Goal: Task Accomplishment & Management: Complete application form

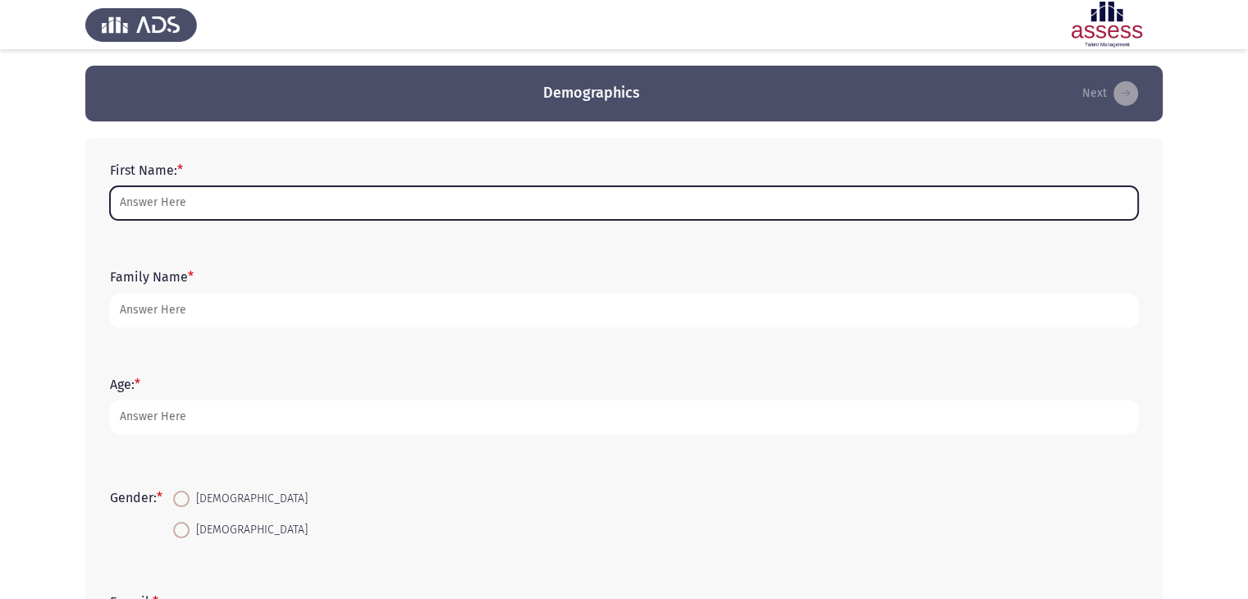
click at [259, 201] on input "First Name: *" at bounding box center [624, 203] width 1028 height 34
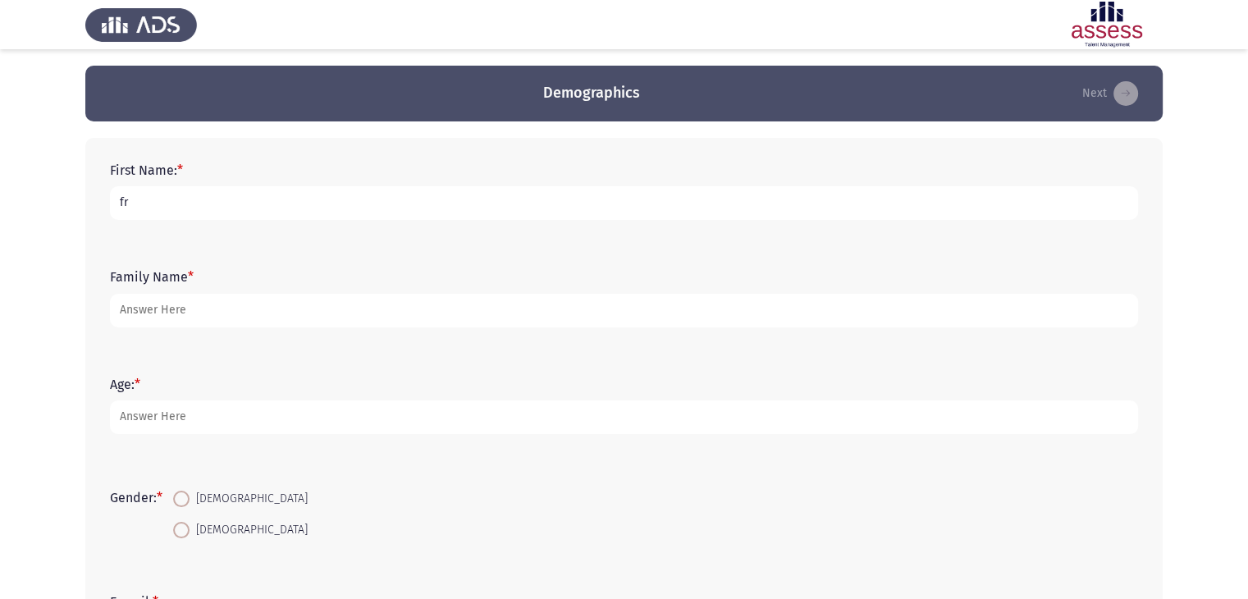
type input "f"
type input "romany"
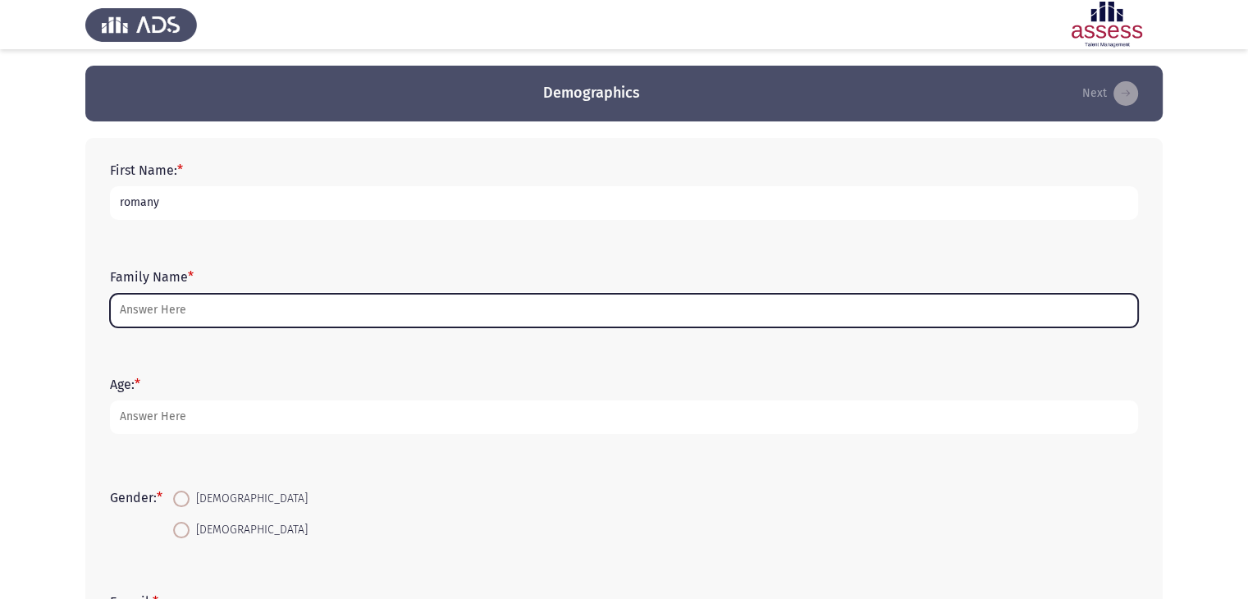
click at [196, 325] on input "Family Name *" at bounding box center [624, 311] width 1028 height 34
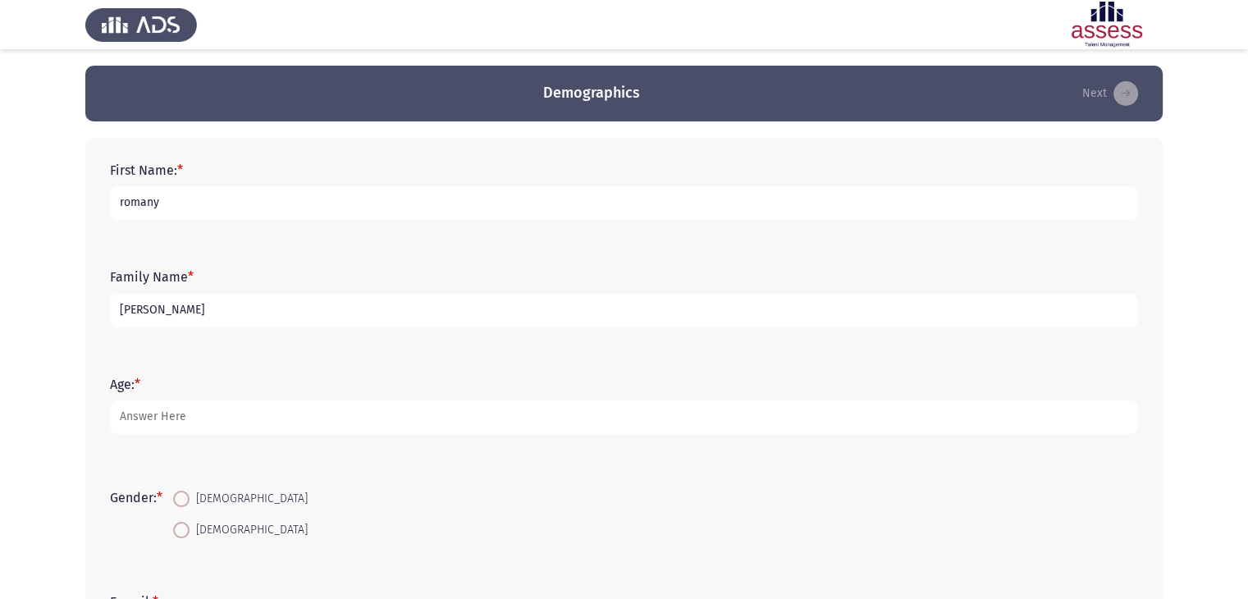
type input "girgis"
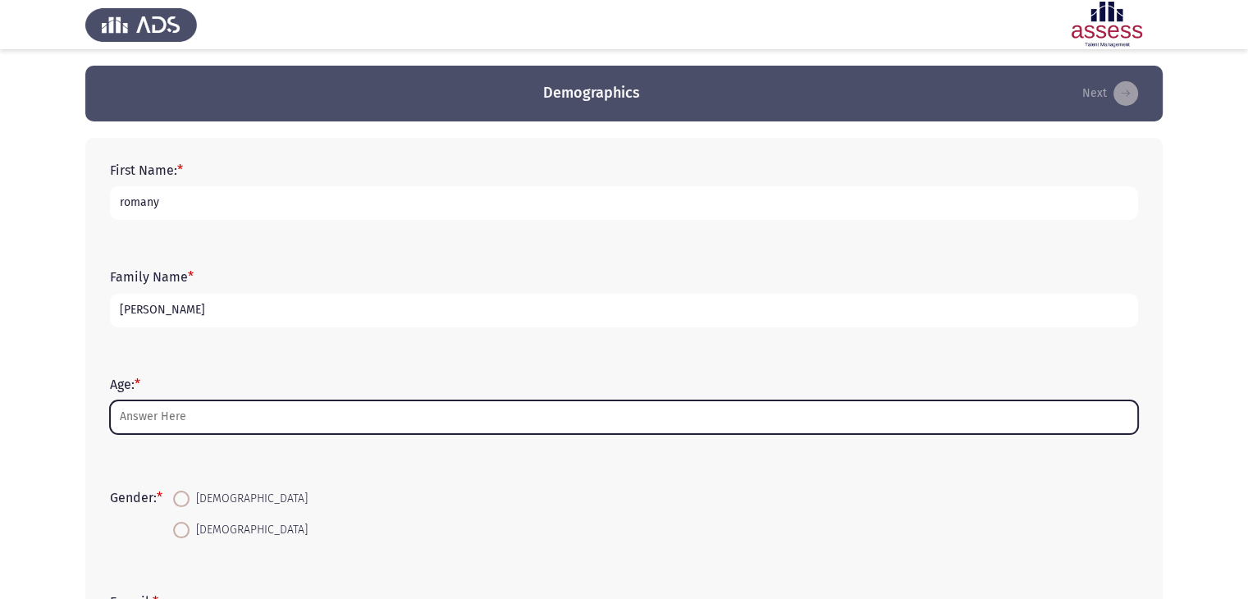
click at [199, 413] on input "Age: *" at bounding box center [624, 417] width 1028 height 34
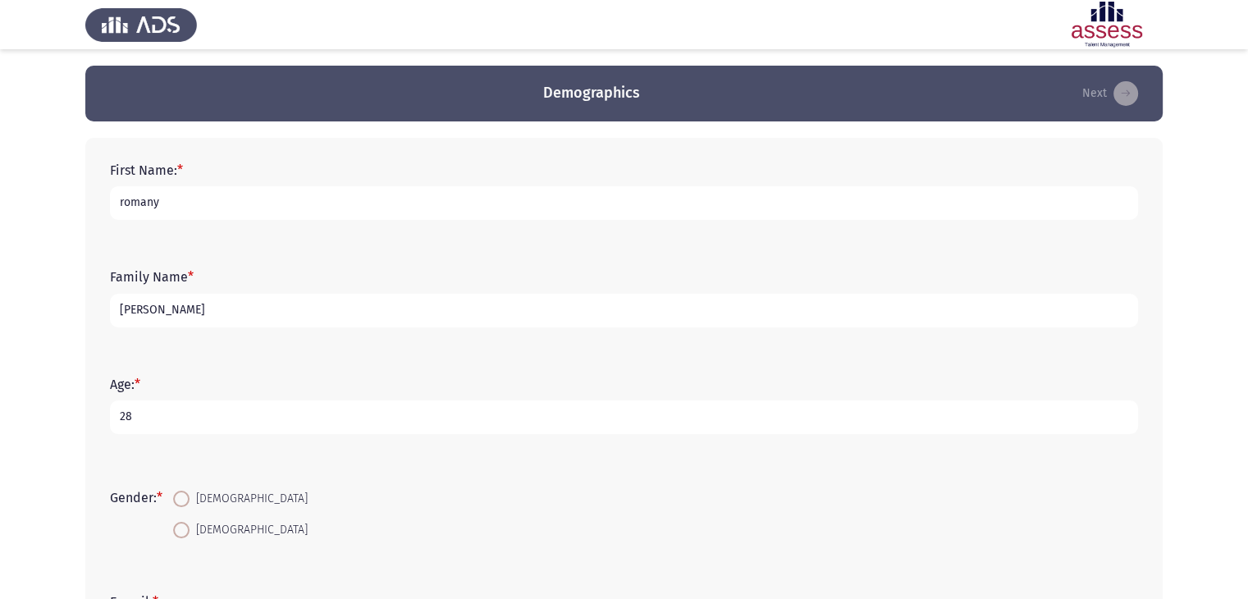
type input "28"
click at [185, 499] on span at bounding box center [181, 499] width 16 height 16
click at [185, 499] on input "Male" at bounding box center [181, 499] width 16 height 16
radio input "true"
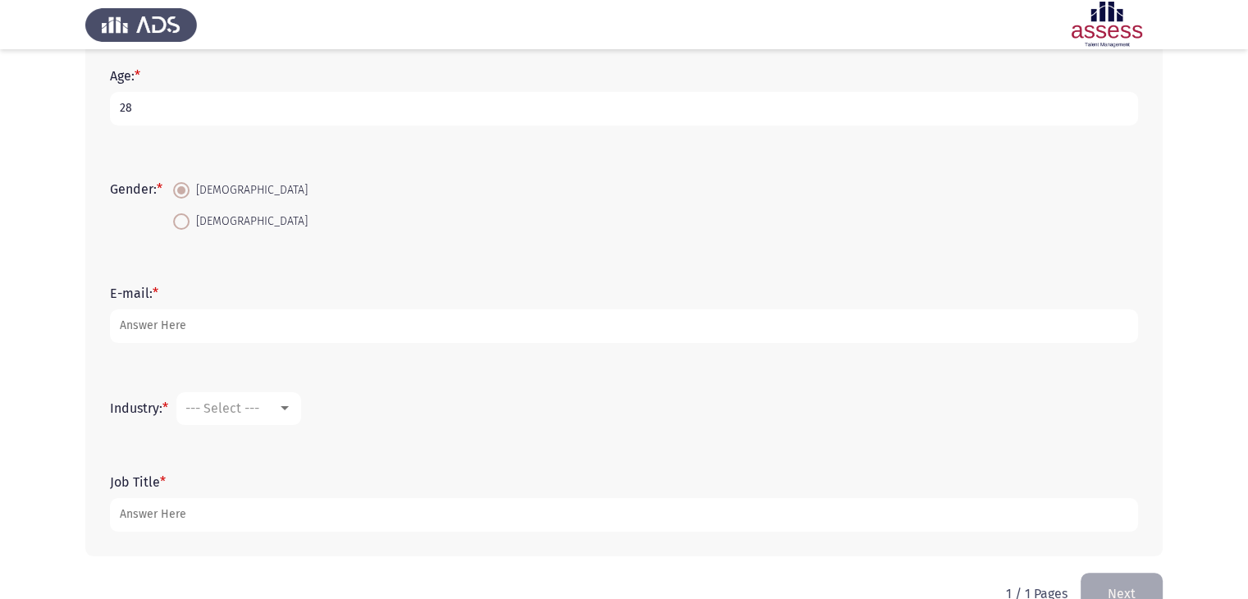
scroll to position [328, 0]
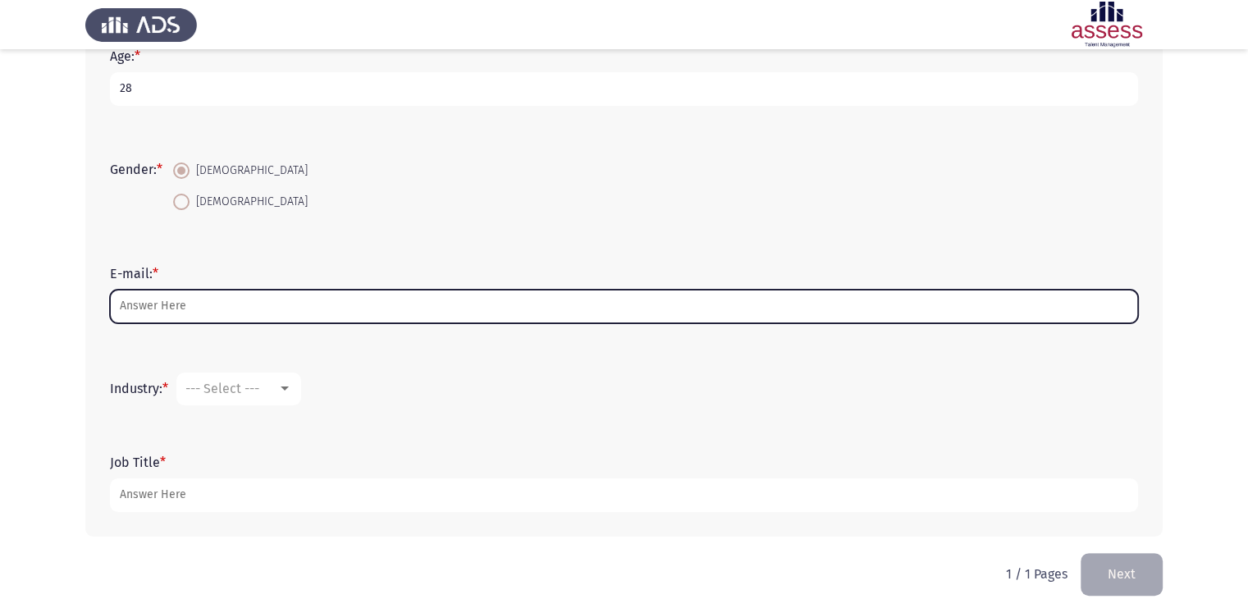
click at [220, 306] on input "E-mail: *" at bounding box center [624, 307] width 1028 height 34
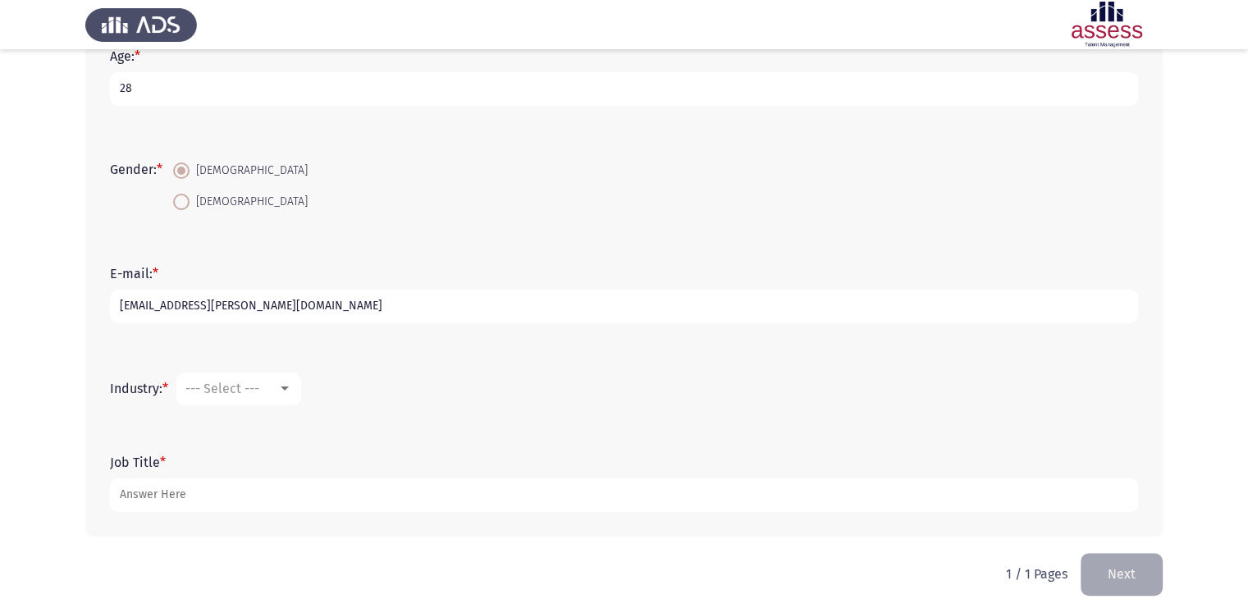
type input "romany.girgis@evapharma.com"
click at [277, 384] on div "--- Select ---" at bounding box center [231, 389] width 92 height 16
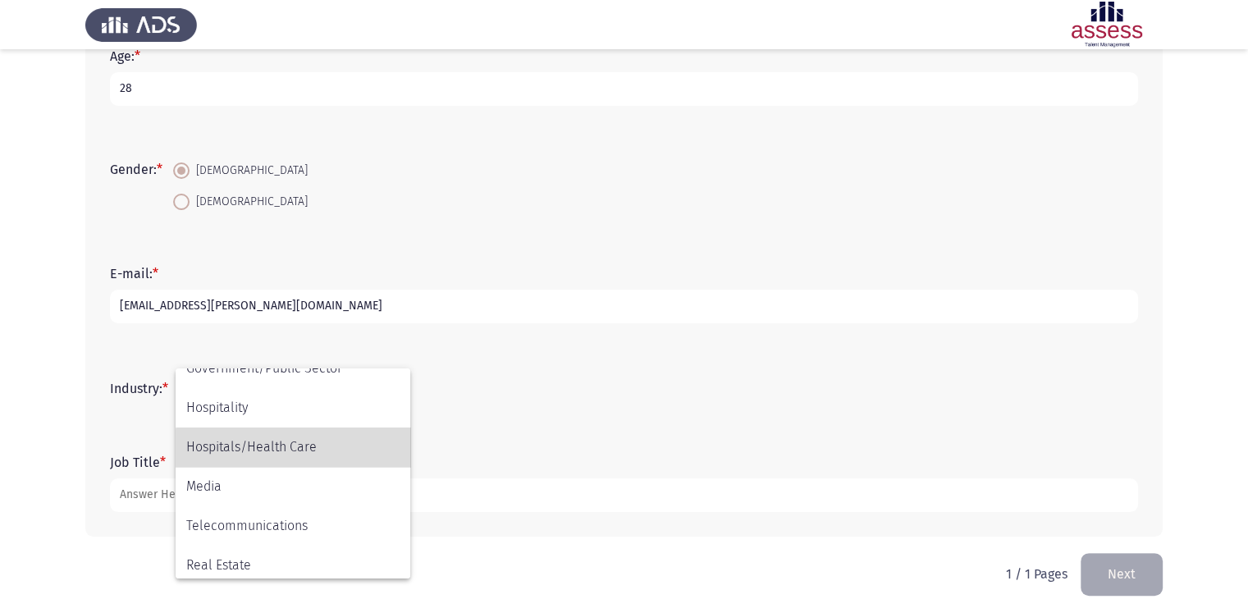
click at [298, 454] on span "Hospitals/Health Care" at bounding box center [292, 447] width 213 height 39
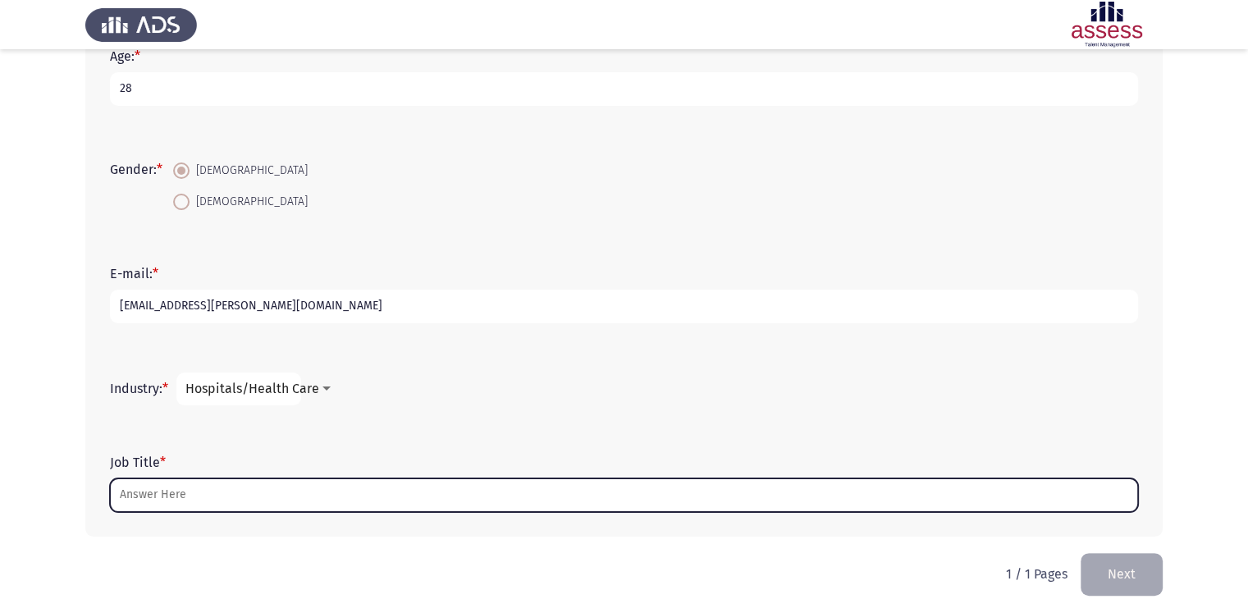
click at [231, 493] on input "Job Title *" at bounding box center [624, 495] width 1028 height 34
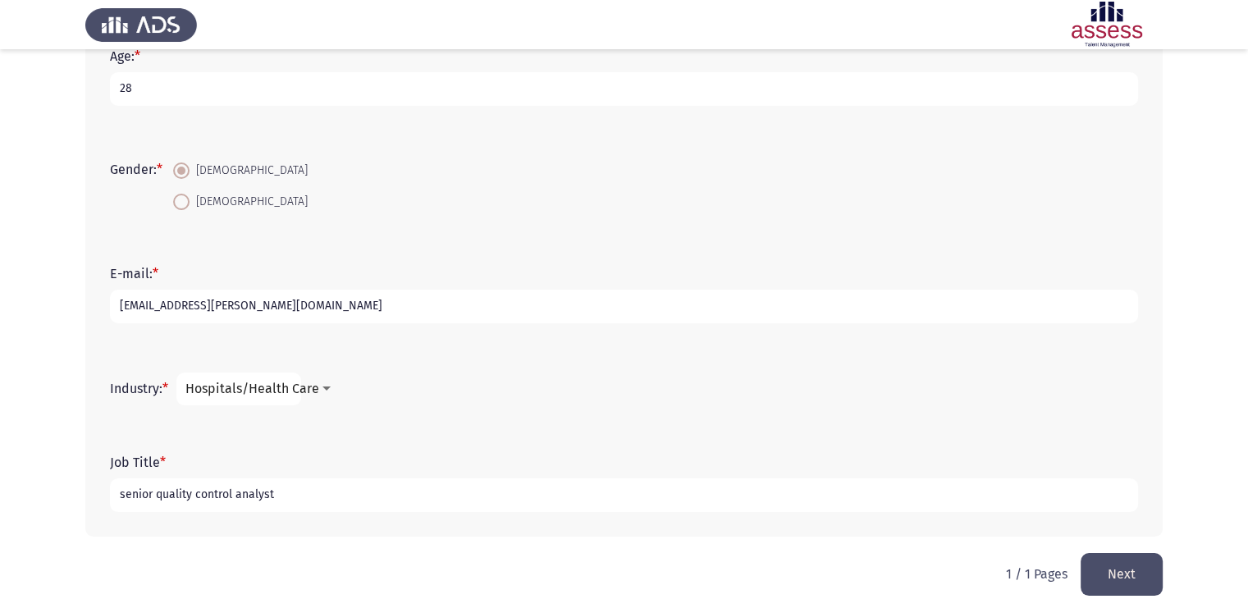
type input "senior quality control analyst"
click at [1135, 582] on button "Next" at bounding box center [1122, 574] width 82 height 42
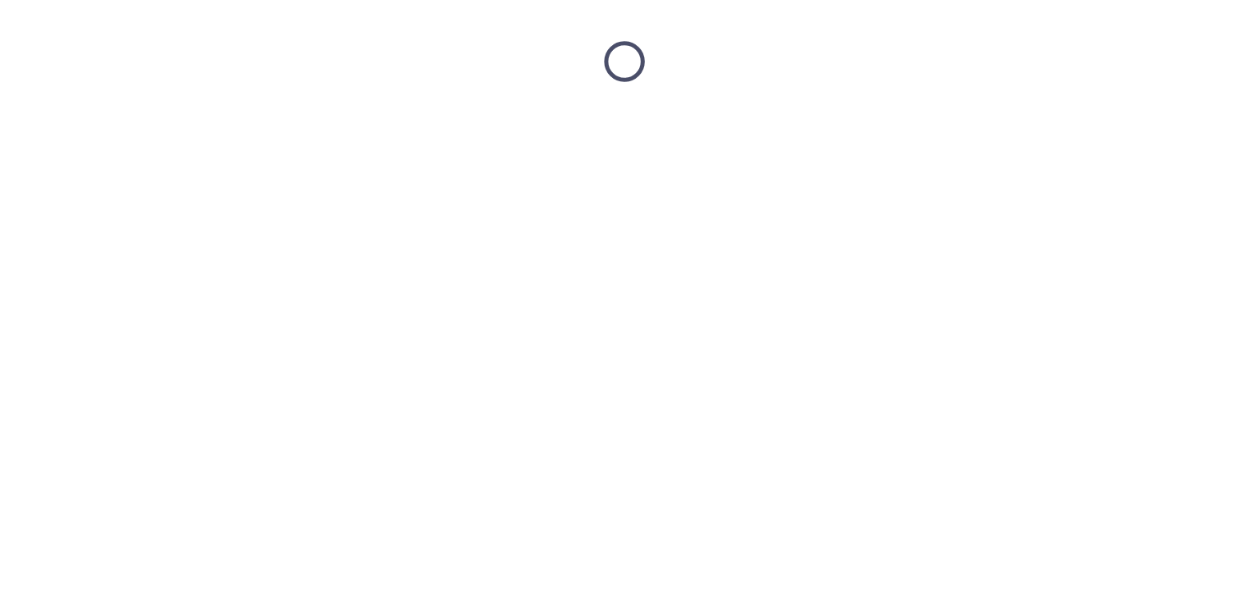
scroll to position [0, 0]
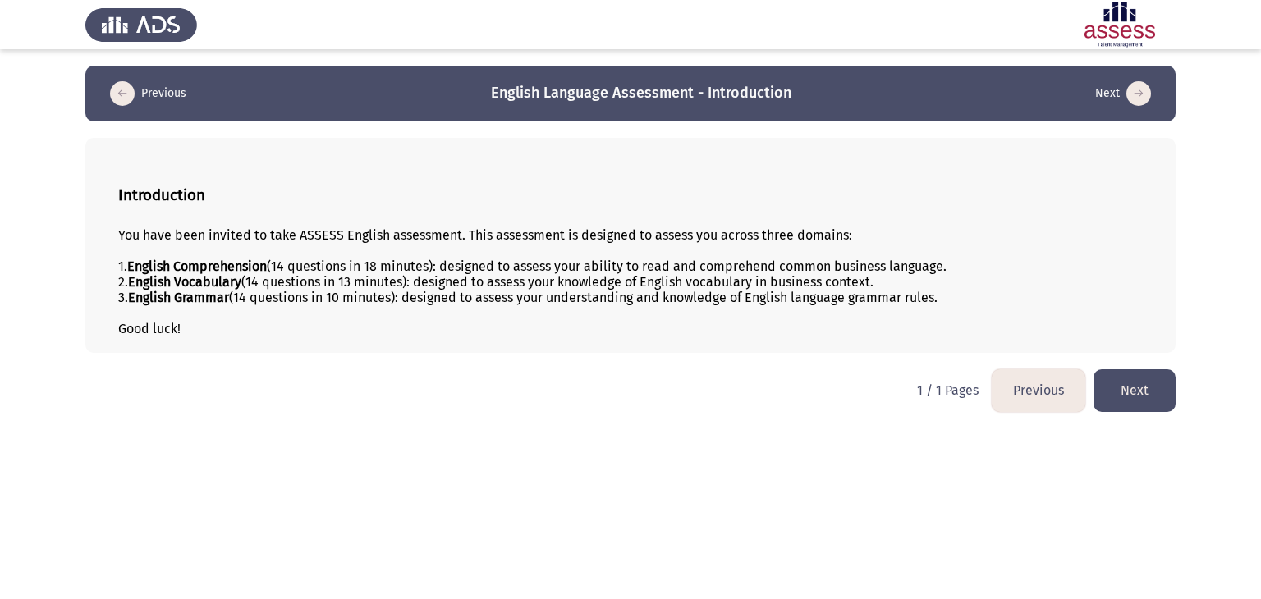
click at [1142, 403] on button "Next" at bounding box center [1134, 390] width 82 height 42
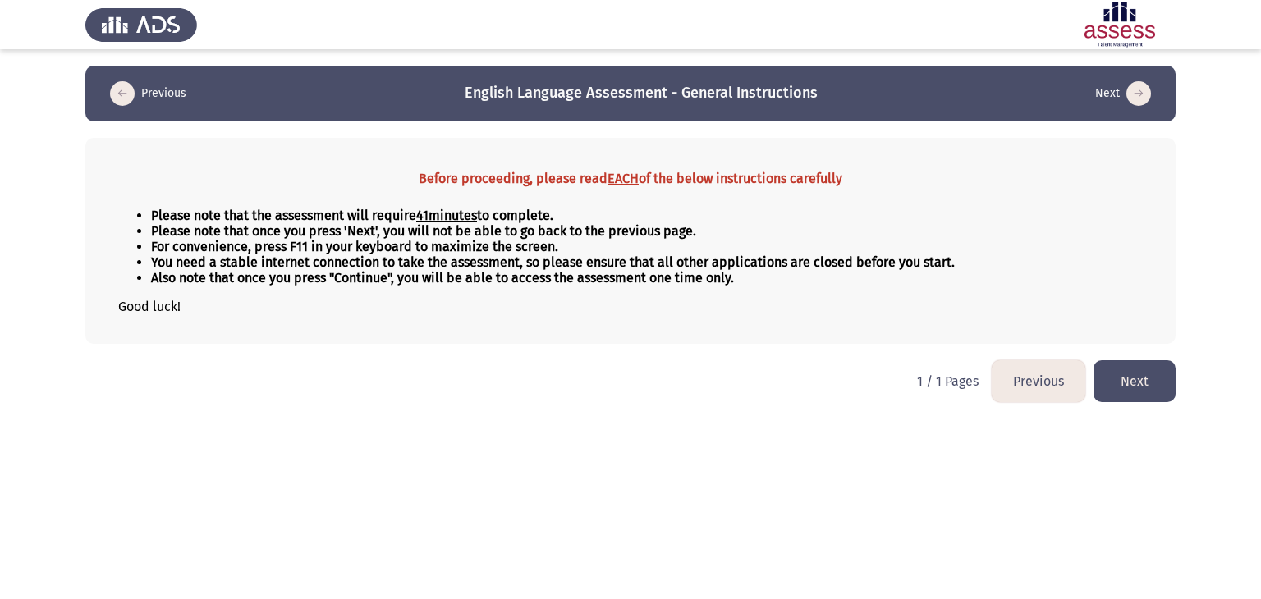
click at [1141, 405] on html "Previous English Language Assessment - General Instructions Next Before proceed…" at bounding box center [630, 209] width 1261 height 419
click at [1143, 398] on button "Next" at bounding box center [1134, 381] width 82 height 42
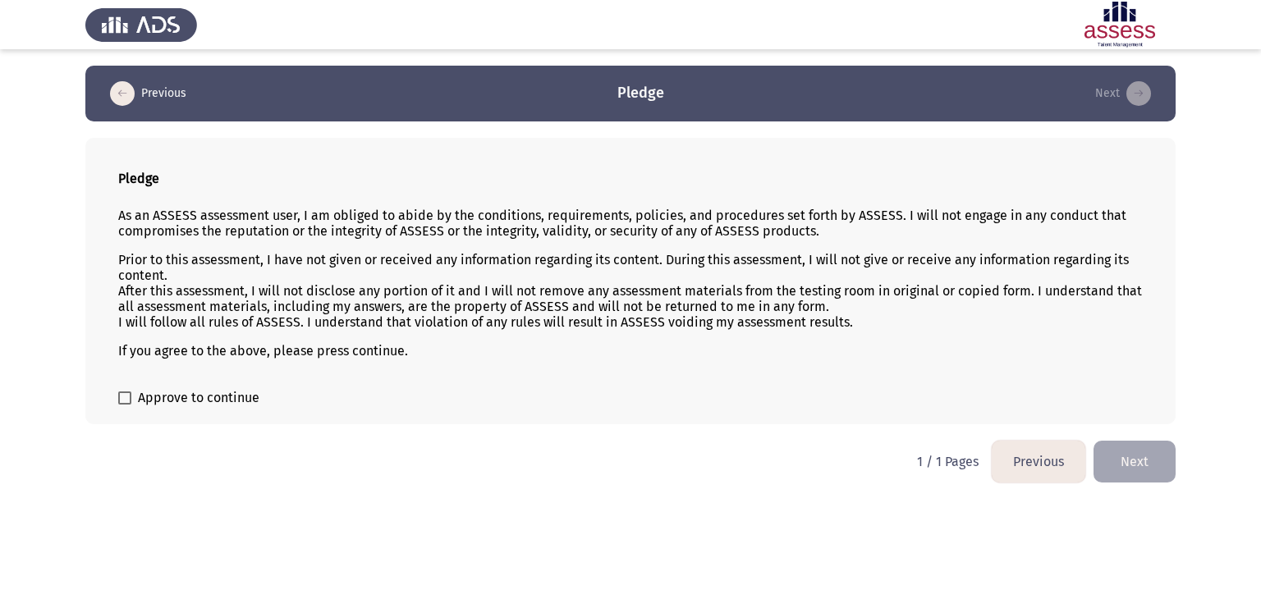
click at [131, 402] on label "Approve to continue" at bounding box center [188, 398] width 141 height 20
click at [125, 405] on input "Approve to continue" at bounding box center [124, 405] width 1 height 1
checkbox input "true"
click at [1144, 472] on button "Next" at bounding box center [1134, 462] width 82 height 42
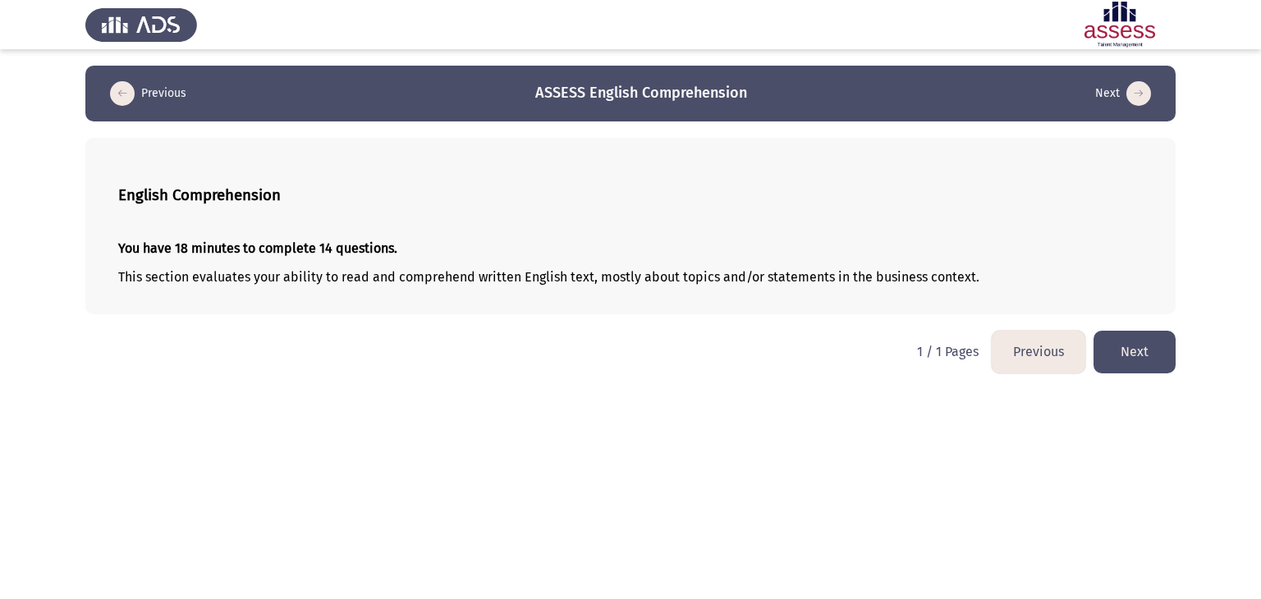
click at [1153, 359] on button "Next" at bounding box center [1134, 352] width 82 height 42
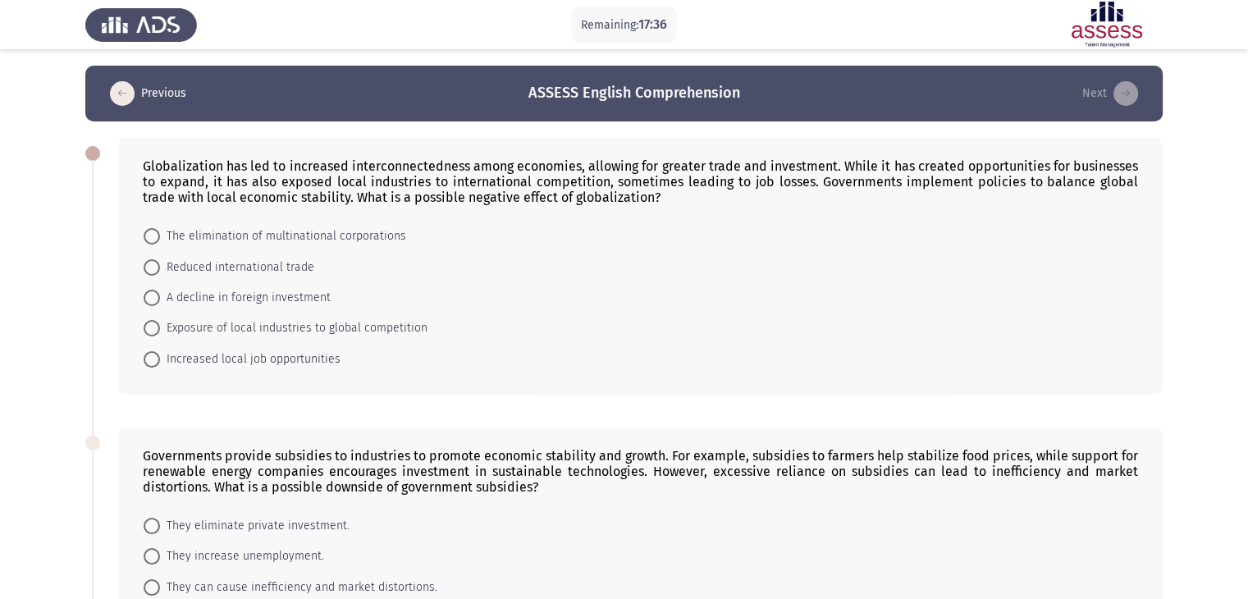
drag, startPoint x: 140, startPoint y: 159, endPoint x: 203, endPoint y: 277, distance: 132.9
click at [205, 302] on div "Globalization has led to increased interconnectedness among economies, allowing…" at bounding box center [640, 266] width 1045 height 257
click at [158, 162] on div "Globalization has led to increased interconnectedness among economies, allowing…" at bounding box center [640, 181] width 995 height 47
drag, startPoint x: 158, startPoint y: 162, endPoint x: 203, endPoint y: 276, distance: 121.9
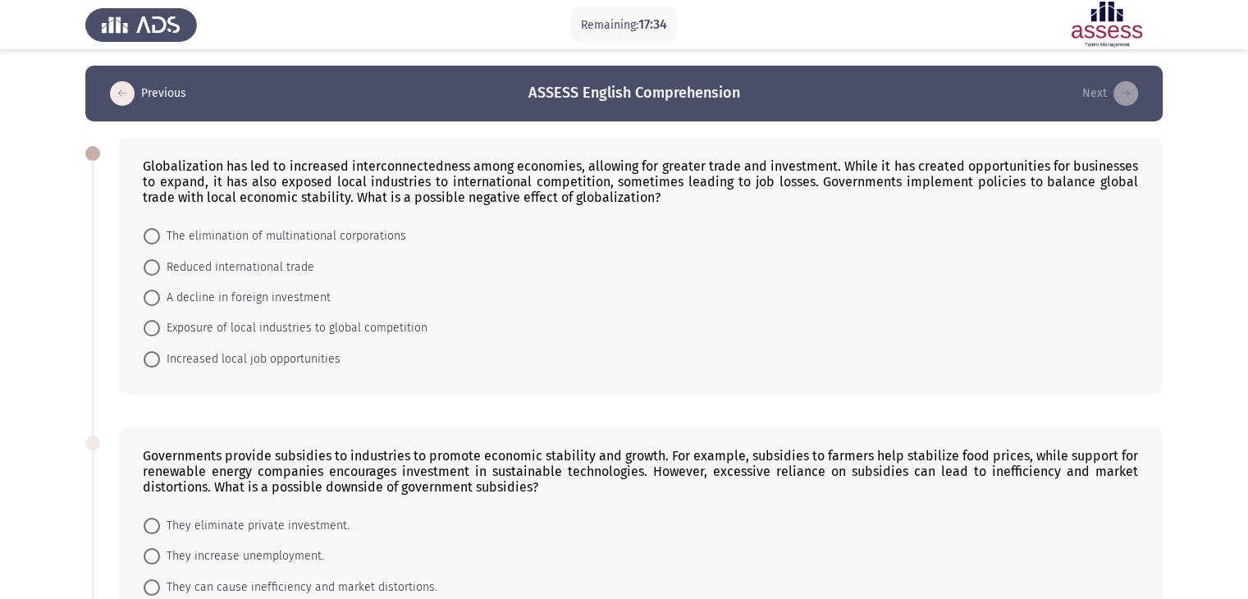
click at [203, 276] on div "Globalization has led to increased interconnectedness among economies, allowing…" at bounding box center [640, 266] width 1045 height 257
click at [154, 180] on div "Globalization has led to increased interconnectedness among economies, allowing…" at bounding box center [640, 181] width 995 height 47
drag, startPoint x: 154, startPoint y: 180, endPoint x: 230, endPoint y: 382, distance: 215.5
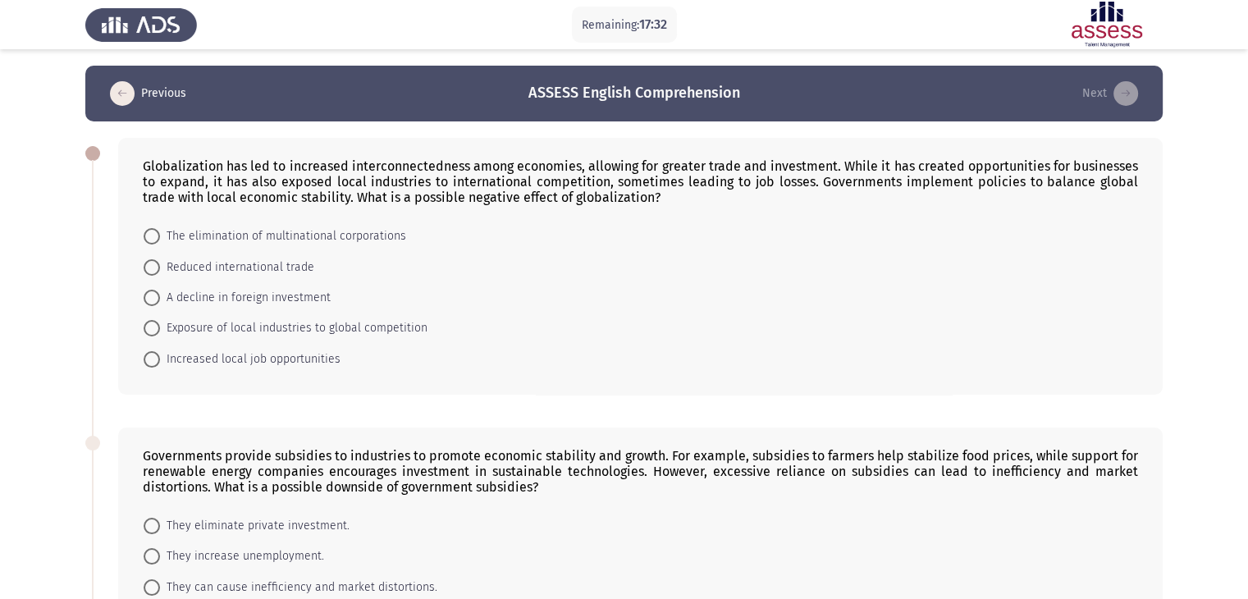
click at [232, 364] on div "Globalization has led to increased interconnectedness among economies, allowing…" at bounding box center [640, 266] width 1045 height 257
click at [171, 357] on span "Increased local job opportunities" at bounding box center [250, 360] width 181 height 20
click at [160, 357] on input "Increased local job opportunities" at bounding box center [152, 359] width 16 height 16
radio input "true"
click at [162, 360] on span "Increased local job opportunities" at bounding box center [250, 358] width 181 height 20
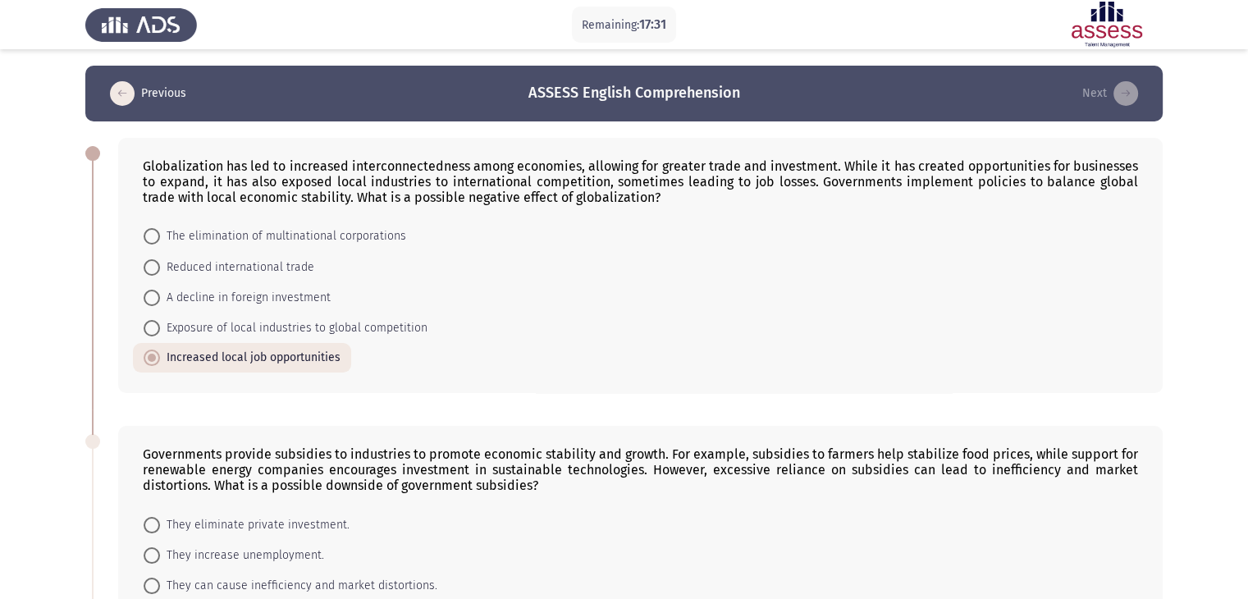
click at [160, 360] on input "Increased local job opportunities" at bounding box center [152, 358] width 16 height 16
drag, startPoint x: 121, startPoint y: 139, endPoint x: 180, endPoint y: 195, distance: 81.2
click at [151, 158] on div "Globalization has led to increased interconnectedness among economies, allowing…" at bounding box center [640, 265] width 1045 height 255
click at [162, 179] on div "Globalization has led to increased interconnectedness among economies, allowing…" at bounding box center [640, 181] width 995 height 47
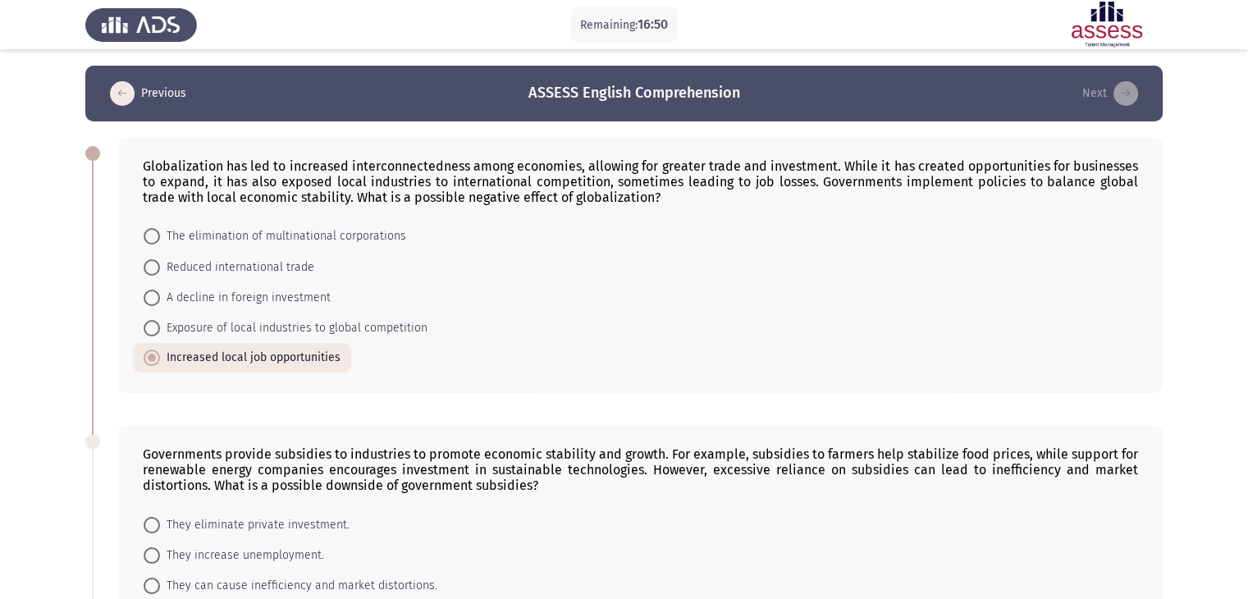
click at [162, 179] on div "Globalization has led to increased interconnectedness among economies, allowing…" at bounding box center [640, 181] width 995 height 47
drag, startPoint x: 274, startPoint y: 318, endPoint x: 239, endPoint y: 327, distance: 36.4
click at [273, 221] on mat-radio-group "The elimination of multinational corporations Reduced international trade A dec…" at bounding box center [635, 221] width 1005 height 0
drag, startPoint x: 214, startPoint y: 292, endPoint x: 213, endPoint y: 243, distance: 49.2
click at [213, 221] on mat-radio-group "The elimination of multinational corporations Reduced international trade A dec…" at bounding box center [635, 221] width 1005 height 0
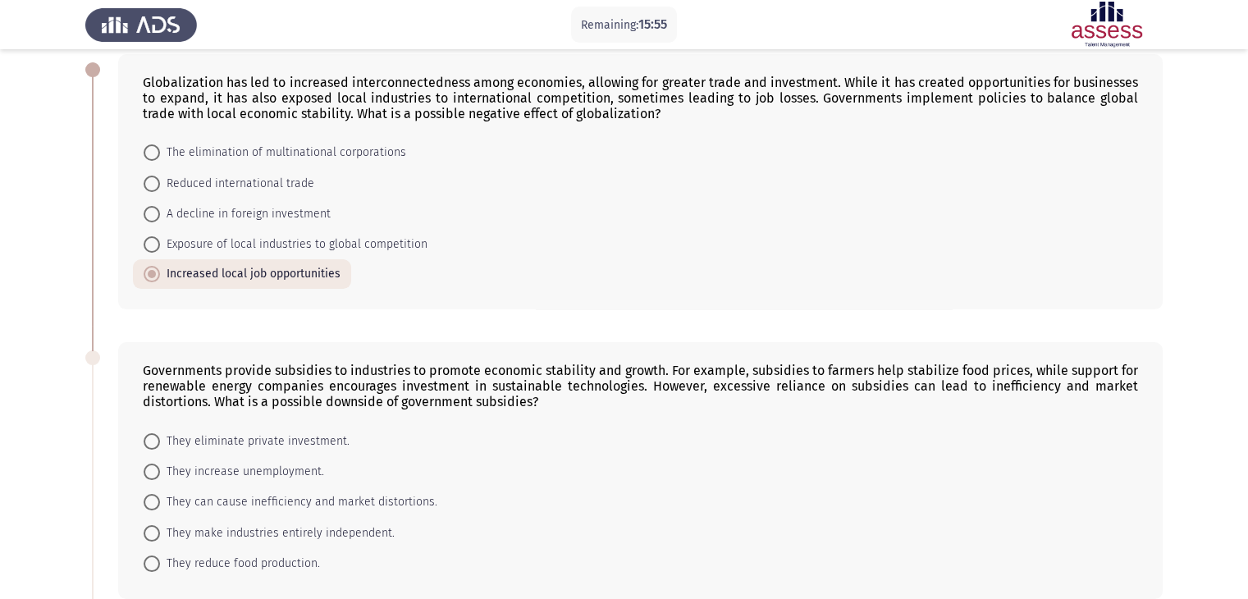
scroll to position [82, 0]
click at [155, 244] on span at bounding box center [152, 246] width 16 height 16
click at [155, 244] on input "Exposure of local industries to global competition" at bounding box center [152, 246] width 16 height 16
radio input "true"
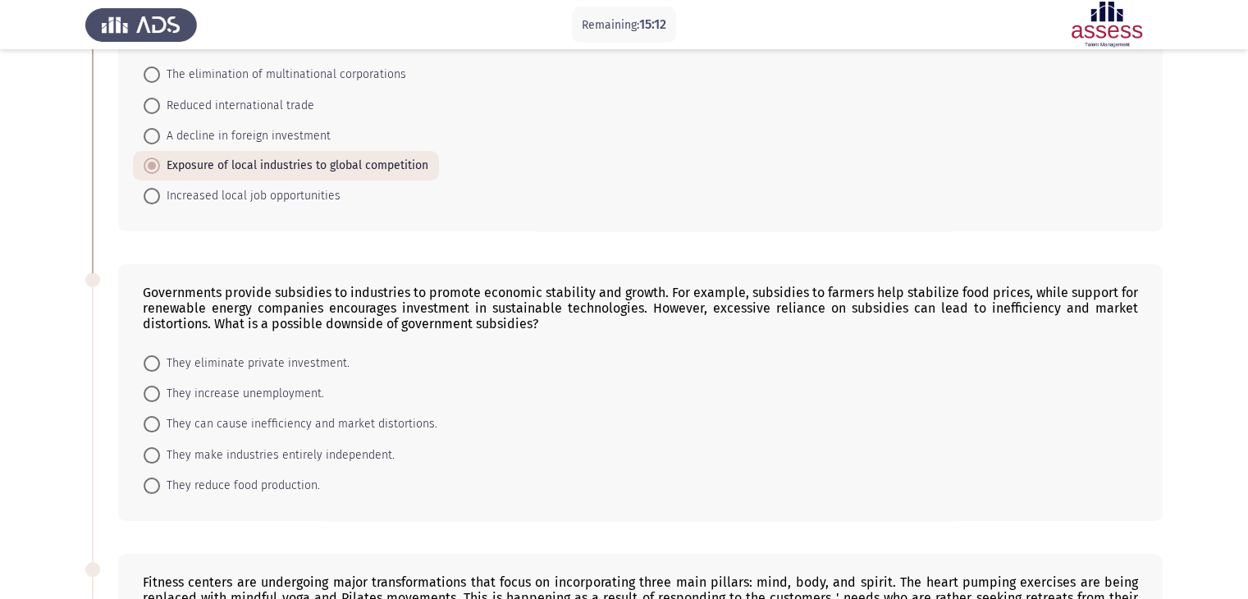
scroll to position [164, 0]
click at [165, 424] on span "They can cause inefficiency and market distortions." at bounding box center [298, 422] width 277 height 20
click at [160, 424] on input "They can cause inefficiency and market distortions." at bounding box center [152, 422] width 16 height 16
radio input "true"
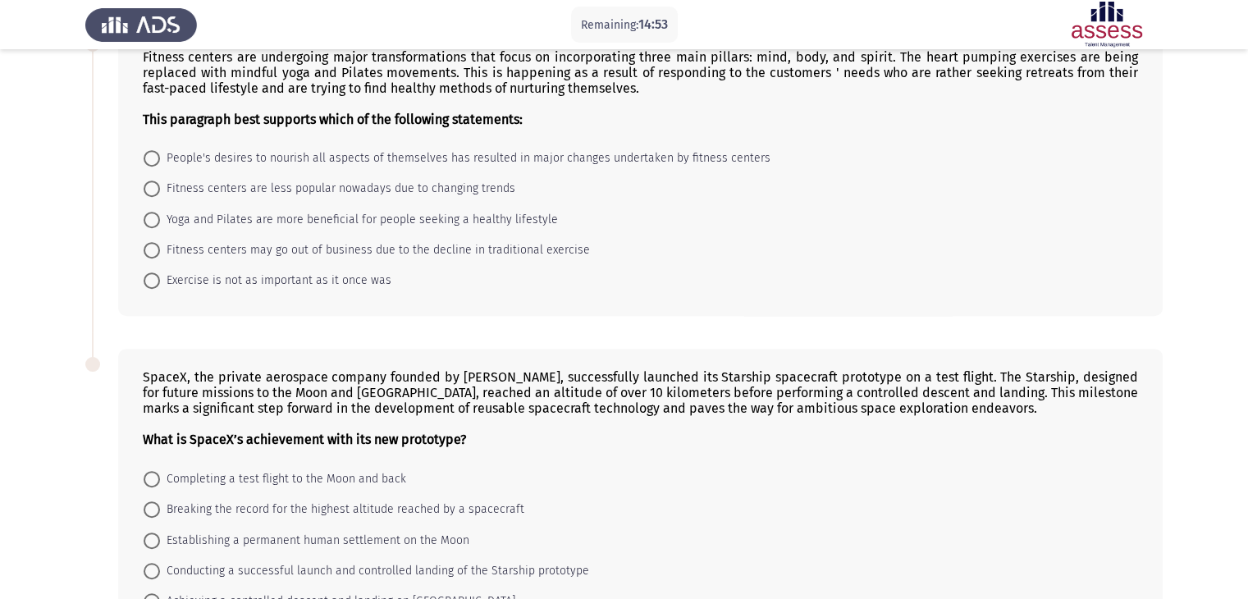
scroll to position [691, 0]
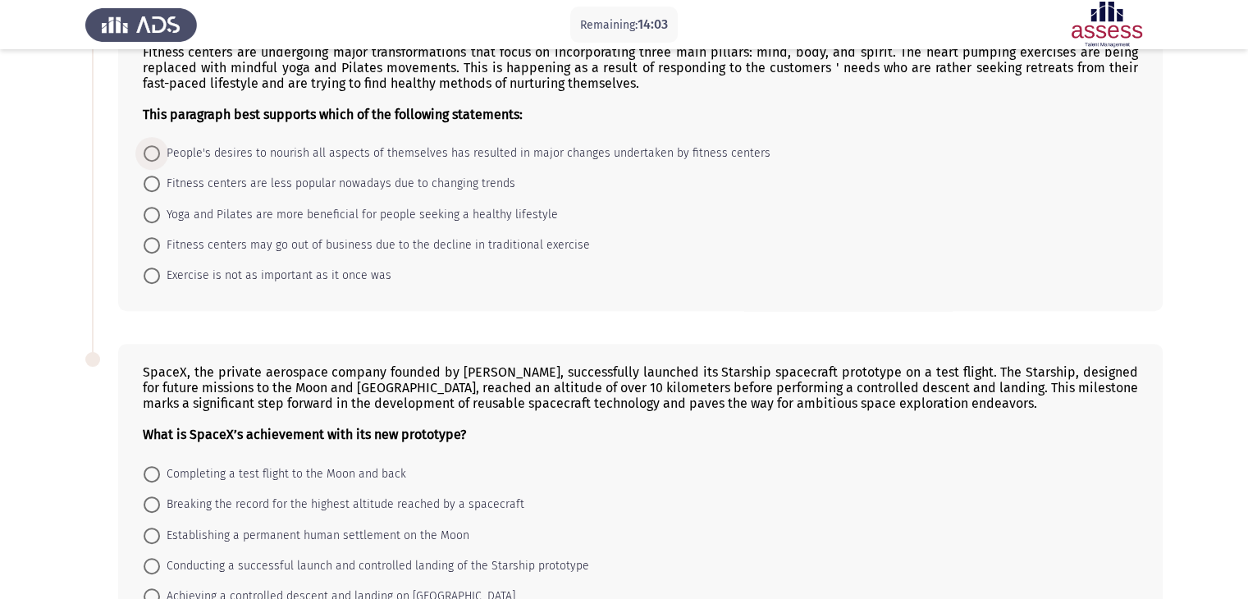
click at [161, 153] on span "People's desires to nourish all aspects of themselves has resulted in major cha…" at bounding box center [465, 154] width 611 height 20
click at [160, 153] on input "People's desires to nourish all aspects of themselves has resulted in major cha…" at bounding box center [152, 153] width 16 height 16
radio input "true"
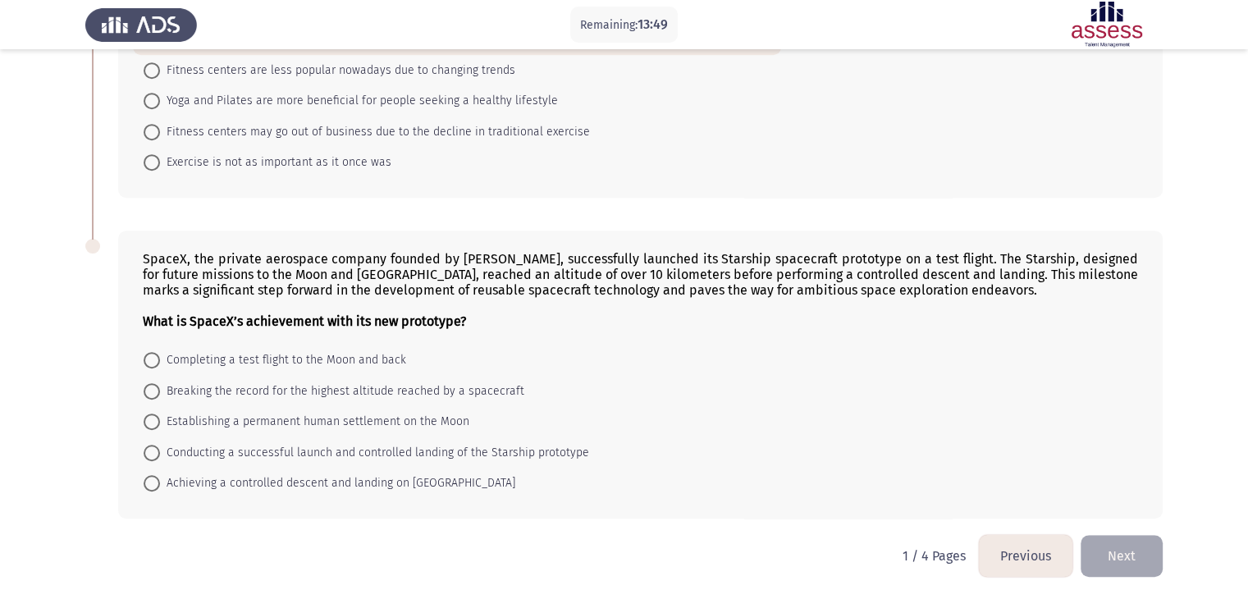
scroll to position [805, 0]
click at [167, 455] on span "Conducting a successful launch and controlled landing of the Starship prototype" at bounding box center [374, 452] width 429 height 20
click at [160, 455] on input "Conducting a successful launch and controlled landing of the Starship prototype" at bounding box center [152, 451] width 16 height 16
radio input "true"
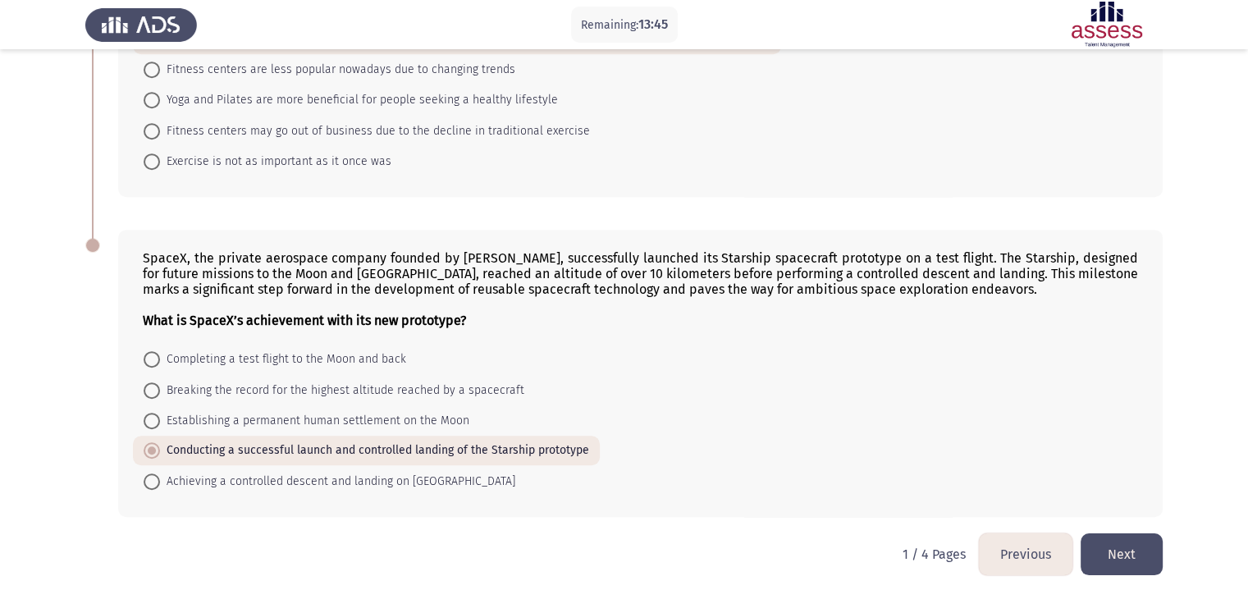
click at [1126, 551] on button "Next" at bounding box center [1122, 554] width 82 height 42
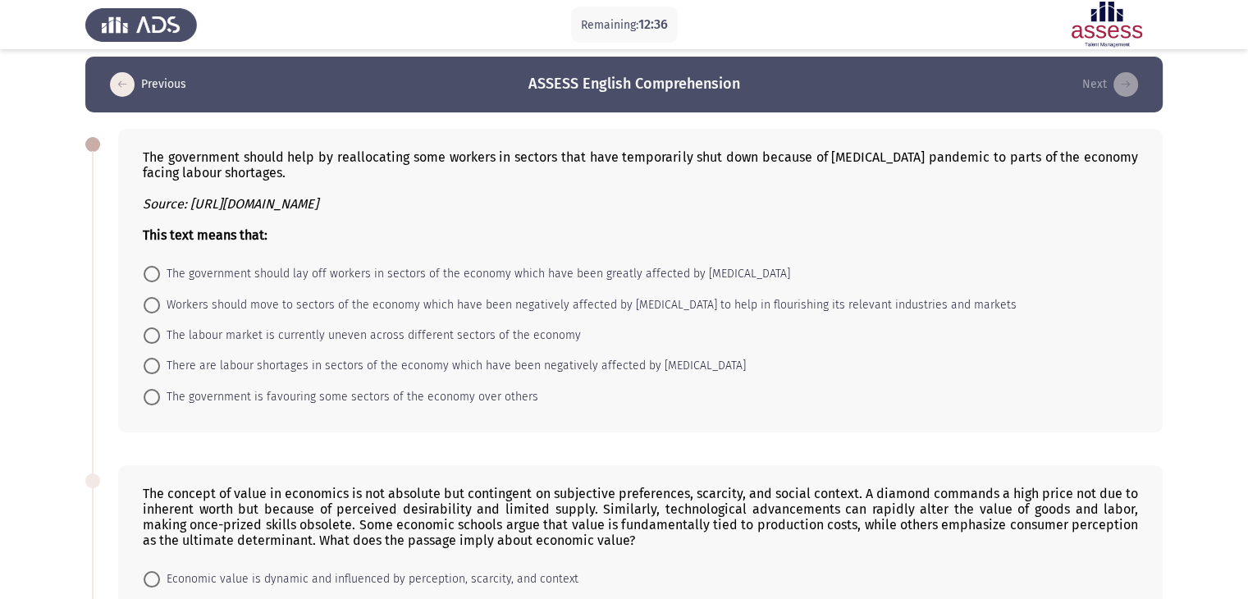
scroll to position [0, 0]
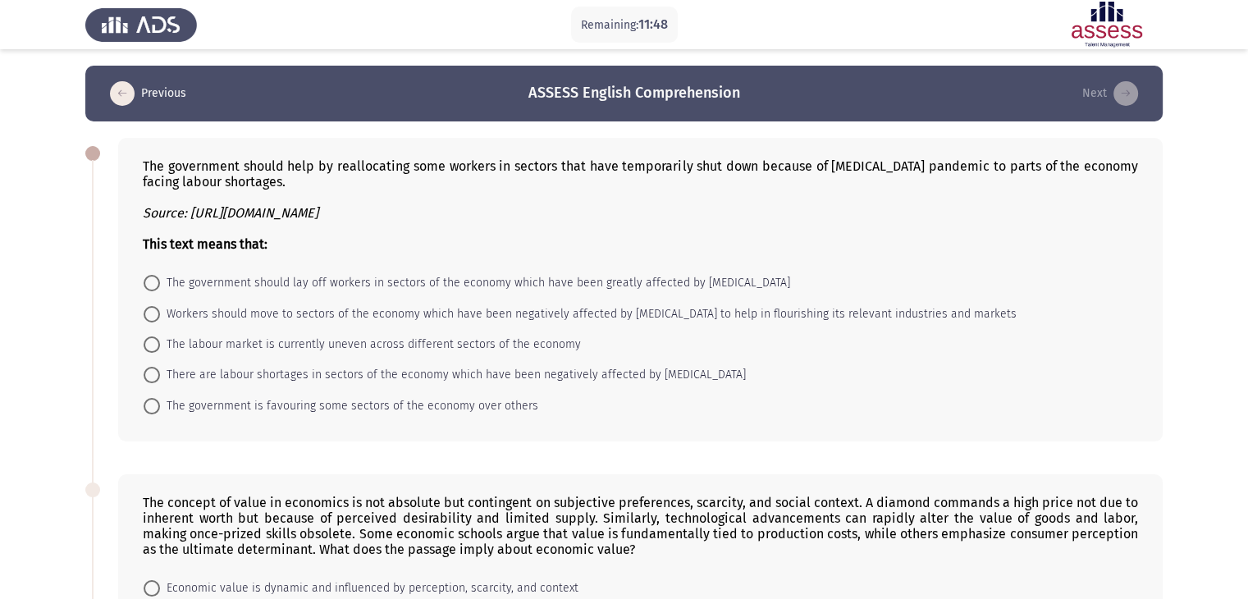
click at [144, 373] on span at bounding box center [152, 375] width 16 height 16
click at [144, 373] on input "There are labour shortages in sectors of the economy which have been negatively…" at bounding box center [152, 375] width 16 height 16
radio input "true"
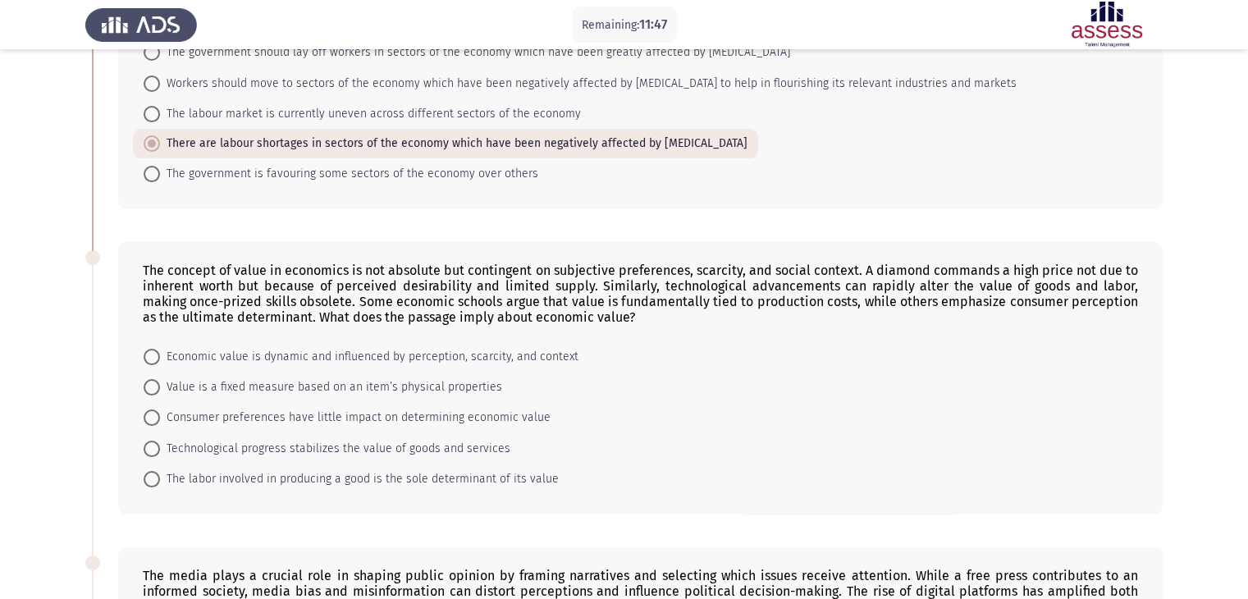
scroll to position [246, 0]
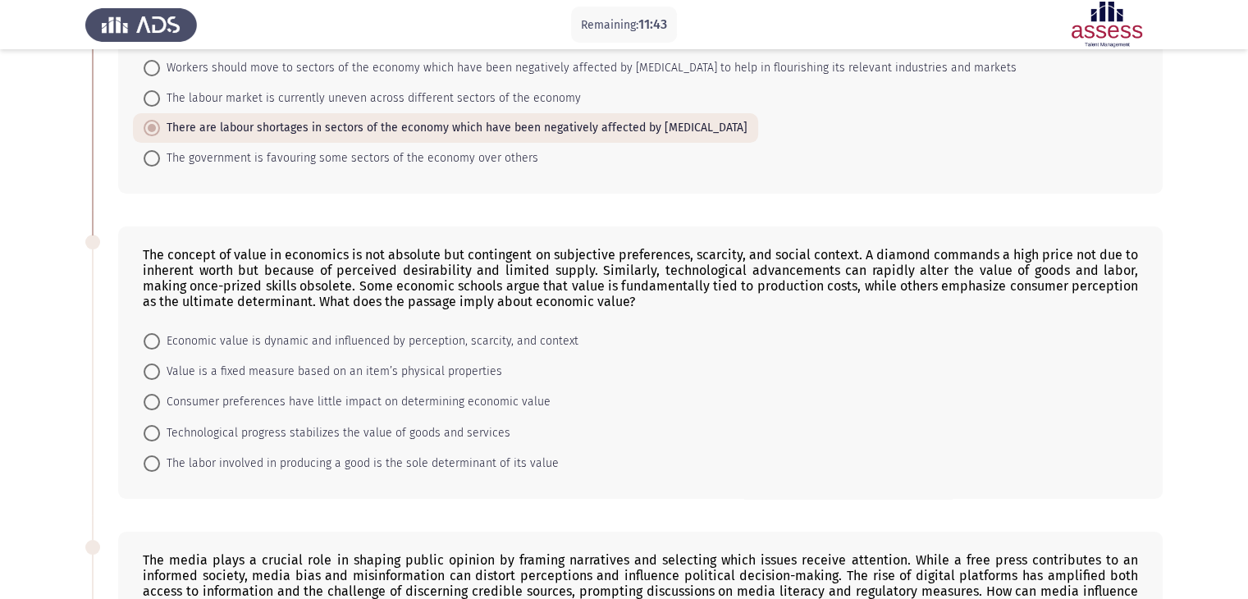
click at [138, 349] on mat-radio-button "Economic value is dynamic and influenced by perception, scarcity, and context" at bounding box center [361, 340] width 456 height 30
click at [157, 341] on span at bounding box center [152, 341] width 16 height 16
click at [157, 341] on input "Economic value is dynamic and influenced by perception, scarcity, and context" at bounding box center [152, 341] width 16 height 16
radio input "true"
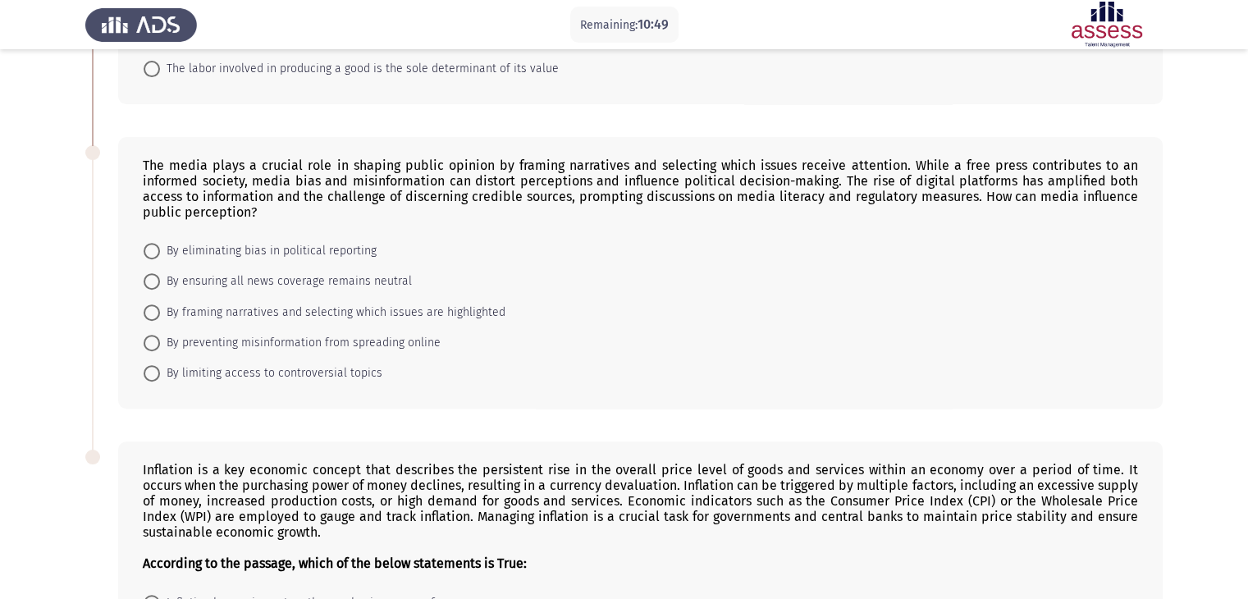
scroll to position [639, 0]
drag, startPoint x: 167, startPoint y: 186, endPoint x: 176, endPoint y: 289, distance: 103.0
drag, startPoint x: 139, startPoint y: 166, endPoint x: 245, endPoint y: 182, distance: 107.9
click at [245, 181] on div "The media plays a crucial role in shaping public opinion by framing narratives …" at bounding box center [640, 189] width 995 height 62
drag, startPoint x: 245, startPoint y: 181, endPoint x: 246, endPoint y: 194, distance: 13.2
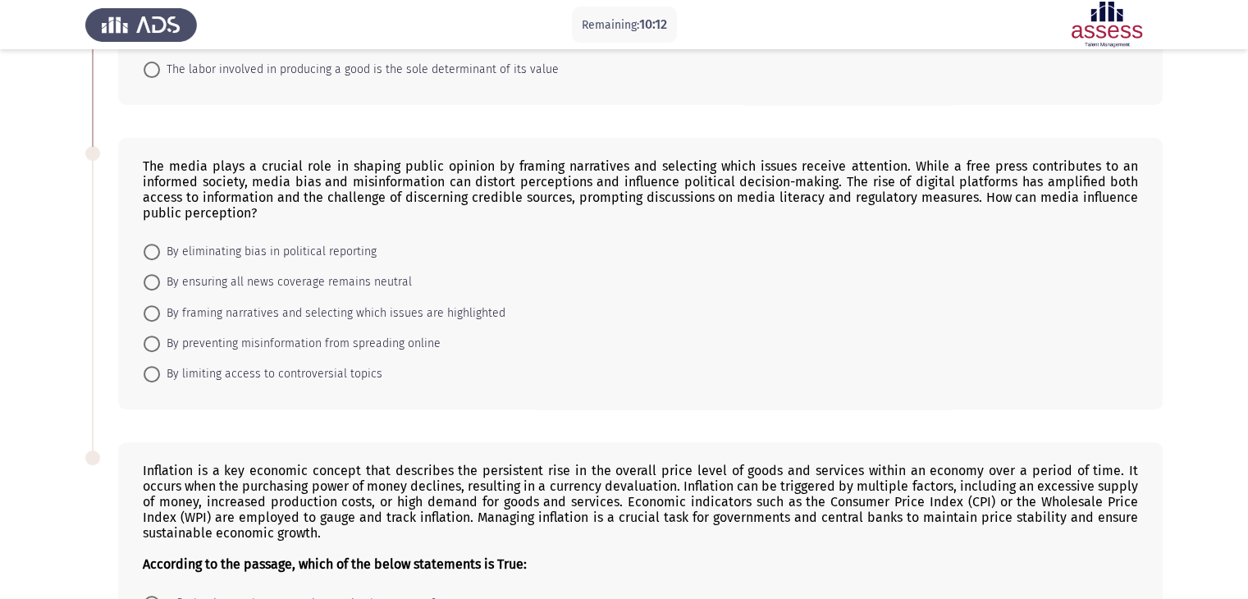
click at [246, 194] on div "The media plays a crucial role in shaping public opinion by framing narratives …" at bounding box center [640, 189] width 995 height 62
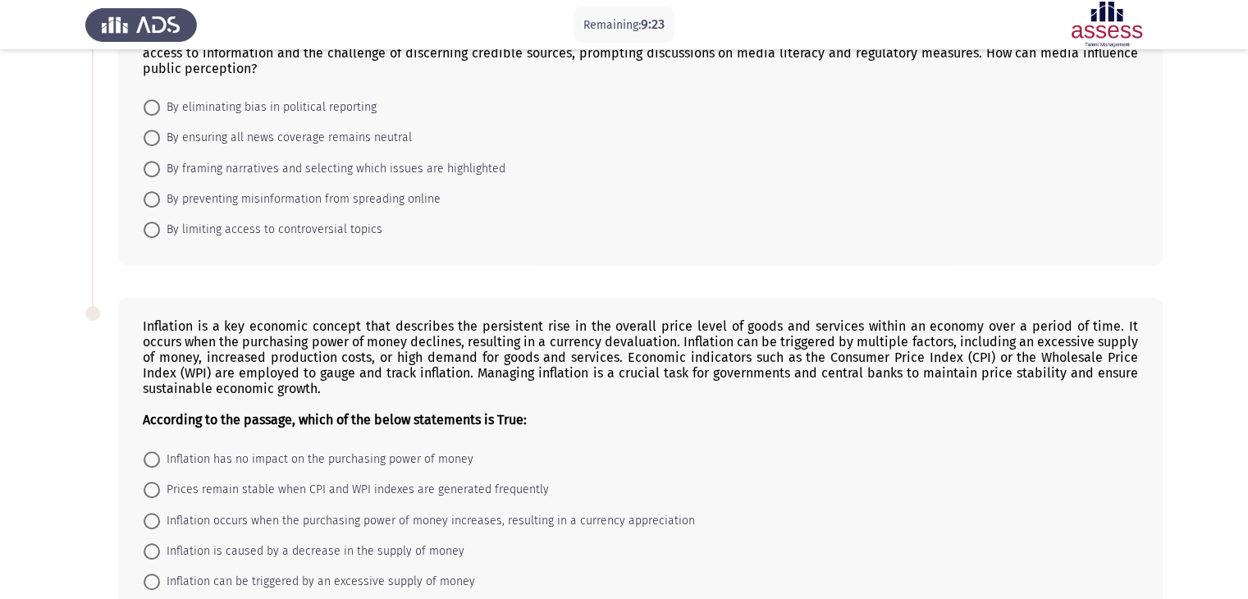
scroll to position [803, 0]
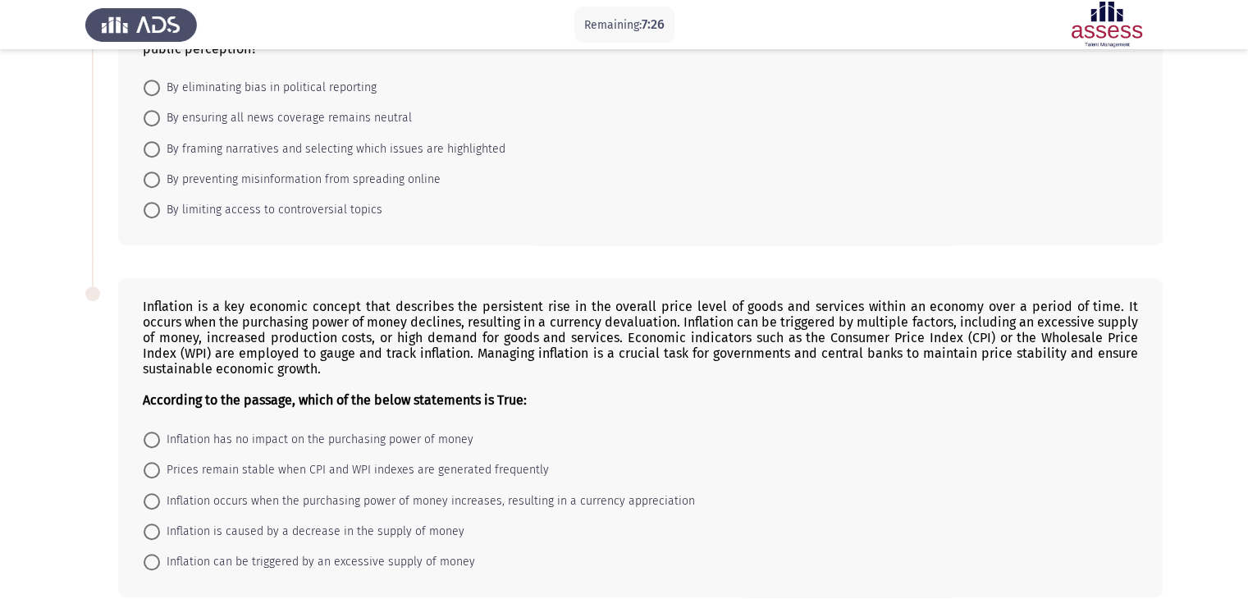
click at [161, 152] on span "By framing narratives and selecting which issues are highlighted" at bounding box center [332, 150] width 345 height 20
click at [160, 152] on input "By framing narratives and selecting which issues are highlighted" at bounding box center [152, 149] width 16 height 16
radio input "true"
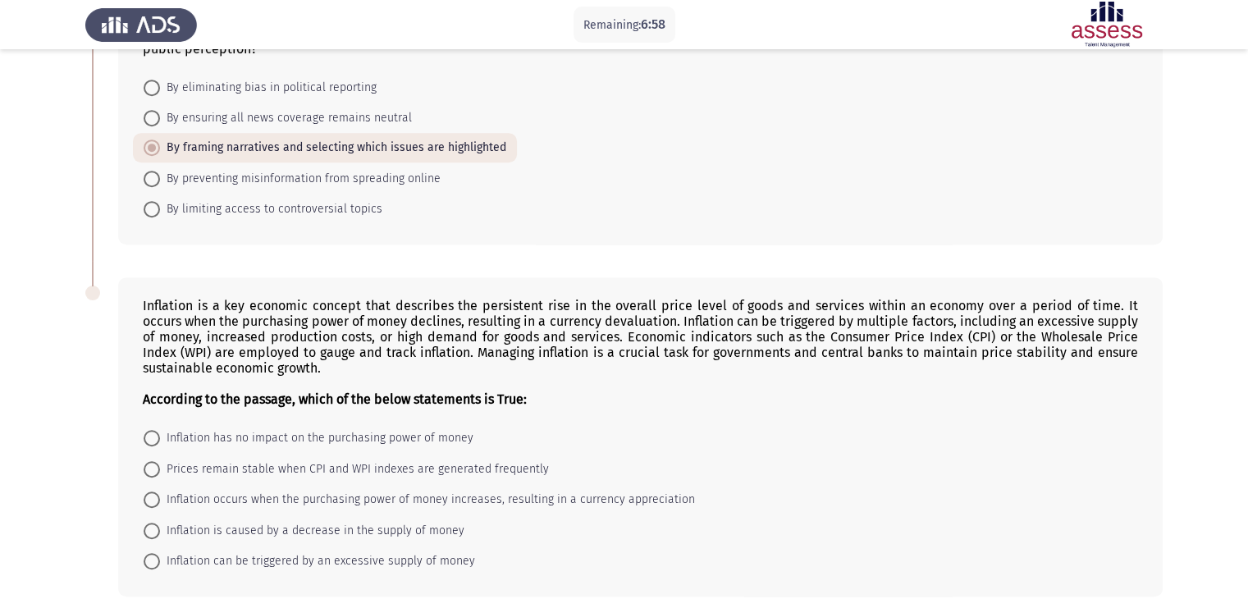
click at [172, 533] on span "Inflation is caused by a decrease in the supply of money" at bounding box center [312, 531] width 304 height 20
click at [160, 533] on input "Inflation is caused by a decrease in the supply of money" at bounding box center [152, 531] width 16 height 16
radio input "true"
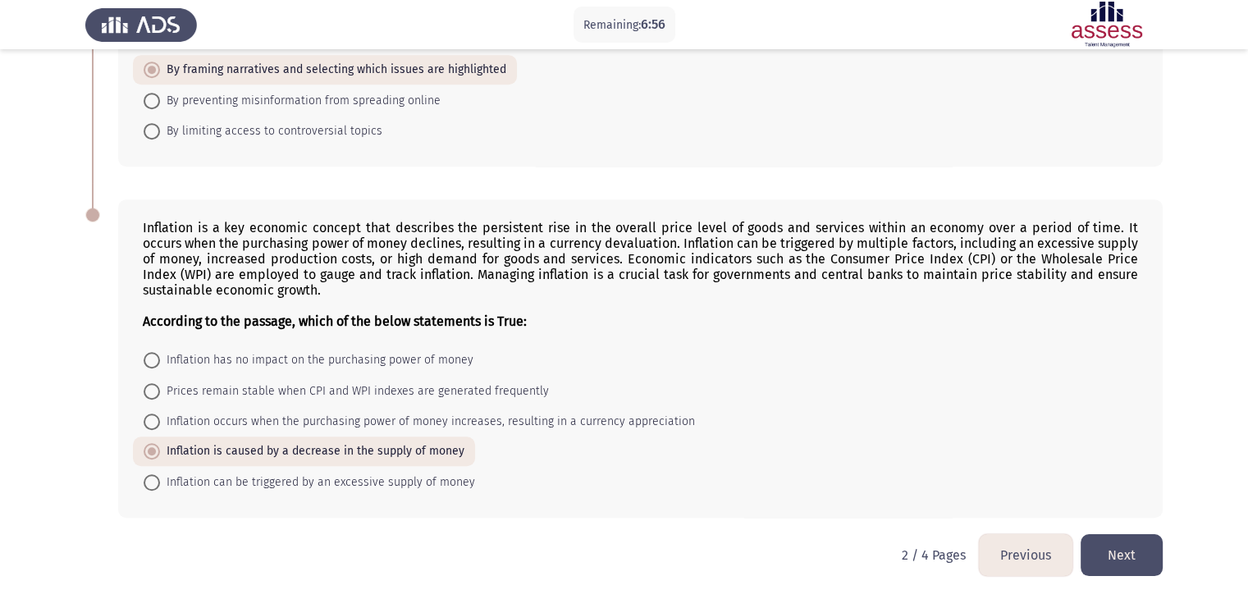
scroll to position [883, 0]
click at [1146, 549] on button "Next" at bounding box center [1122, 554] width 82 height 42
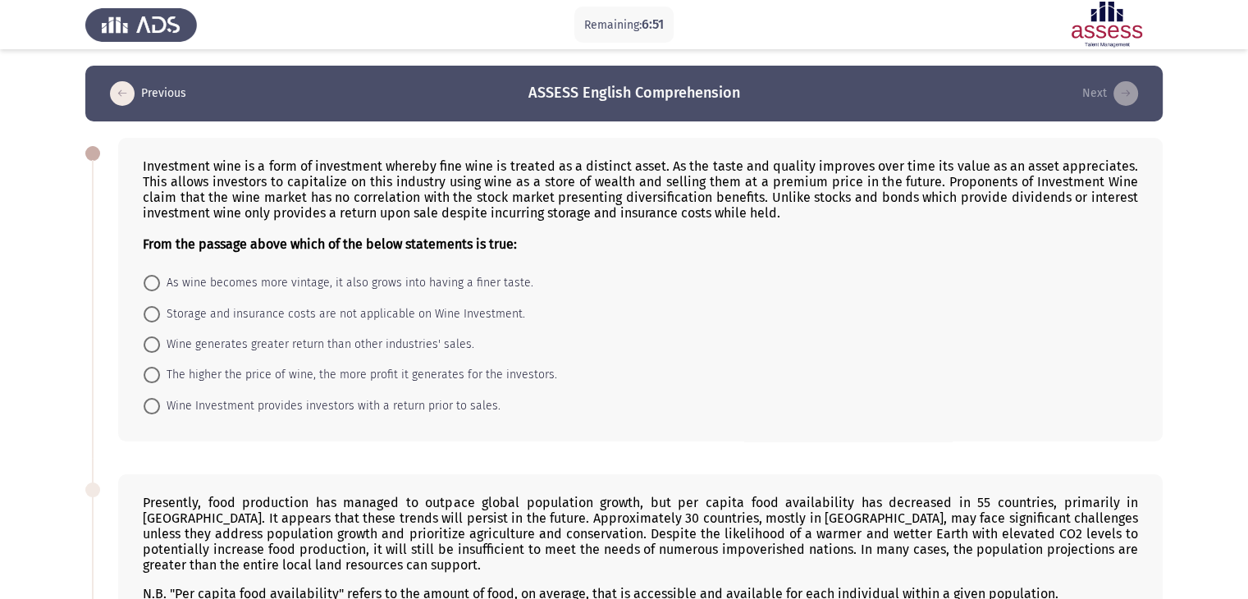
scroll to position [82, 0]
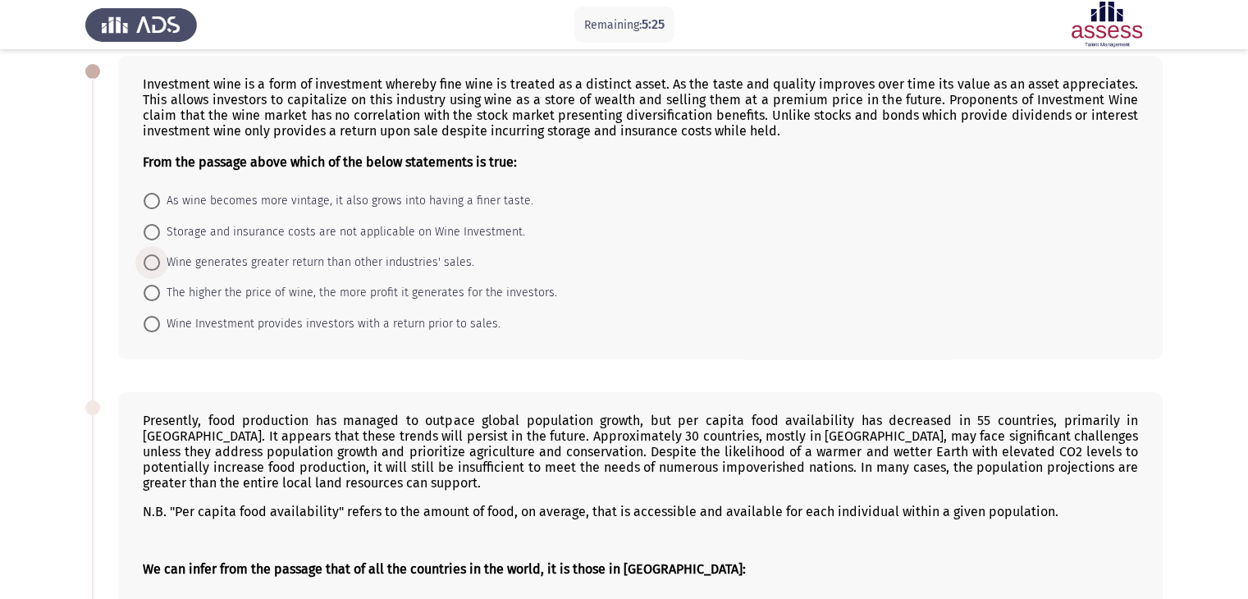
click at [160, 270] on span "Wine generates greater return than other industries' sales." at bounding box center [317, 263] width 314 height 20
click at [160, 270] on input "Wine generates greater return than other industries' sales." at bounding box center [152, 262] width 16 height 16
radio input "true"
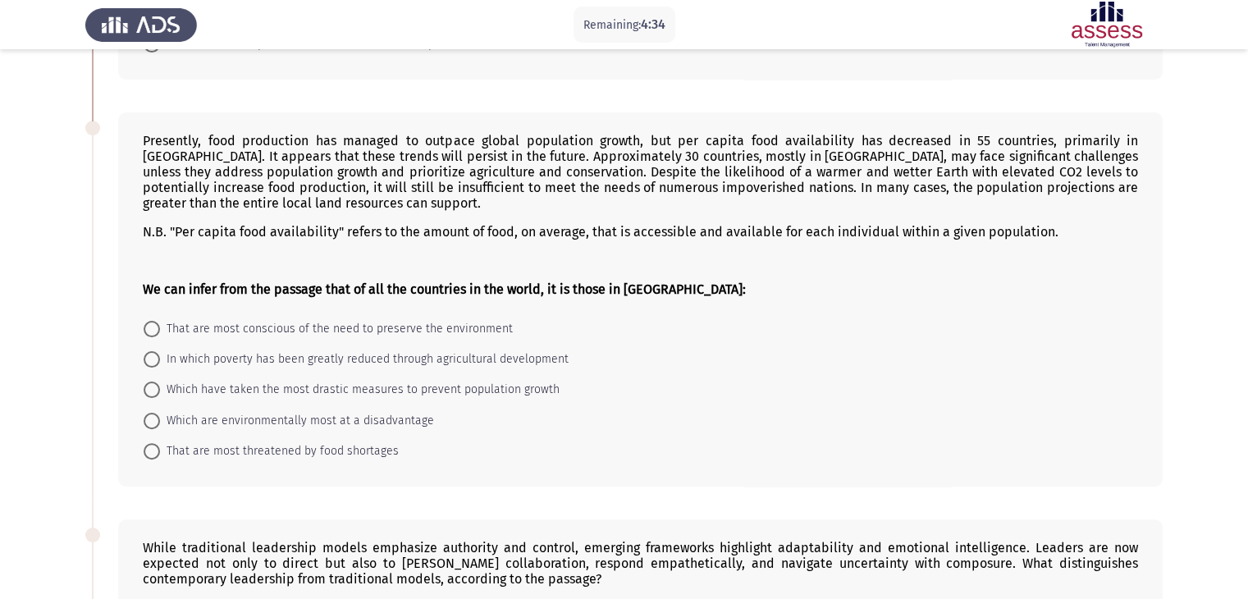
scroll to position [351, 0]
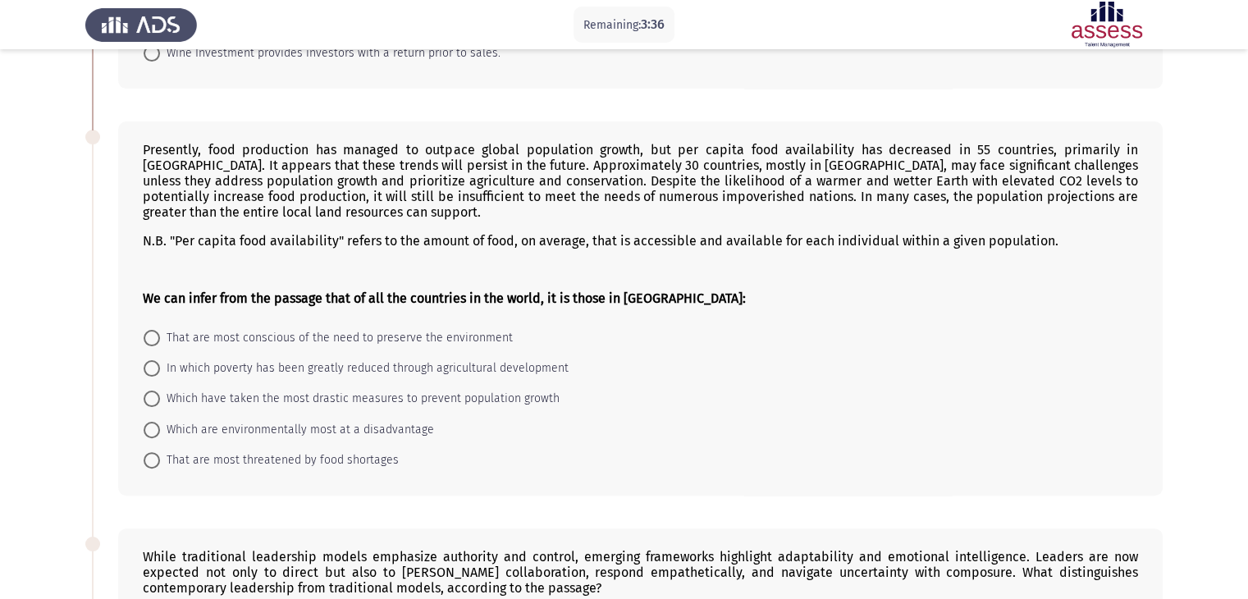
click at [145, 464] on span at bounding box center [152, 460] width 16 height 16
click at [145, 464] on input "That are most threatened by food shortages" at bounding box center [152, 460] width 16 height 16
radio input "true"
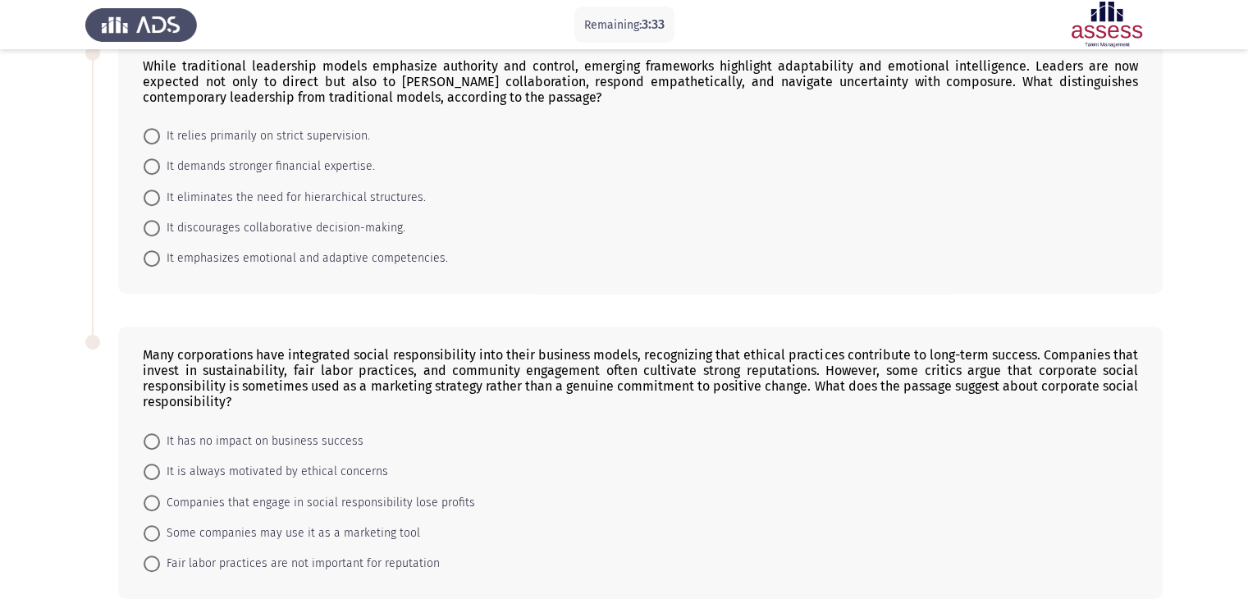
scroll to position [844, 0]
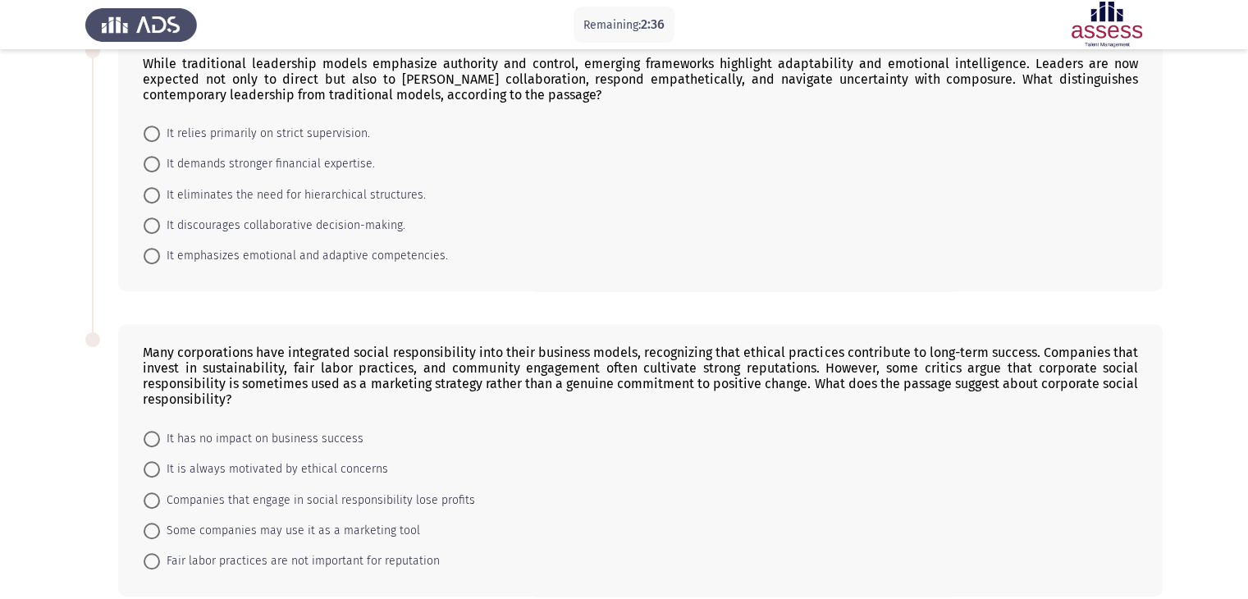
click at [151, 261] on span at bounding box center [152, 256] width 16 height 16
click at [151, 261] on input "It emphasizes emotional and adaptive competencies." at bounding box center [152, 256] width 16 height 16
radio input "true"
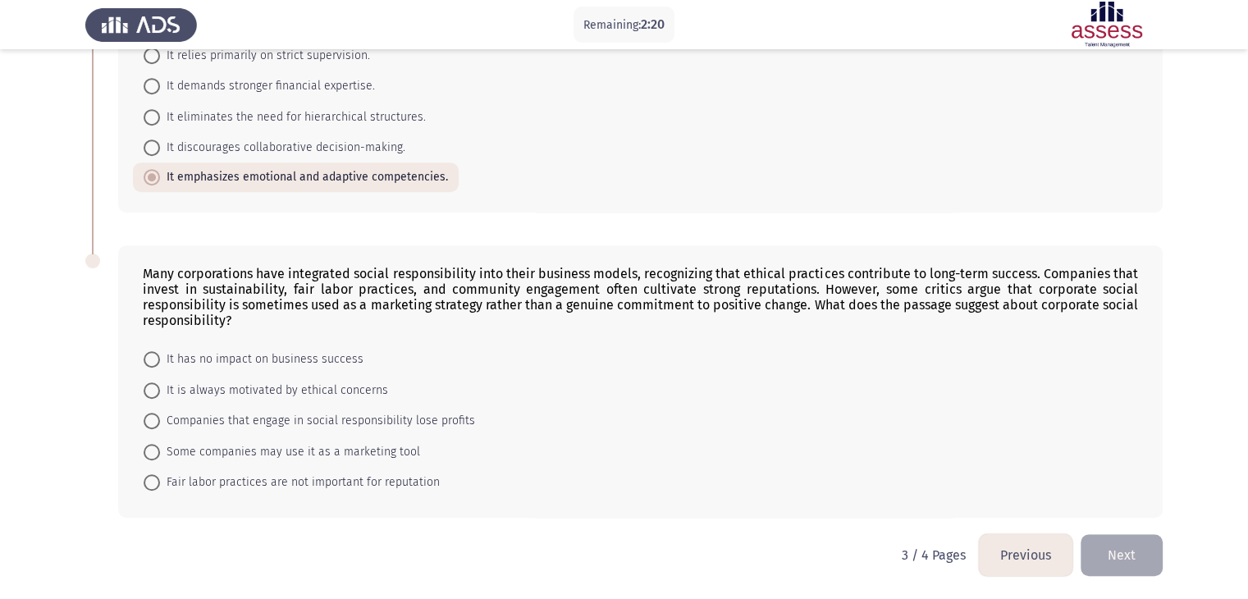
scroll to position [923, 0]
click at [161, 455] on span "Some companies may use it as a marketing tool" at bounding box center [290, 452] width 260 height 20
click at [160, 455] on input "Some companies may use it as a marketing tool" at bounding box center [152, 451] width 16 height 16
radio input "true"
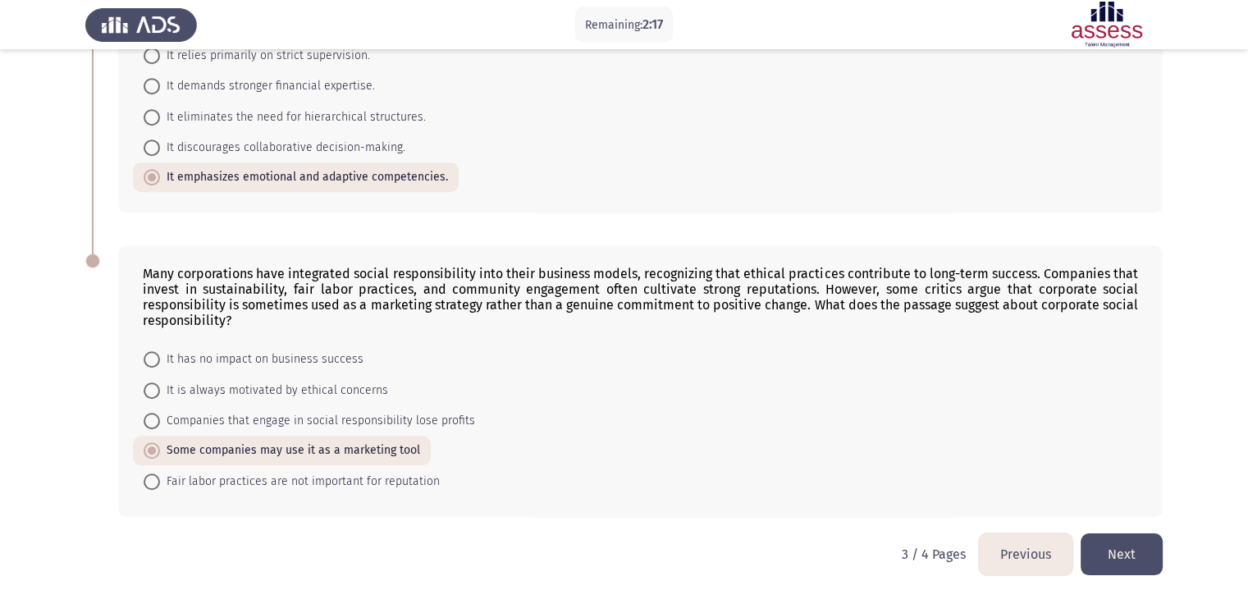
click at [1142, 550] on button "Next" at bounding box center [1122, 554] width 82 height 42
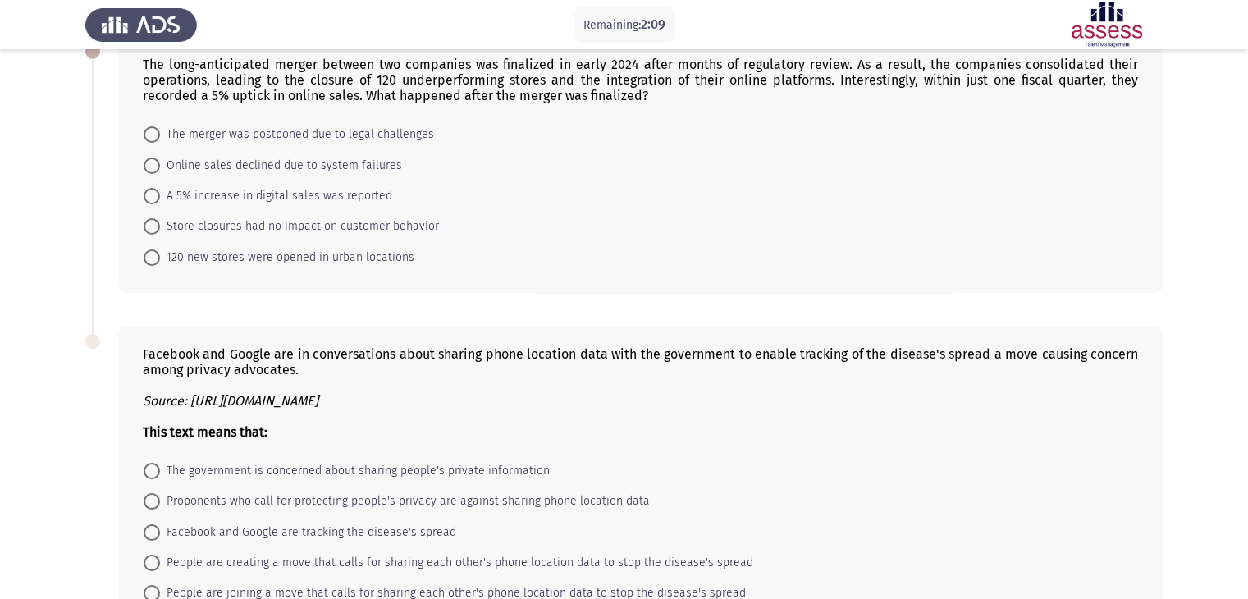
scroll to position [108, 0]
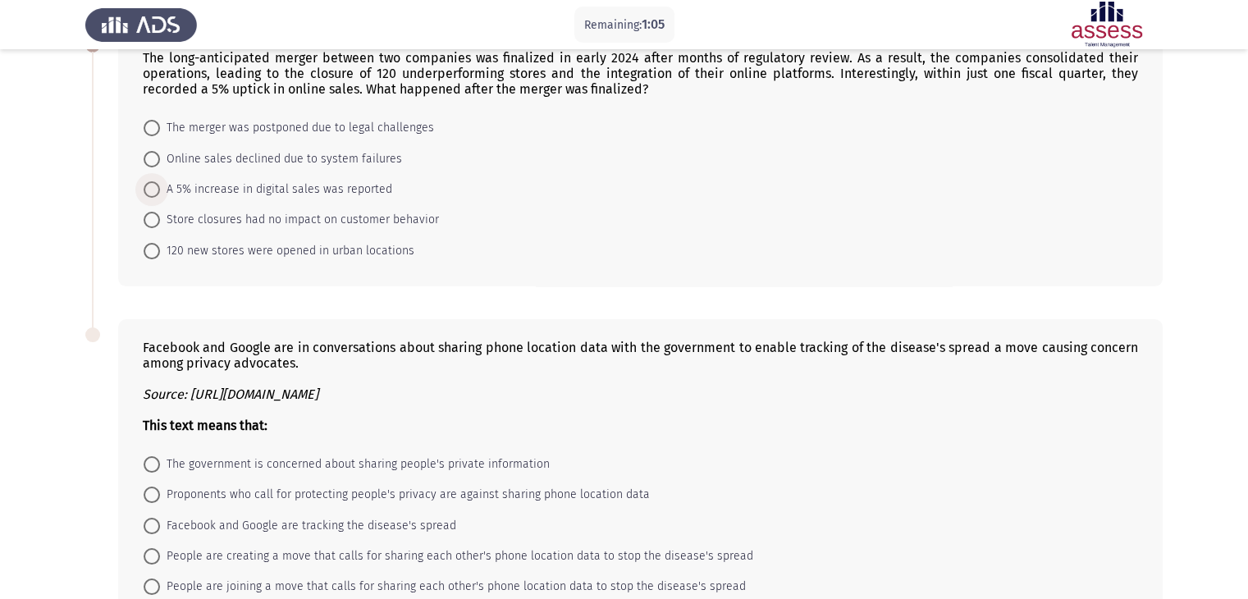
click at [158, 185] on span at bounding box center [152, 189] width 16 height 16
click at [158, 185] on input "A 5% increase in digital sales was reported" at bounding box center [152, 189] width 16 height 16
radio input "true"
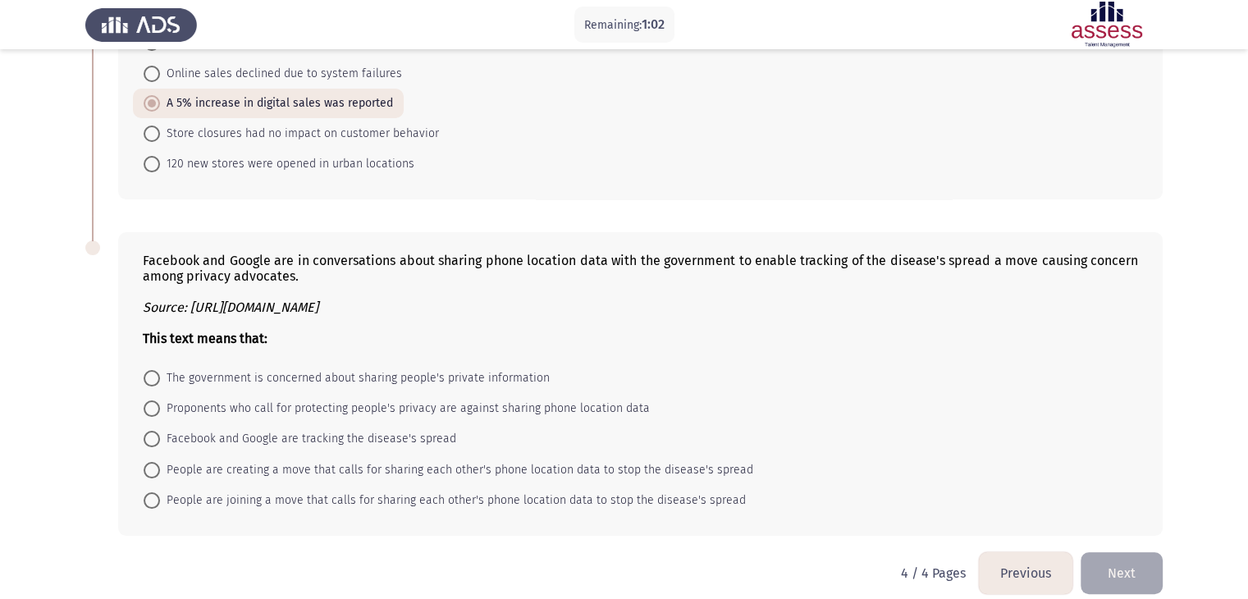
scroll to position [213, 0]
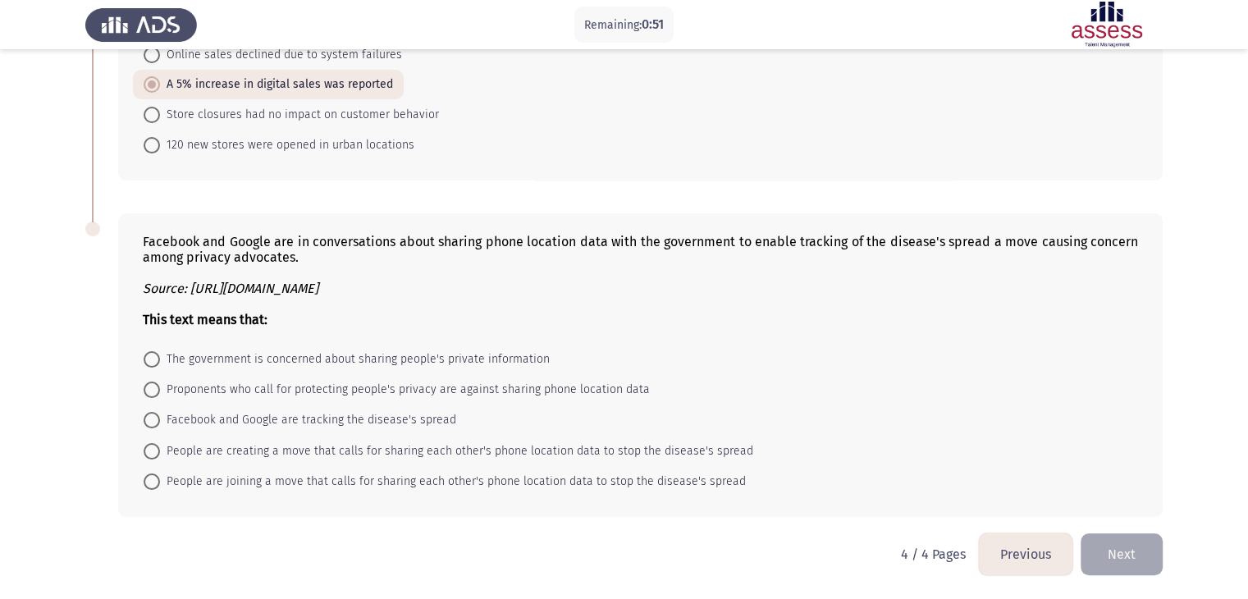
click at [158, 387] on span at bounding box center [152, 390] width 16 height 16
click at [158, 387] on input "Proponents who call for protecting people's privacy are against sharing phone l…" at bounding box center [152, 390] width 16 height 16
radio input "true"
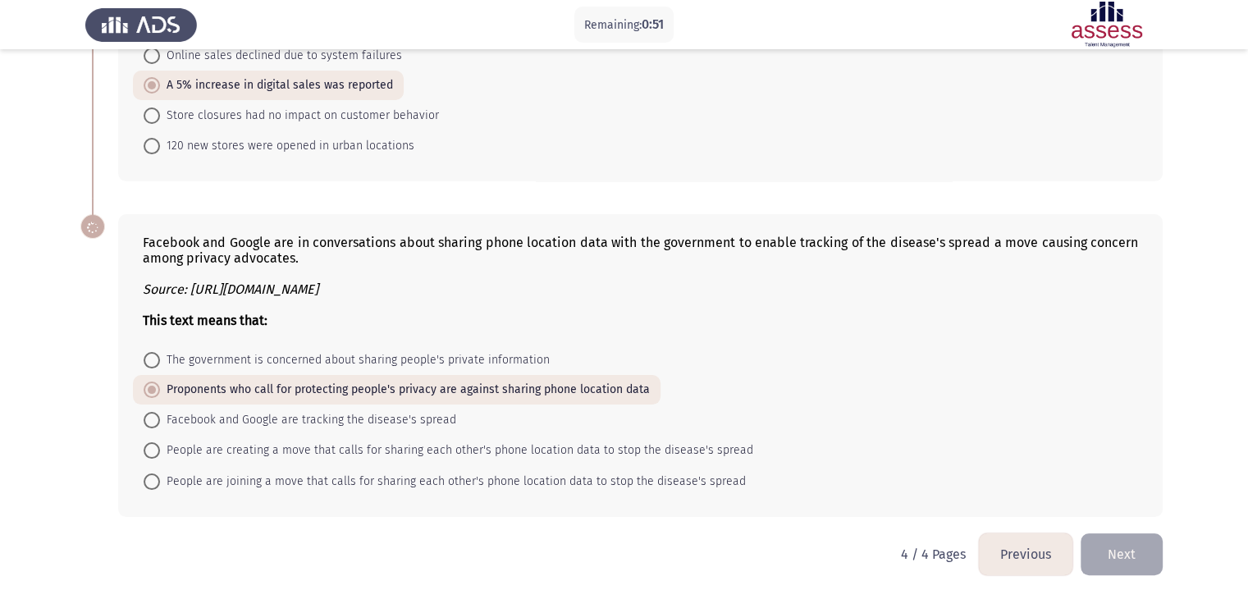
scroll to position [212, 0]
click at [1119, 562] on button "Next" at bounding box center [1122, 554] width 82 height 42
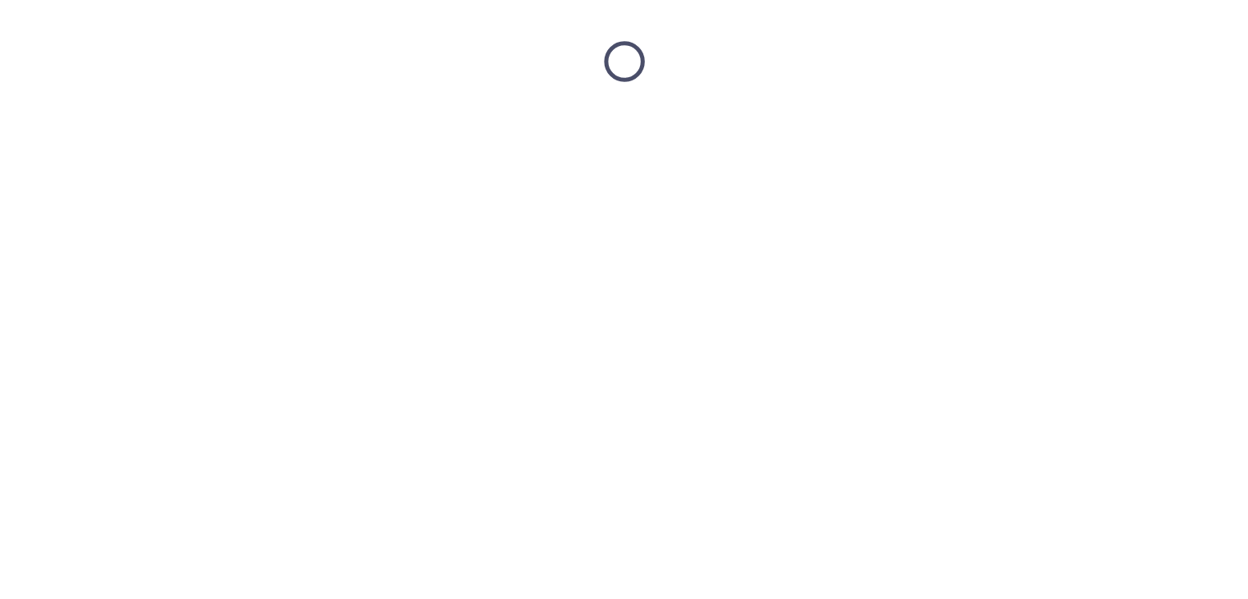
scroll to position [0, 0]
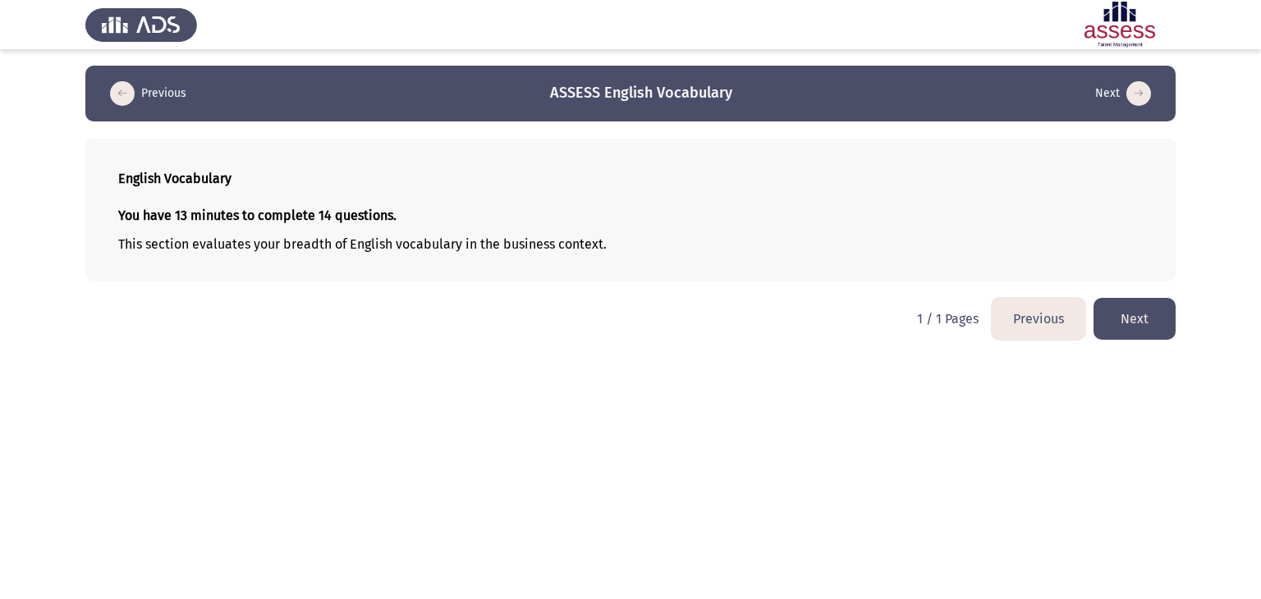
click at [1141, 324] on button "Next" at bounding box center [1134, 319] width 82 height 42
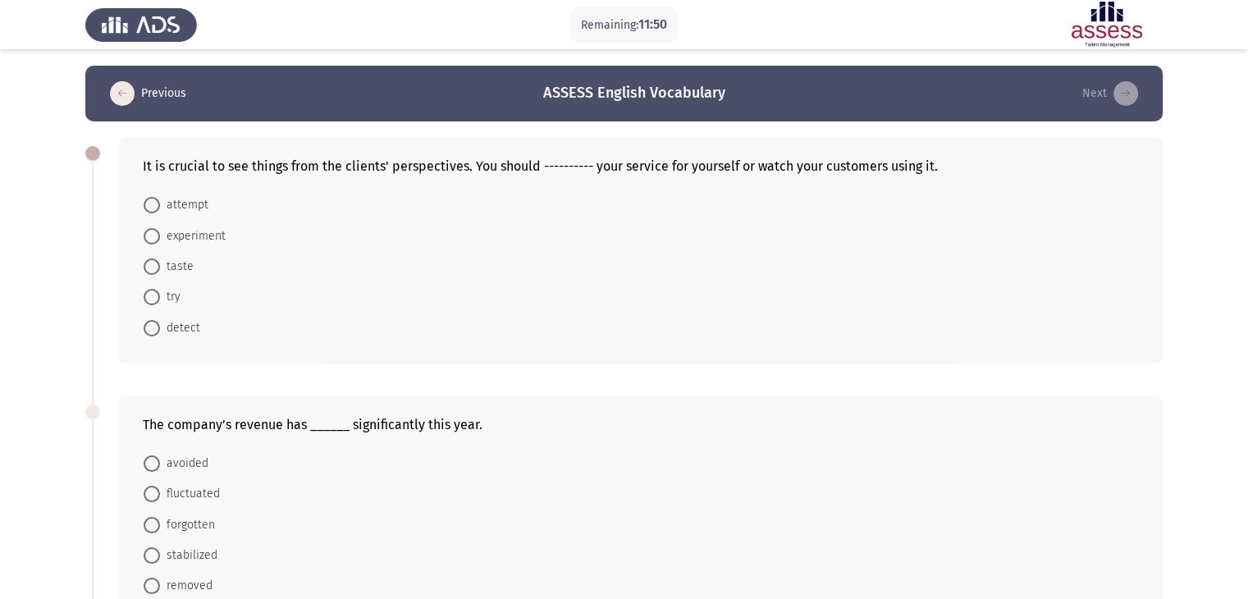
click at [167, 233] on span "experiment" at bounding box center [193, 236] width 66 height 20
click at [160, 233] on input "experiment" at bounding box center [152, 236] width 16 height 16
radio input "true"
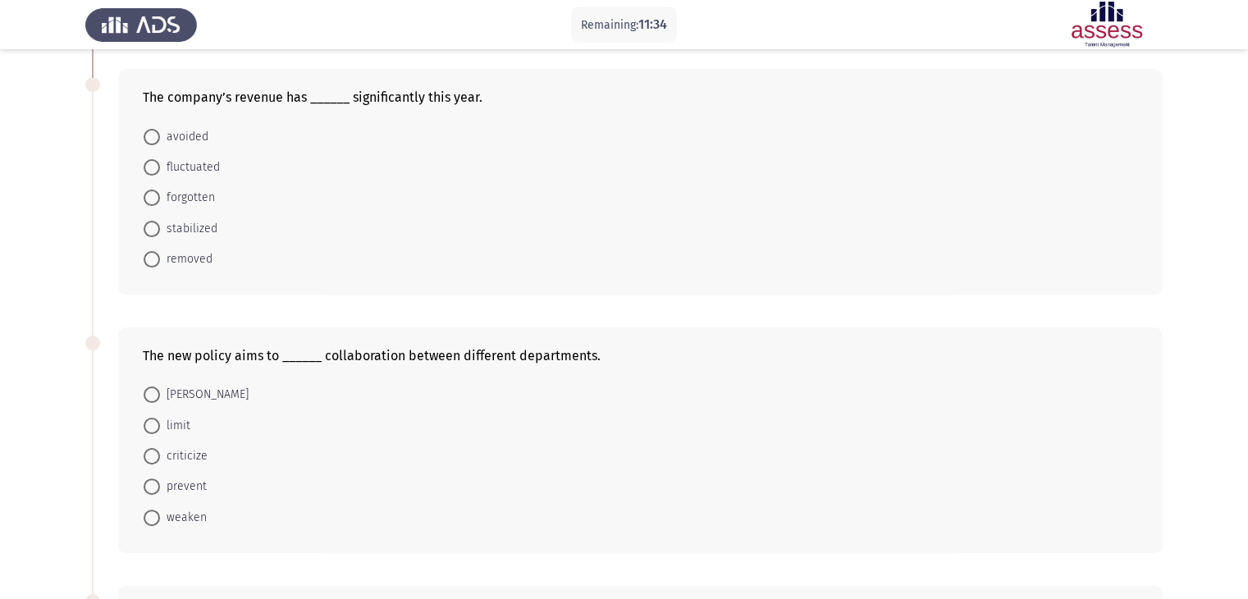
scroll to position [328, 0]
click at [153, 200] on span at bounding box center [152, 195] width 16 height 16
click at [153, 200] on input "forgotten" at bounding box center [152, 195] width 16 height 16
radio input "true"
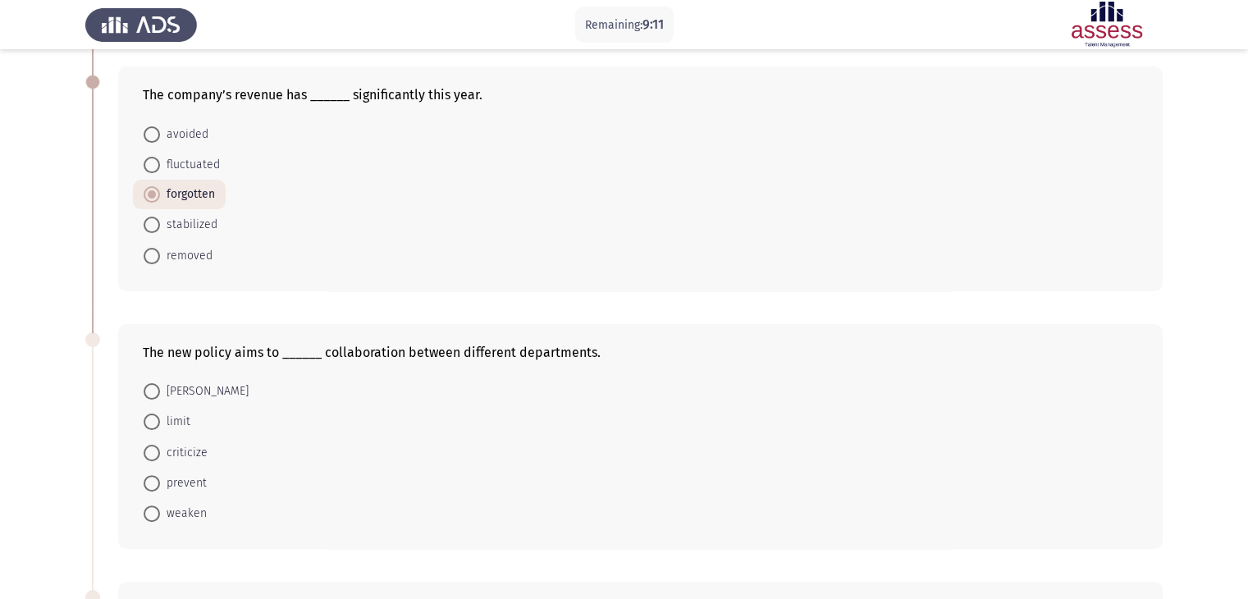
click at [156, 162] on span at bounding box center [152, 165] width 16 height 16
click at [156, 162] on input "fluctuated" at bounding box center [152, 165] width 16 height 16
radio input "true"
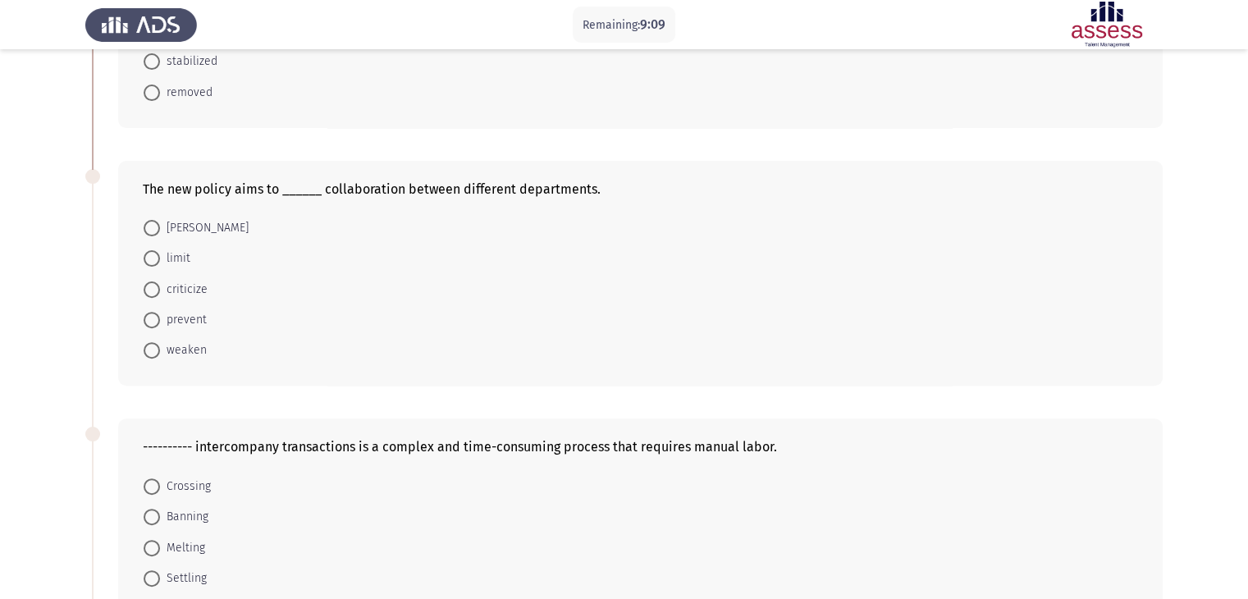
scroll to position [492, 0]
click at [146, 223] on span at bounding box center [152, 227] width 16 height 16
click at [146, 223] on input "foster" at bounding box center [152, 227] width 16 height 16
radio input "true"
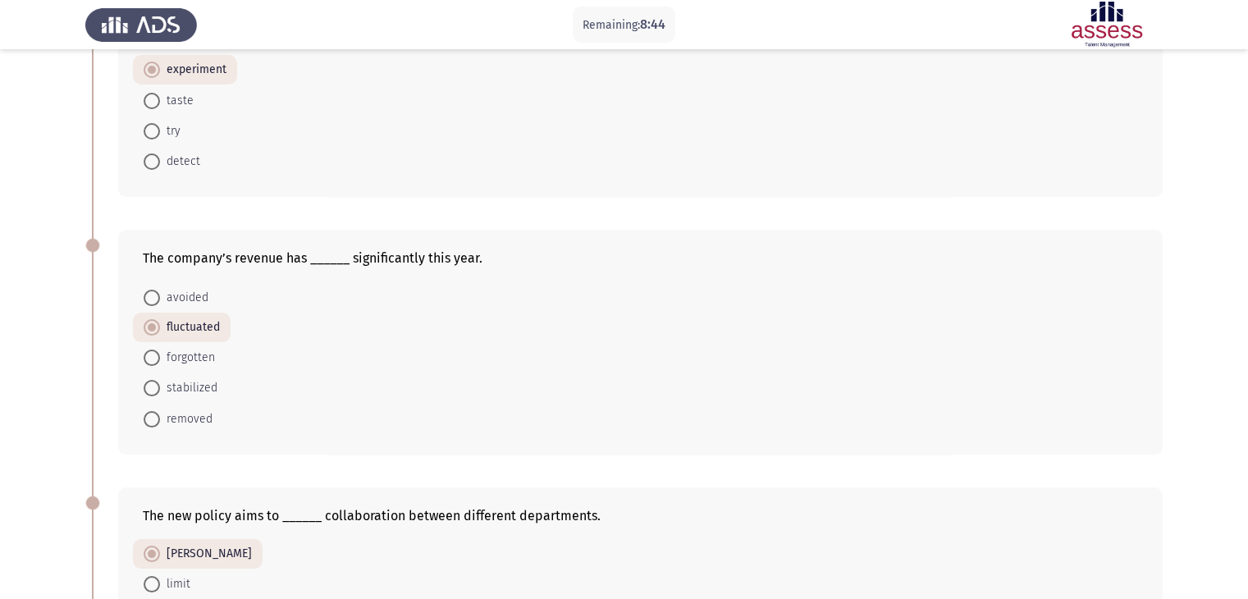
scroll to position [164, 0]
click at [153, 405] on mat-radio-button "removed" at bounding box center [178, 419] width 90 height 30
click at [153, 400] on mat-radio-button "stabilized" at bounding box center [180, 388] width 95 height 30
click at [153, 391] on span at bounding box center [152, 389] width 16 height 16
click at [153, 391] on input "stabilized" at bounding box center [152, 389] width 16 height 16
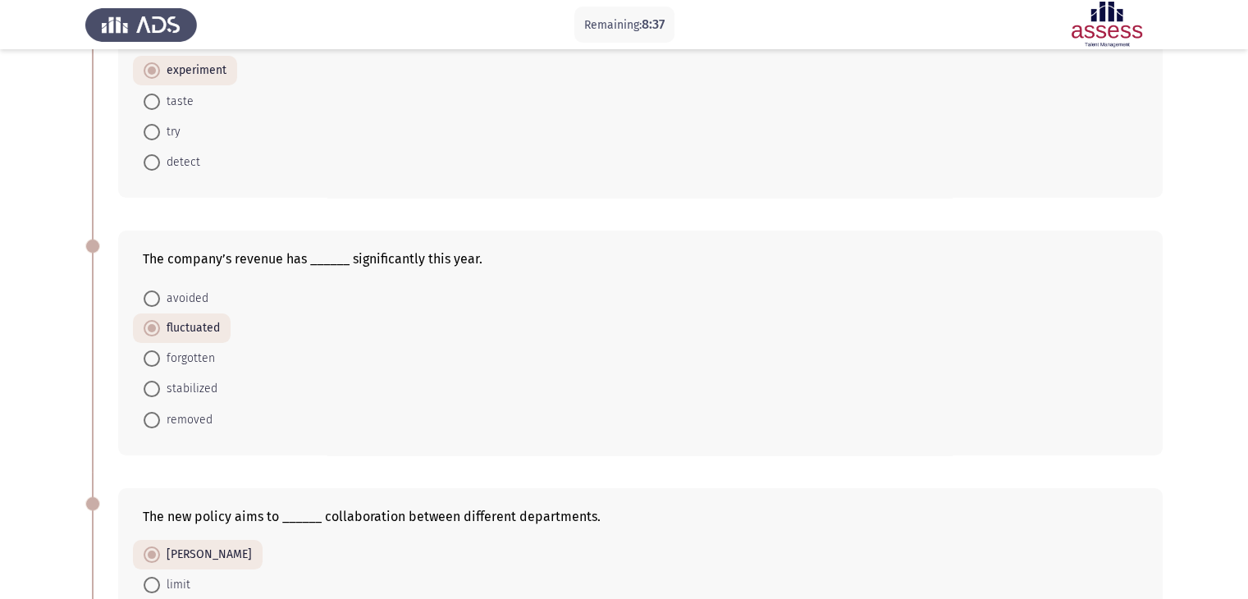
radio input "true"
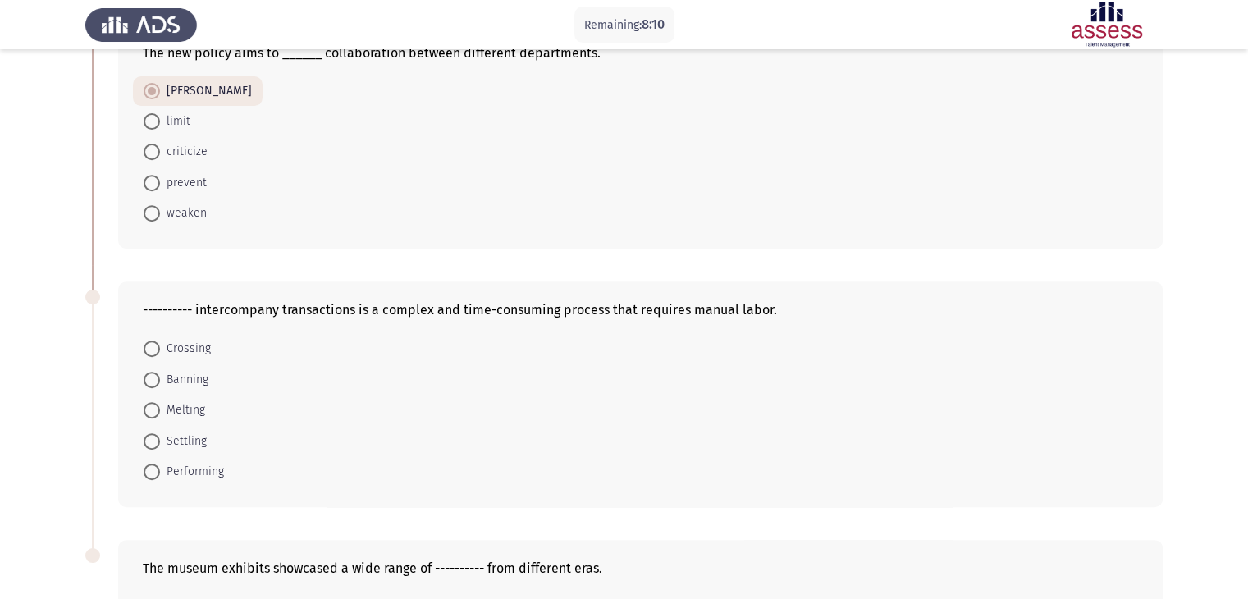
scroll to position [710, 0]
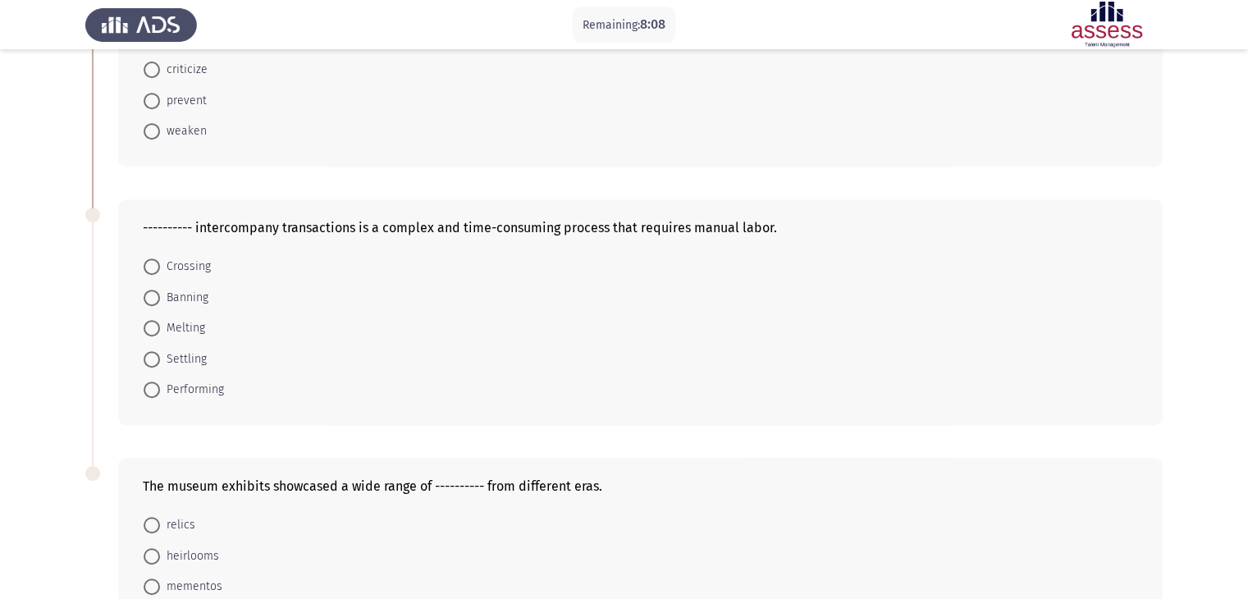
click at [212, 224] on div "---------- intercompany transactions is a complex and time-consuming process th…" at bounding box center [640, 228] width 995 height 16
drag, startPoint x: 212, startPoint y: 224, endPoint x: 670, endPoint y: 254, distance: 458.9
click at [785, 264] on form "Crossing Banning Melting Settling Performing" at bounding box center [640, 327] width 995 height 153
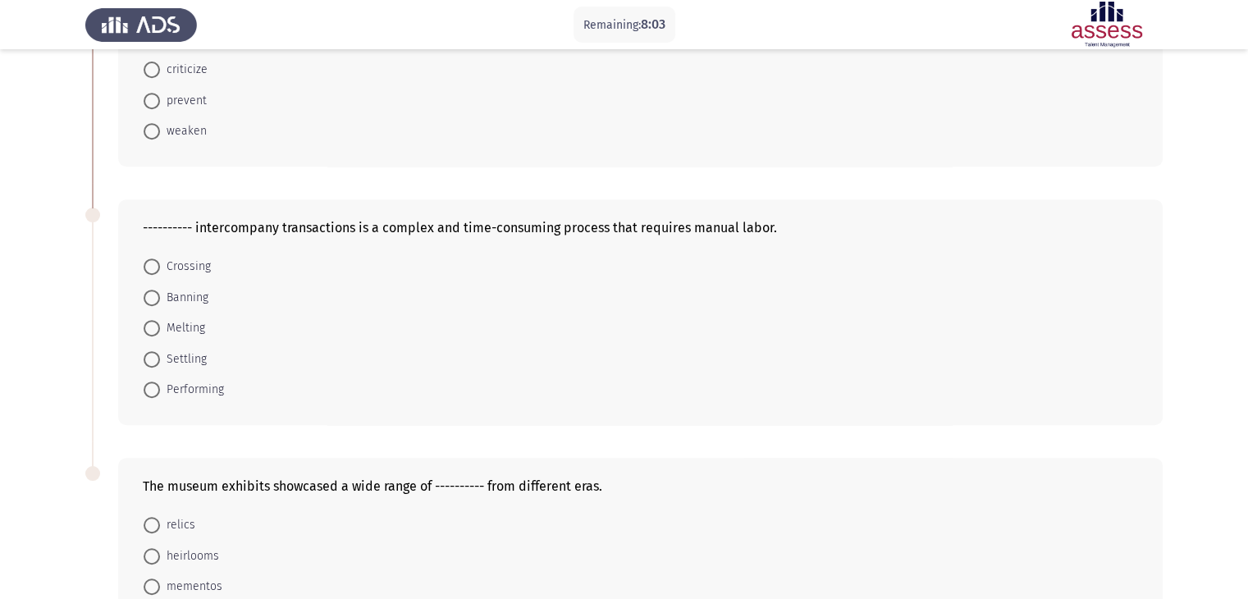
click at [785, 264] on form "Crossing Banning Melting Settling Performing" at bounding box center [640, 327] width 995 height 153
drag, startPoint x: 29, startPoint y: 191, endPoint x: 895, endPoint y: 309, distance: 873.8
click at [895, 309] on app-assessment-container "Remaining: 8:01 Previous ASSESS English Vocabulary Next It is crucial to see th…" at bounding box center [624, 28] width 1248 height 1344
click at [422, 231] on div "---------- intercompany transactions is a complex and time-consuming process th…" at bounding box center [640, 228] width 995 height 16
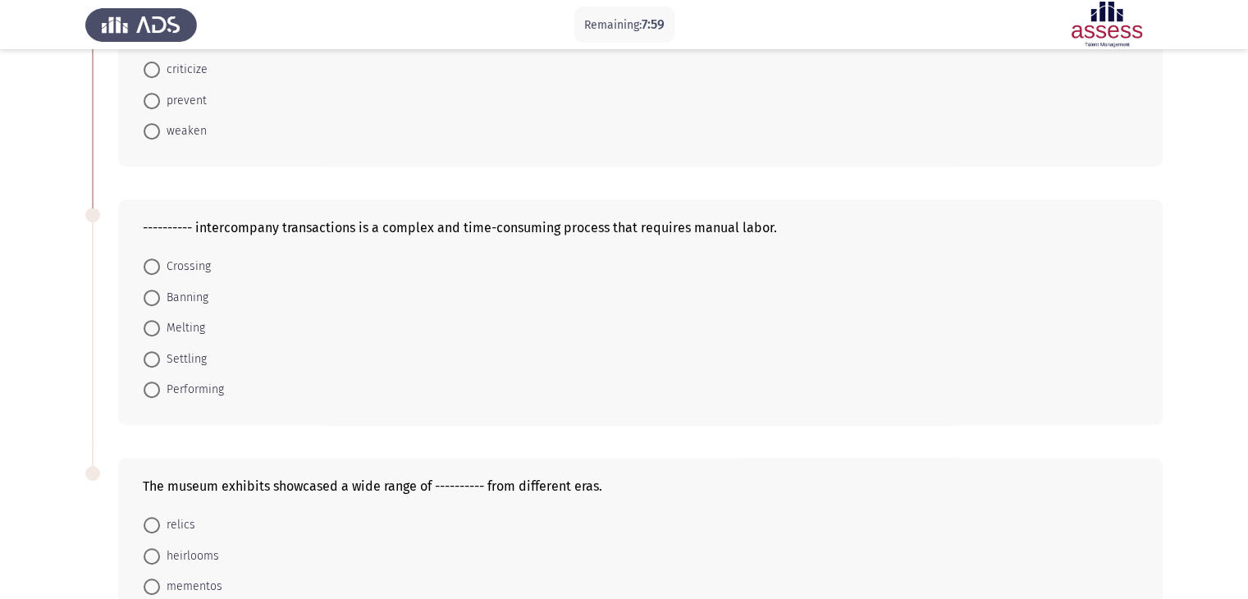
click at [422, 231] on div "---------- intercompany transactions is a complex and time-consuming process th…" at bounding box center [640, 228] width 995 height 16
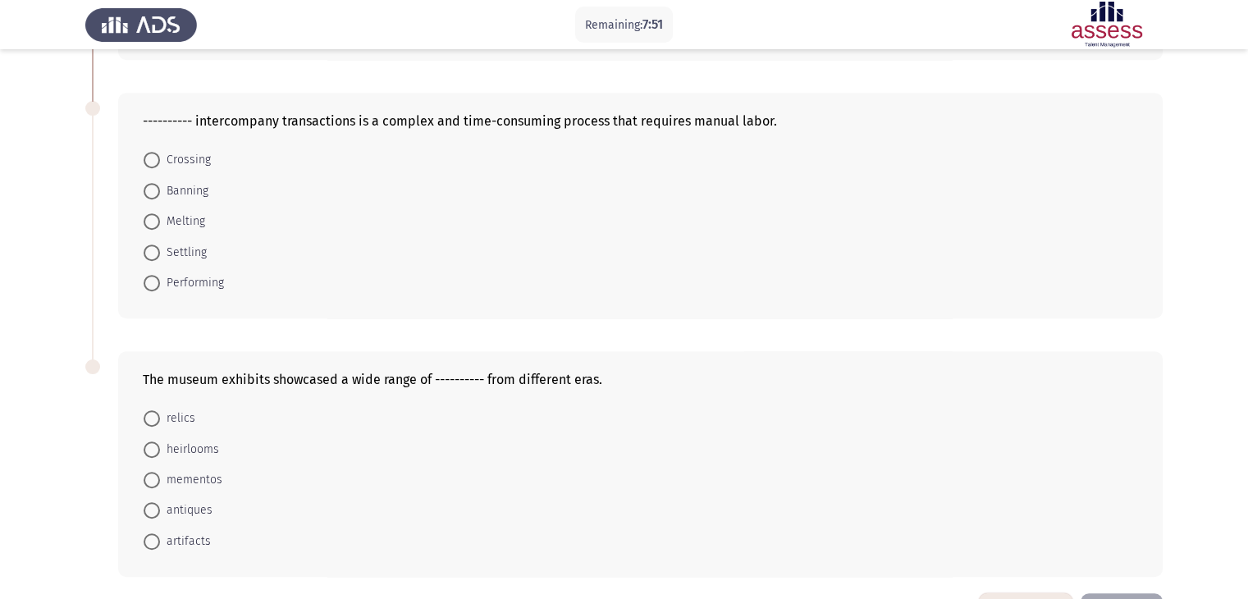
scroll to position [874, 0]
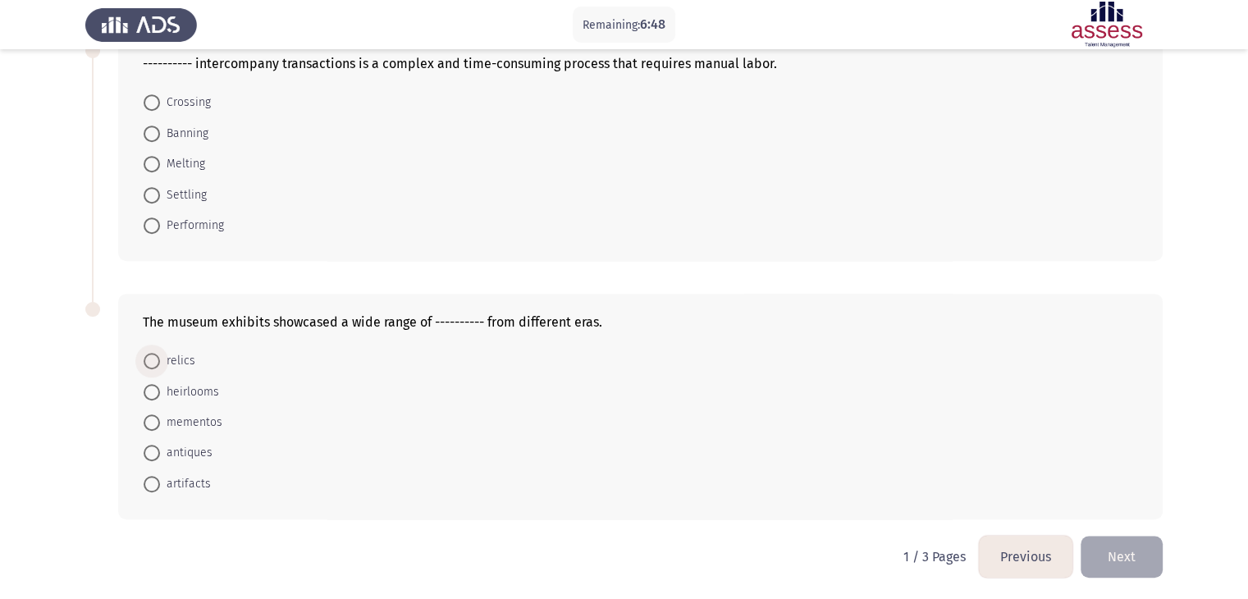
click at [157, 359] on span at bounding box center [152, 361] width 16 height 16
click at [157, 359] on input "relics" at bounding box center [152, 361] width 16 height 16
radio input "true"
click at [162, 480] on span "artifacts" at bounding box center [185, 484] width 51 height 20
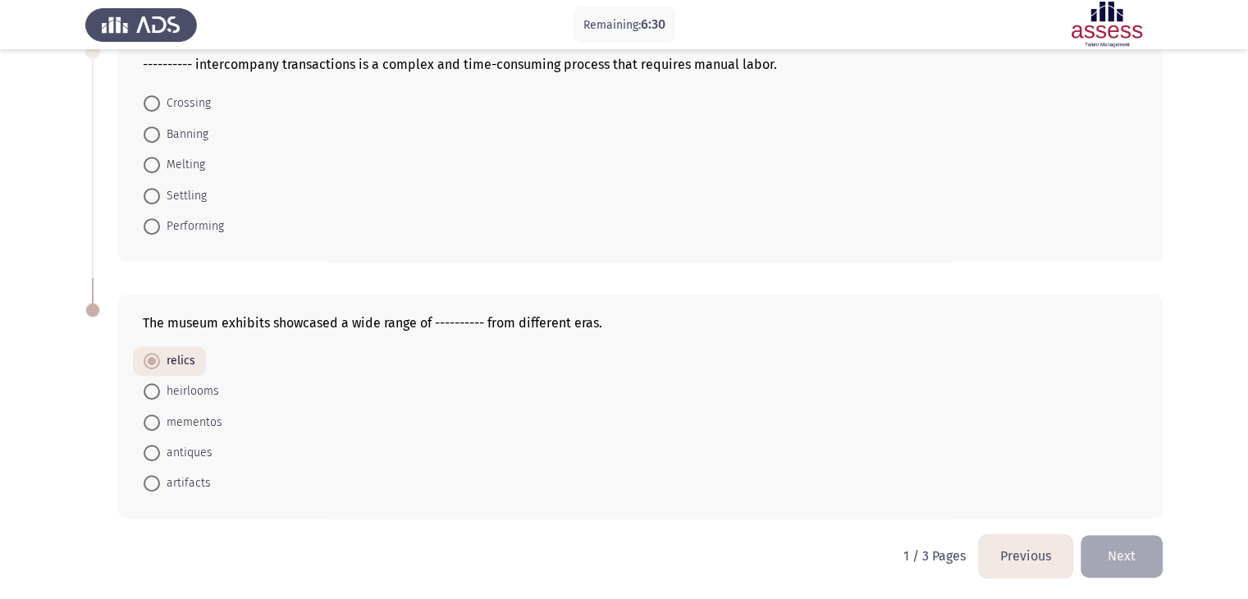
click at [160, 480] on input "artifacts" at bounding box center [152, 483] width 16 height 16
radio input "true"
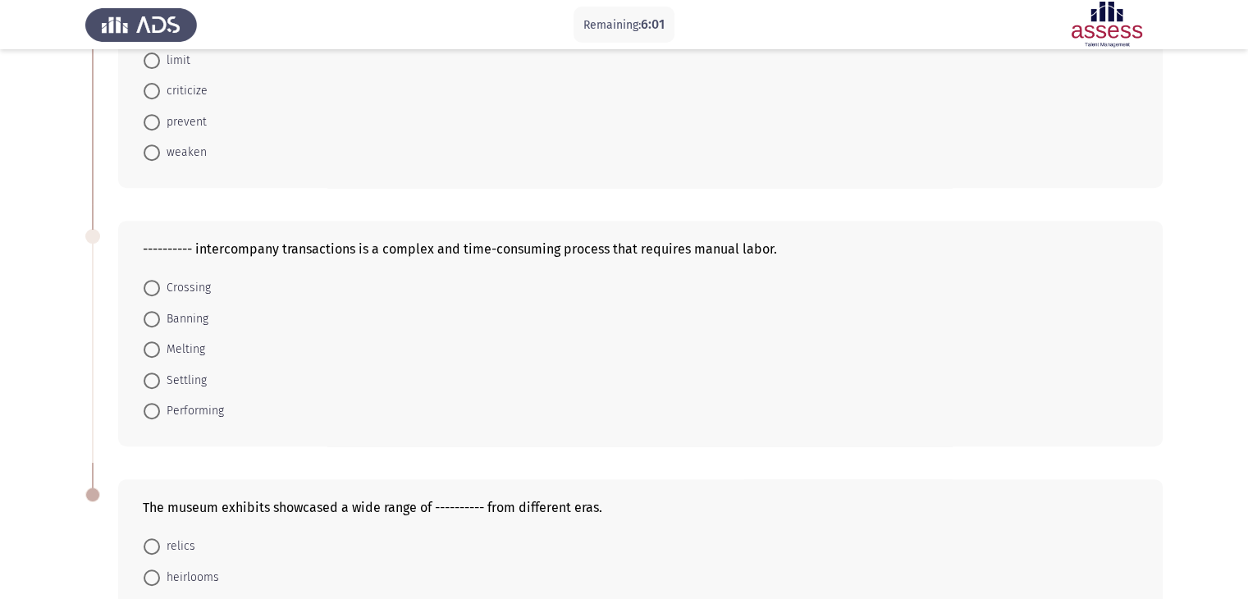
scroll to position [627, 0]
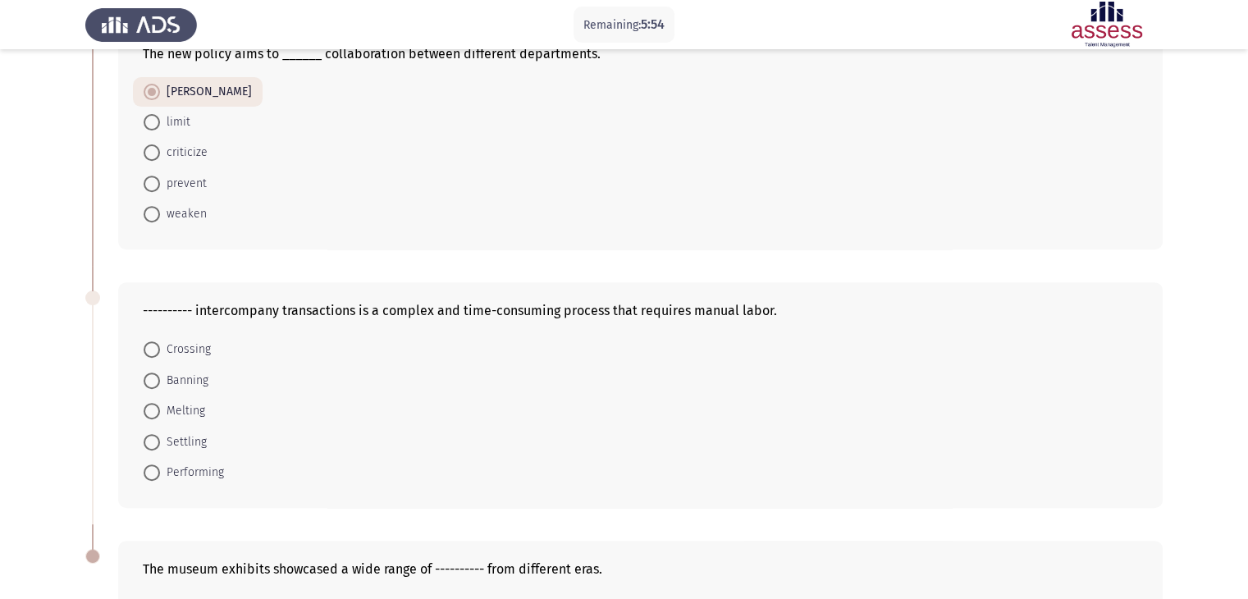
click at [157, 440] on span at bounding box center [152, 442] width 16 height 16
click at [157, 440] on input "Settling" at bounding box center [152, 442] width 16 height 16
radio input "true"
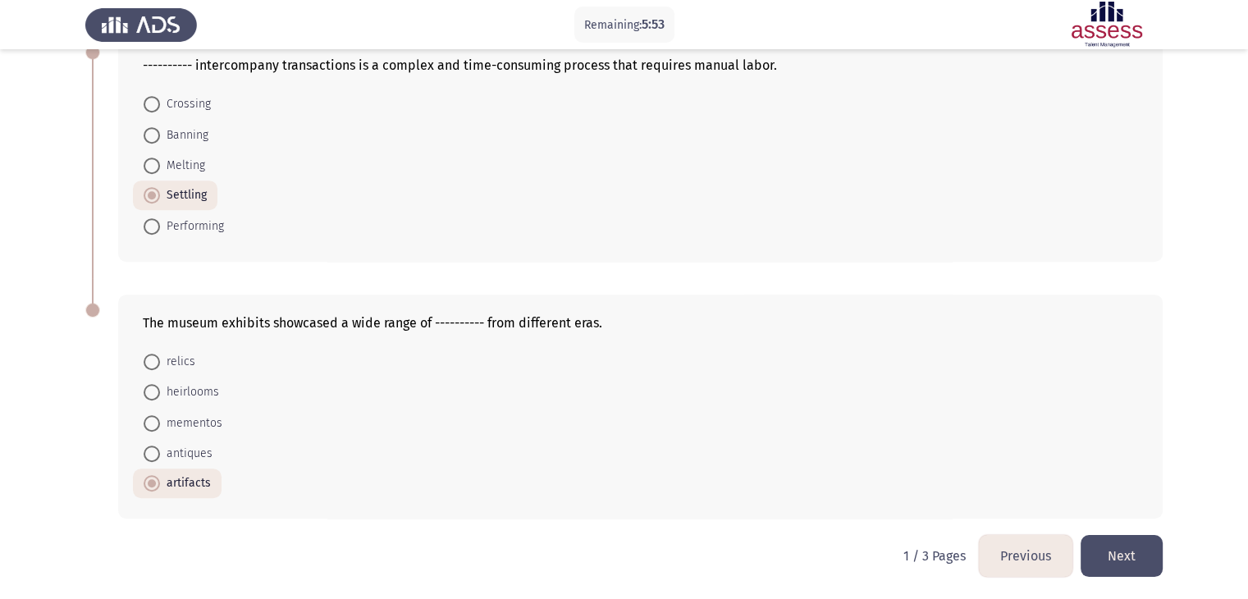
click at [1130, 557] on button "Next" at bounding box center [1122, 556] width 82 height 42
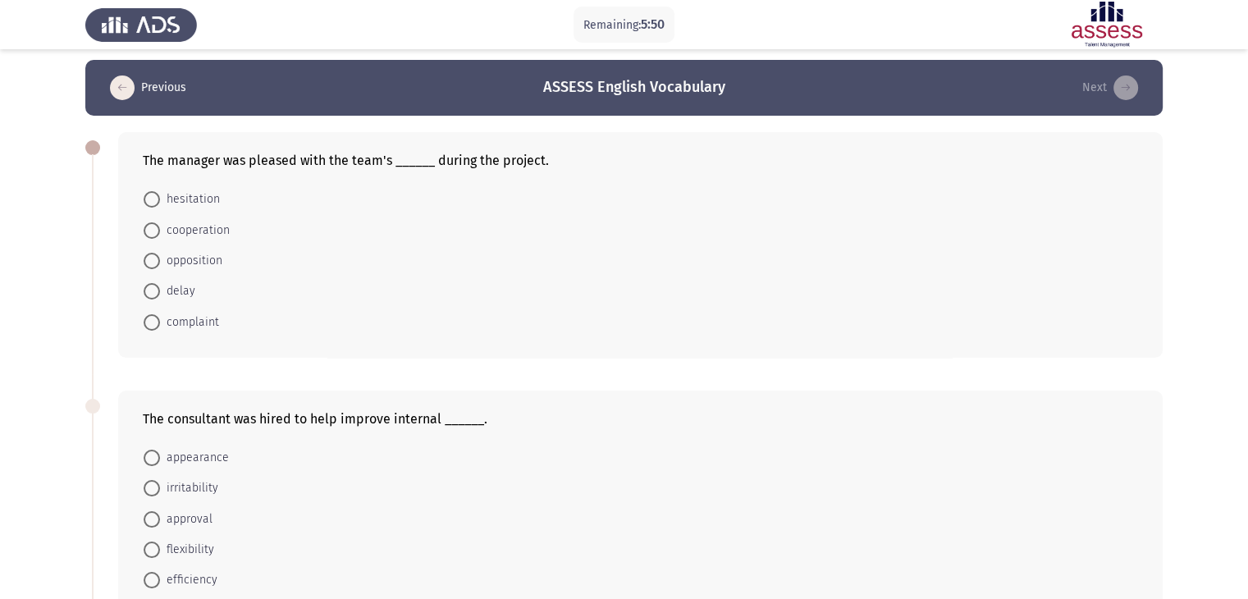
scroll to position [0, 0]
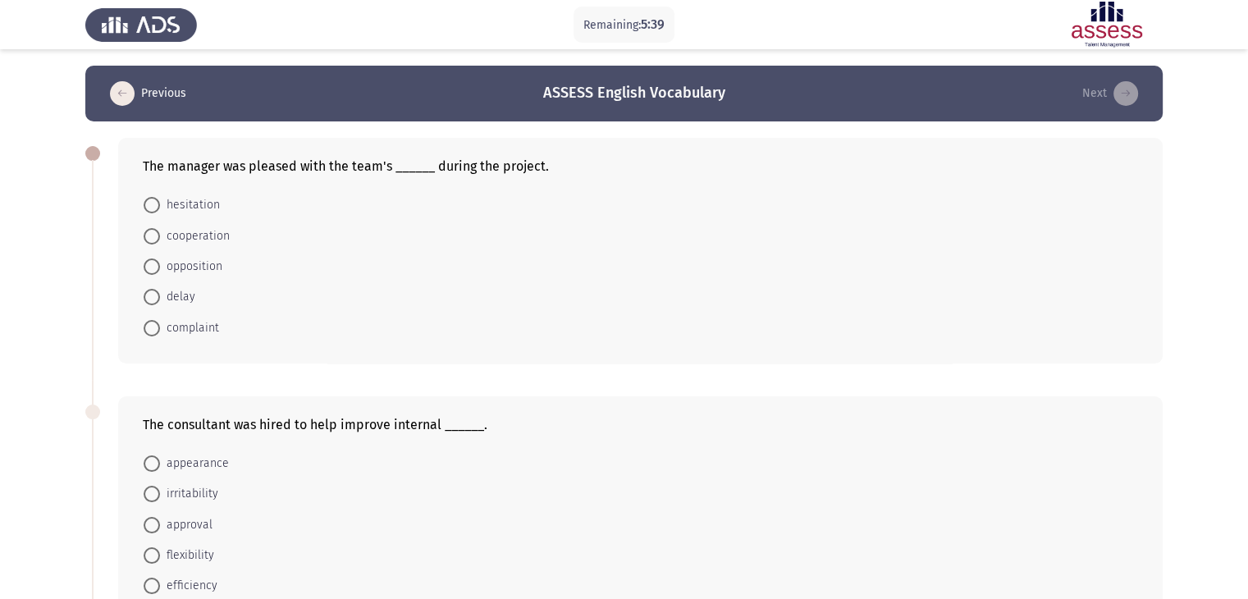
click at [150, 231] on span at bounding box center [152, 236] width 16 height 16
click at [150, 231] on input "cooperation" at bounding box center [152, 236] width 16 height 16
radio input "true"
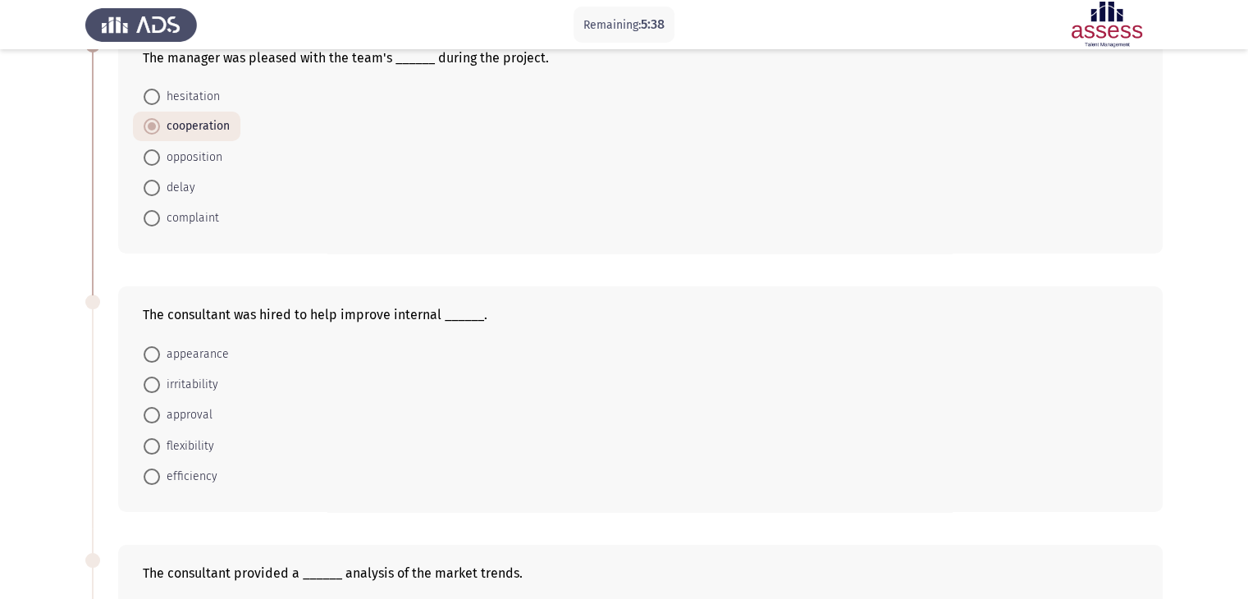
scroll to position [164, 0]
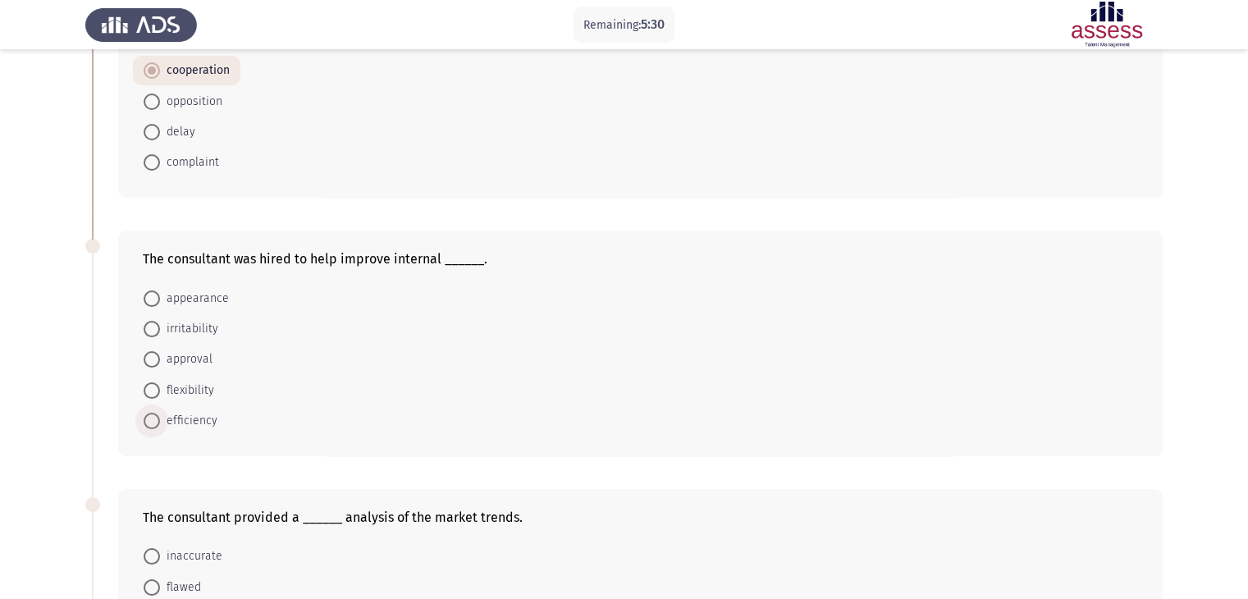
click at [149, 413] on span at bounding box center [152, 421] width 16 height 16
click at [149, 413] on input "efficiency" at bounding box center [152, 421] width 16 height 16
radio input "true"
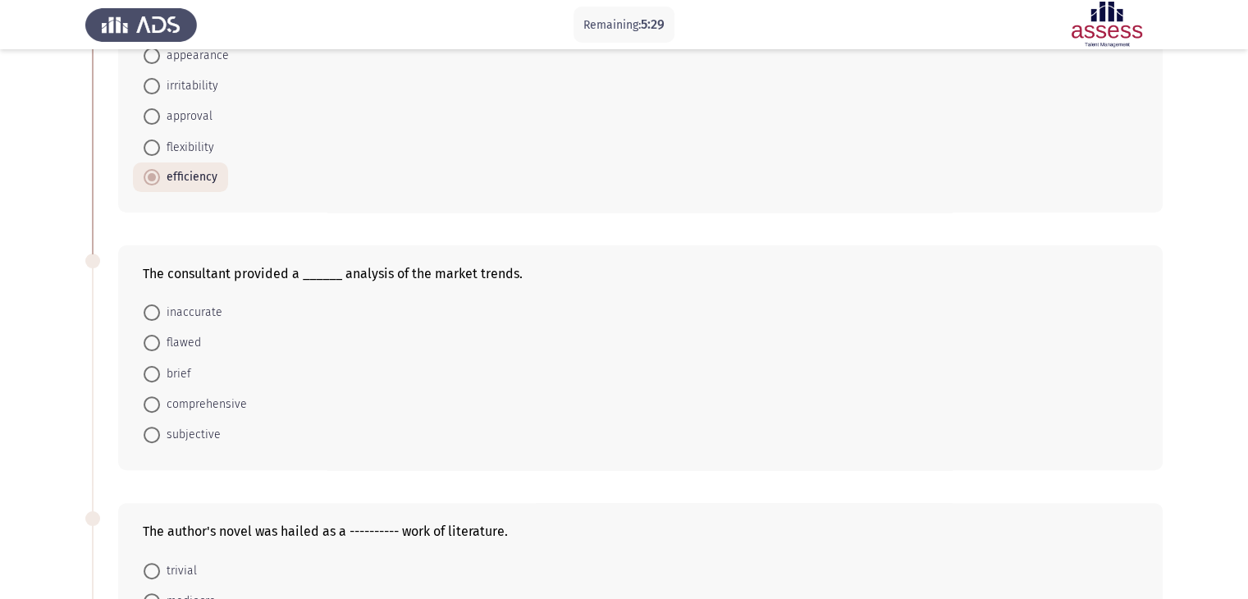
scroll to position [410, 0]
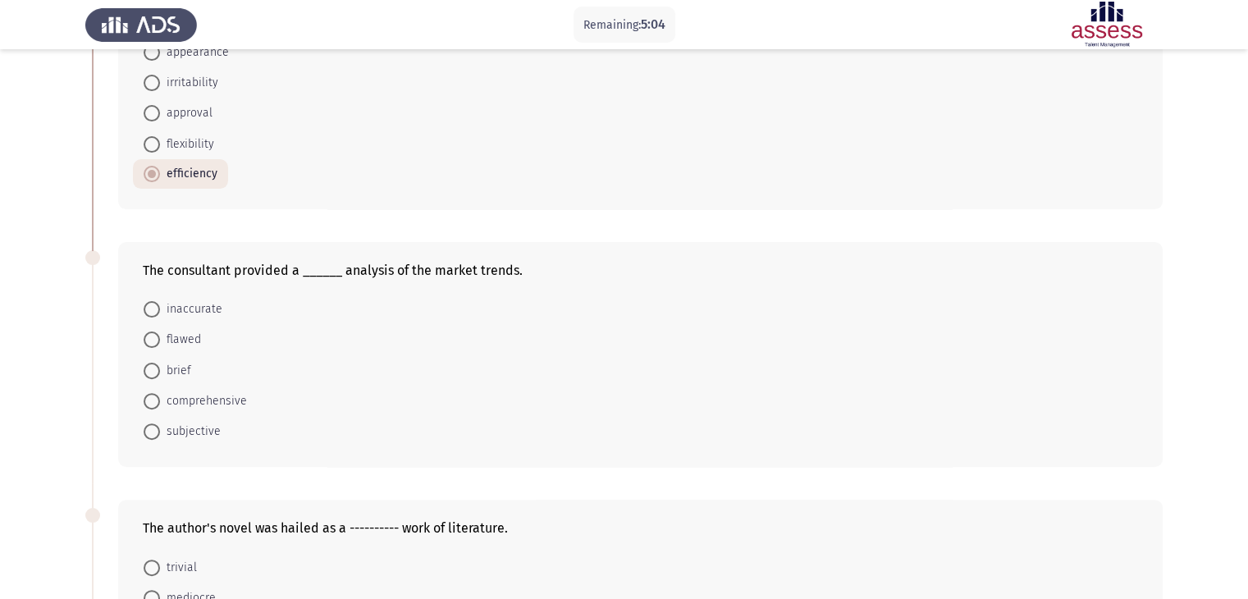
click at [154, 401] on span at bounding box center [152, 401] width 16 height 16
click at [154, 401] on input "comprehensive" at bounding box center [152, 401] width 16 height 16
radio input "true"
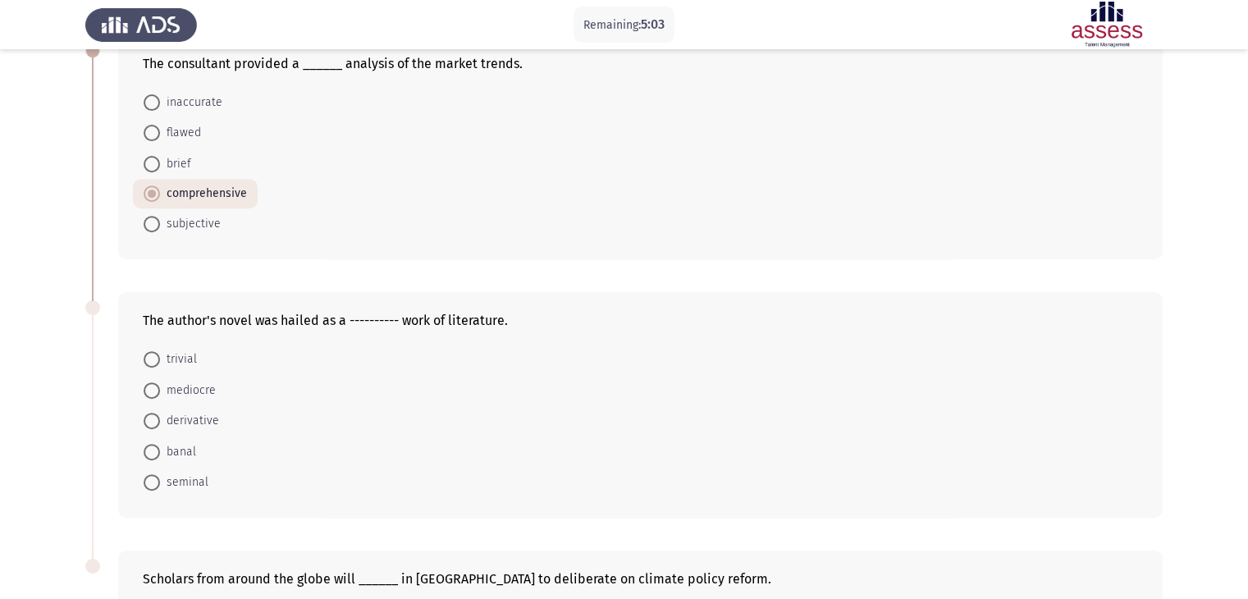
scroll to position [739, 0]
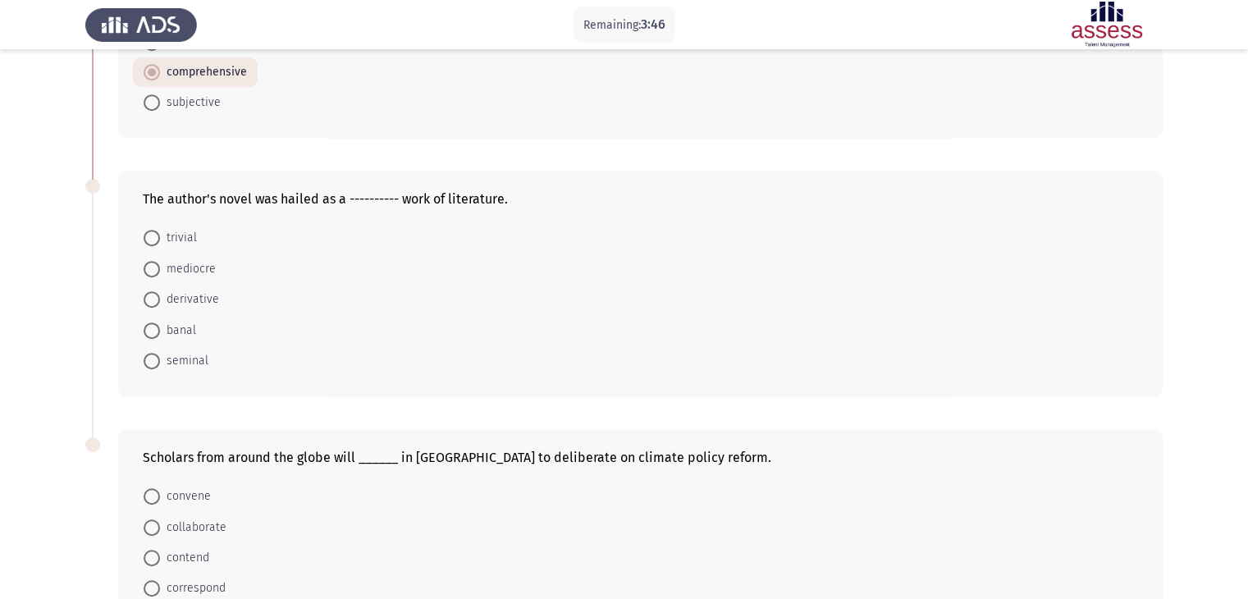
click at [157, 305] on span at bounding box center [152, 299] width 16 height 16
click at [157, 305] on input "derivative" at bounding box center [152, 299] width 16 height 16
radio input "true"
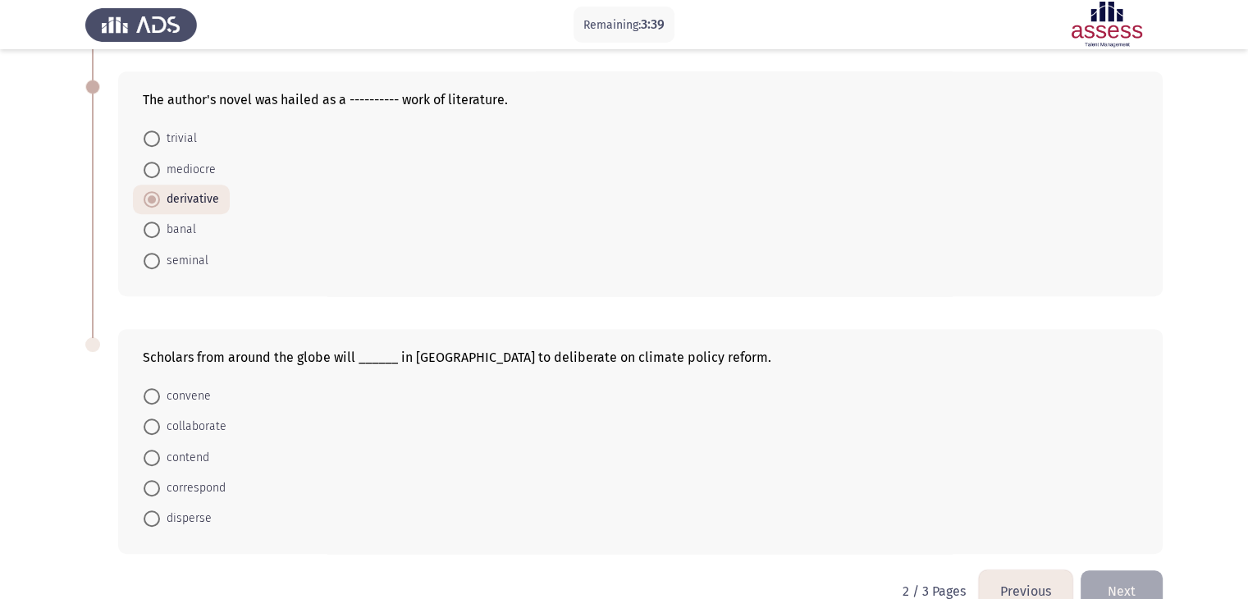
scroll to position [873, 0]
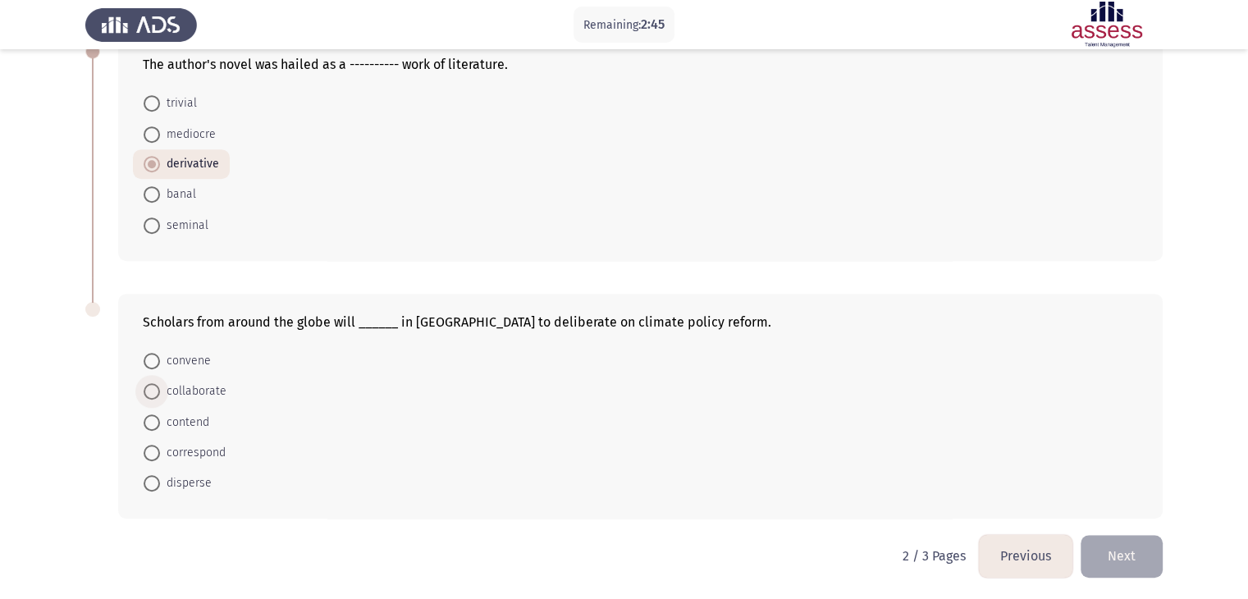
click at [158, 398] on span at bounding box center [152, 391] width 16 height 16
click at [158, 398] on input "collaborate" at bounding box center [152, 391] width 16 height 16
radio input "true"
click at [1155, 545] on button "Next" at bounding box center [1122, 556] width 82 height 42
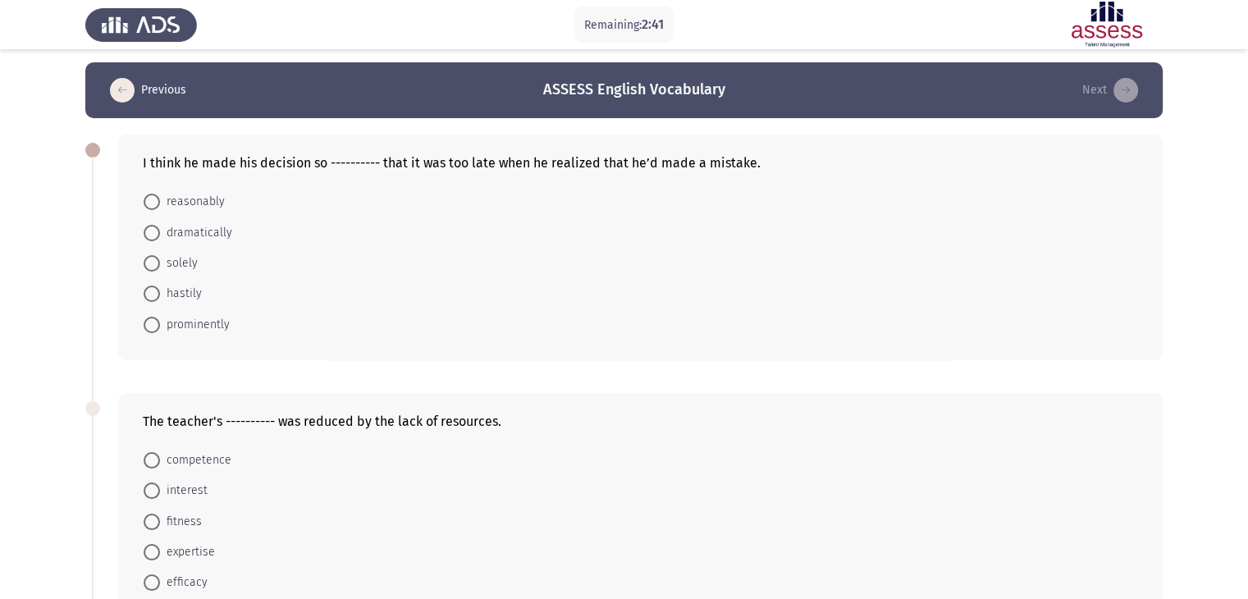
scroll to position [0, 0]
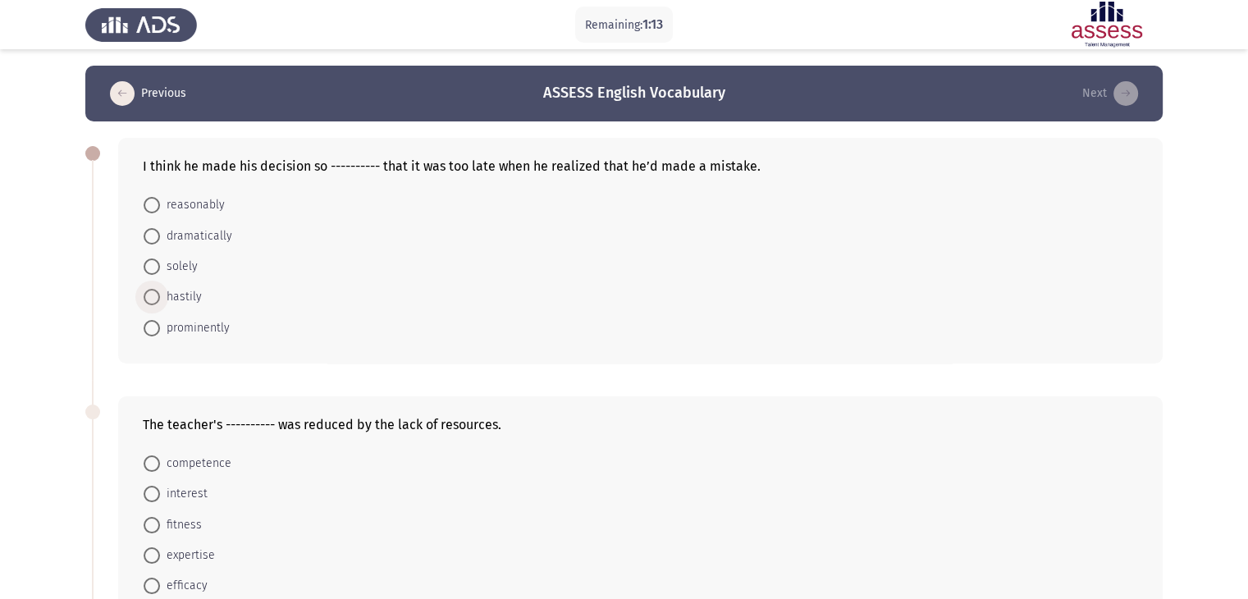
click at [152, 295] on span at bounding box center [152, 297] width 16 height 16
click at [152, 295] on input "hastily" at bounding box center [152, 297] width 16 height 16
radio input "true"
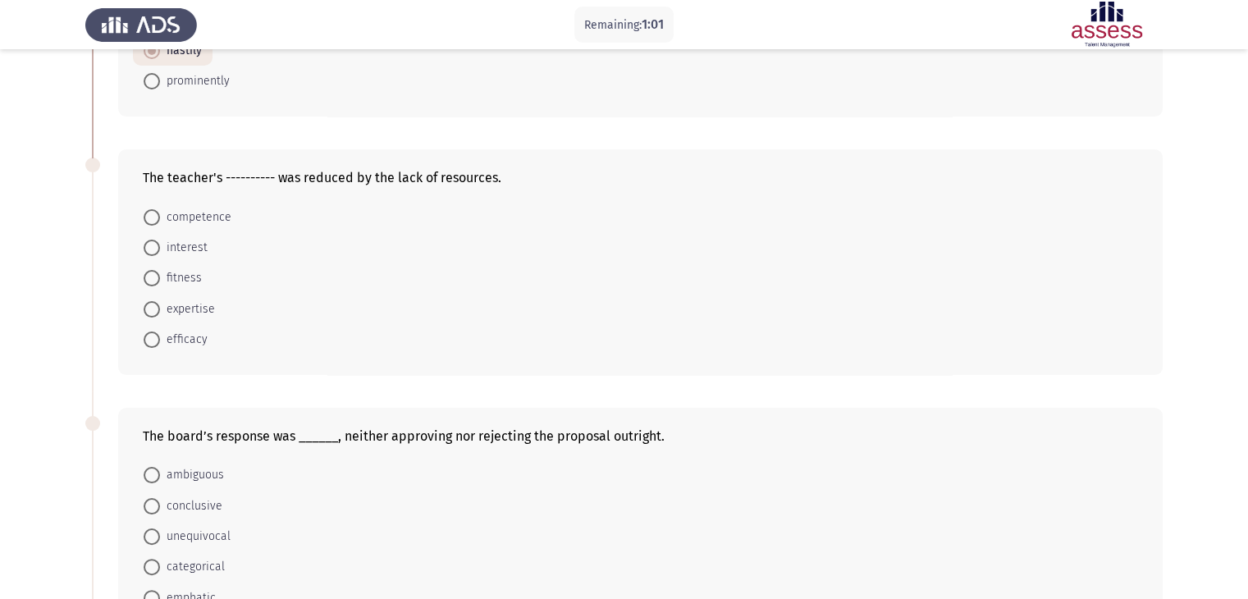
scroll to position [246, 0]
click at [154, 341] on span at bounding box center [152, 339] width 16 height 16
click at [154, 341] on input "efficacy" at bounding box center [152, 339] width 16 height 16
radio input "true"
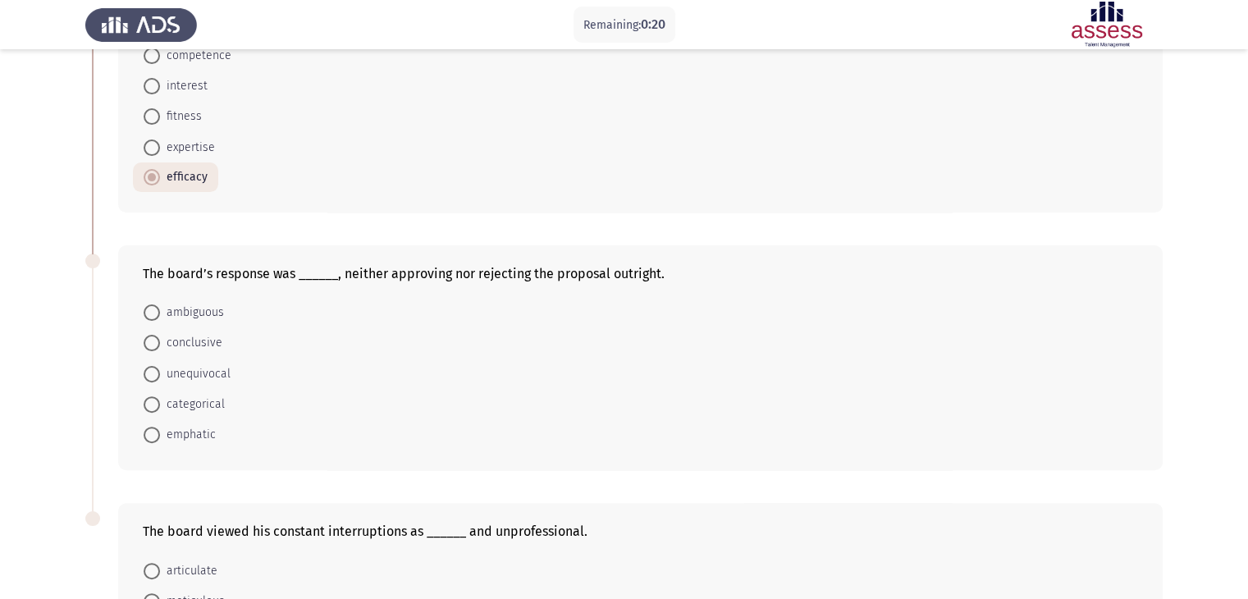
scroll to position [492, 0]
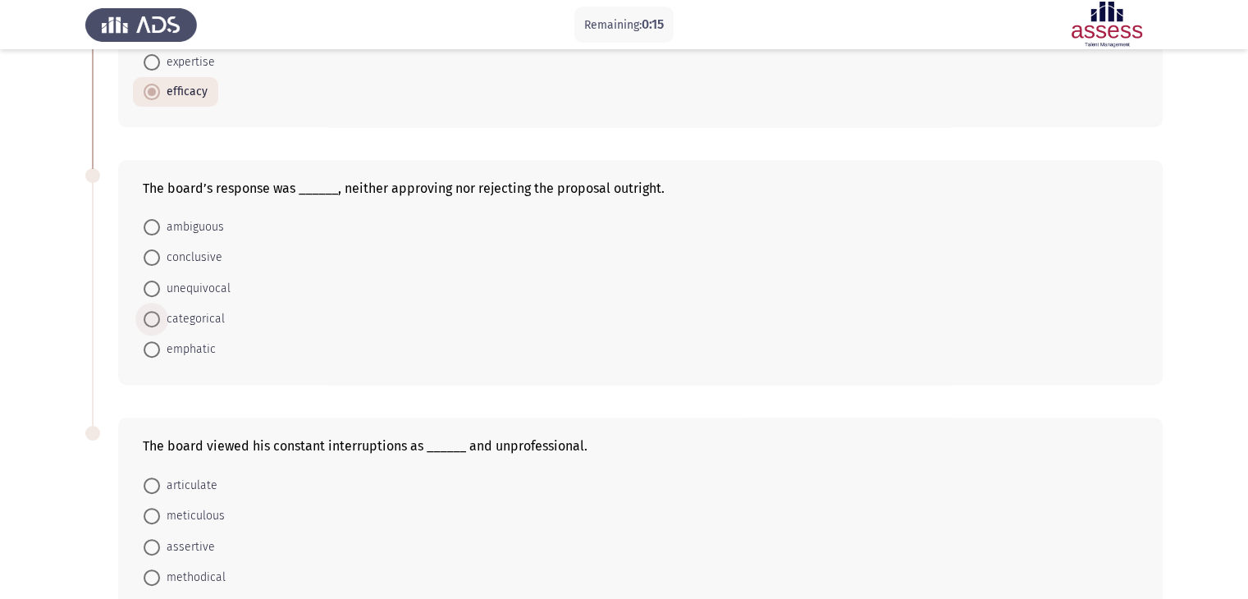
click at [155, 314] on span at bounding box center [152, 319] width 16 height 16
click at [155, 314] on input "categorical" at bounding box center [152, 319] width 16 height 16
radio input "true"
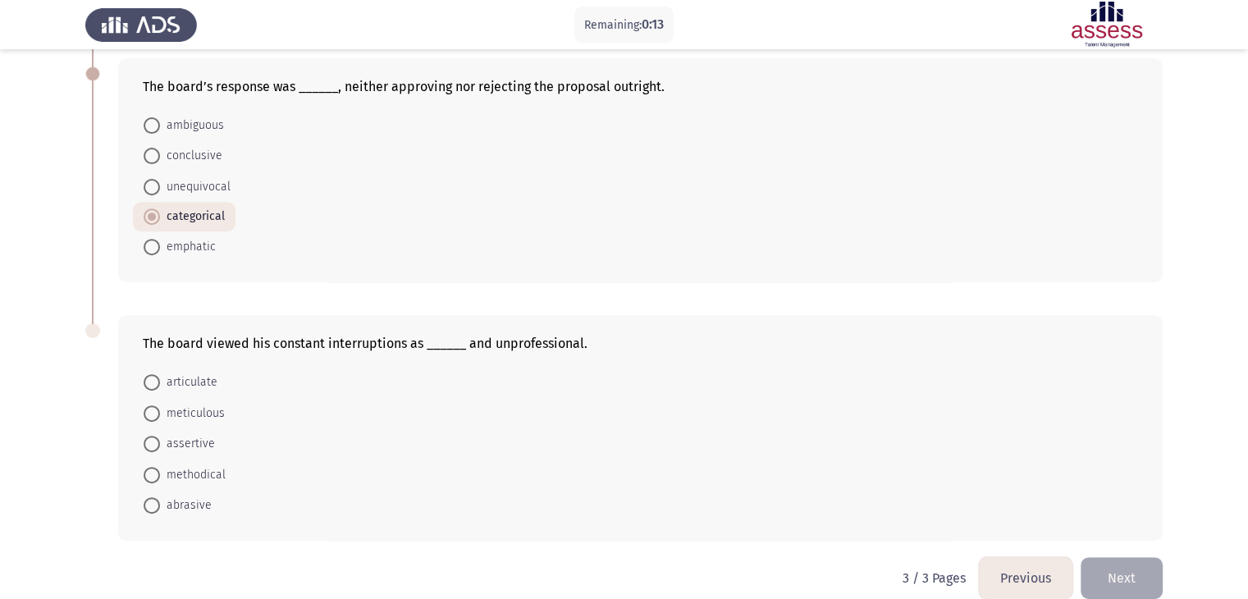
scroll to position [616, 0]
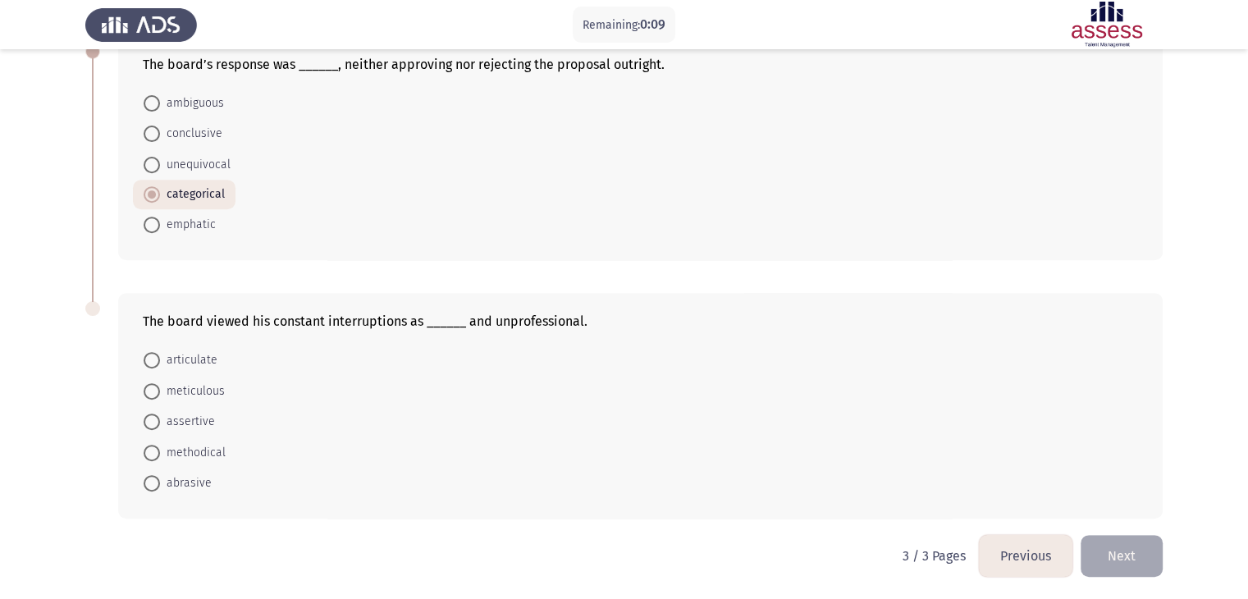
click at [155, 457] on span at bounding box center [152, 453] width 16 height 16
click at [155, 457] on input "methodical" at bounding box center [152, 453] width 16 height 16
radio input "true"
click at [1130, 559] on button "Next" at bounding box center [1122, 556] width 82 height 42
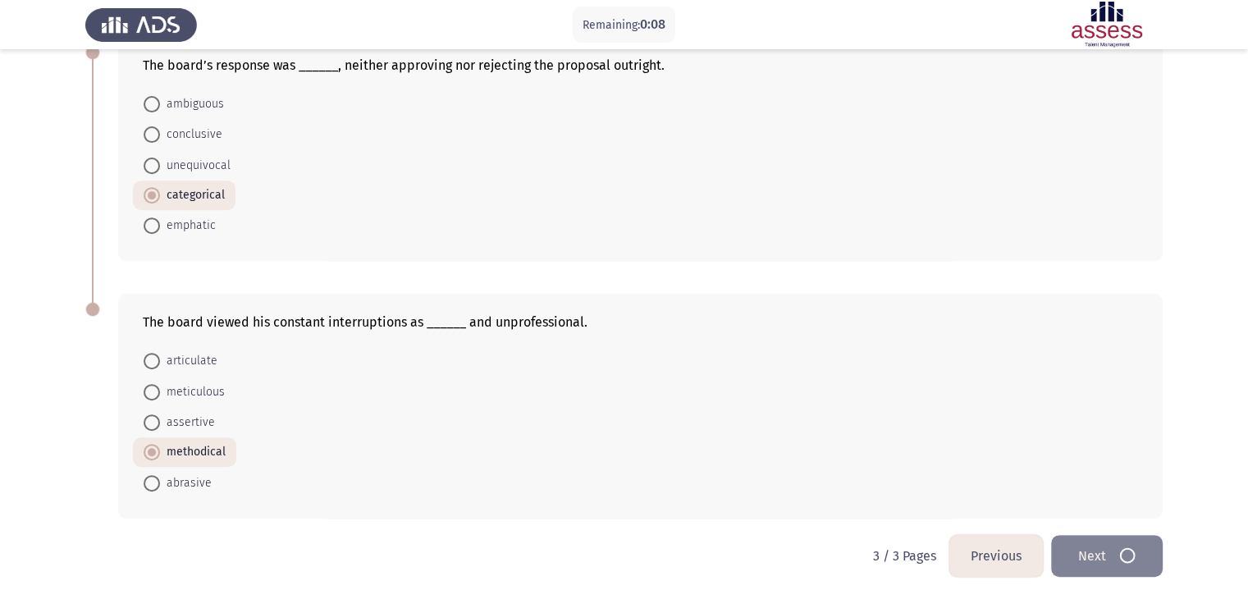
scroll to position [0, 0]
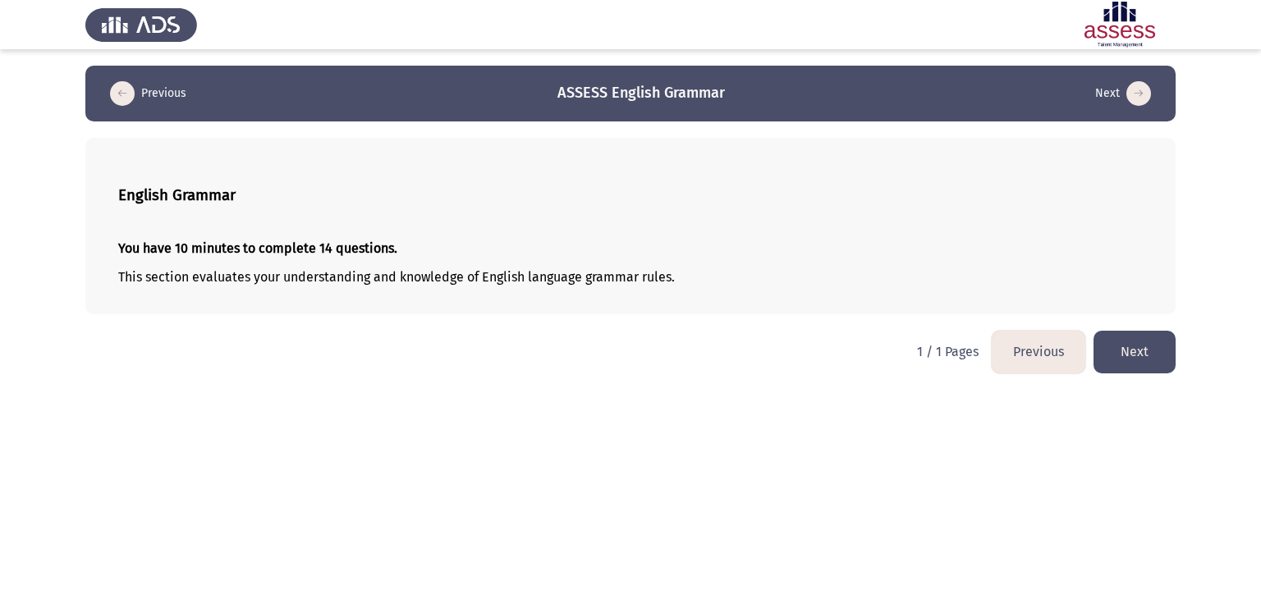
click at [1125, 351] on button "Next" at bounding box center [1134, 352] width 82 height 42
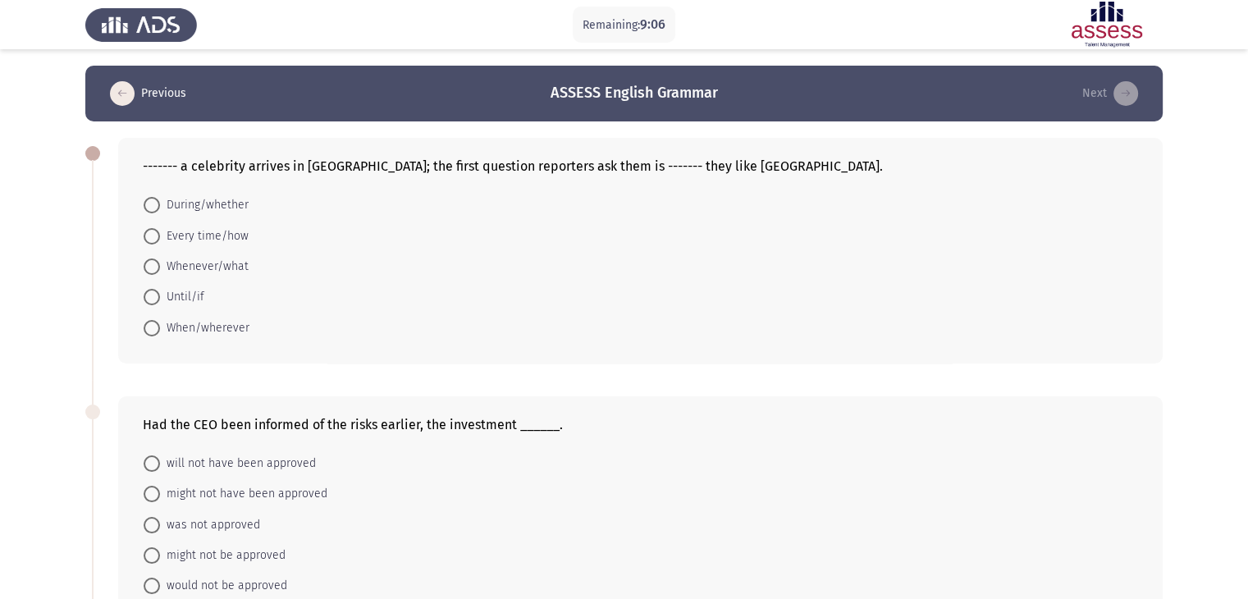
click at [146, 263] on span at bounding box center [152, 267] width 16 height 16
click at [146, 263] on input "Whenever/what" at bounding box center [152, 267] width 16 height 16
radio input "true"
click at [150, 237] on span at bounding box center [152, 236] width 16 height 16
click at [150, 237] on input "Every time/how" at bounding box center [152, 236] width 16 height 16
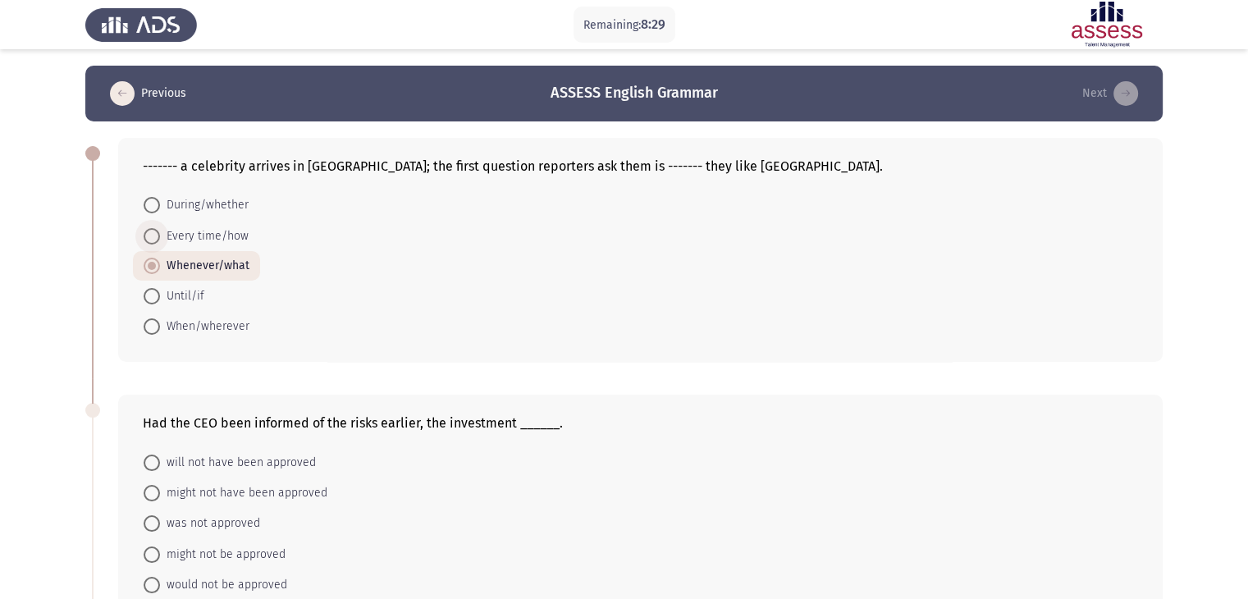
radio input "true"
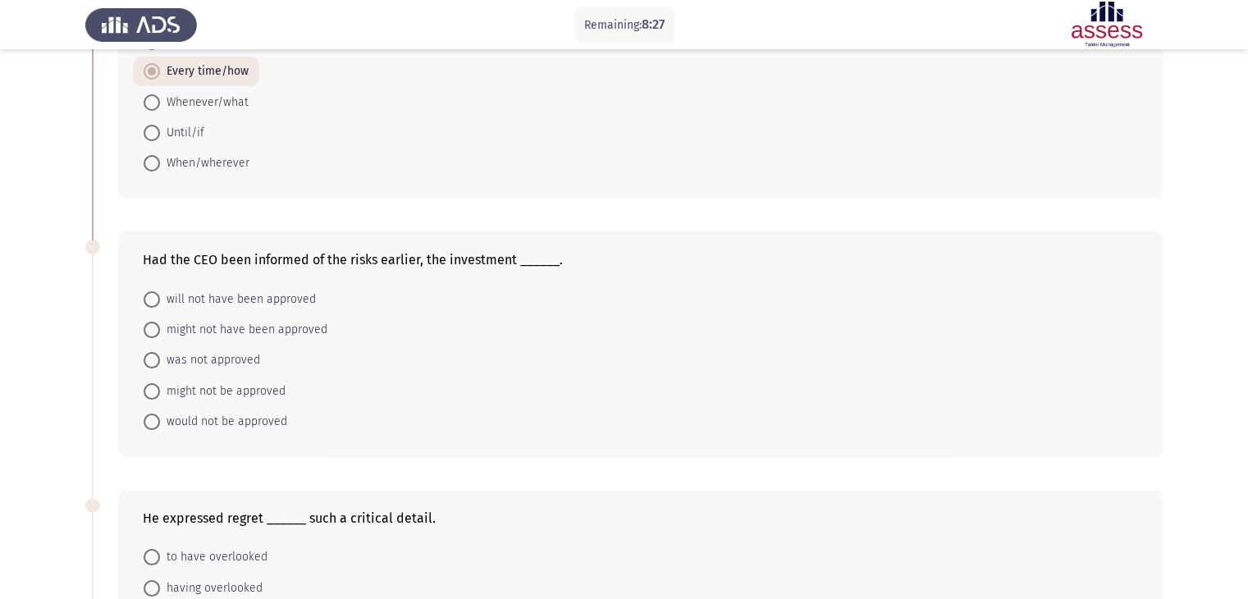
scroll to position [164, 0]
click at [154, 295] on span at bounding box center [152, 299] width 16 height 16
click at [154, 295] on input "will not have been approved" at bounding box center [152, 299] width 16 height 16
radio input "true"
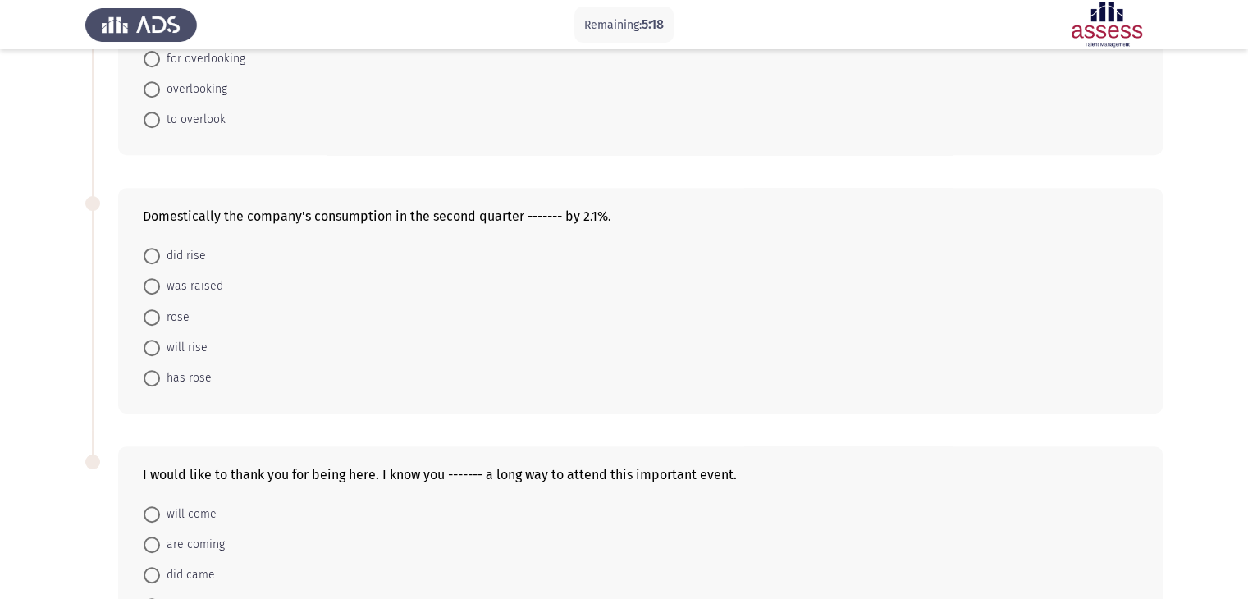
scroll to position [739, 0]
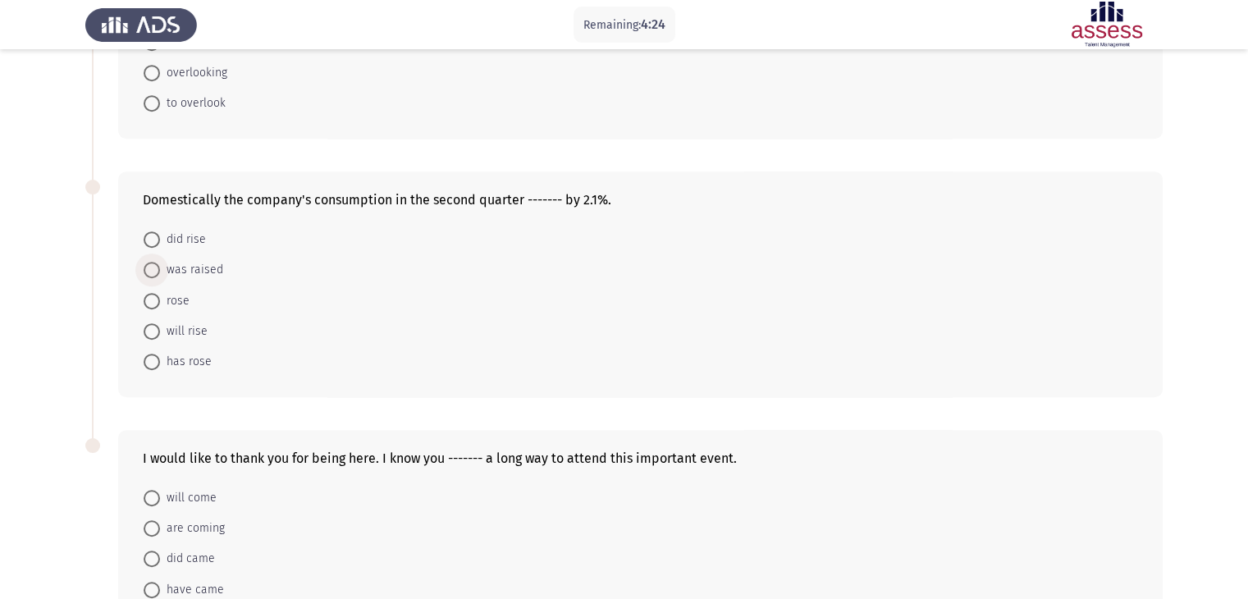
click at [154, 263] on span at bounding box center [152, 270] width 16 height 16
click at [154, 263] on input "was raised" at bounding box center [152, 270] width 16 height 16
radio input "true"
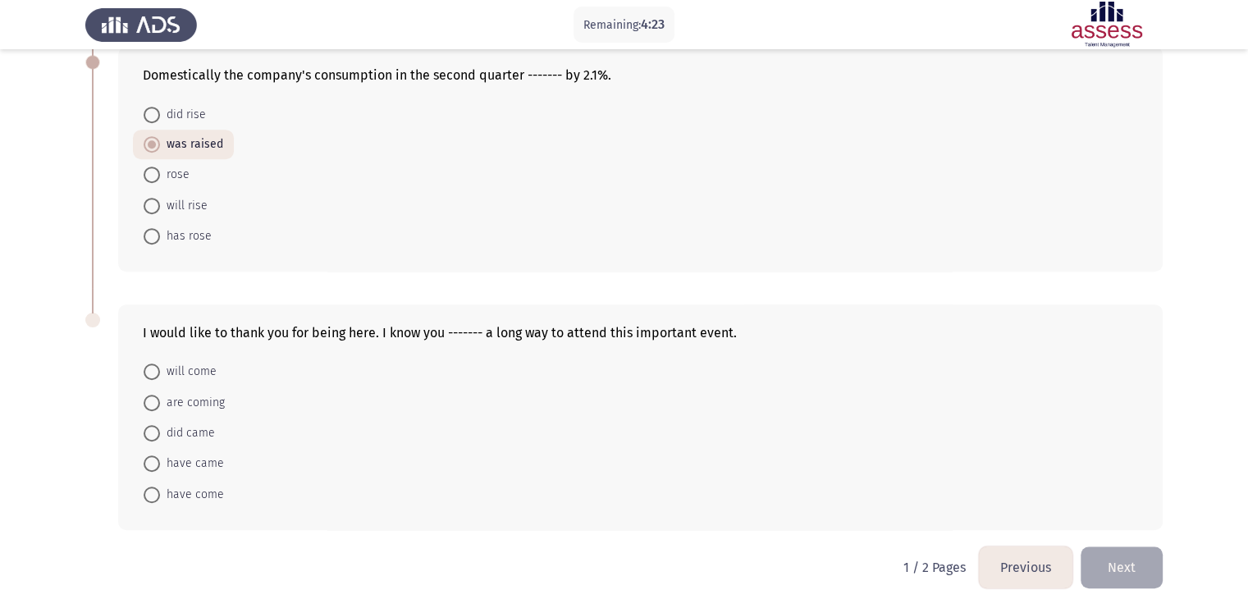
scroll to position [874, 0]
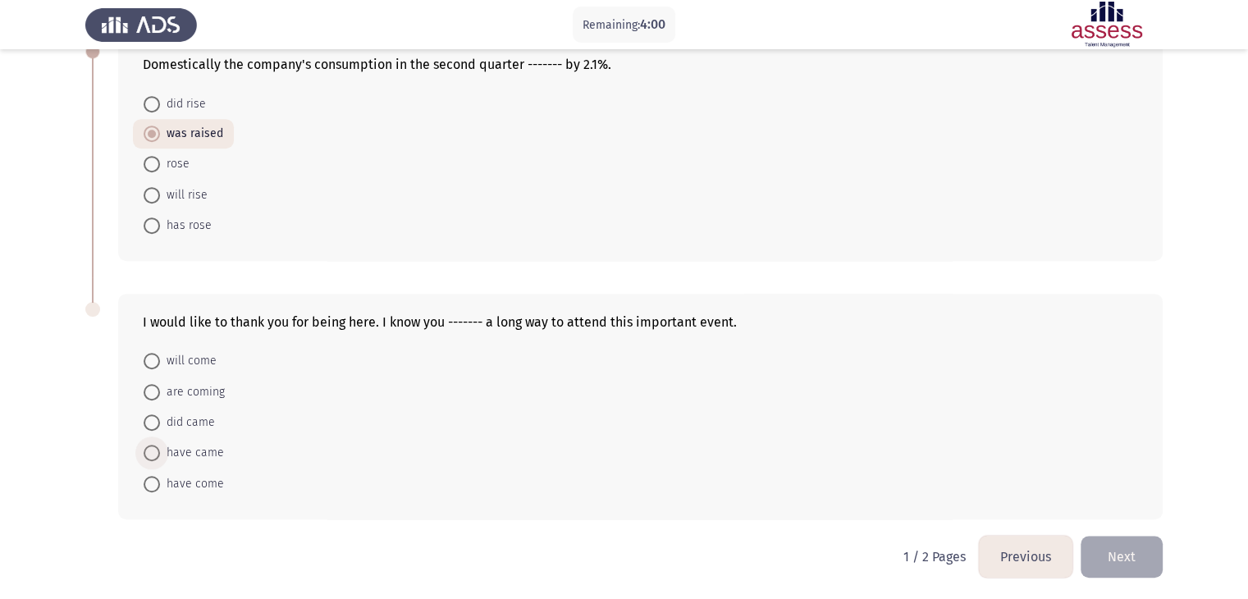
click at [149, 456] on span at bounding box center [152, 453] width 16 height 16
click at [149, 456] on input "have came" at bounding box center [152, 453] width 16 height 16
radio input "true"
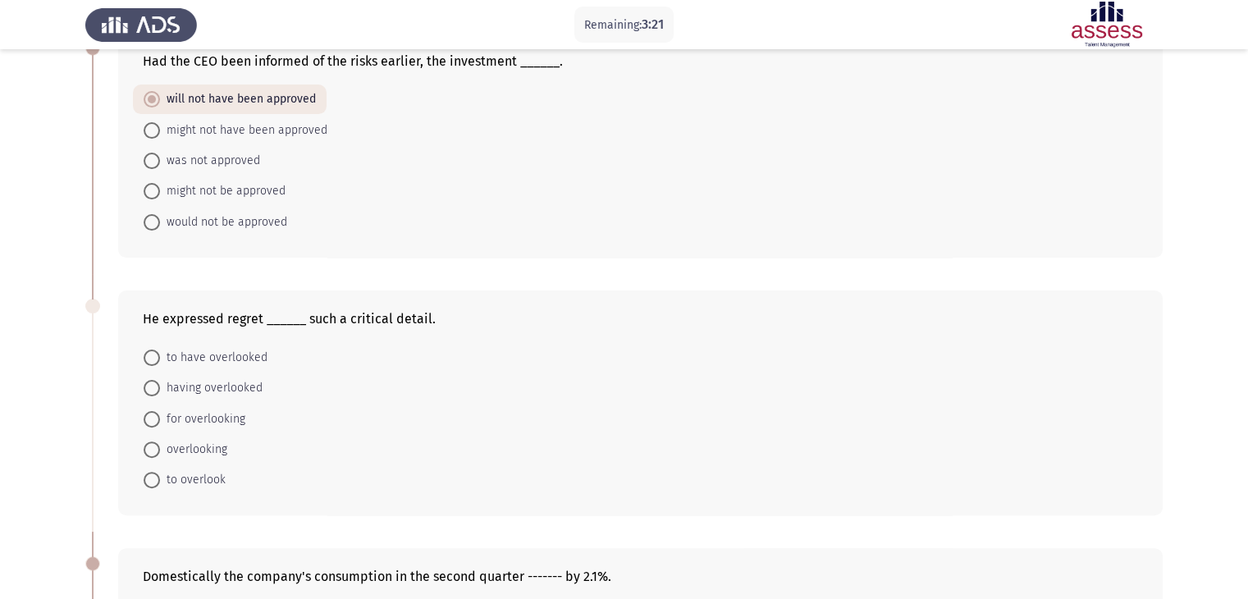
scroll to position [463, 0]
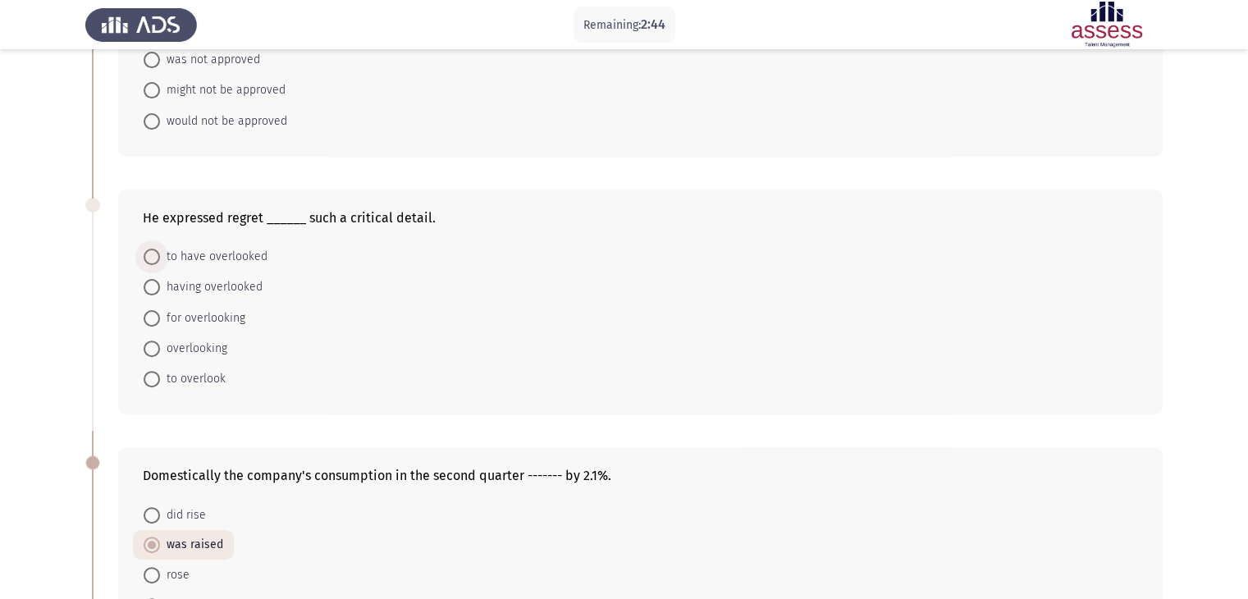
click at [157, 262] on span at bounding box center [152, 257] width 16 height 16
click at [157, 262] on input "to have overlooked" at bounding box center [152, 257] width 16 height 16
radio input "true"
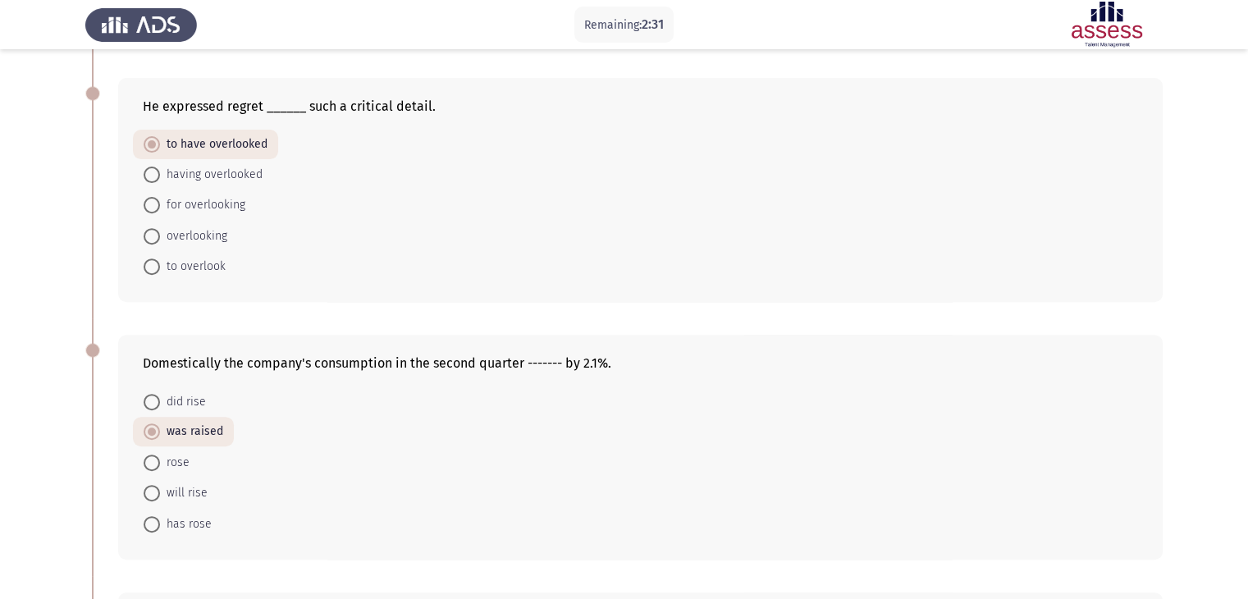
scroll to position [872, 0]
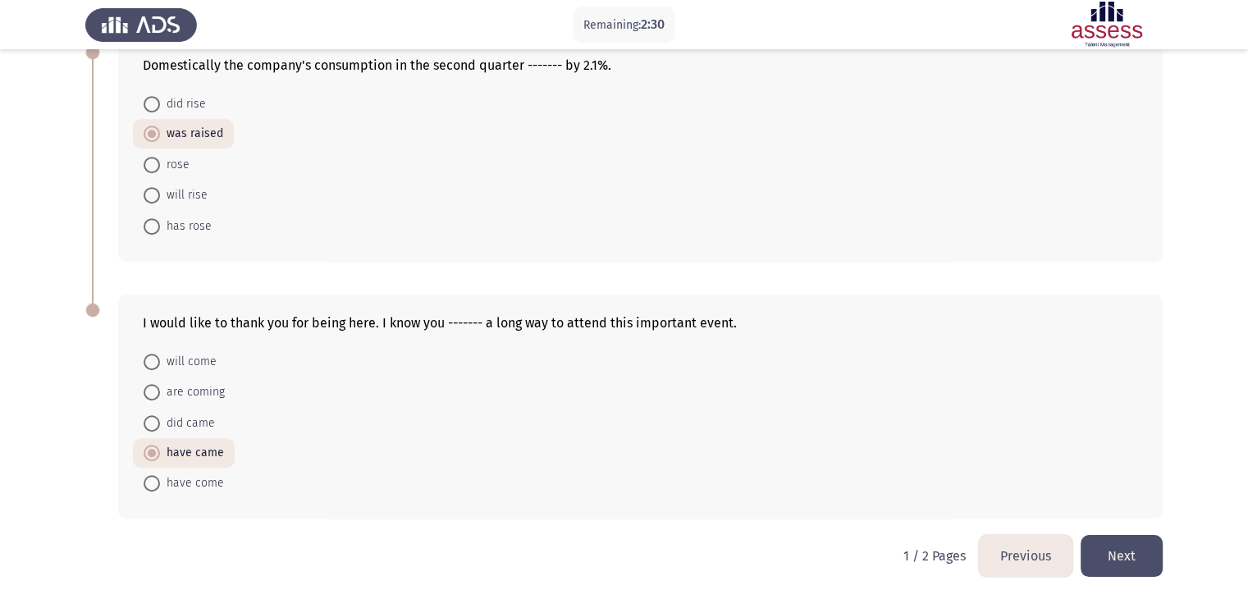
click at [1126, 541] on button "Next" at bounding box center [1122, 556] width 82 height 42
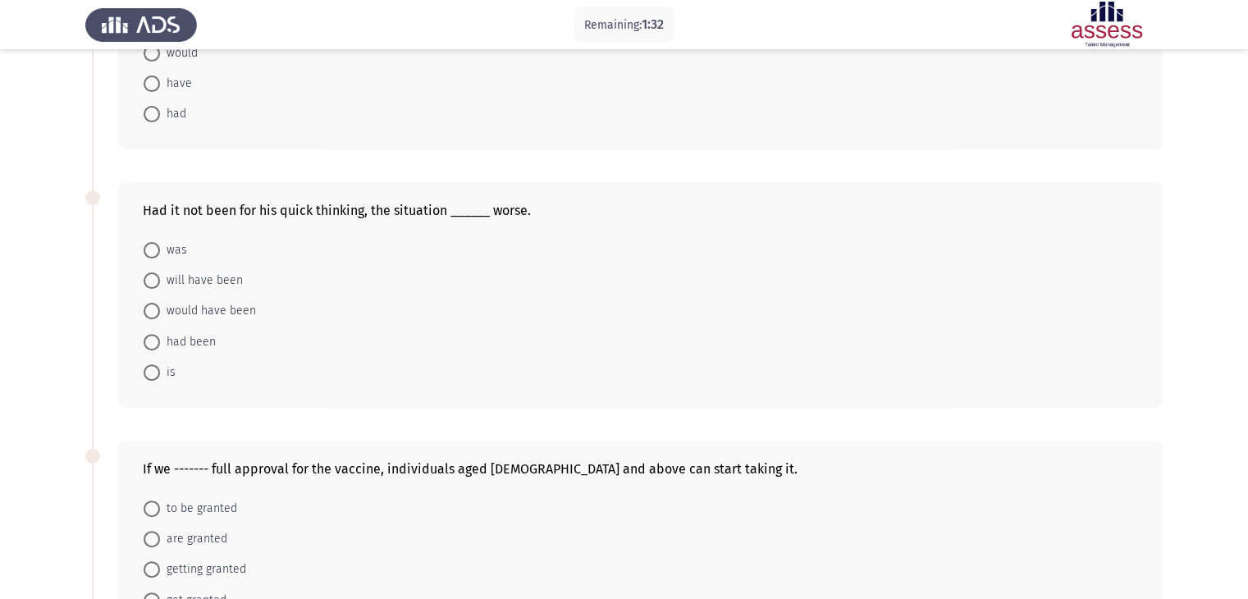
scroll to position [492, 0]
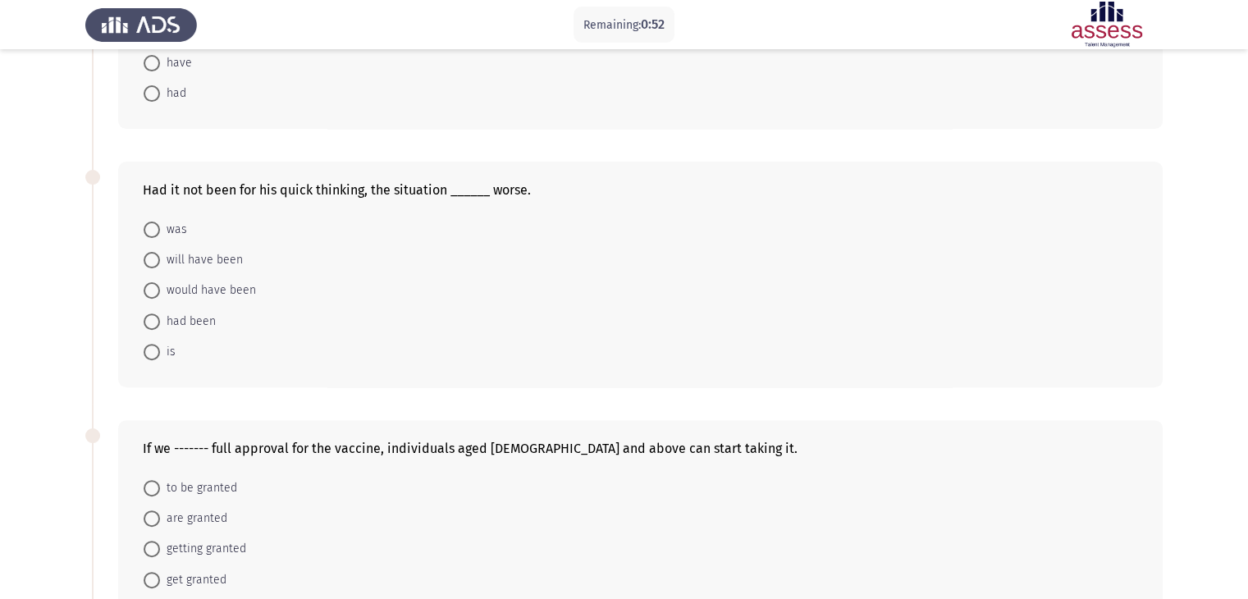
drag, startPoint x: 1206, startPoint y: 0, endPoint x: 915, endPoint y: 250, distance: 383.5
click at [915, 250] on form "was will have been would have been had been is" at bounding box center [640, 289] width 995 height 153
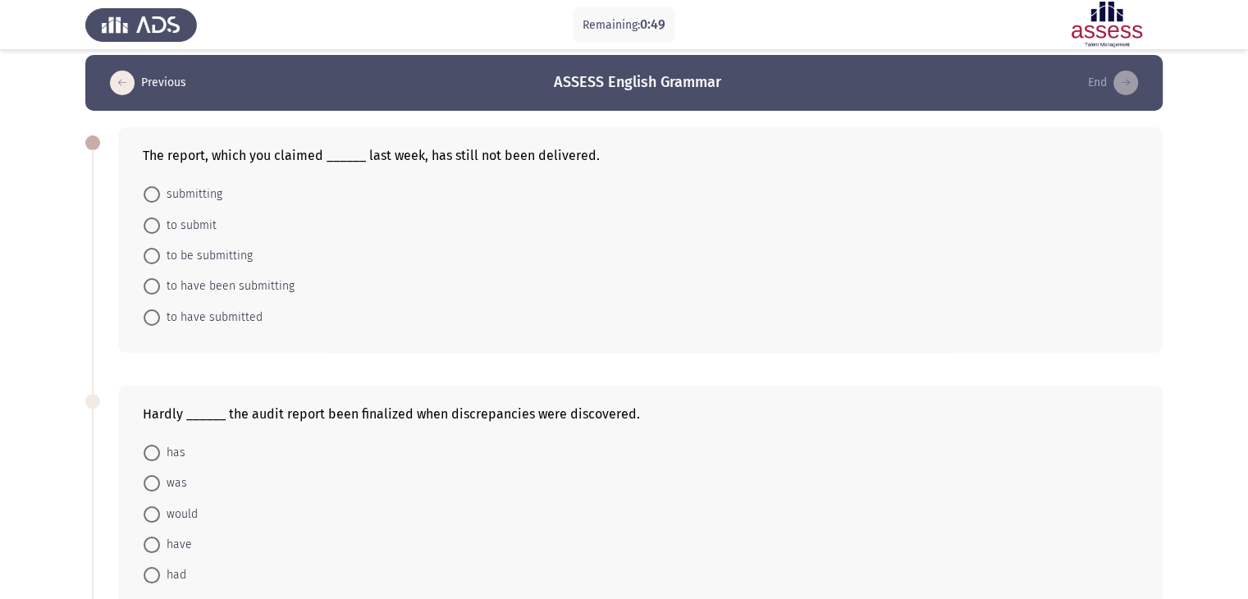
scroll to position [0, 0]
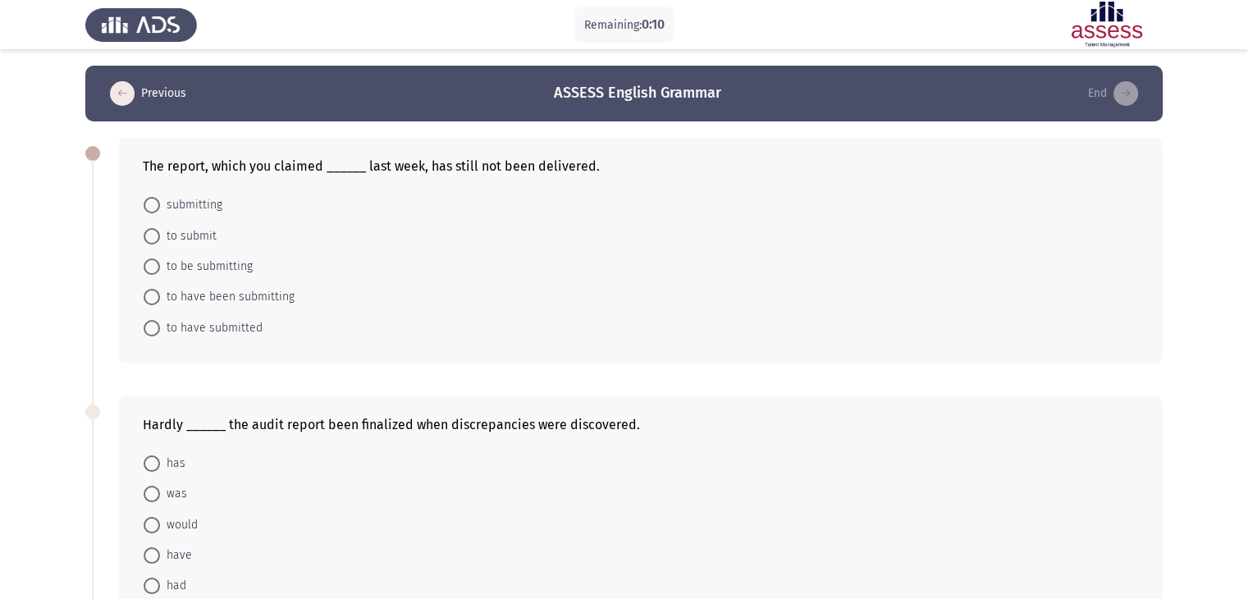
click at [149, 304] on span at bounding box center [152, 297] width 16 height 16
click at [149, 304] on input "to have been submitting" at bounding box center [152, 297] width 16 height 16
radio input "true"
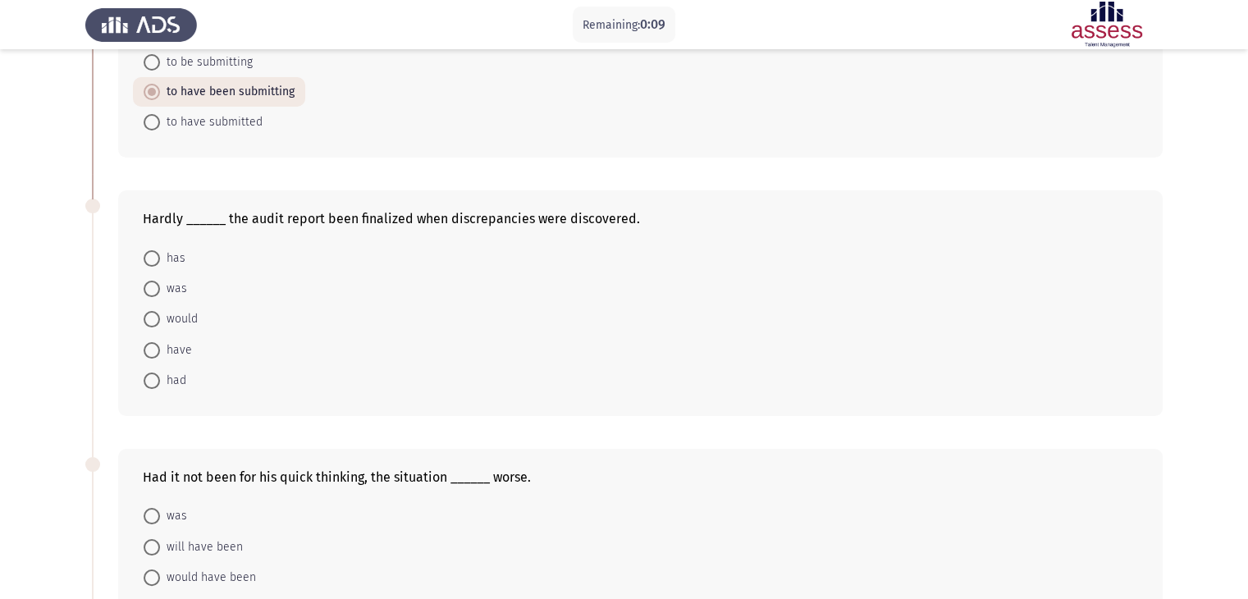
scroll to position [246, 0]
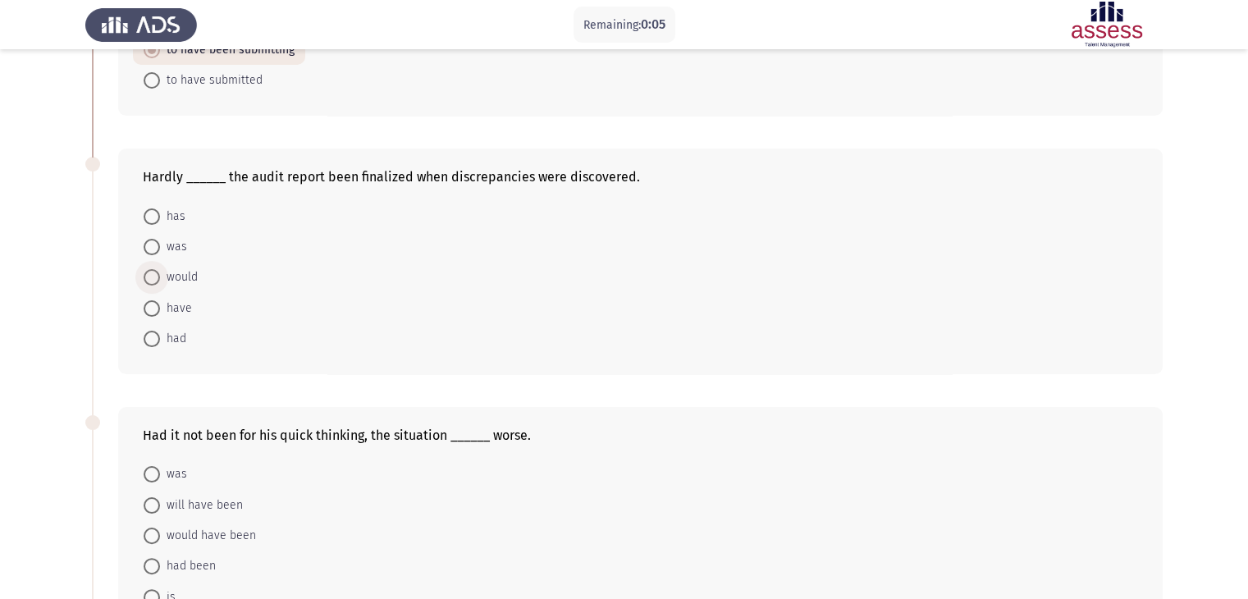
click at [159, 277] on span at bounding box center [152, 277] width 16 height 16
click at [159, 277] on input "would" at bounding box center [152, 277] width 16 height 16
radio input "true"
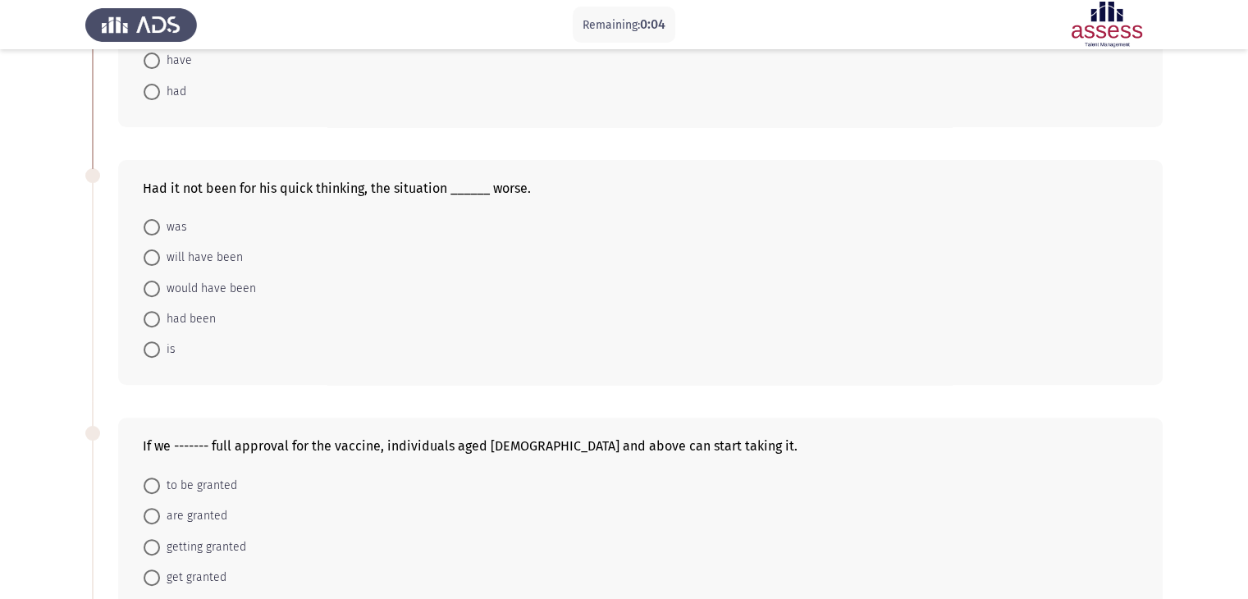
click at [162, 309] on span "had been" at bounding box center [188, 319] width 56 height 20
click at [160, 311] on input "had been" at bounding box center [152, 319] width 16 height 16
radio input "true"
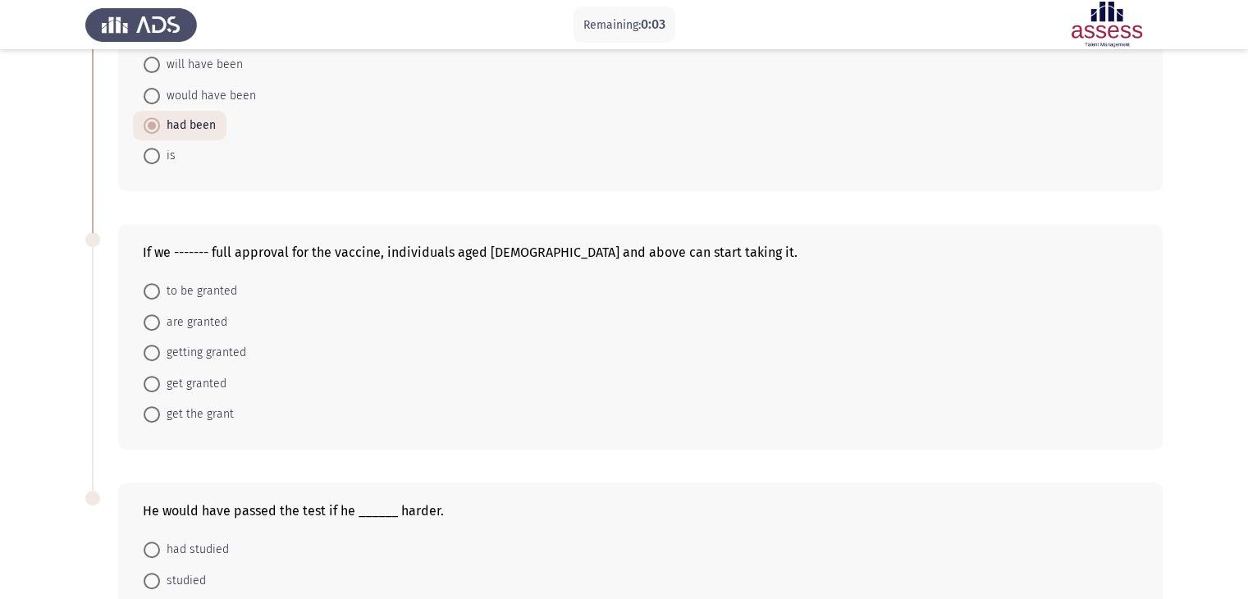
scroll to position [739, 0]
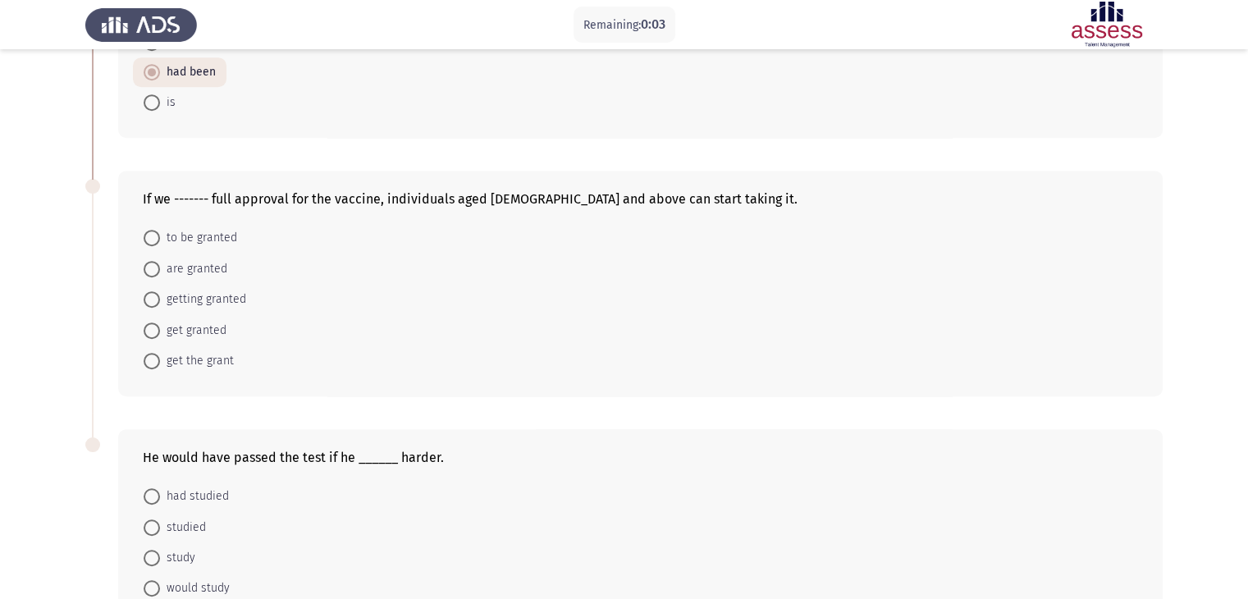
click at [151, 334] on span at bounding box center [152, 331] width 16 height 16
click at [151, 334] on input "get granted" at bounding box center [152, 331] width 16 height 16
radio input "true"
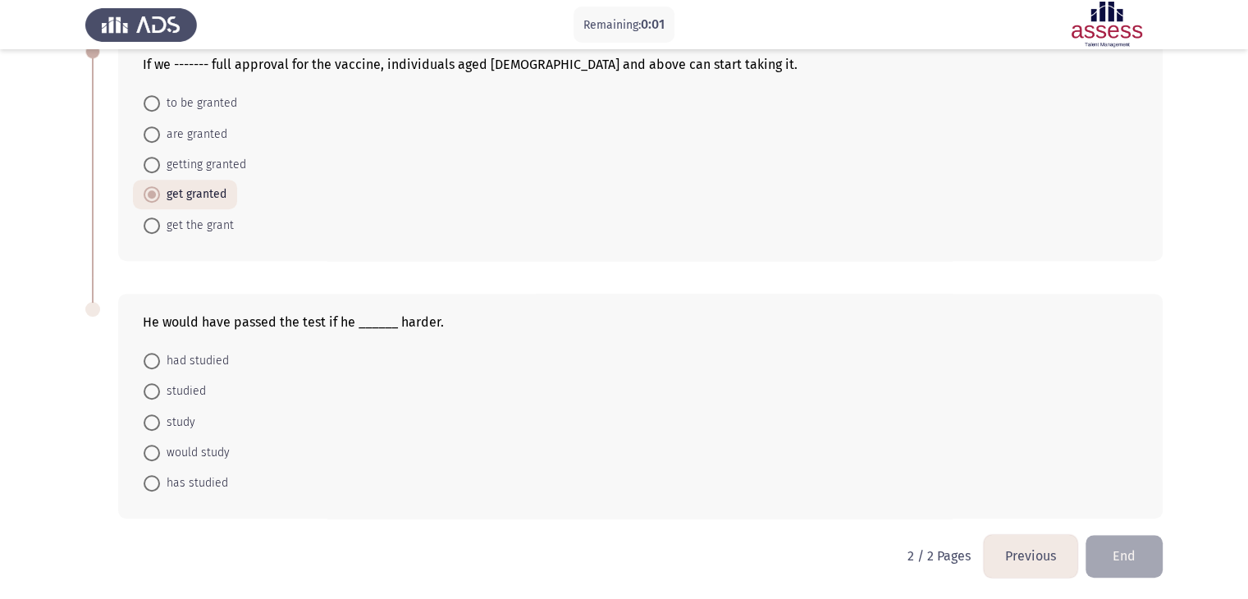
click at [155, 452] on span at bounding box center [152, 453] width 16 height 16
click at [155, 452] on input "would study" at bounding box center [152, 453] width 16 height 16
radio input "true"
click at [1125, 553] on button "End" at bounding box center [1124, 556] width 77 height 42
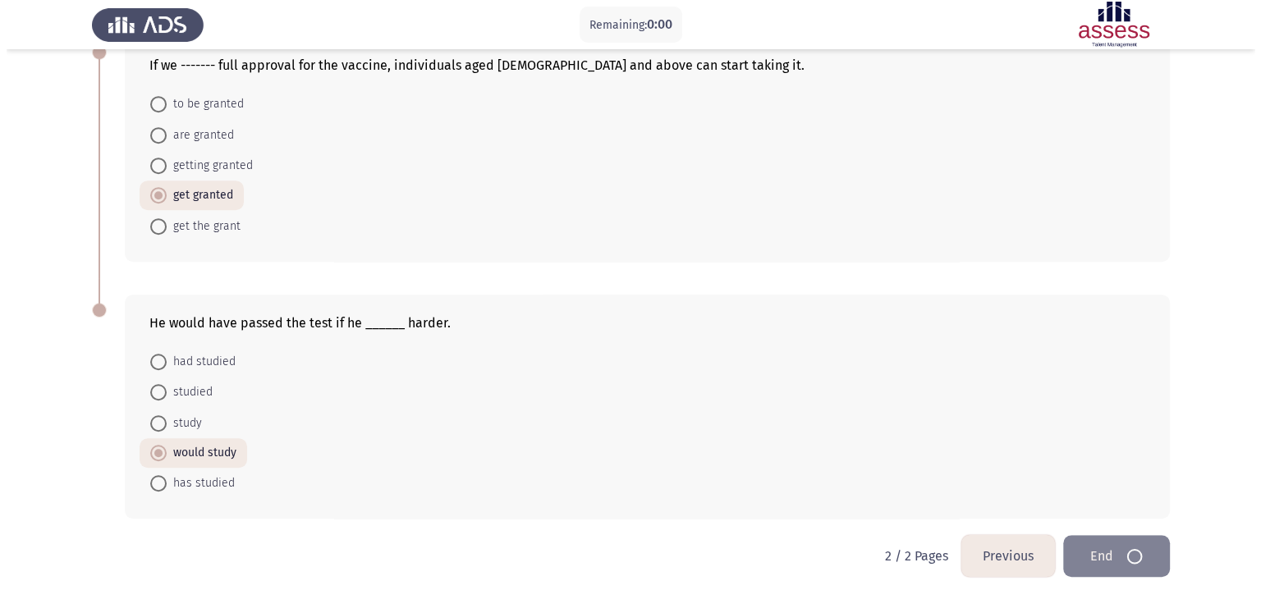
scroll to position [0, 0]
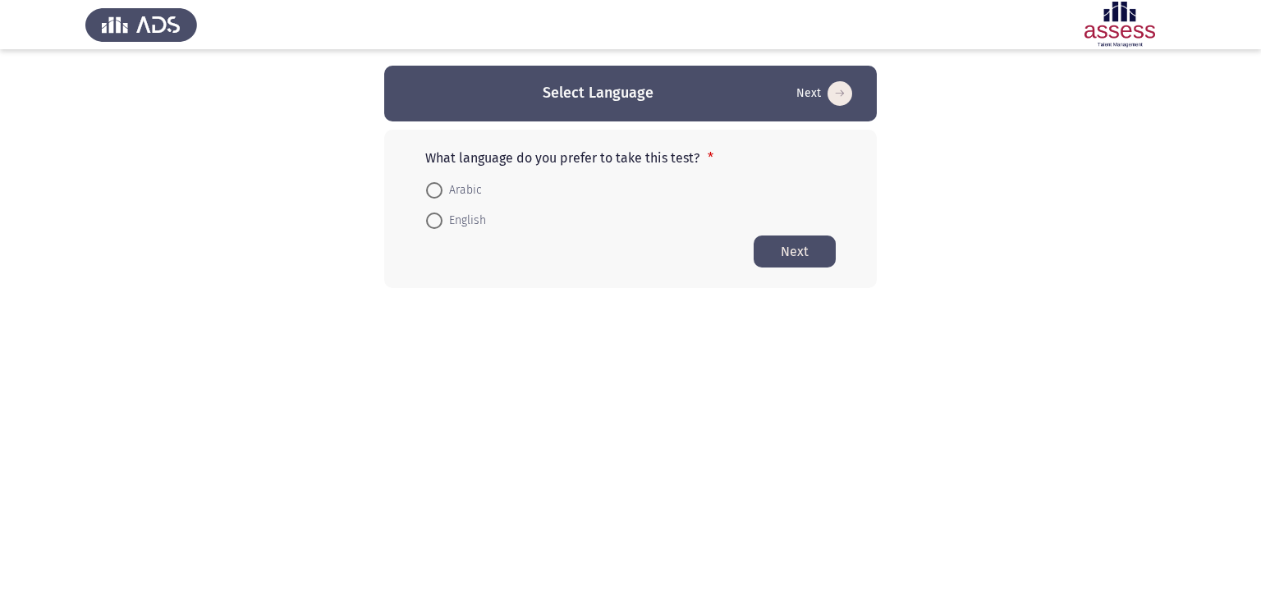
click at [432, 190] on span at bounding box center [434, 190] width 16 height 16
click at [432, 190] on input "Arabic" at bounding box center [434, 190] width 16 height 16
radio input "true"
click at [798, 247] on button "Next" at bounding box center [794, 251] width 82 height 32
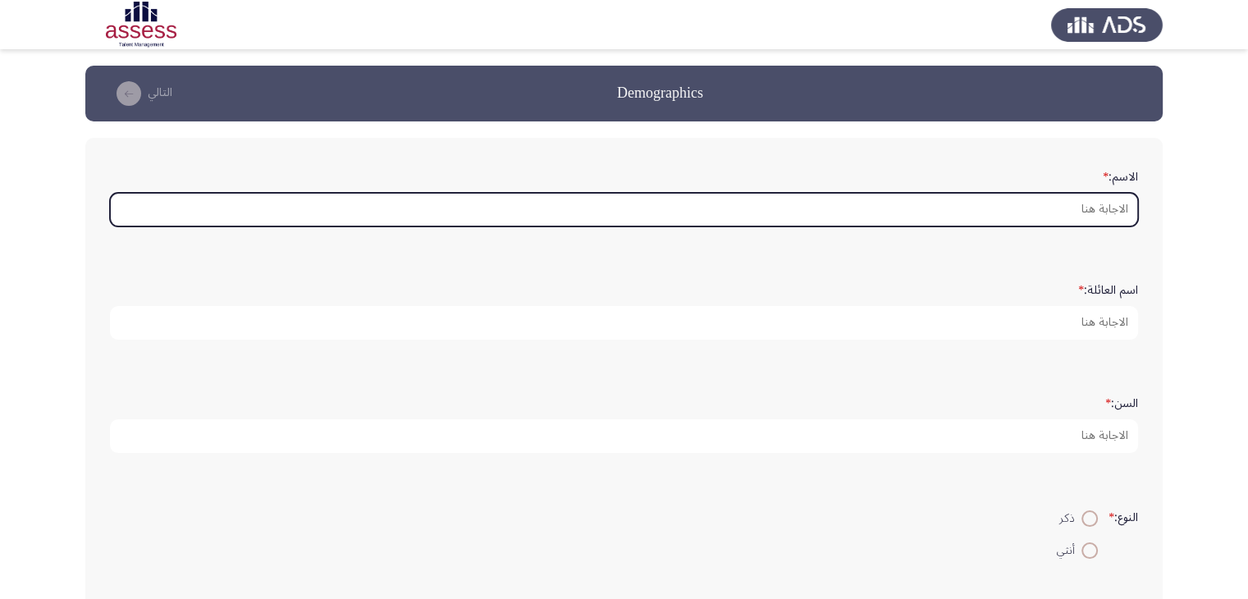
click at [1023, 213] on input "الاسم: *" at bounding box center [624, 210] width 1028 height 34
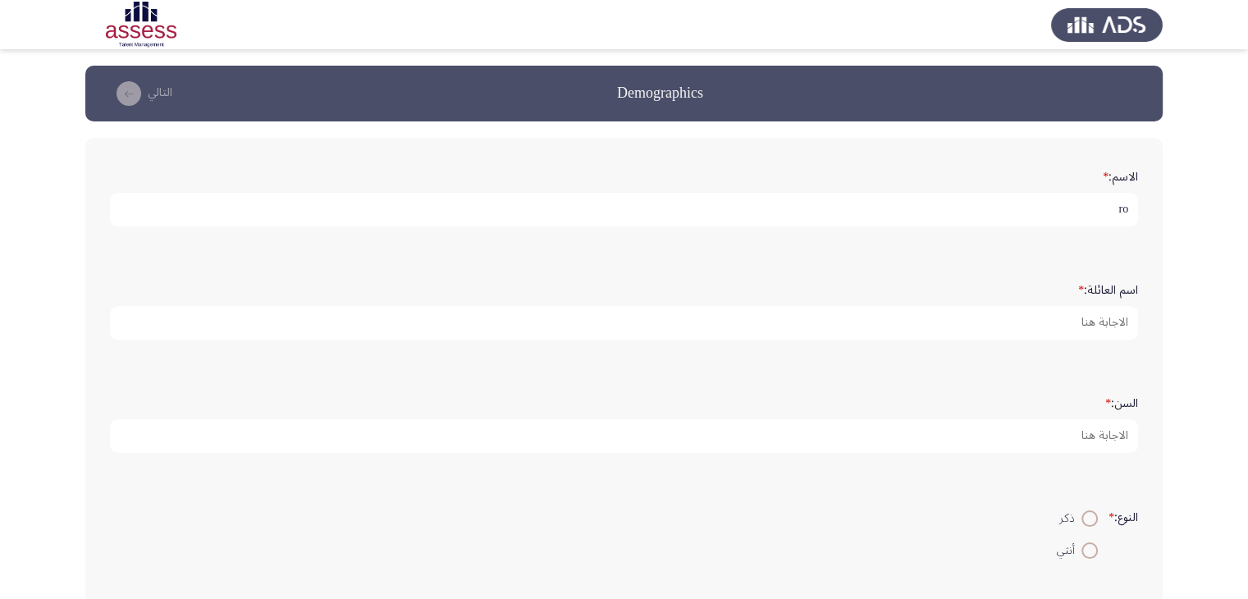
type input "r"
type input "v"
type input "روماني"
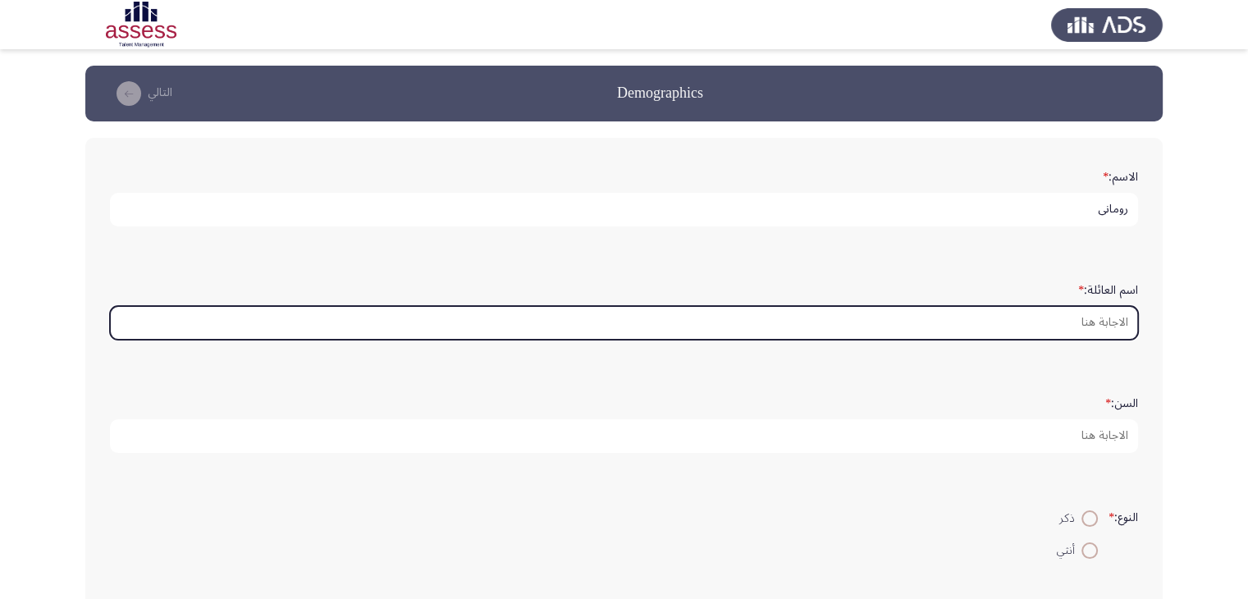
click at [1074, 319] on input "اسم العائلة: *" at bounding box center [624, 323] width 1028 height 34
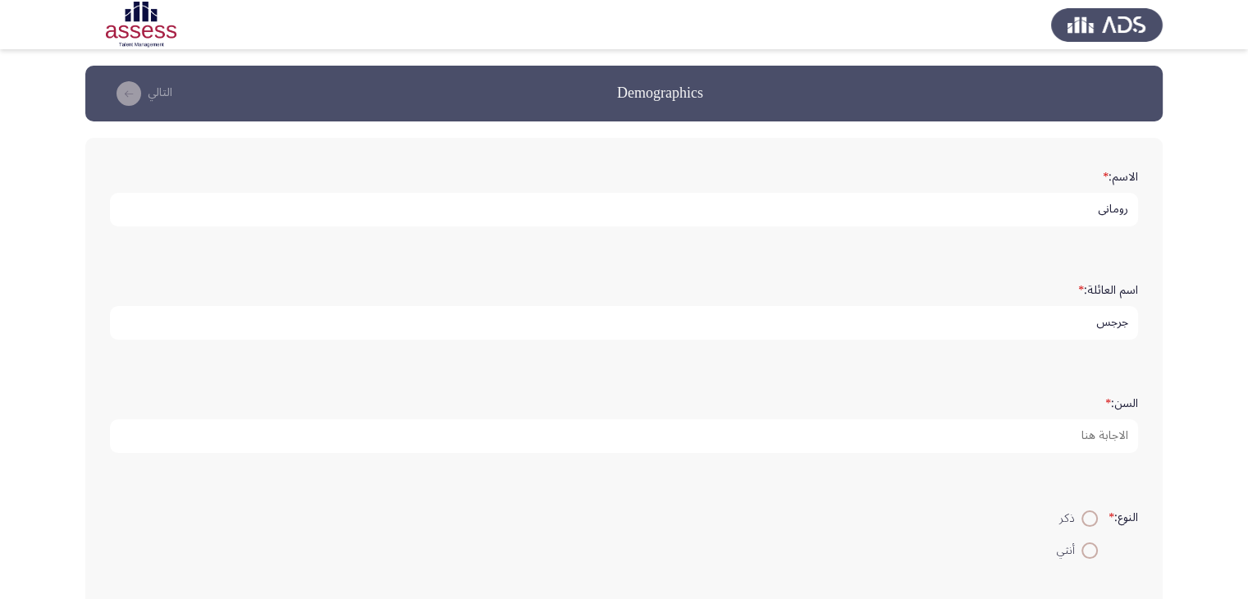
type input "جرجس"
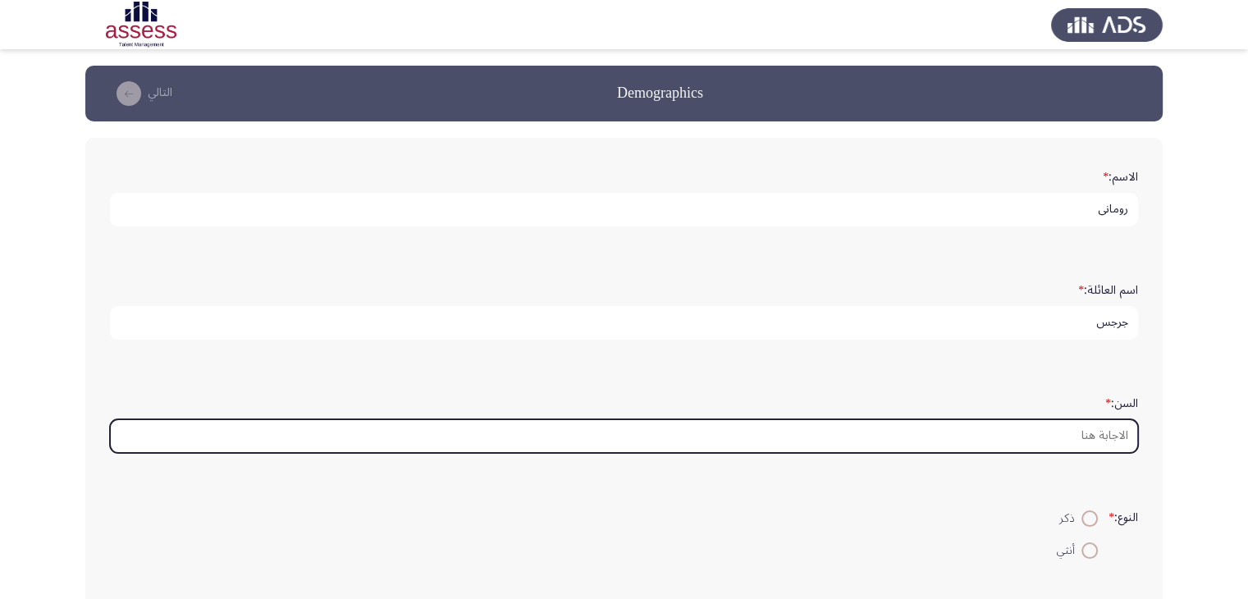
click at [1067, 432] on input "السن: *" at bounding box center [624, 436] width 1028 height 34
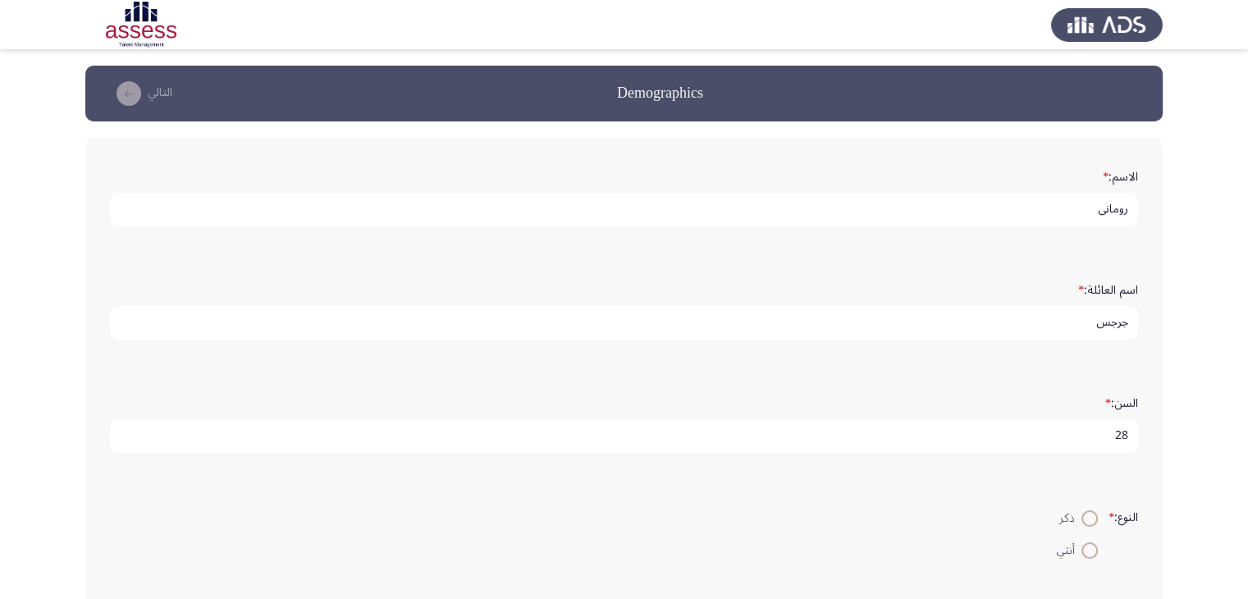
scroll to position [5, 0]
type input "28"
click at [1082, 510] on span at bounding box center [1090, 518] width 16 height 16
click at [1082, 510] on input "ذكر" at bounding box center [1090, 518] width 16 height 16
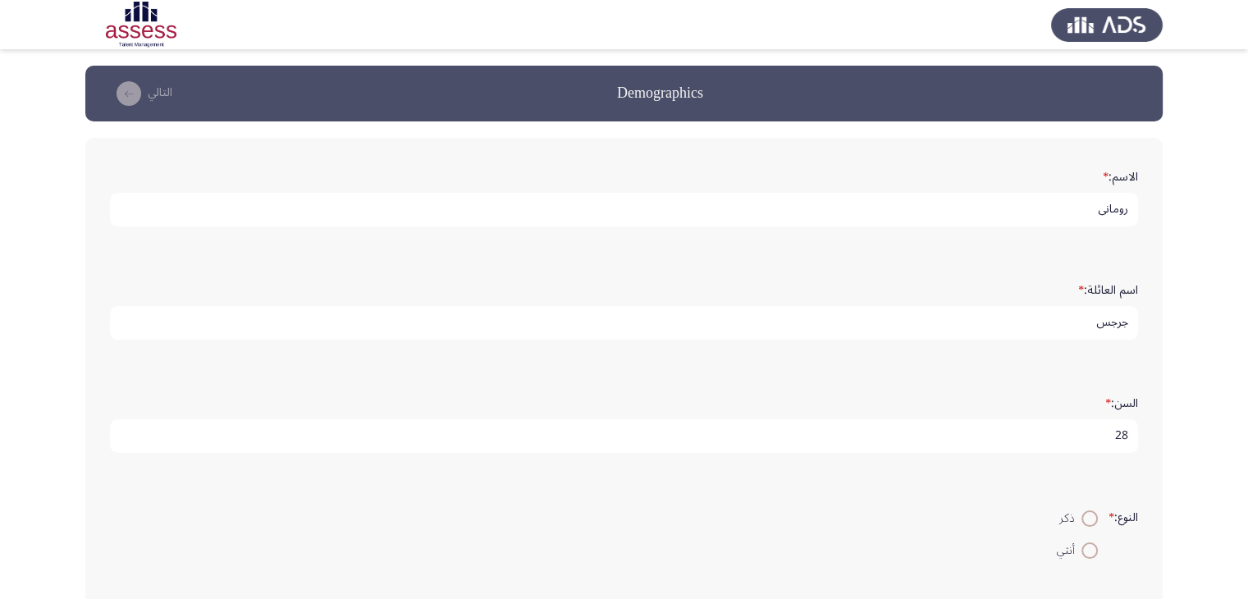
radio input "true"
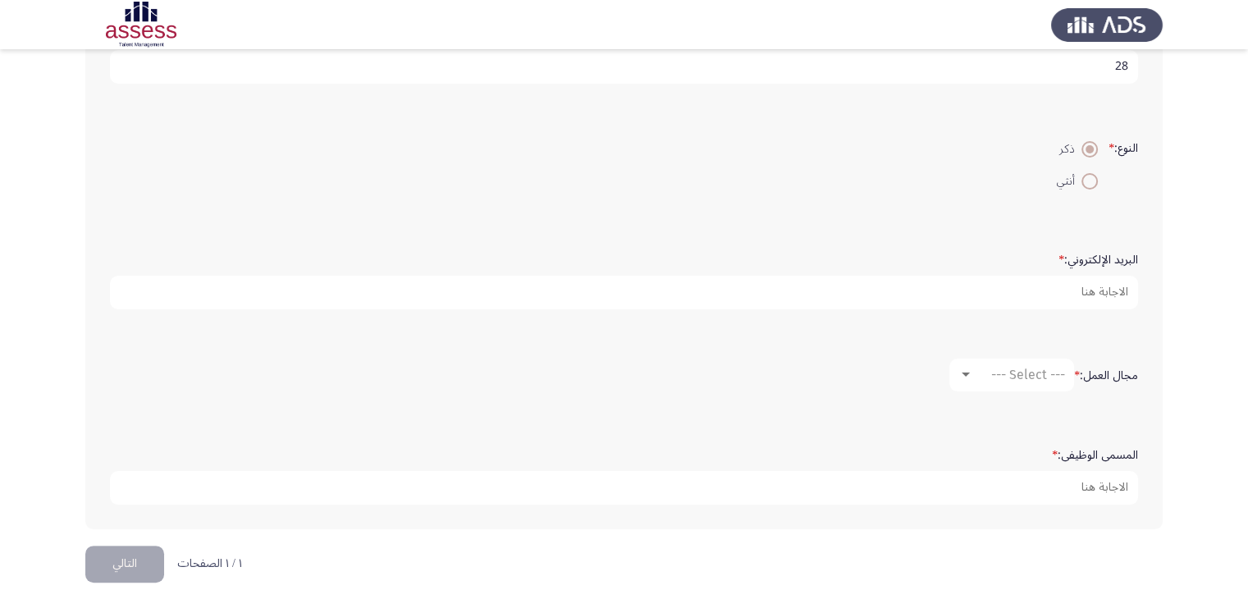
scroll to position [376, 0]
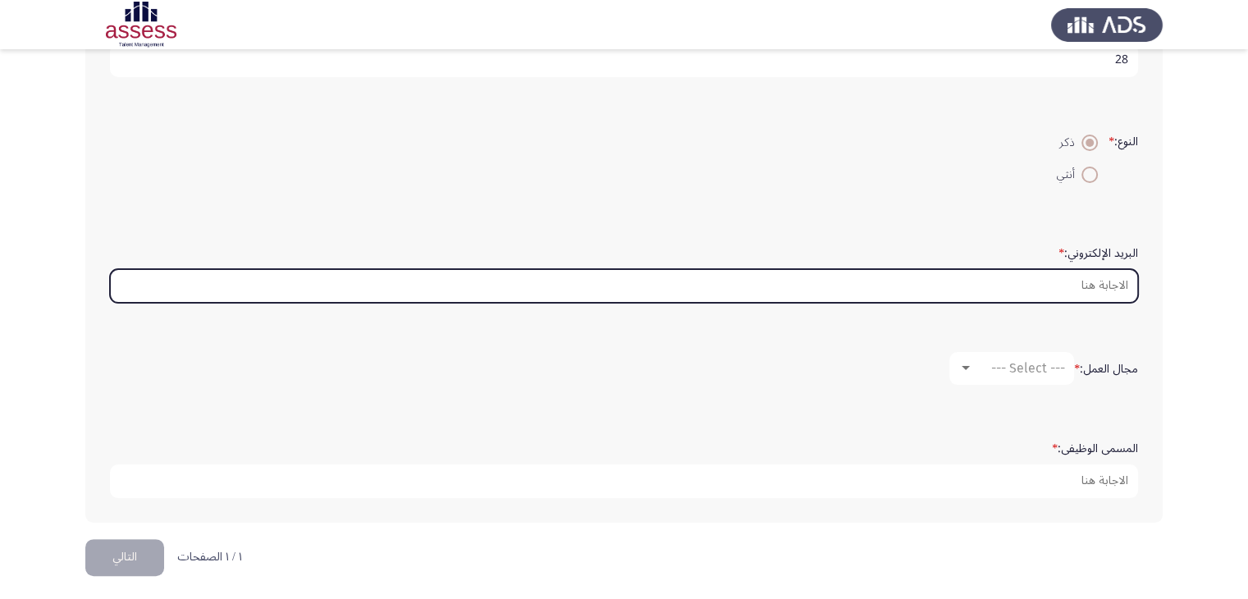
click at [985, 272] on input "البريد الإلكتروني: *" at bounding box center [624, 286] width 1028 height 34
type input "r"
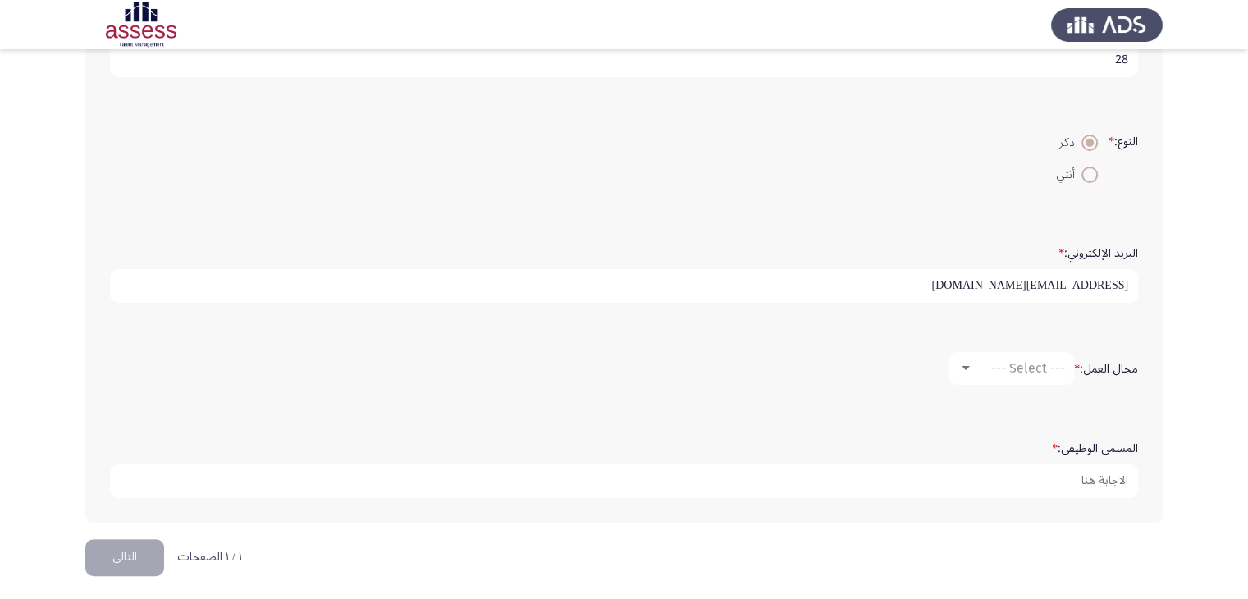
type input "[EMAIL_ADDRESS][DOMAIN_NAME]"
click at [969, 362] on div at bounding box center [966, 368] width 15 height 13
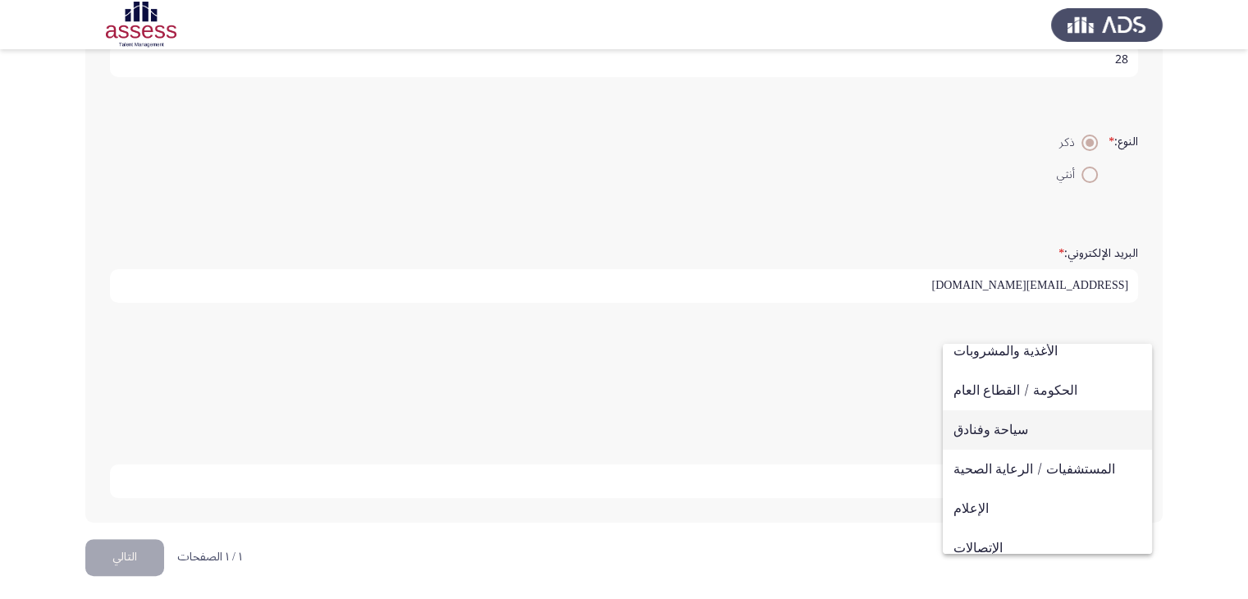
scroll to position [328, 0]
click at [1073, 470] on span "المستشفيات / الرعاية الصحية" at bounding box center [1048, 468] width 188 height 39
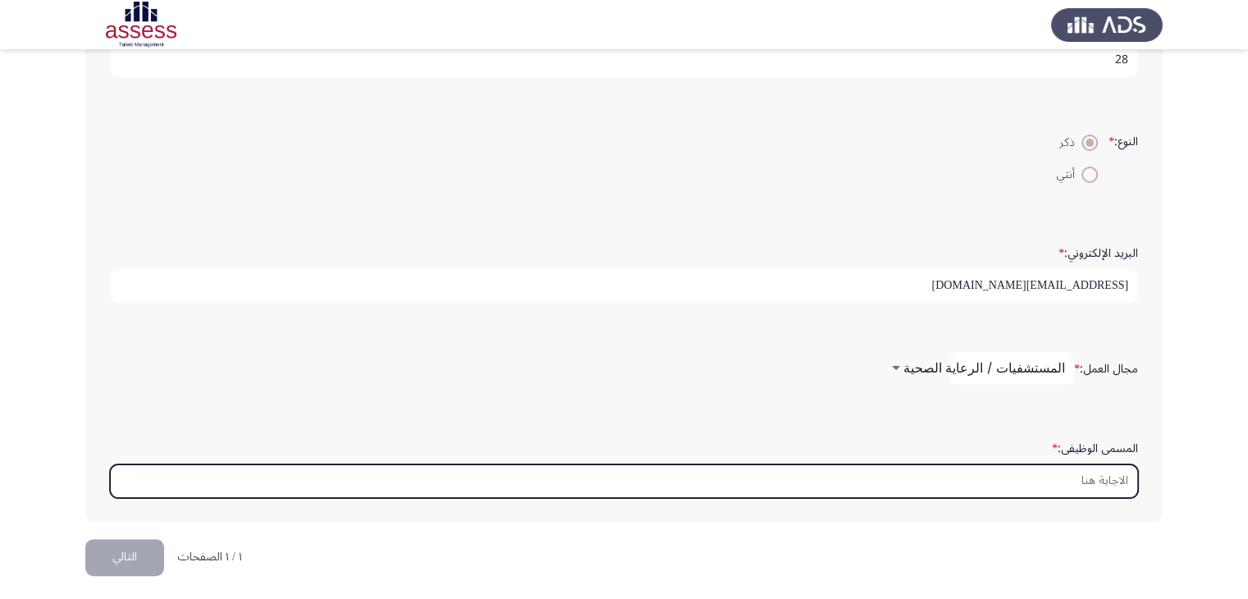
click at [1092, 475] on input "المسمى الوظيفى: *" at bounding box center [624, 481] width 1028 height 34
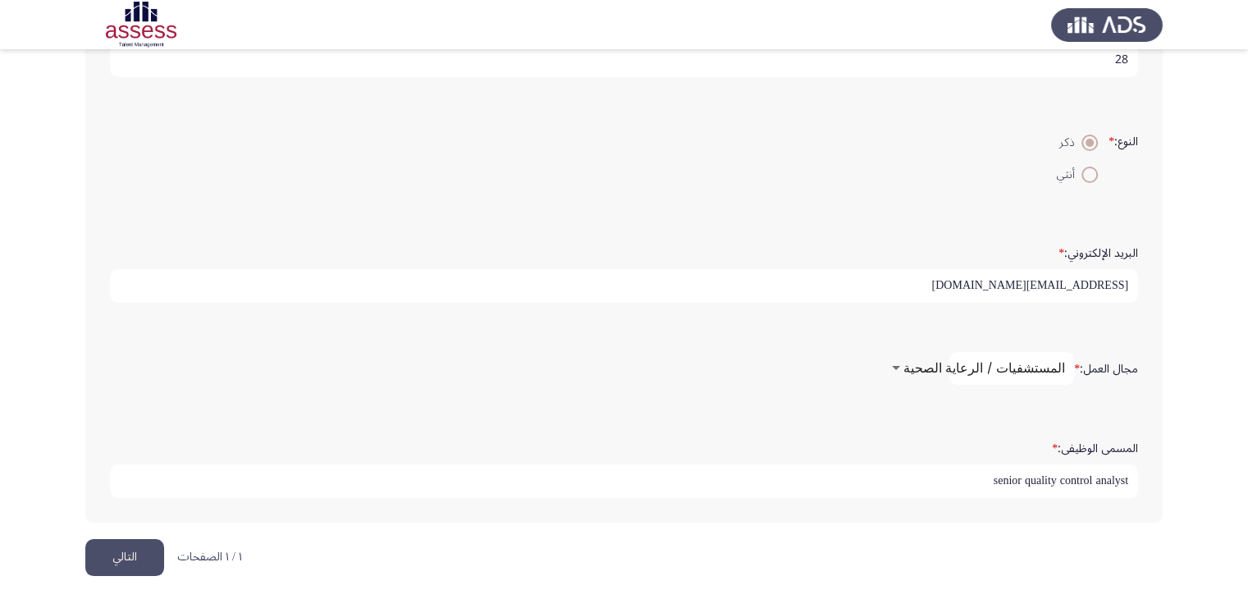
type input "senior quality control analyst"
click at [140, 542] on button "التالي" at bounding box center [124, 557] width 79 height 37
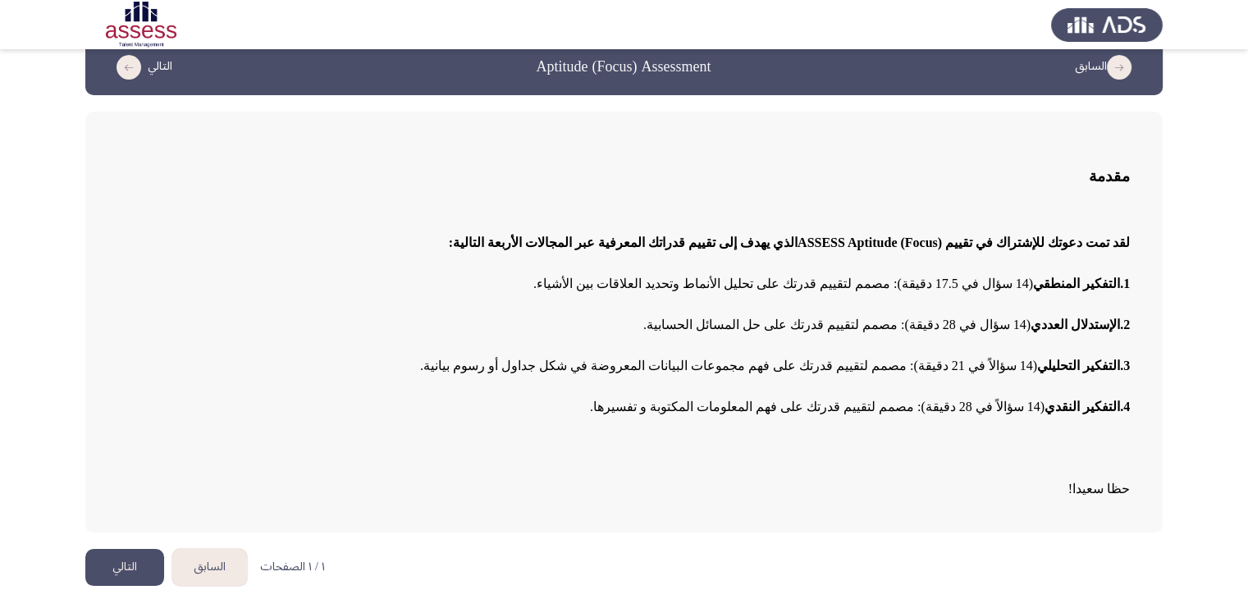
scroll to position [26, 0]
click at [126, 569] on button "التالي" at bounding box center [124, 567] width 79 height 37
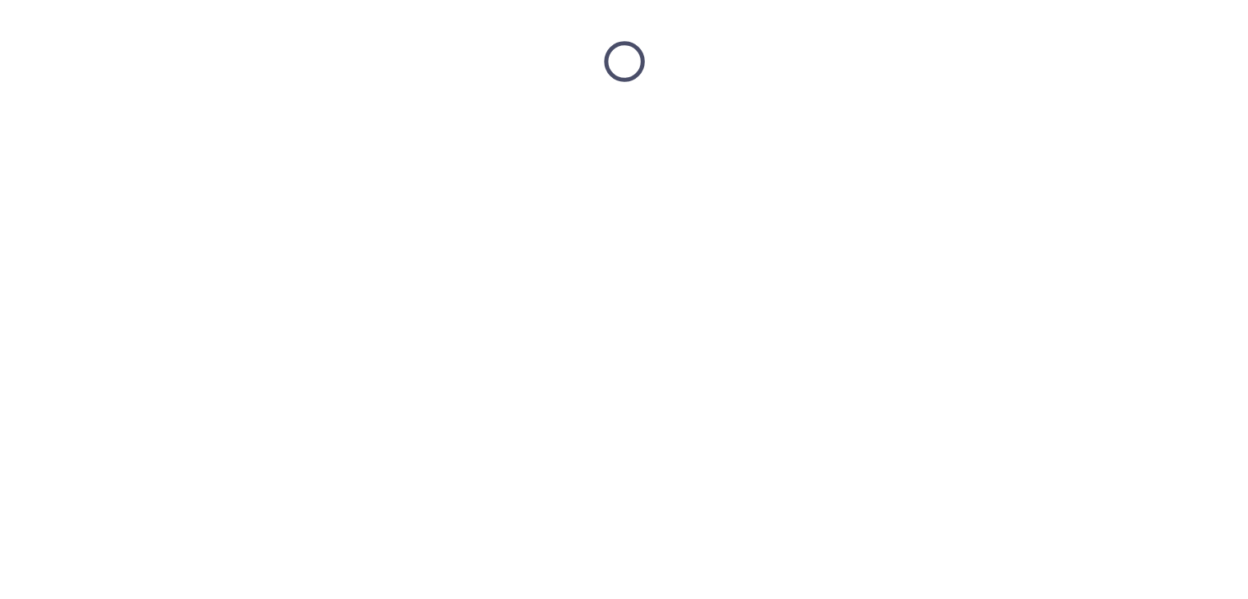
scroll to position [0, 0]
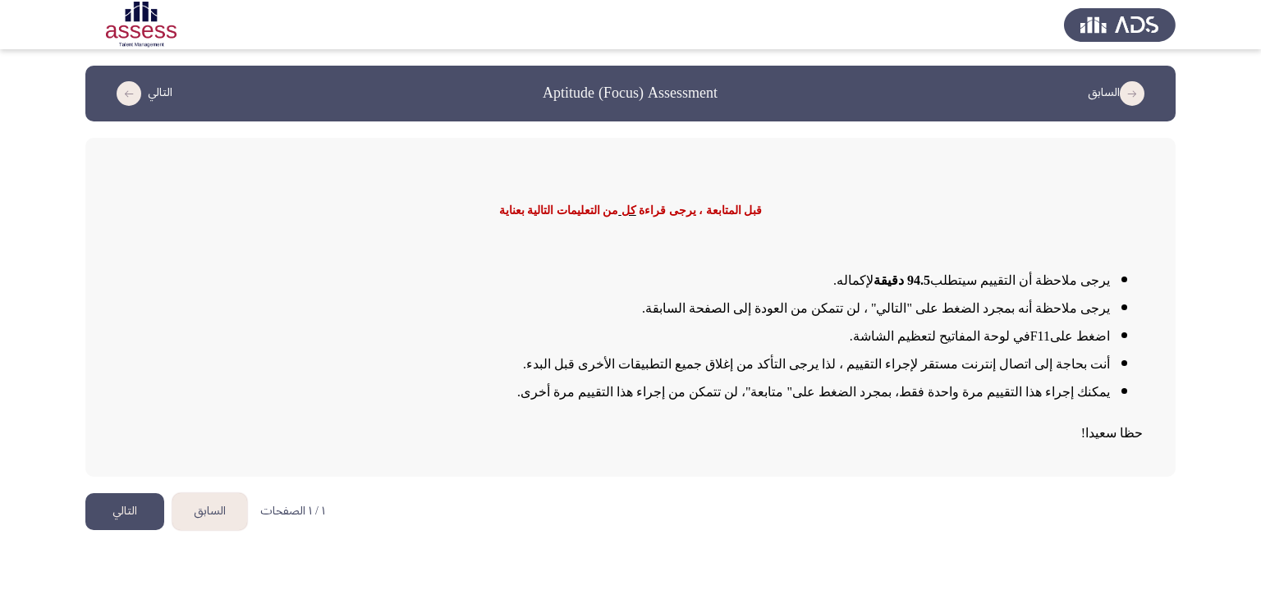
click at [141, 507] on button "التالي" at bounding box center [124, 511] width 79 height 37
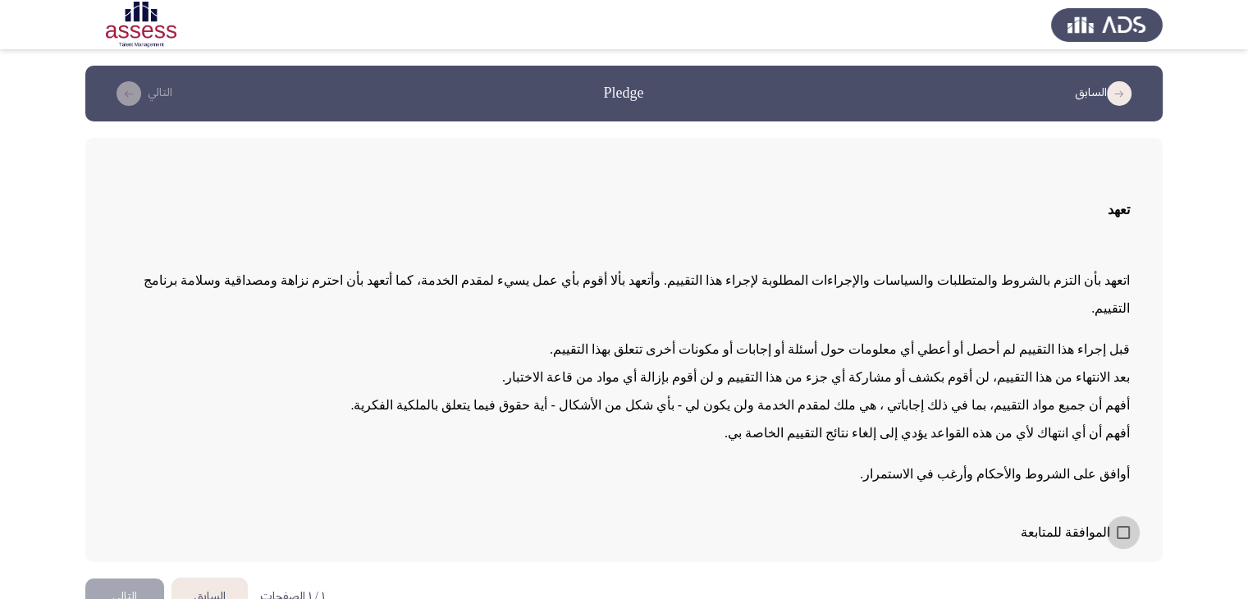
click at [1126, 526] on span at bounding box center [1123, 532] width 13 height 13
click at [1123, 539] on input "الموافقة للمتابعة" at bounding box center [1123, 539] width 1 height 1
checkbox input "true"
click at [154, 579] on button "التالي" at bounding box center [124, 597] width 79 height 37
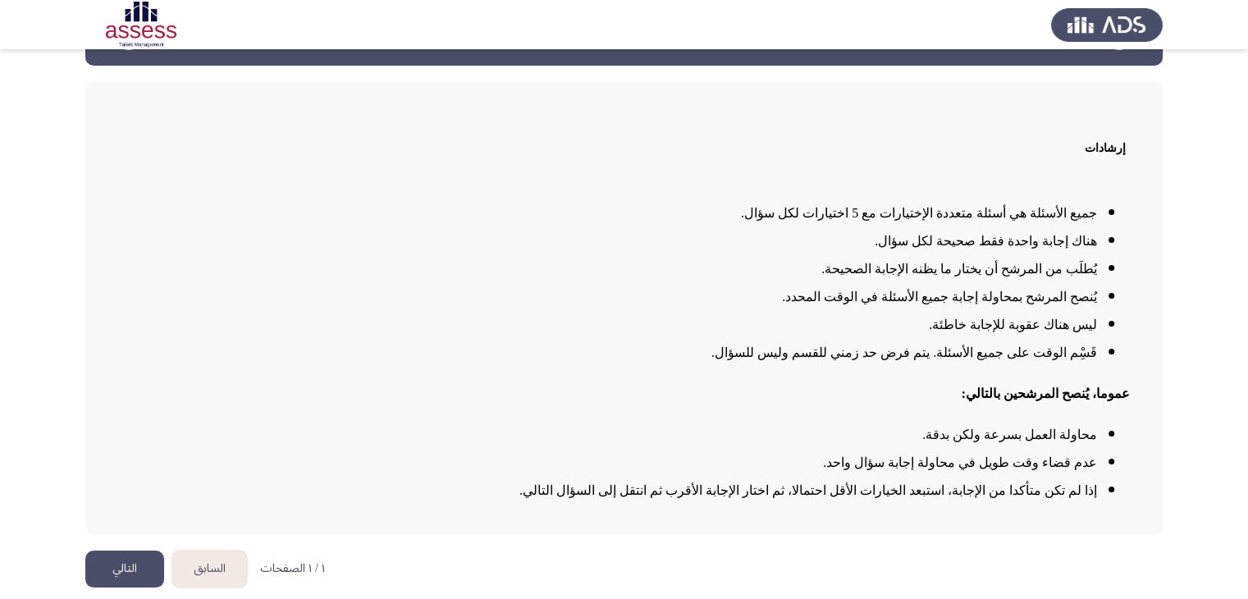
scroll to position [57, 0]
click at [110, 558] on button "التالي" at bounding box center [124, 568] width 79 height 37
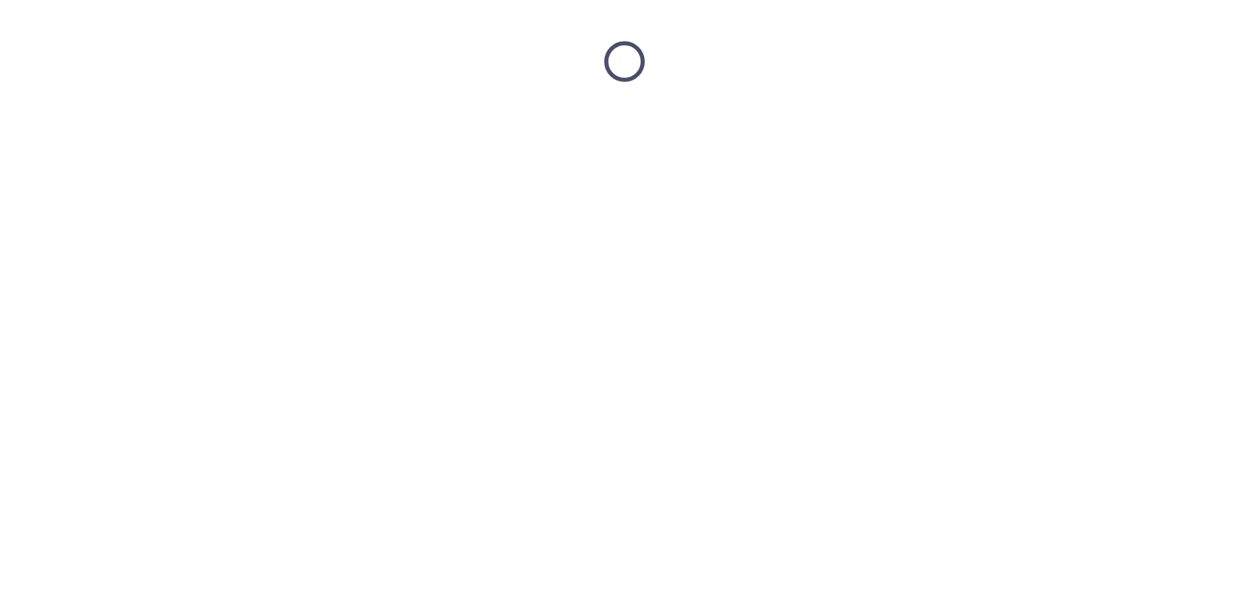
scroll to position [0, 0]
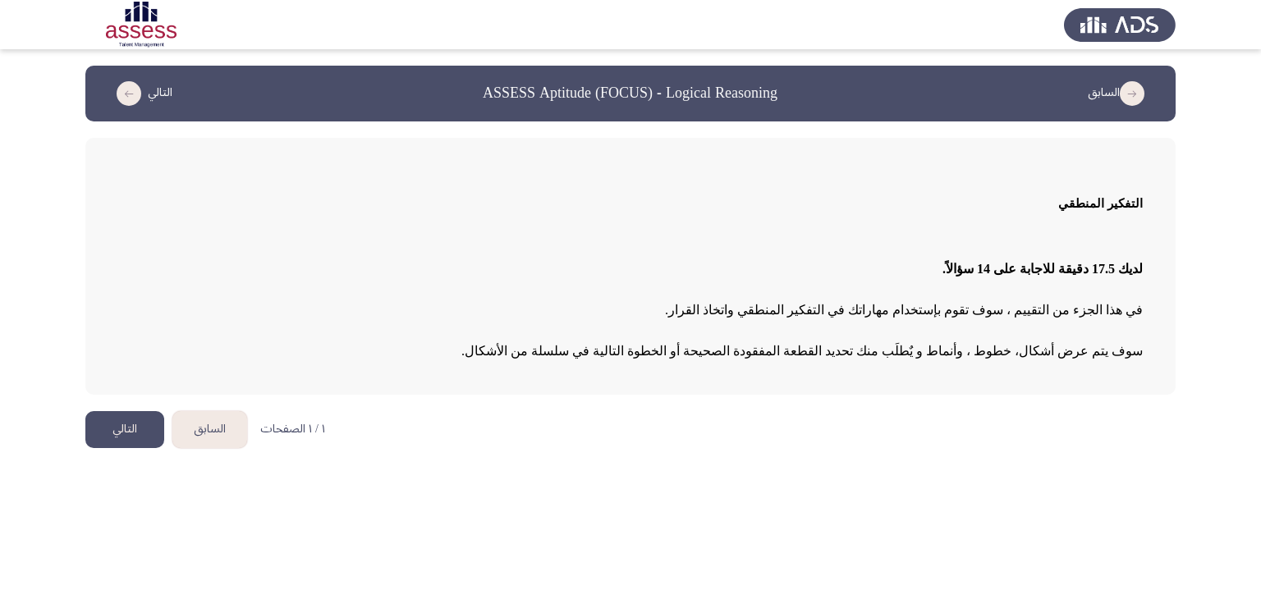
click at [146, 439] on button "التالي" at bounding box center [124, 429] width 79 height 37
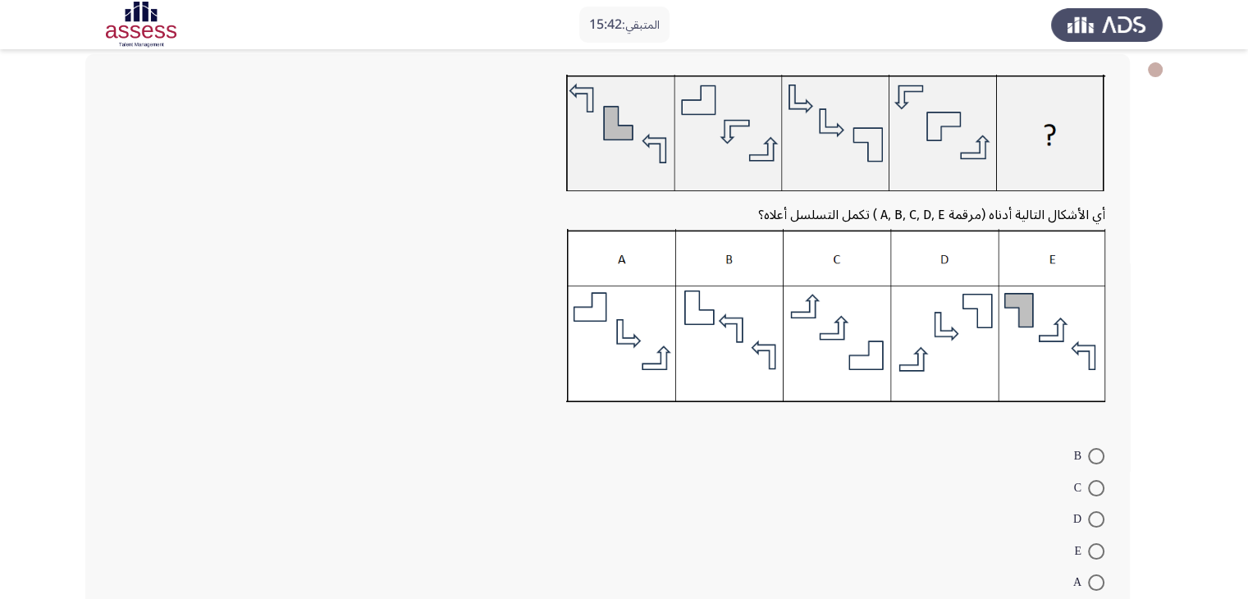
scroll to position [82, 0]
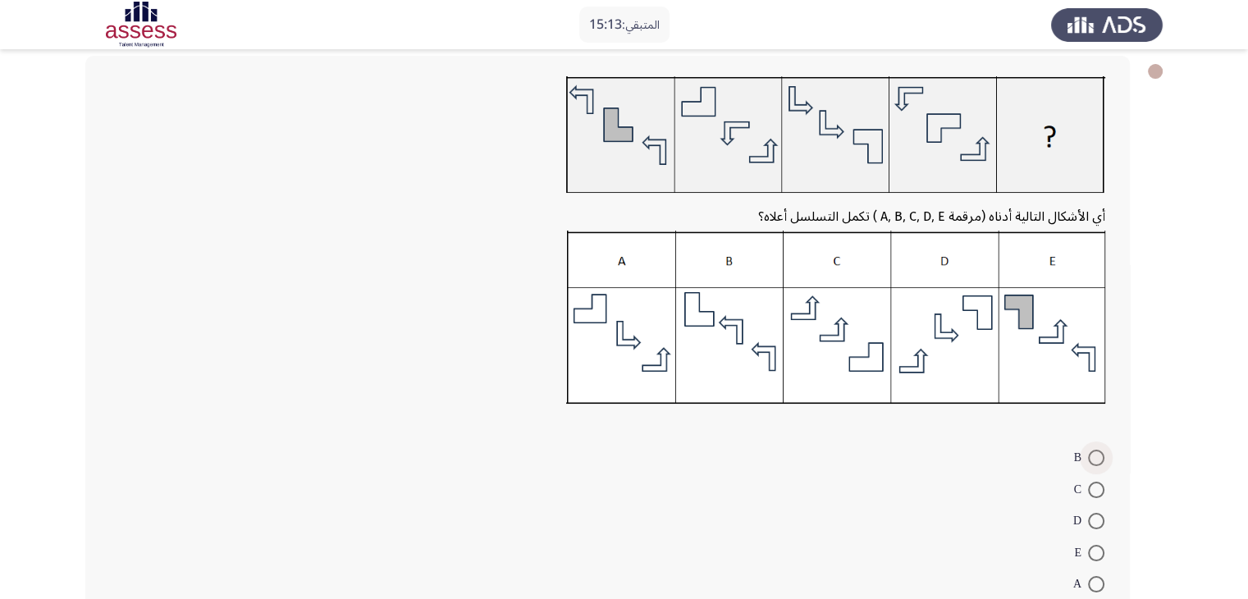
click at [1095, 463] on span at bounding box center [1096, 458] width 16 height 16
click at [1095, 463] on input "B" at bounding box center [1096, 458] width 16 height 16
radio input "true"
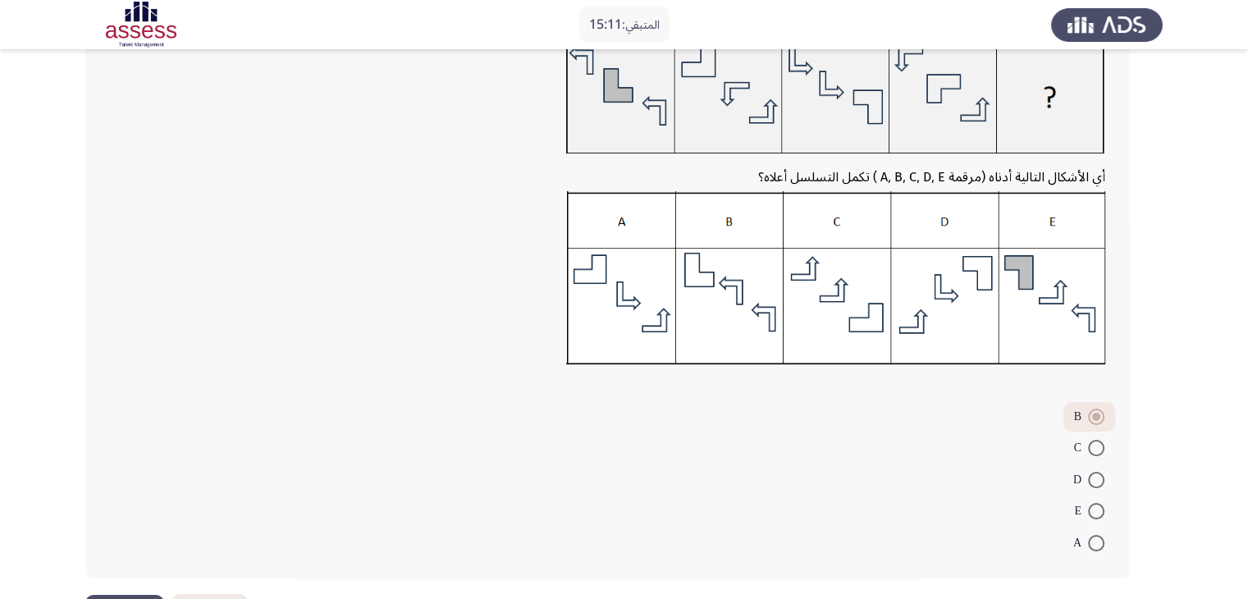
scroll to position [181, 0]
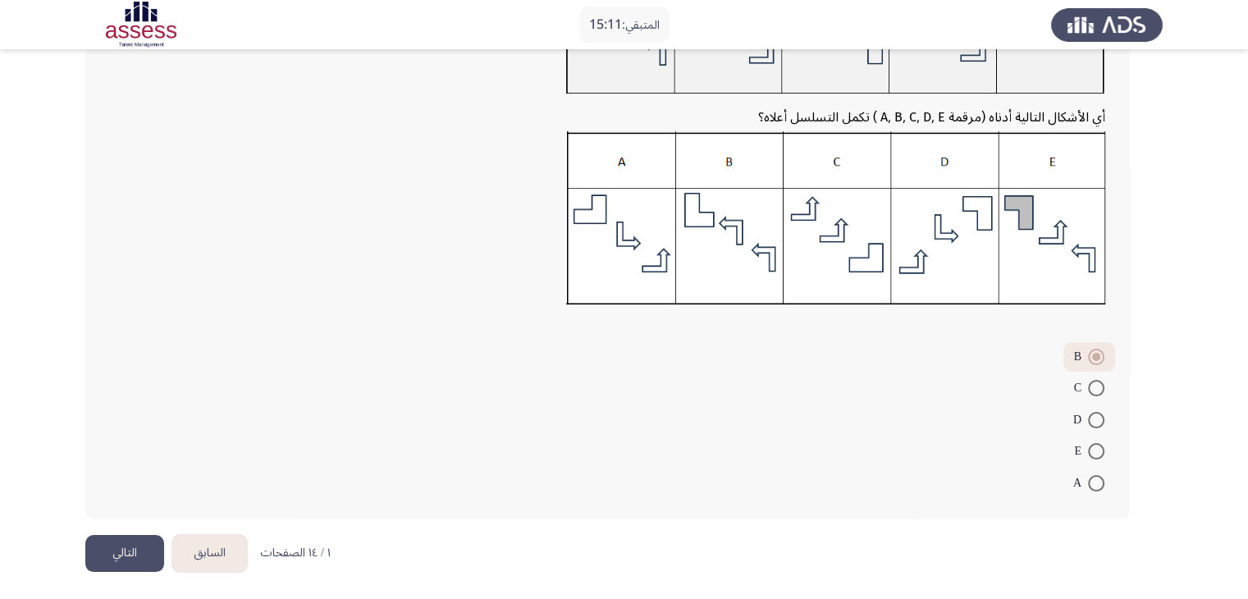
click at [125, 542] on button "التالي" at bounding box center [124, 553] width 79 height 37
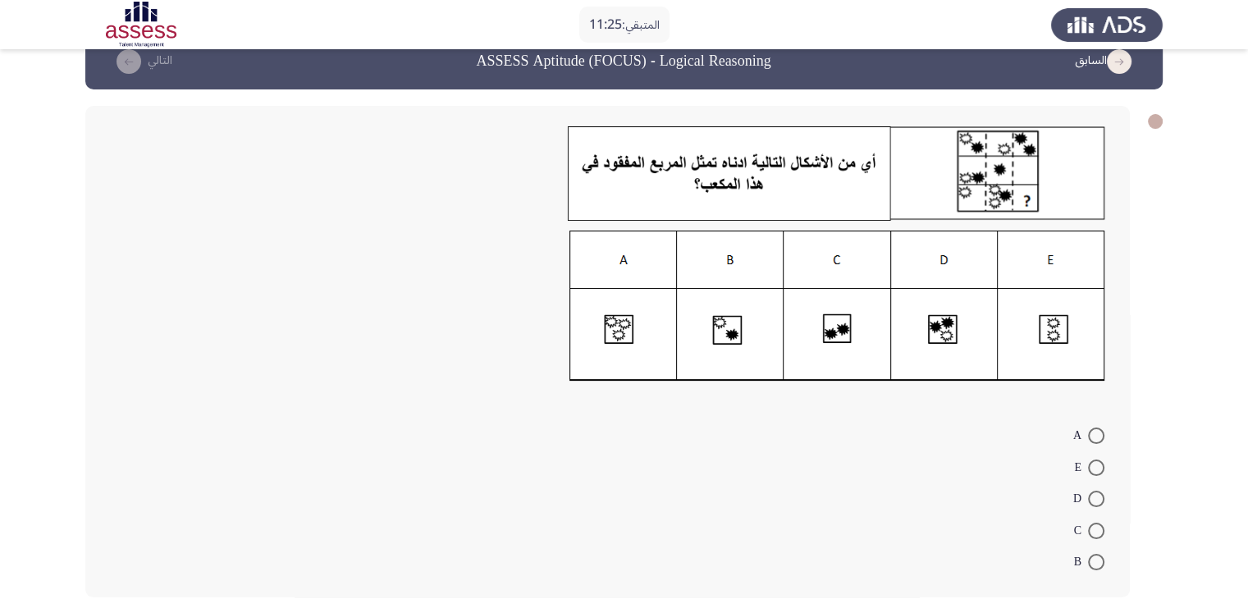
scroll to position [30, 0]
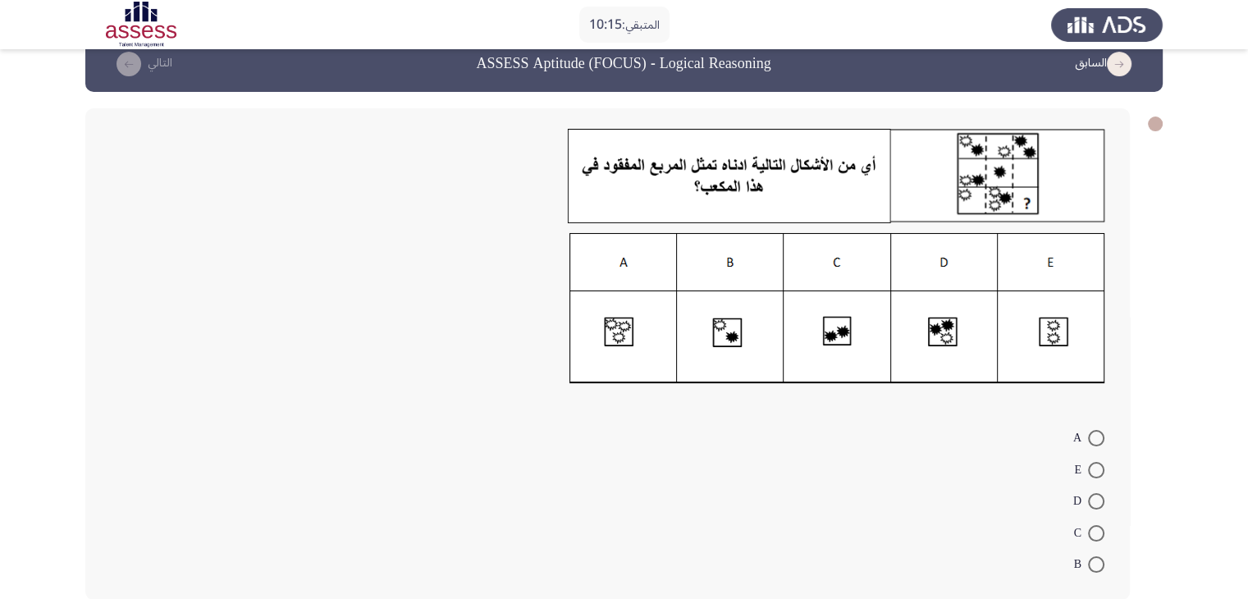
click at [1046, 322] on img at bounding box center [838, 308] width 536 height 151
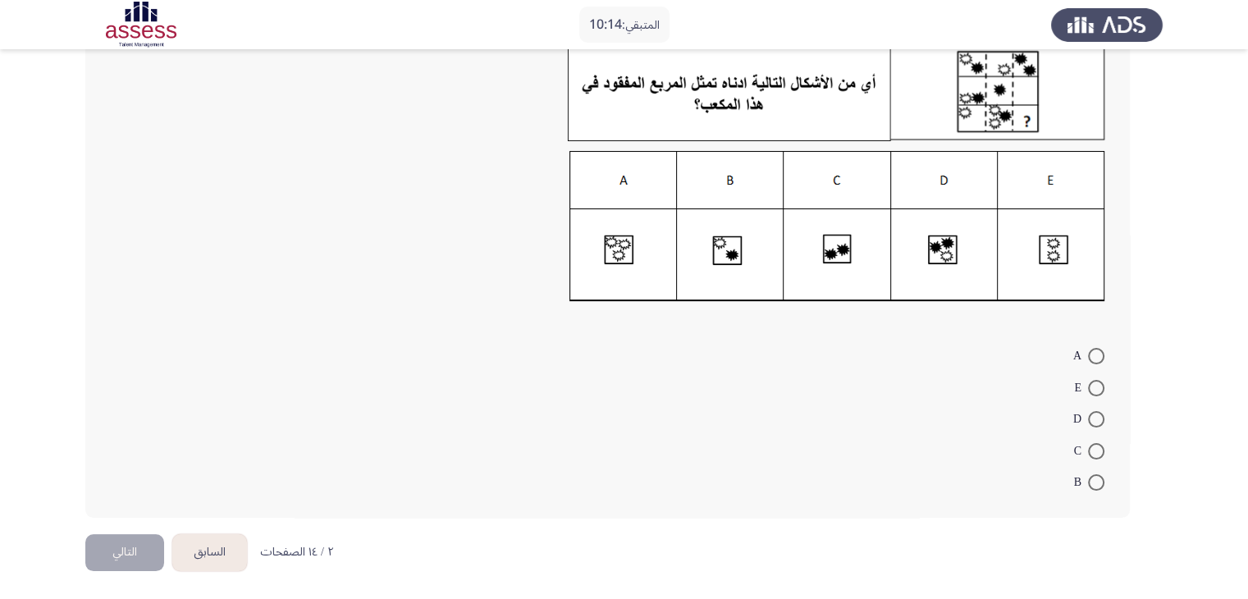
scroll to position [112, 0]
click at [1096, 390] on span at bounding box center [1096, 388] width 16 height 16
click at [1096, 390] on input "E" at bounding box center [1096, 388] width 16 height 16
radio input "true"
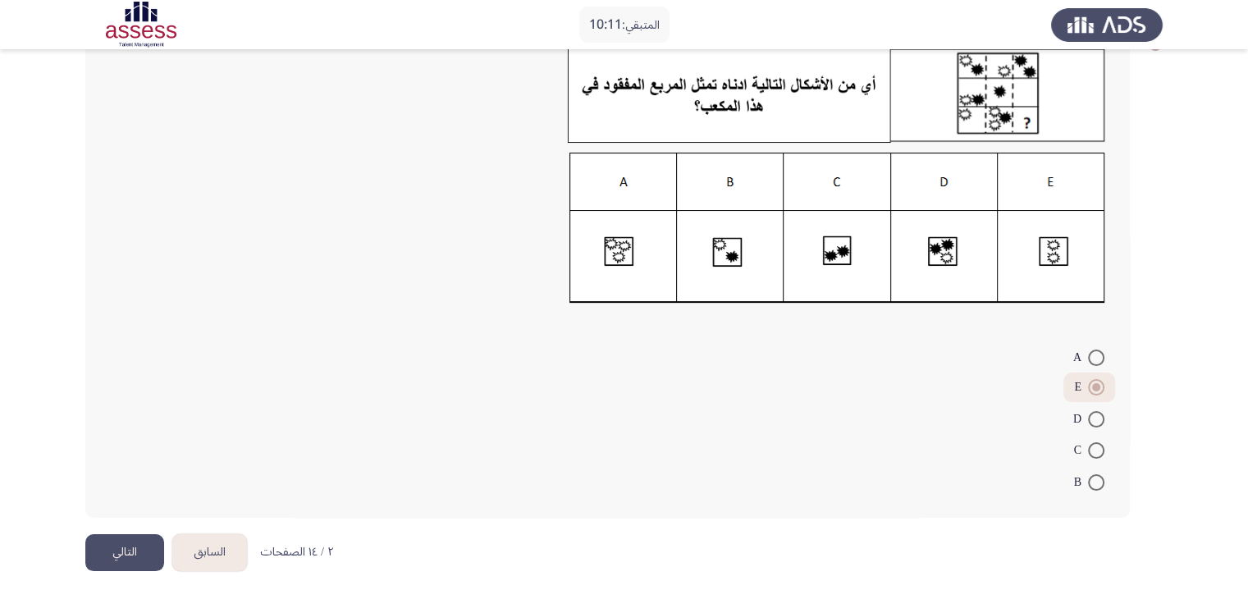
click at [115, 559] on button "التالي" at bounding box center [124, 552] width 79 height 37
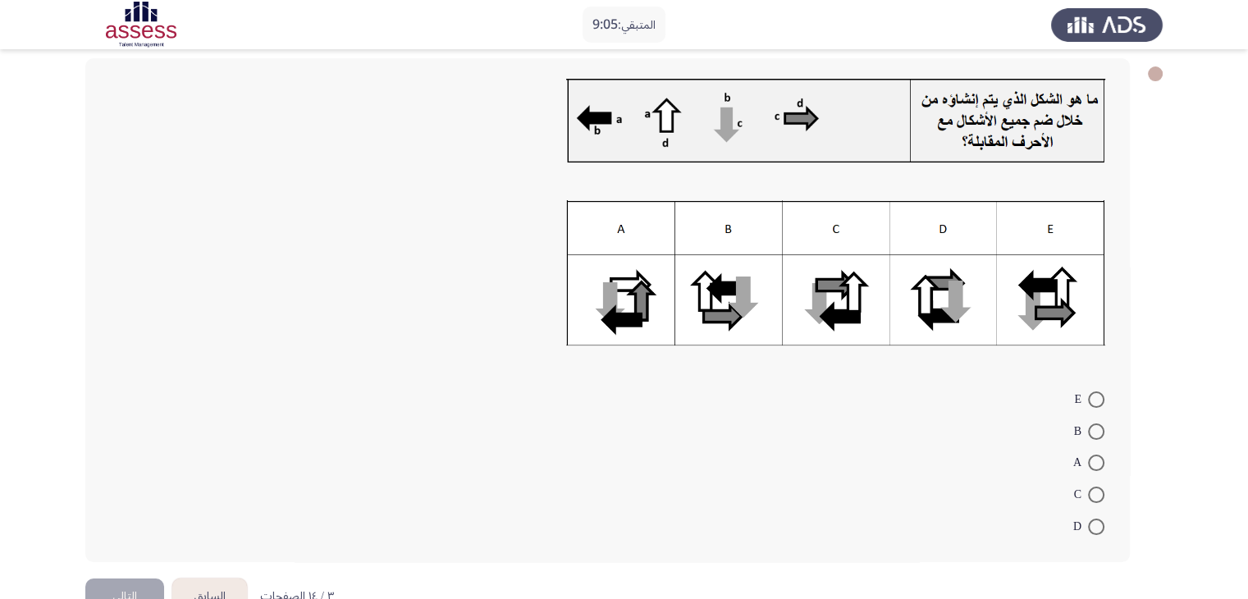
scroll to position [82, 0]
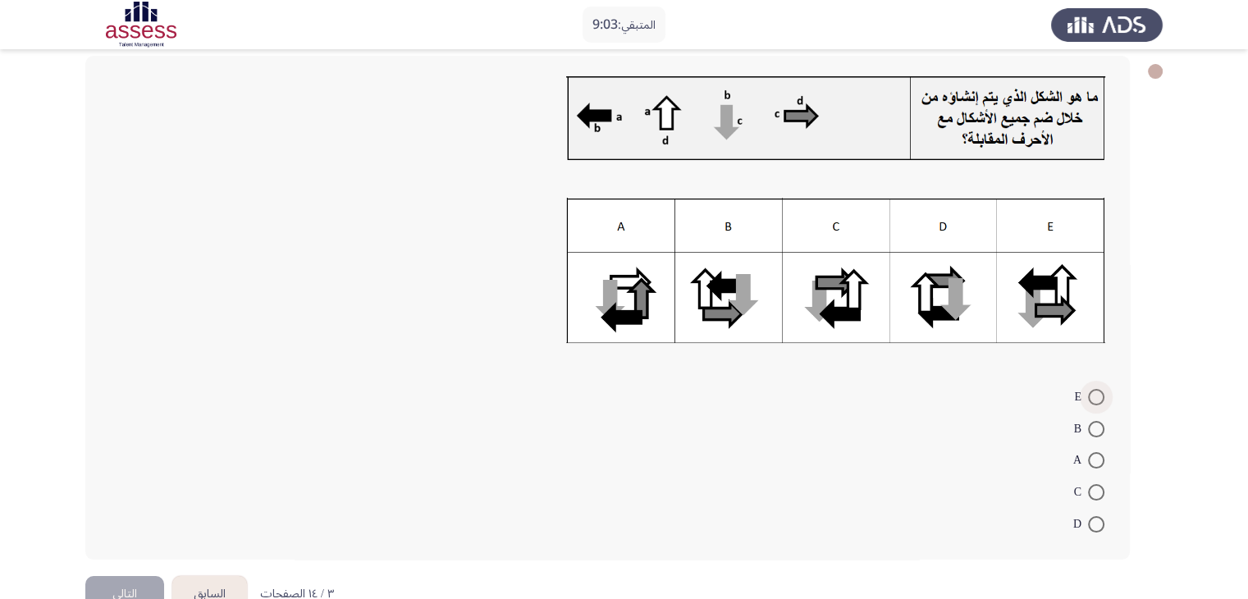
click at [1096, 395] on span at bounding box center [1096, 397] width 16 height 16
click at [1096, 395] on input "E" at bounding box center [1096, 397] width 16 height 16
radio input "true"
click at [110, 582] on button "التالي" at bounding box center [124, 592] width 79 height 37
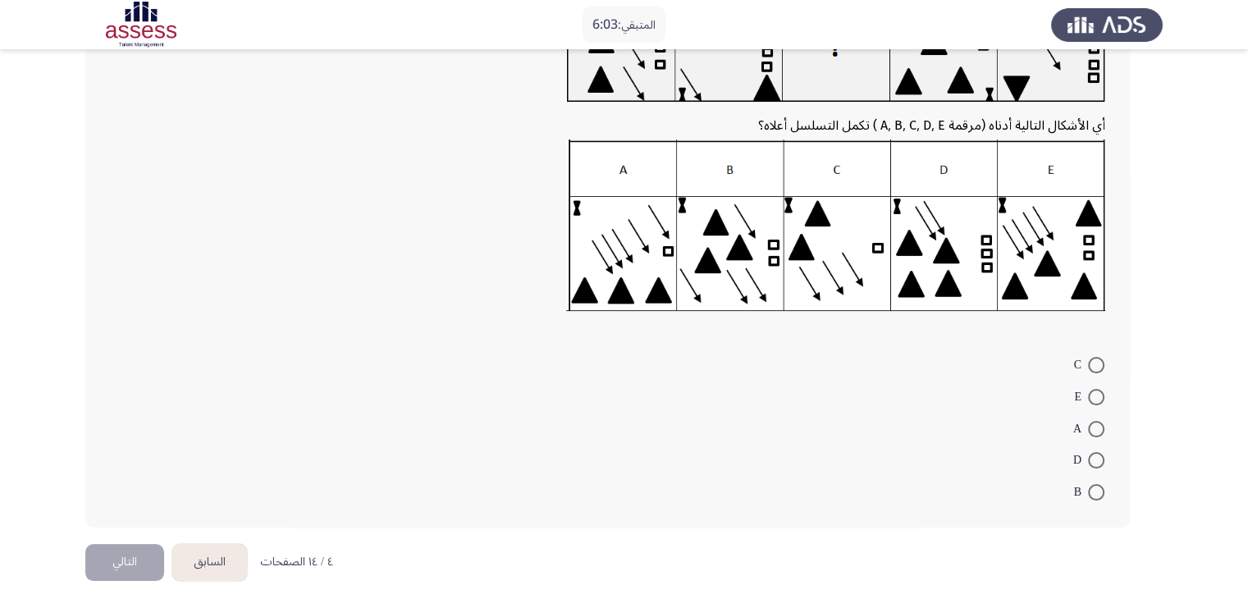
scroll to position [183, 0]
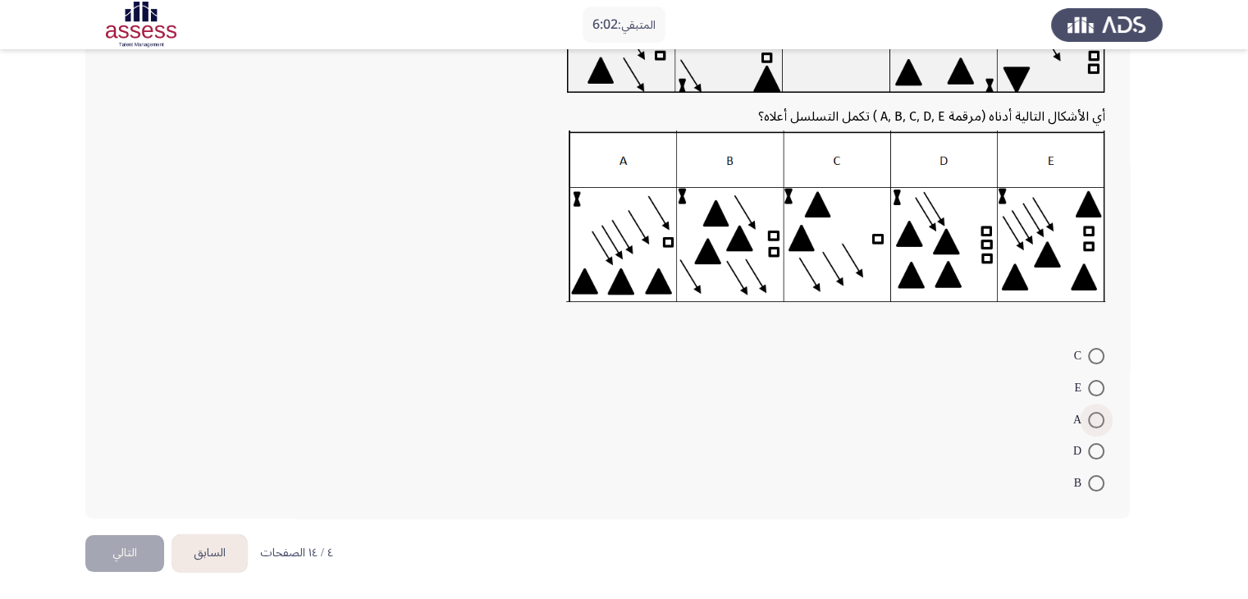
click at [1091, 423] on span at bounding box center [1096, 420] width 16 height 16
click at [1091, 423] on input "A" at bounding box center [1096, 420] width 16 height 16
radio input "true"
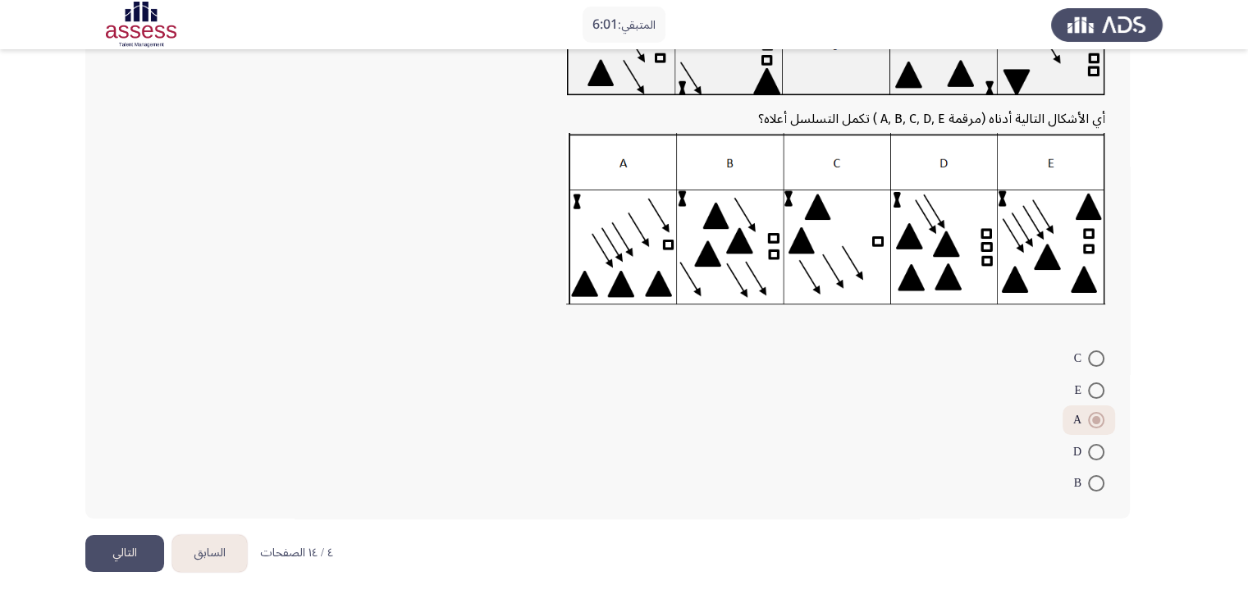
click at [144, 560] on button "التالي" at bounding box center [124, 553] width 79 height 37
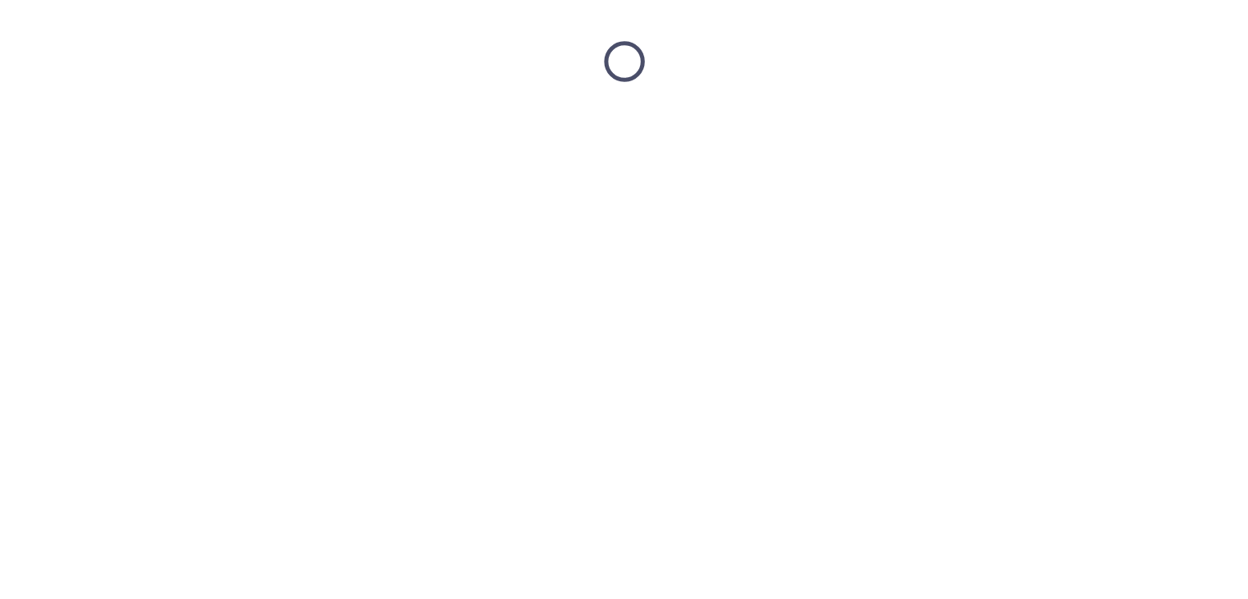
scroll to position [0, 0]
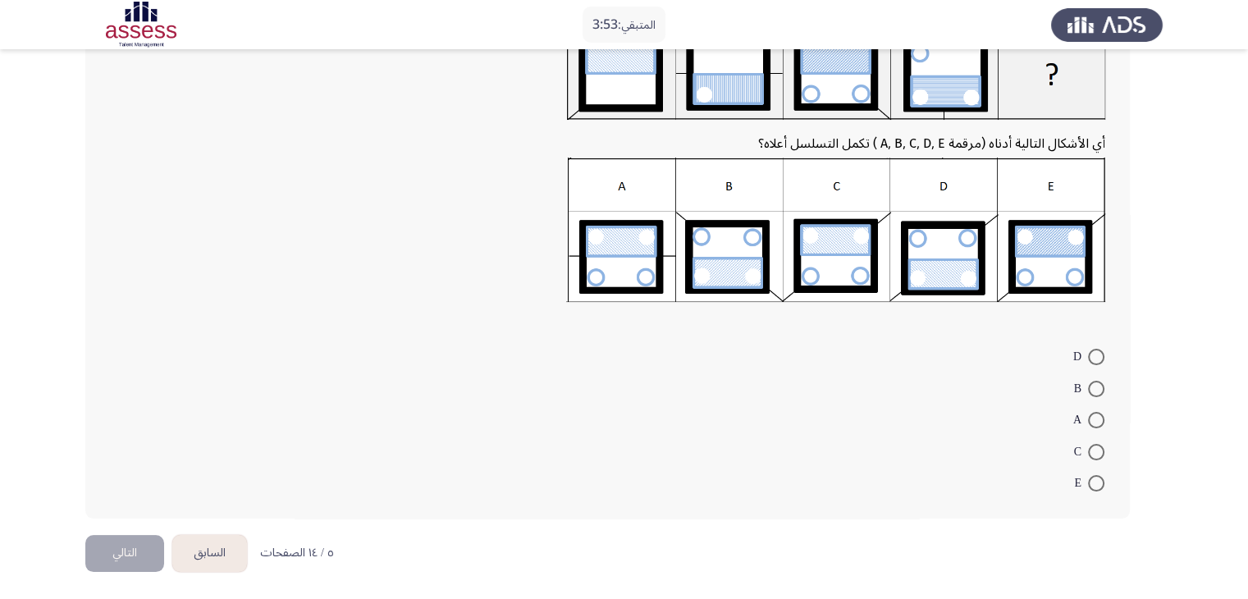
click at [1086, 445] on span "C" at bounding box center [1081, 452] width 14 height 20
click at [1088, 445] on input "C" at bounding box center [1096, 452] width 16 height 16
radio input "true"
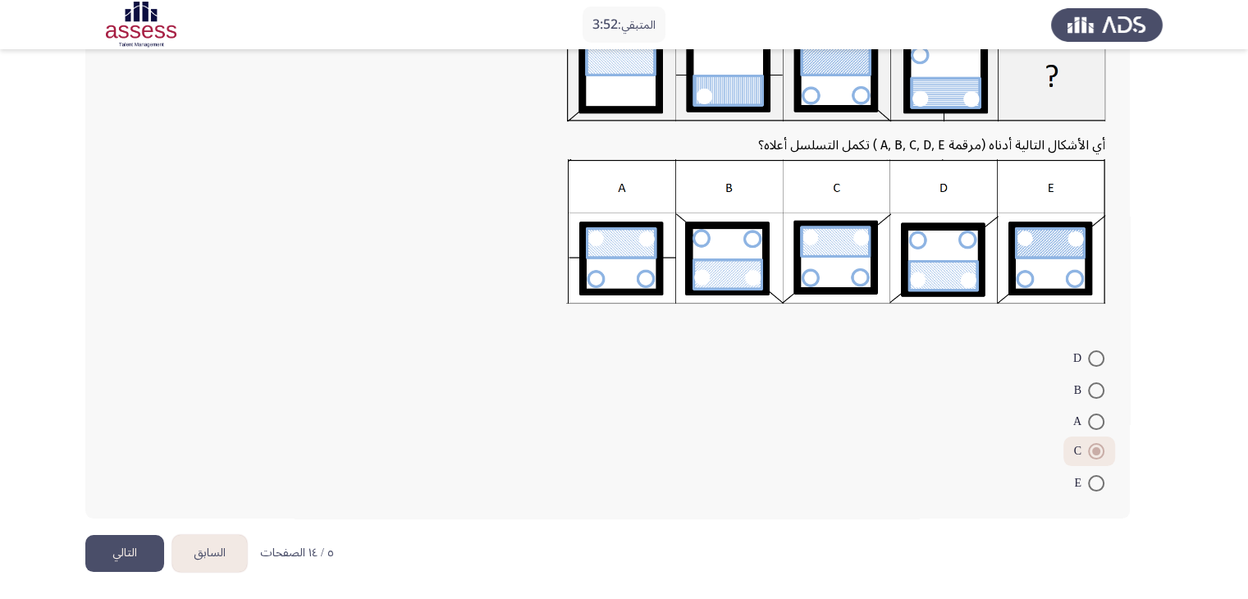
click at [140, 549] on button "التالي" at bounding box center [124, 553] width 79 height 37
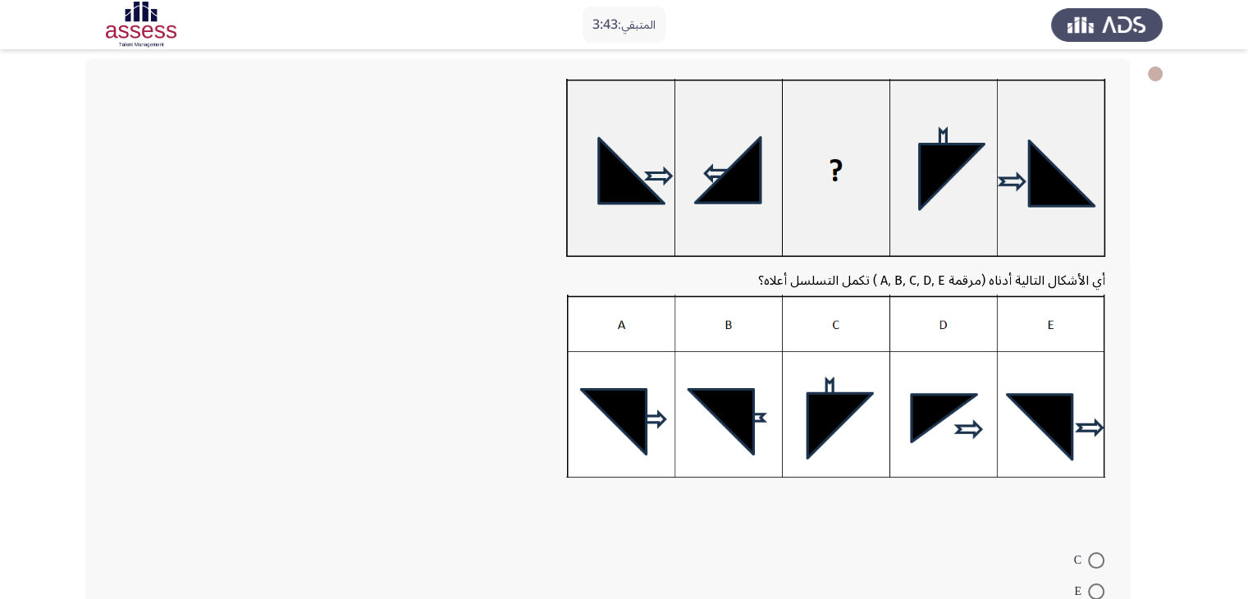
scroll to position [82, 0]
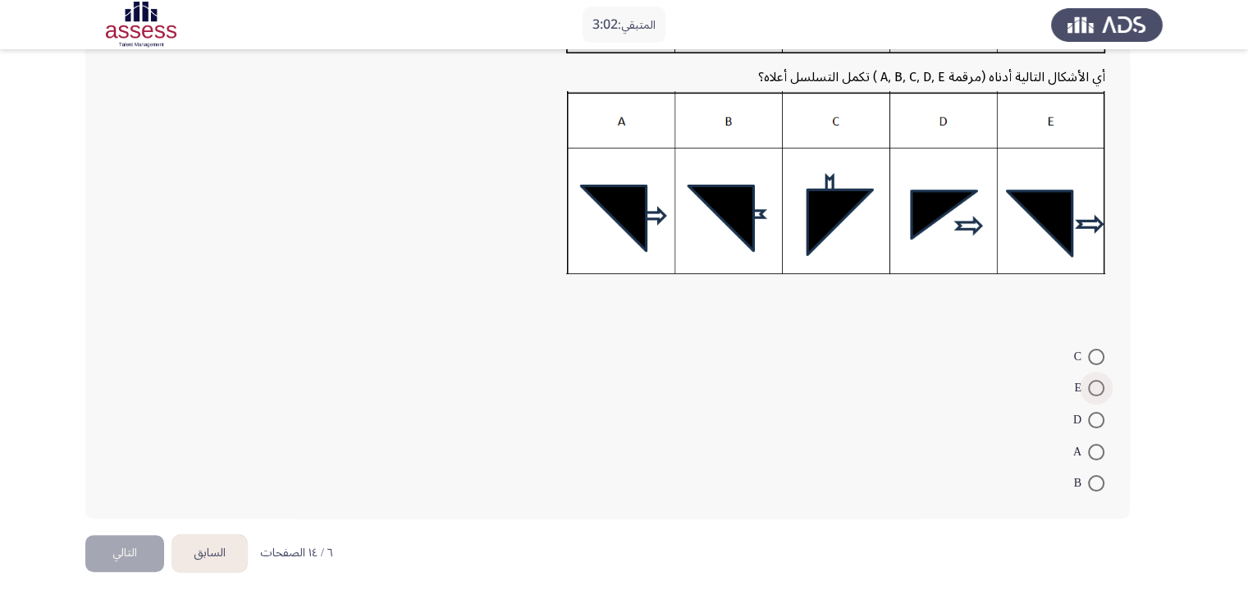
click at [1095, 389] on span at bounding box center [1096, 388] width 16 height 16
click at [1095, 389] on input "E" at bounding box center [1096, 388] width 16 height 16
radio input "true"
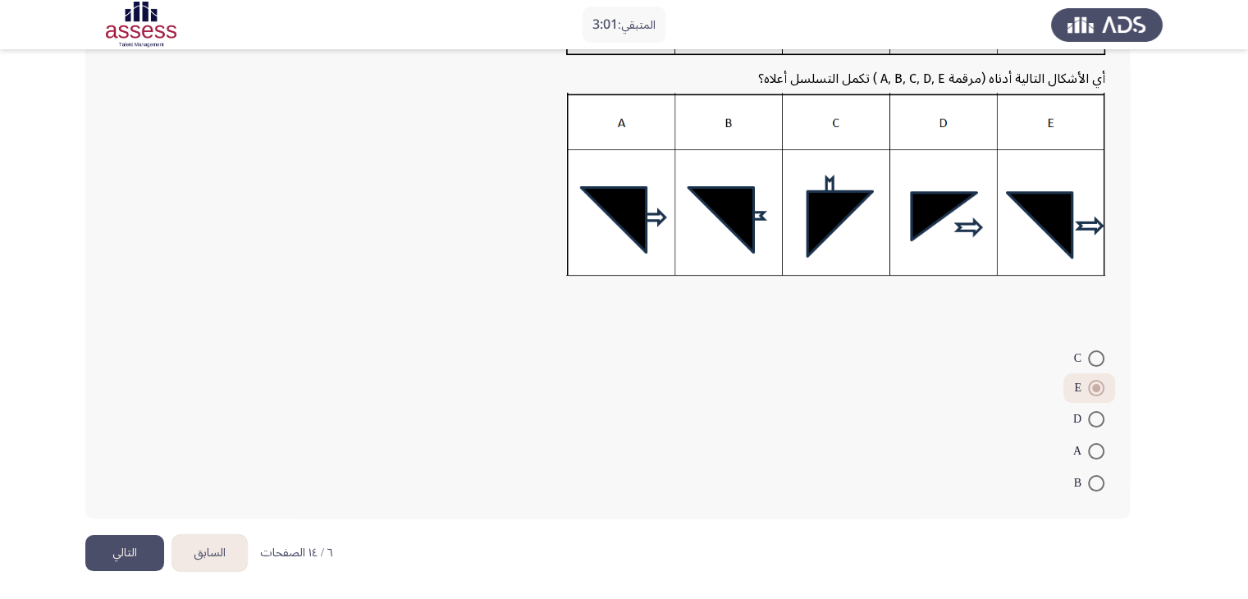
click at [1099, 480] on span at bounding box center [1096, 483] width 16 height 16
click at [1099, 480] on input "B" at bounding box center [1096, 483] width 16 height 16
radio input "true"
click at [121, 547] on button "التالي" at bounding box center [124, 553] width 79 height 37
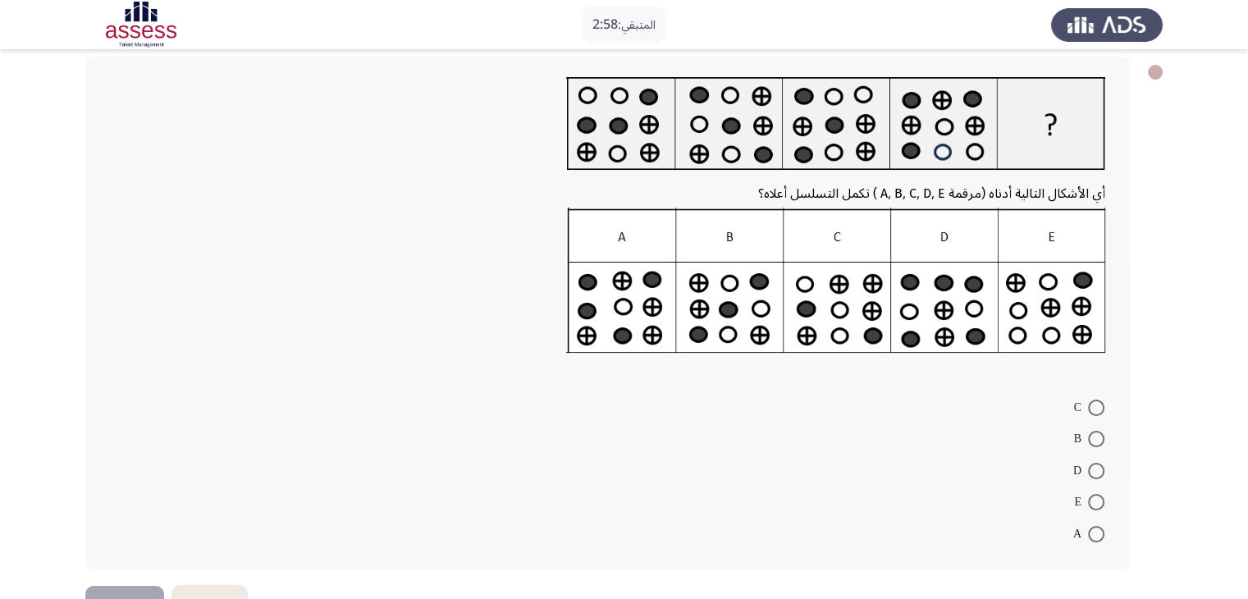
scroll to position [82, 0]
click at [1096, 436] on span at bounding box center [1096, 438] width 16 height 16
click at [1096, 436] on input "B" at bounding box center [1096, 438] width 16 height 16
radio input "true"
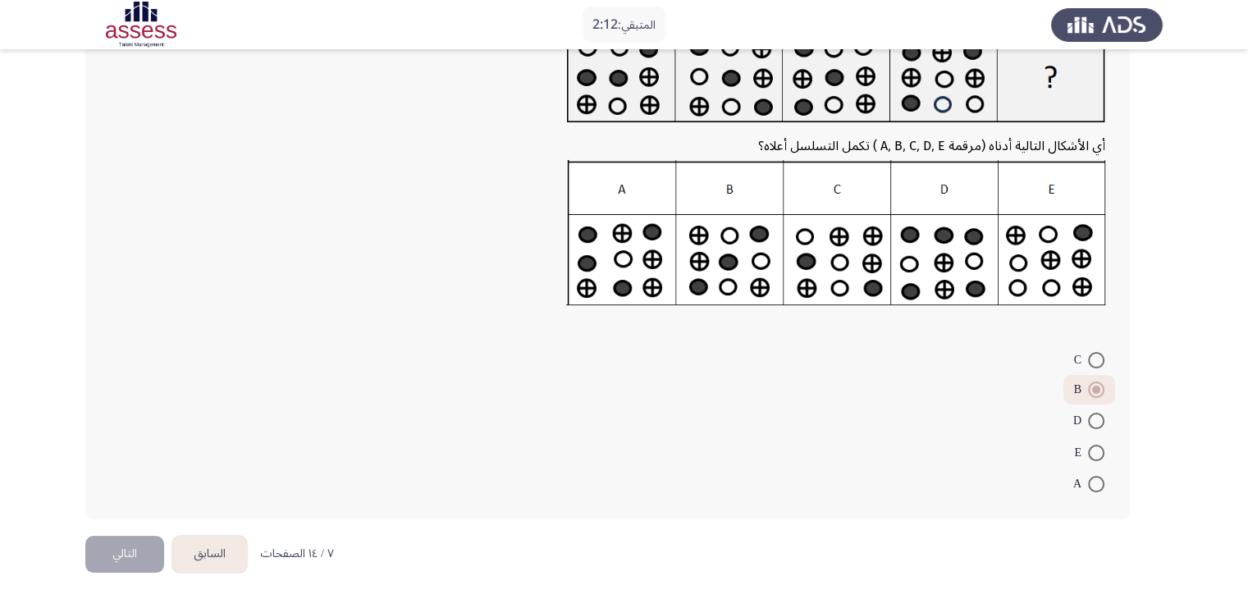
scroll to position [130, 0]
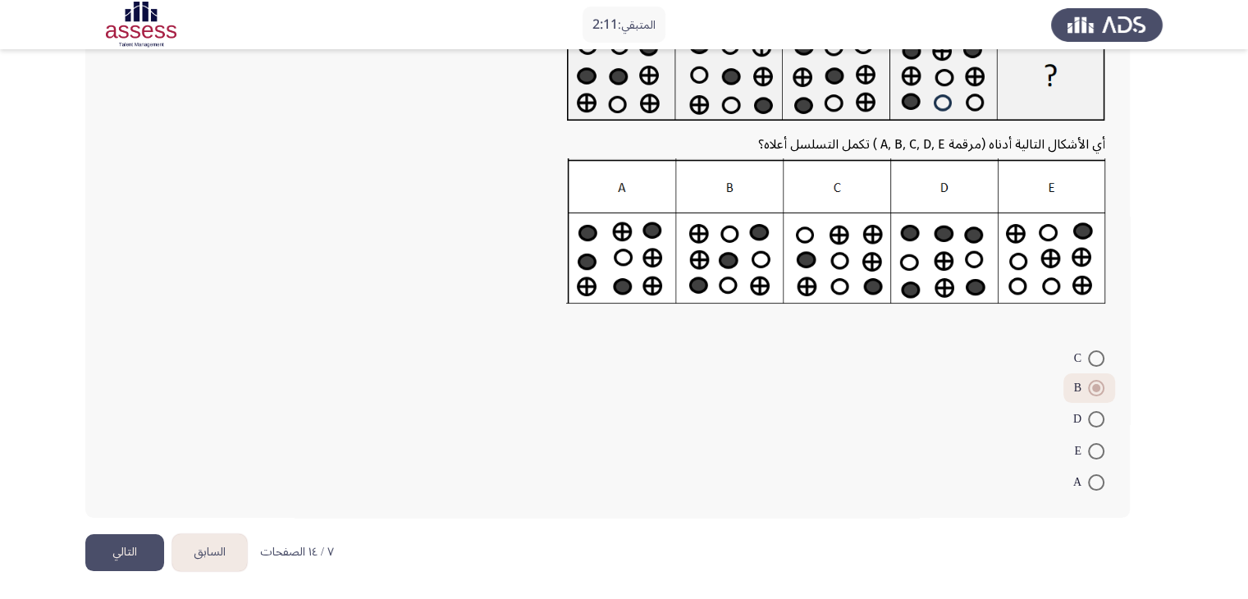
click at [121, 549] on button "التالي" at bounding box center [124, 552] width 79 height 37
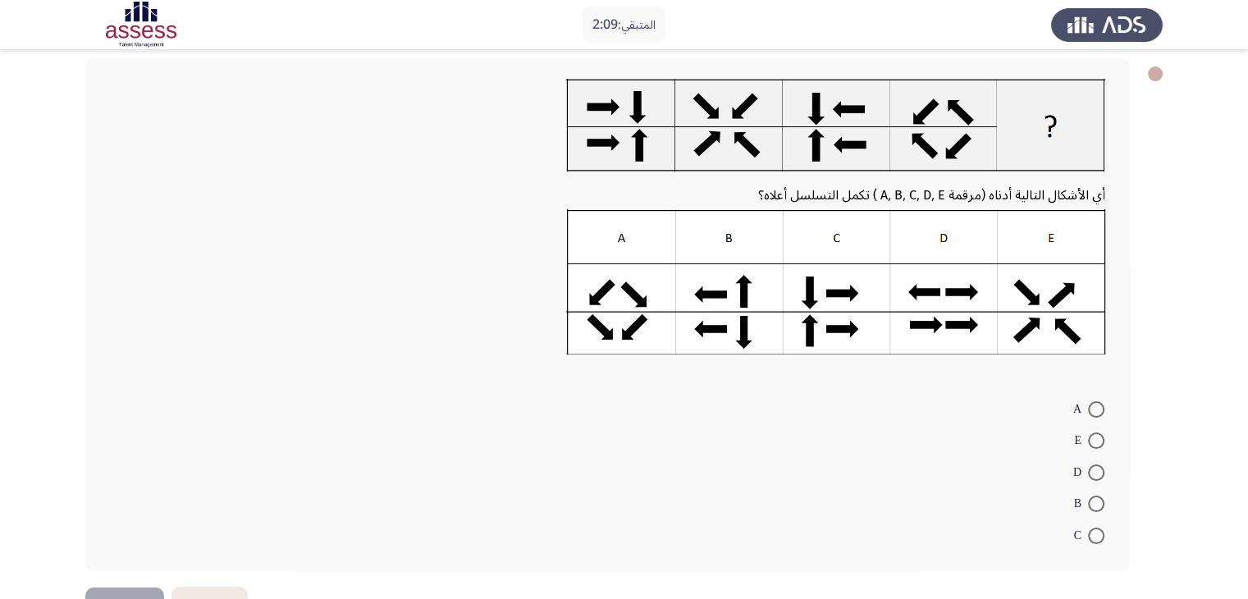
scroll to position [82, 0]
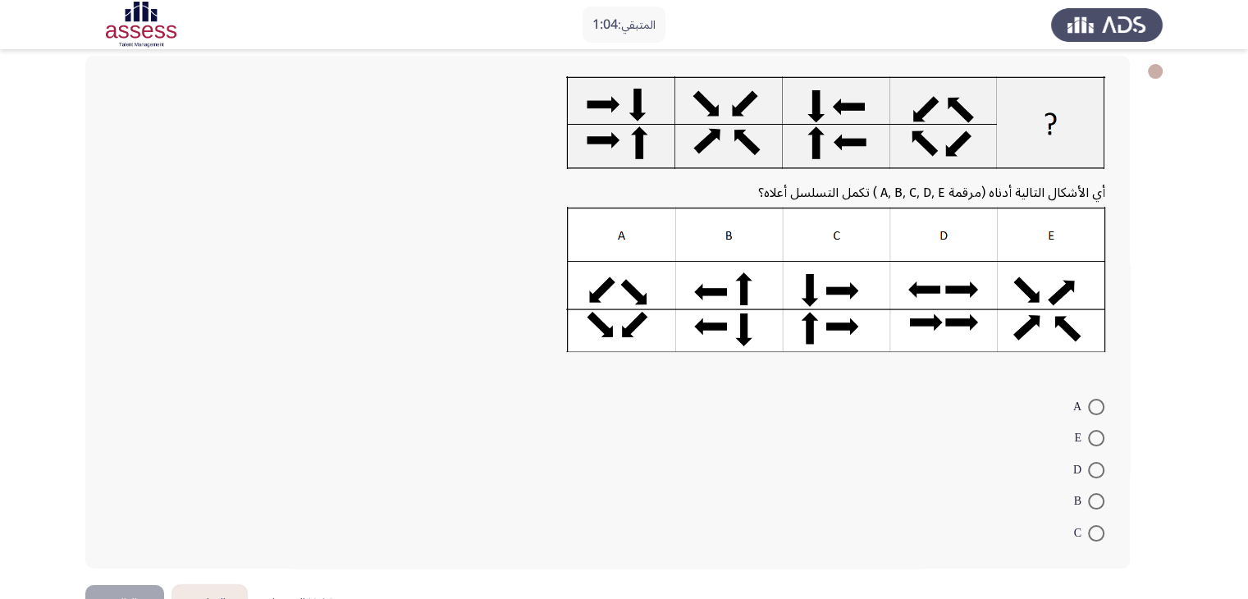
click at [1092, 538] on span at bounding box center [1096, 533] width 16 height 16
click at [1092, 538] on input "C" at bounding box center [1096, 533] width 16 height 16
radio input "true"
click at [119, 590] on button "التالي" at bounding box center [124, 601] width 79 height 37
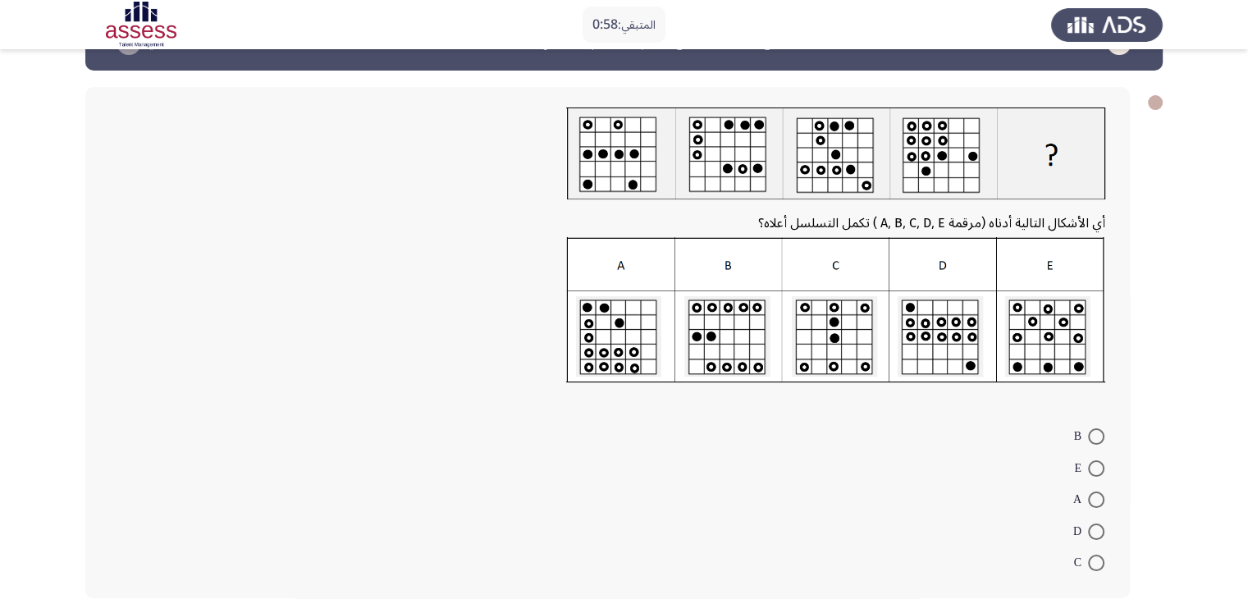
scroll to position [49, 0]
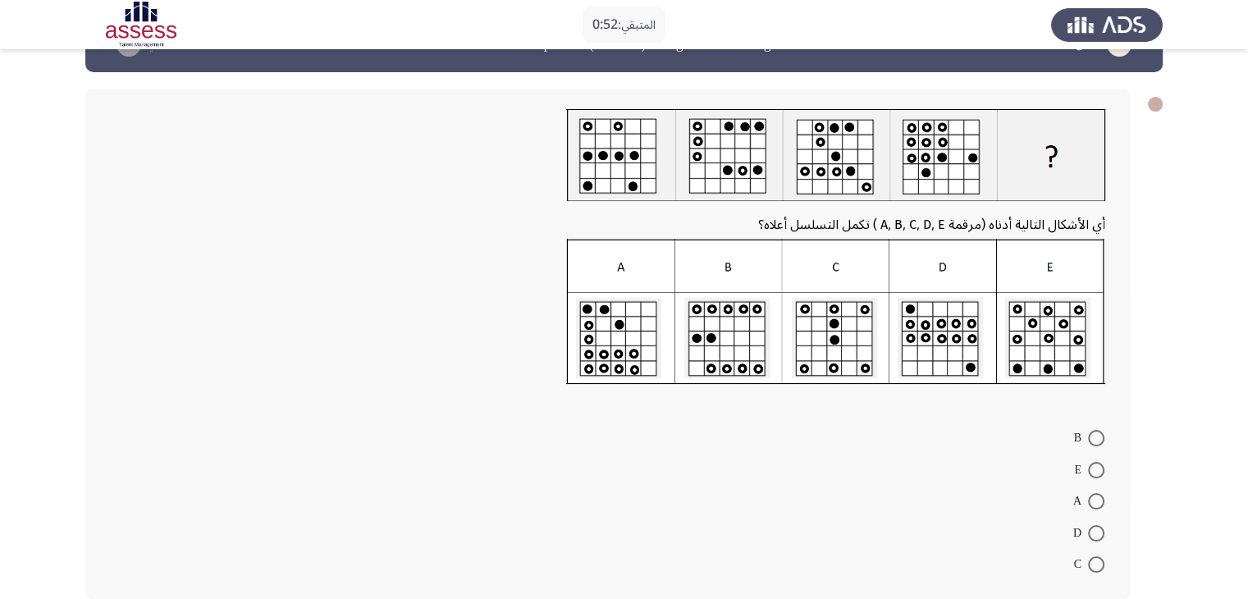
click at [1093, 496] on span at bounding box center [1096, 501] width 16 height 16
click at [1093, 496] on input "A" at bounding box center [1096, 501] width 16 height 16
radio input "true"
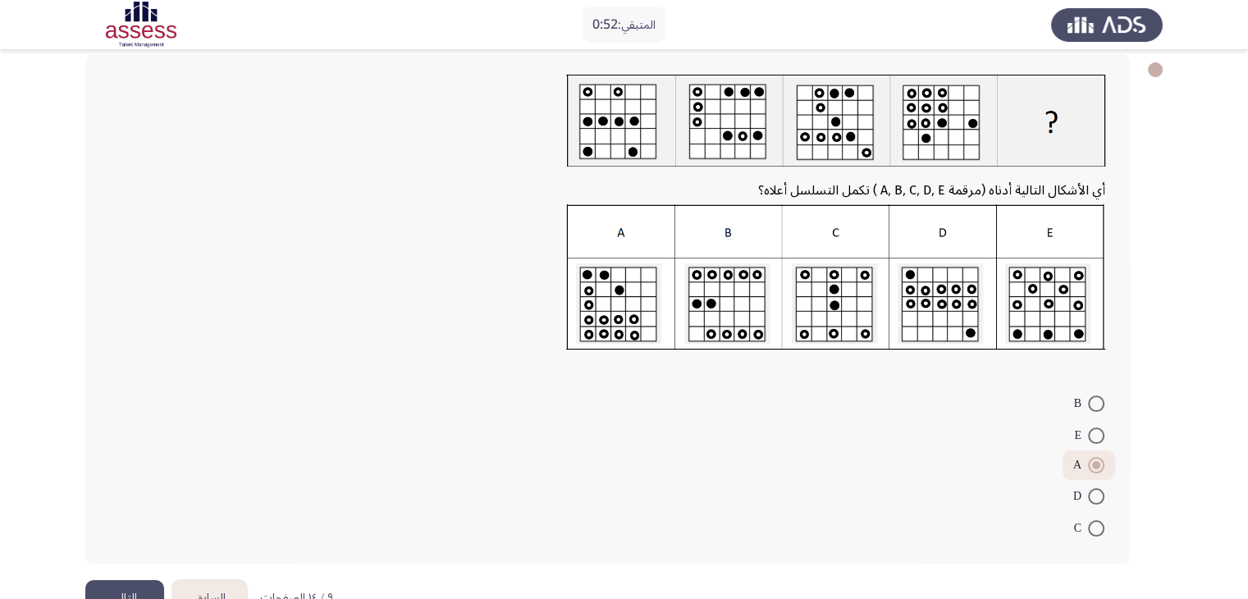
scroll to position [129, 0]
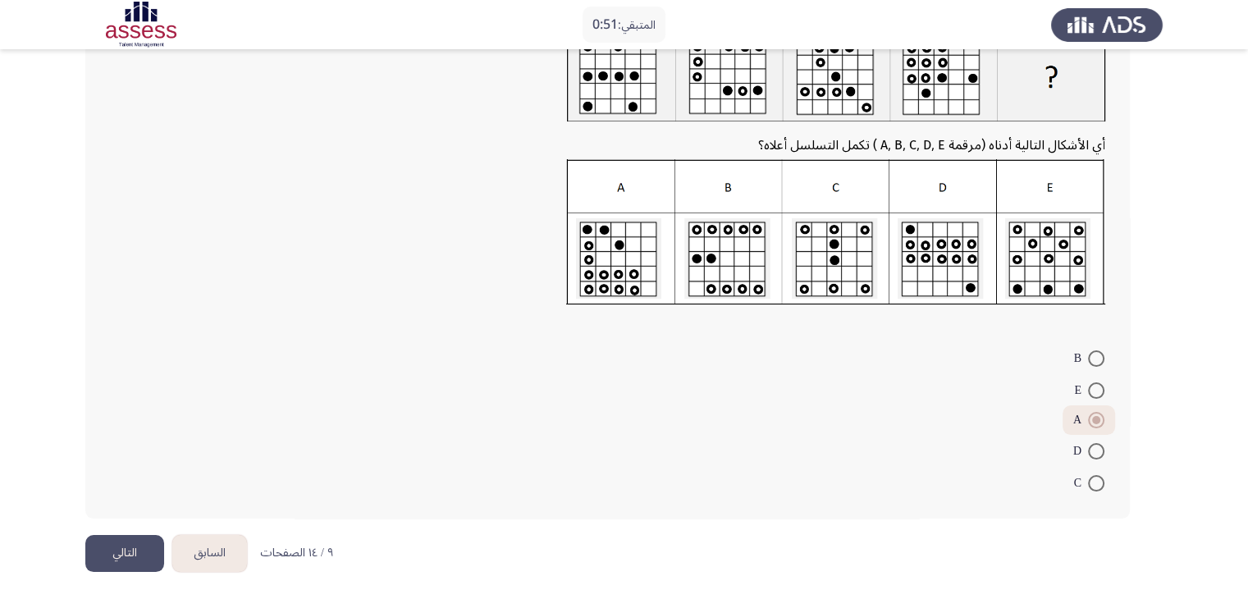
click at [118, 559] on button "التالي" at bounding box center [124, 553] width 79 height 37
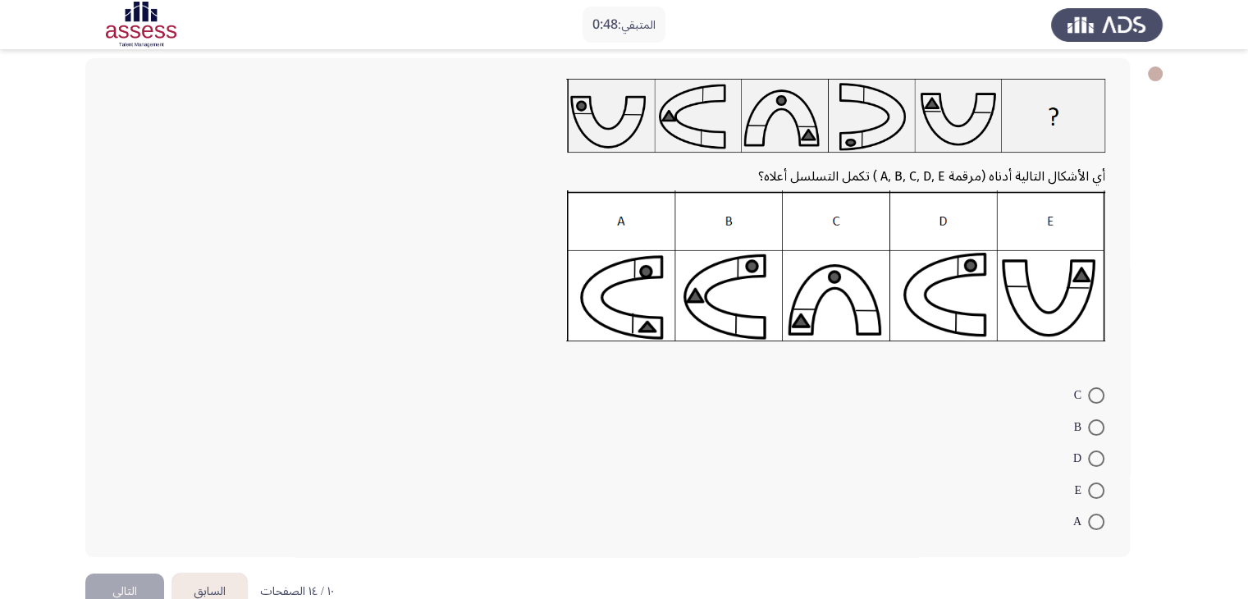
scroll to position [82, 0]
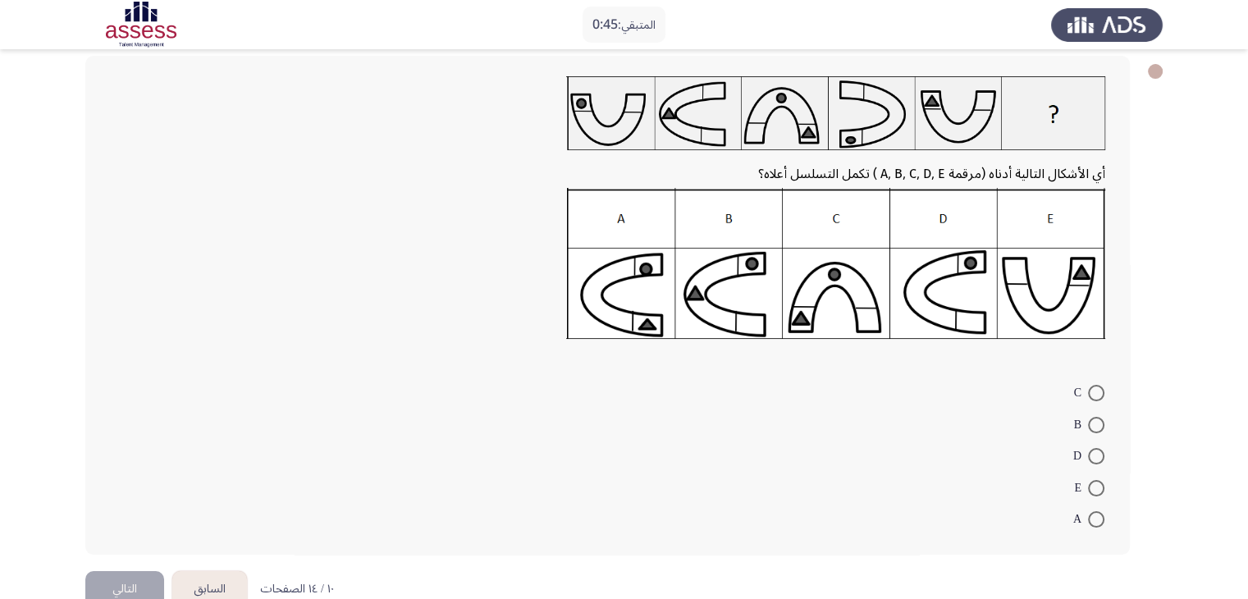
click at [1096, 427] on span at bounding box center [1096, 425] width 16 height 16
click at [1096, 427] on input "B" at bounding box center [1096, 425] width 16 height 16
radio input "true"
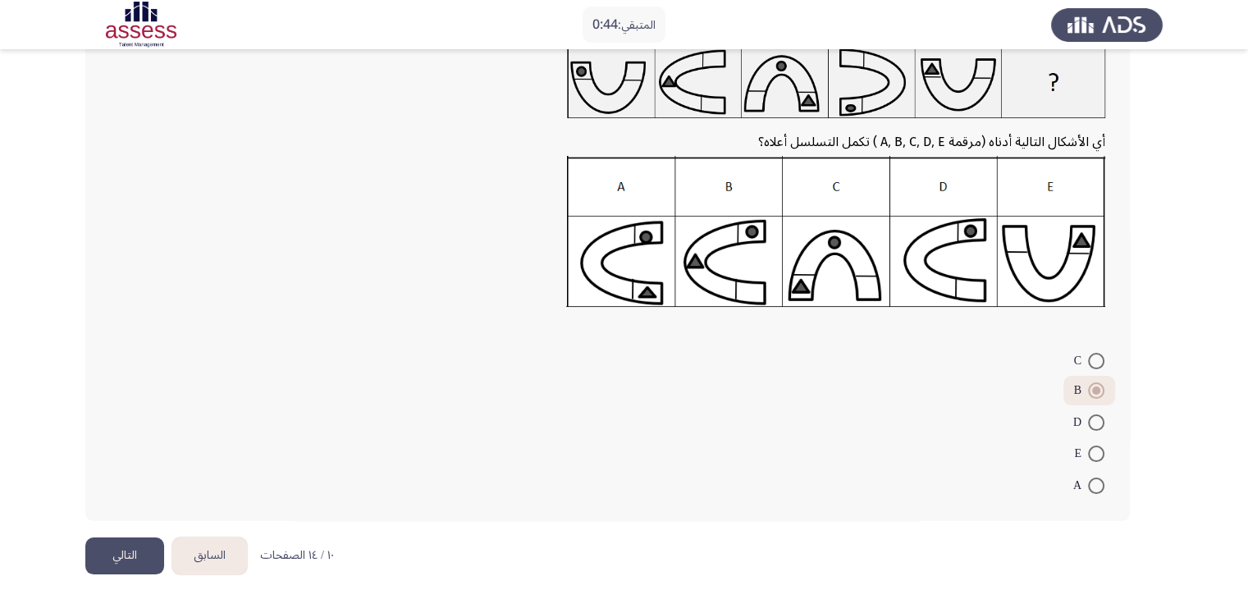
scroll to position [117, 0]
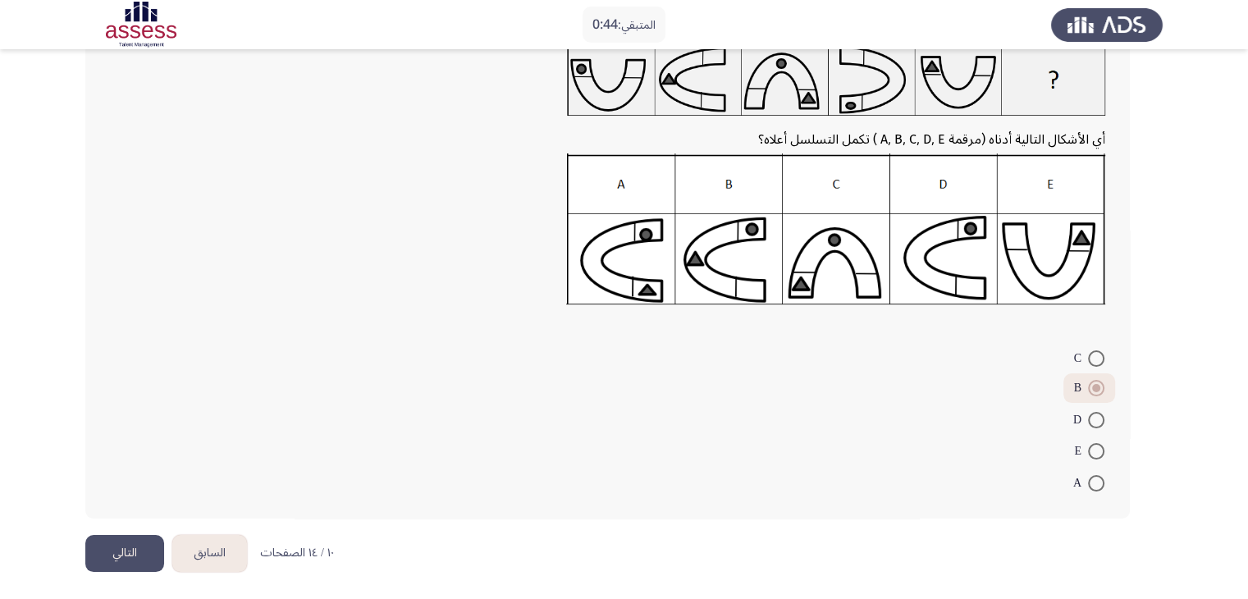
click at [131, 547] on button "التالي" at bounding box center [124, 553] width 79 height 37
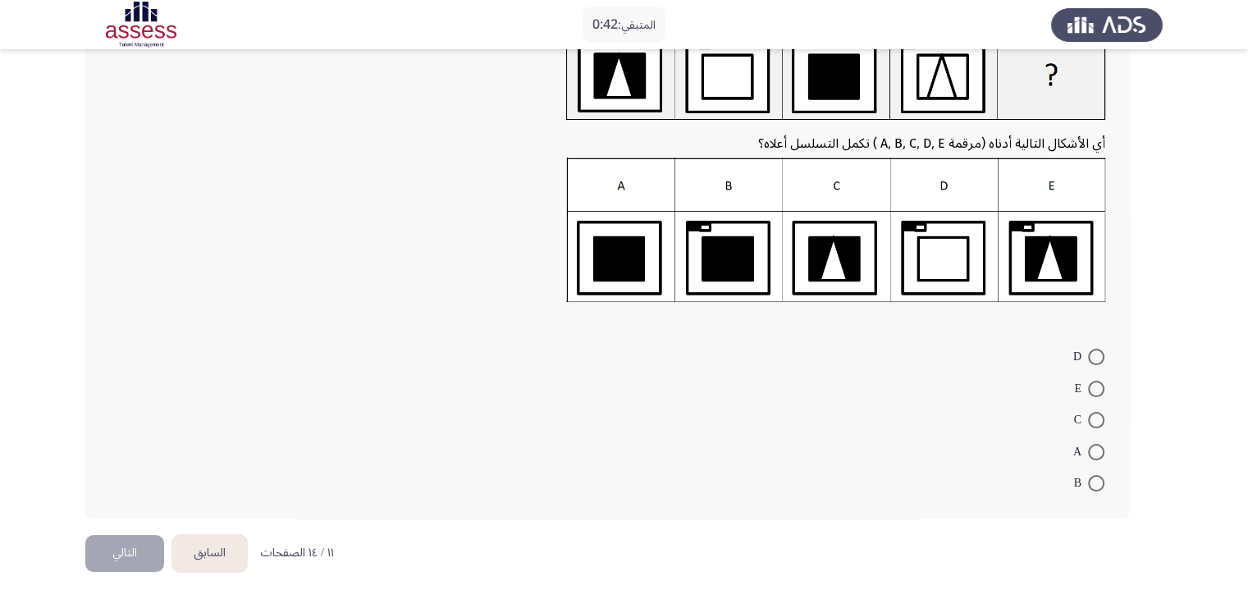
click at [1094, 435] on mat-radio-button "A" at bounding box center [1089, 451] width 53 height 32
click at [1087, 452] on span "A" at bounding box center [1080, 452] width 15 height 20
click at [1088, 452] on input "A" at bounding box center [1096, 452] width 16 height 16
radio input "true"
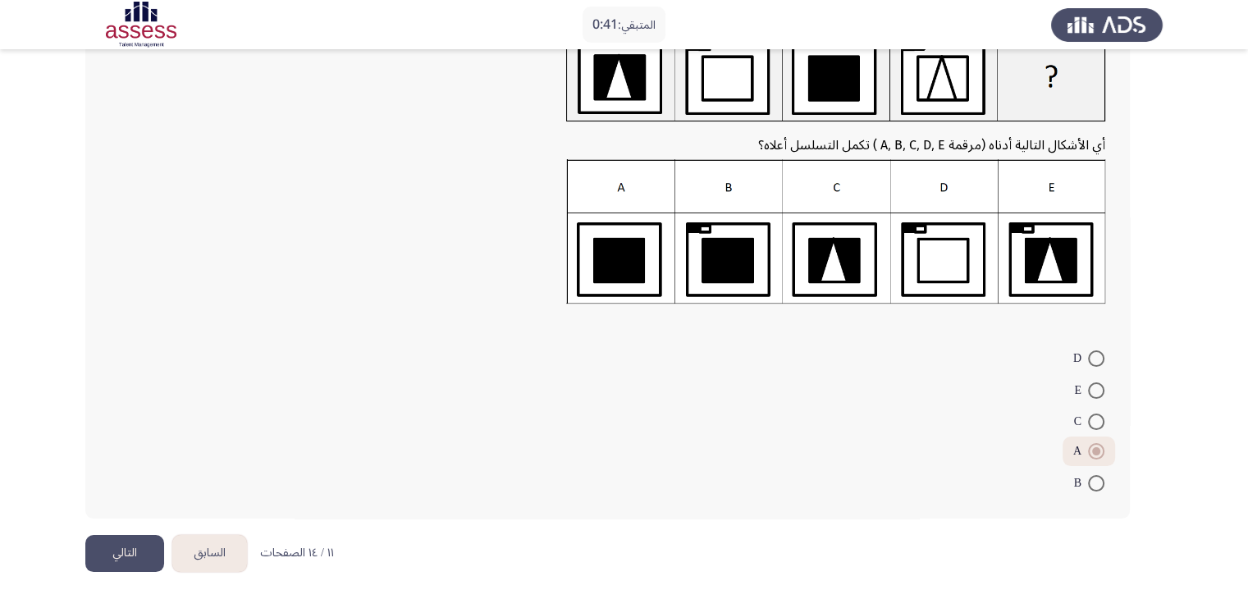
click at [116, 546] on button "التالي" at bounding box center [124, 553] width 79 height 37
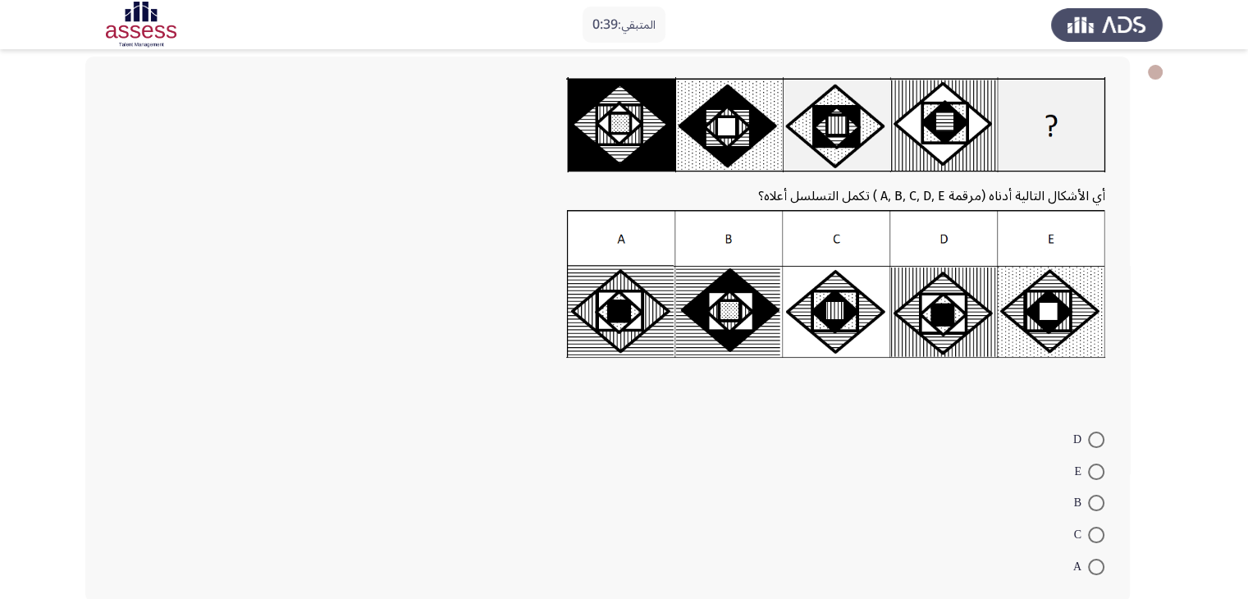
scroll to position [82, 0]
click at [1089, 513] on mat-radio-button "B" at bounding box center [1090, 502] width 52 height 32
click at [1097, 502] on span at bounding box center [1096, 502] width 16 height 16
click at [1097, 502] on input "B" at bounding box center [1096, 502] width 16 height 16
radio input "true"
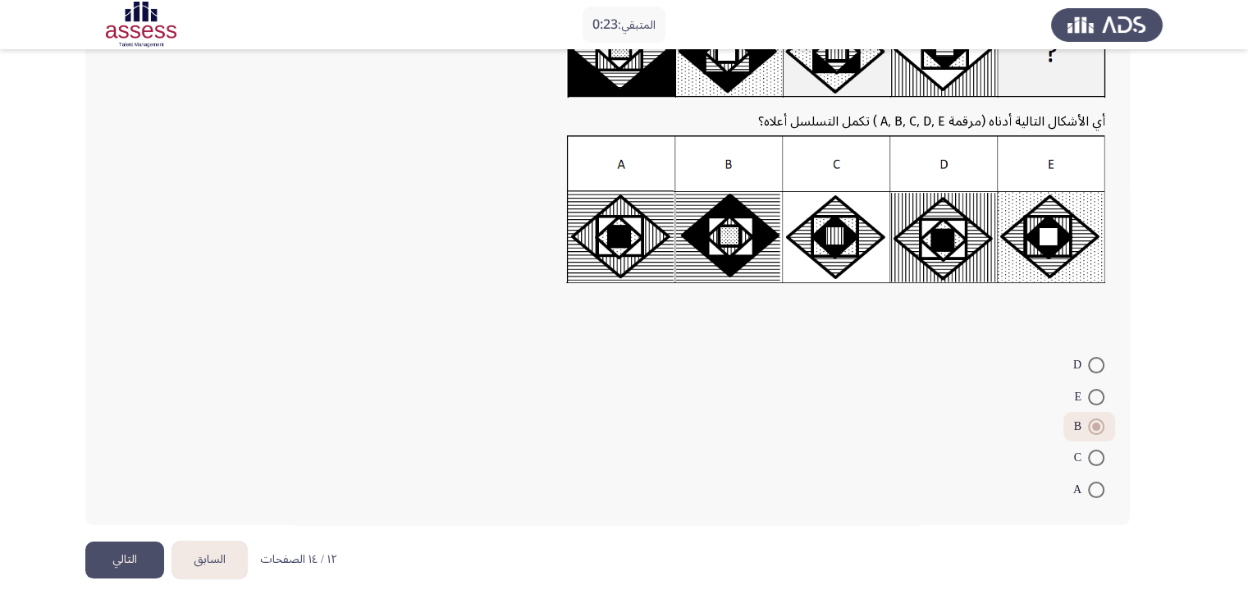
scroll to position [162, 0]
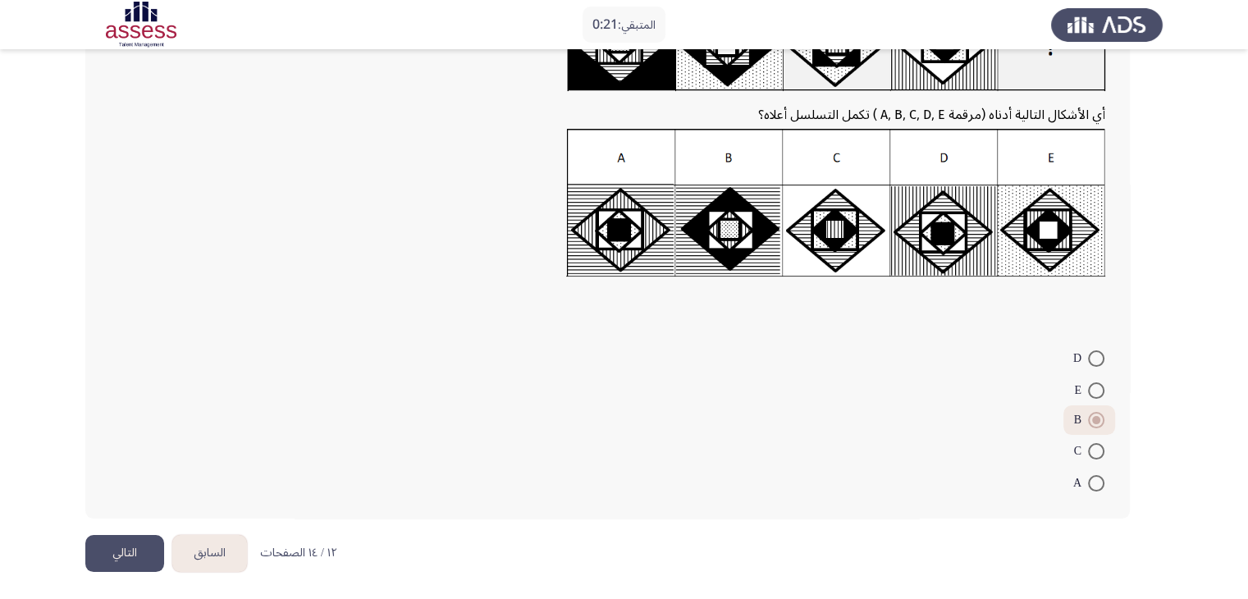
click at [116, 556] on button "التالي" at bounding box center [124, 553] width 79 height 37
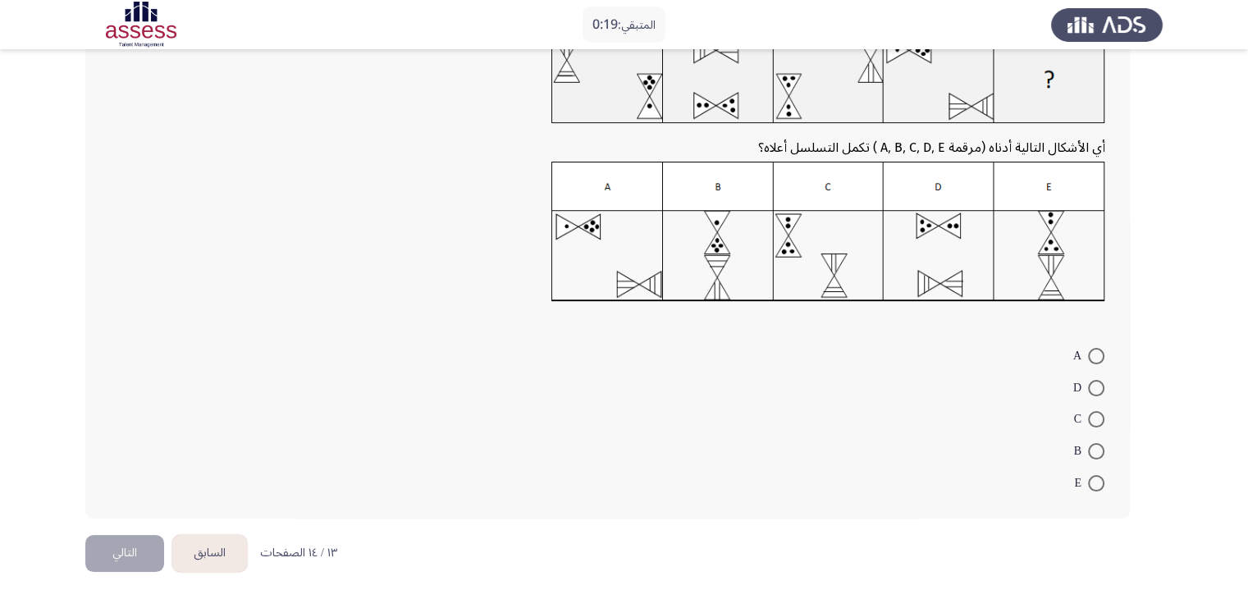
click at [1103, 397] on mat-radio-button "D" at bounding box center [1089, 387] width 53 height 32
click at [1103, 388] on span at bounding box center [1096, 388] width 16 height 16
click at [1103, 388] on input "D" at bounding box center [1096, 388] width 16 height 16
radio input "true"
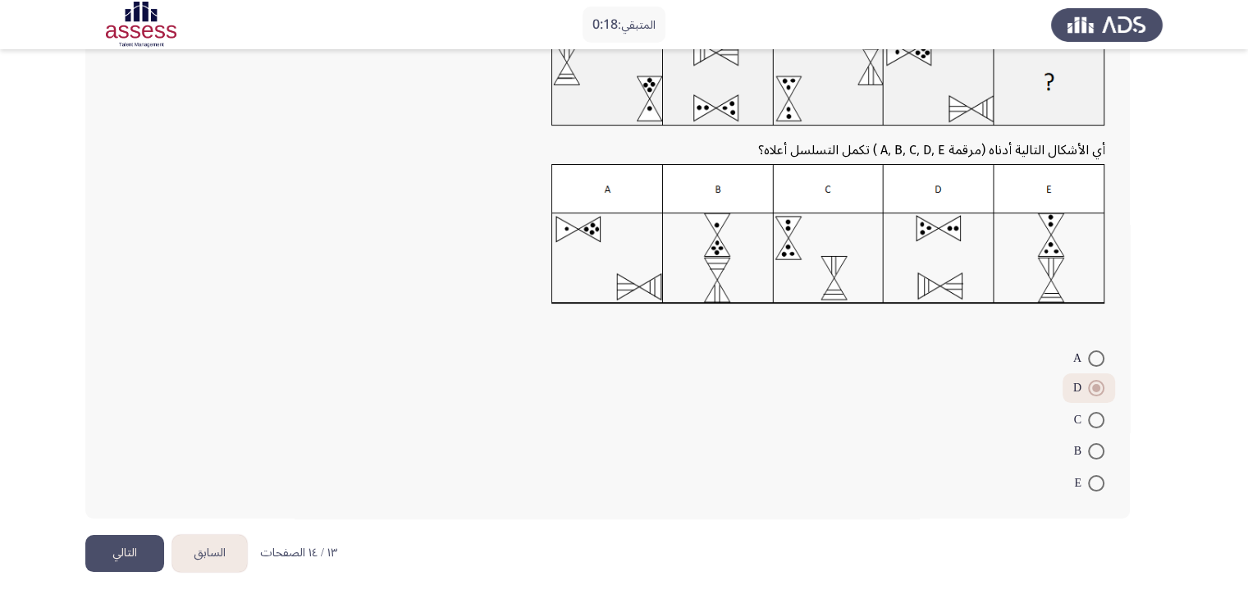
click at [141, 550] on button "التالي" at bounding box center [124, 553] width 79 height 37
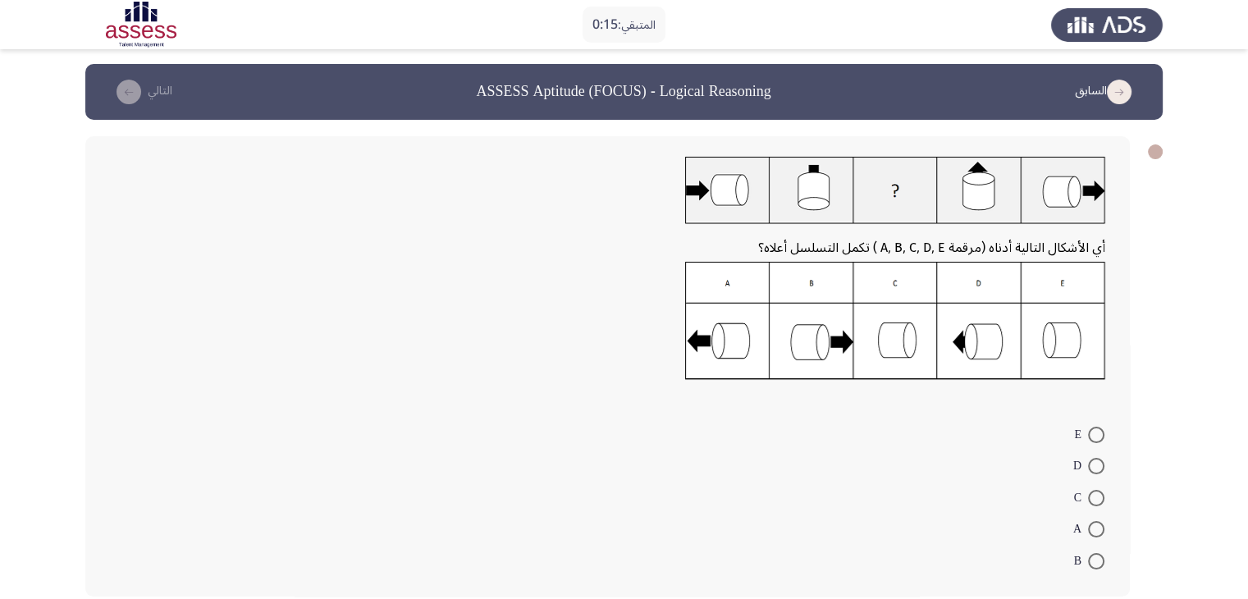
scroll to position [0, 0]
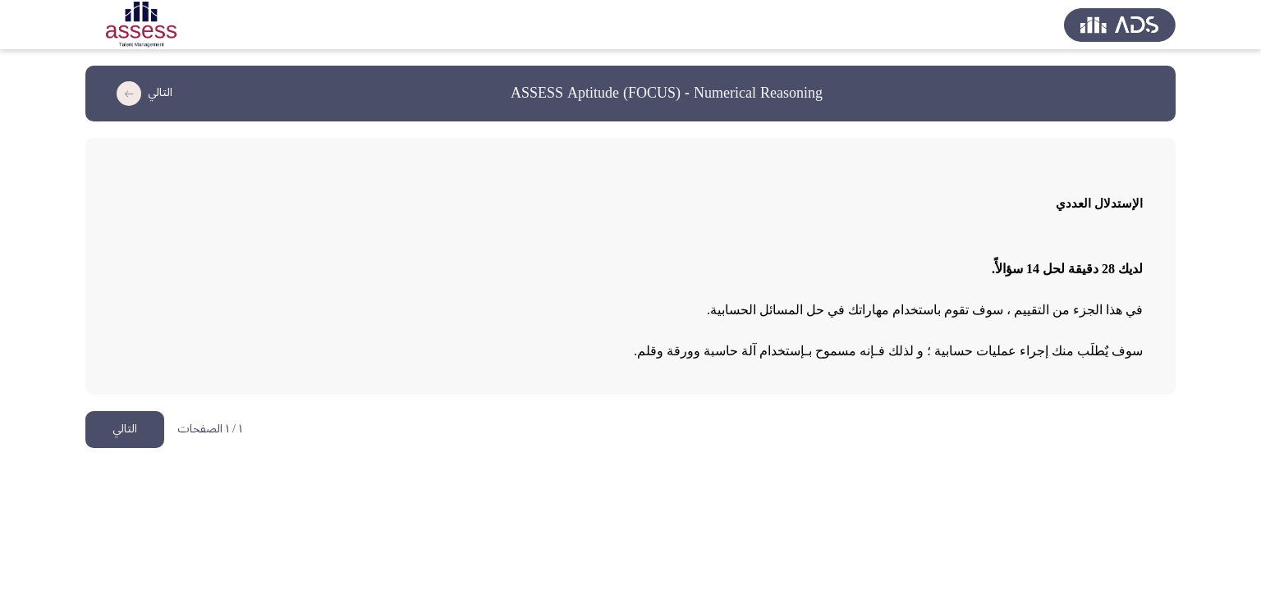
click at [139, 428] on button "التالي" at bounding box center [124, 429] width 79 height 37
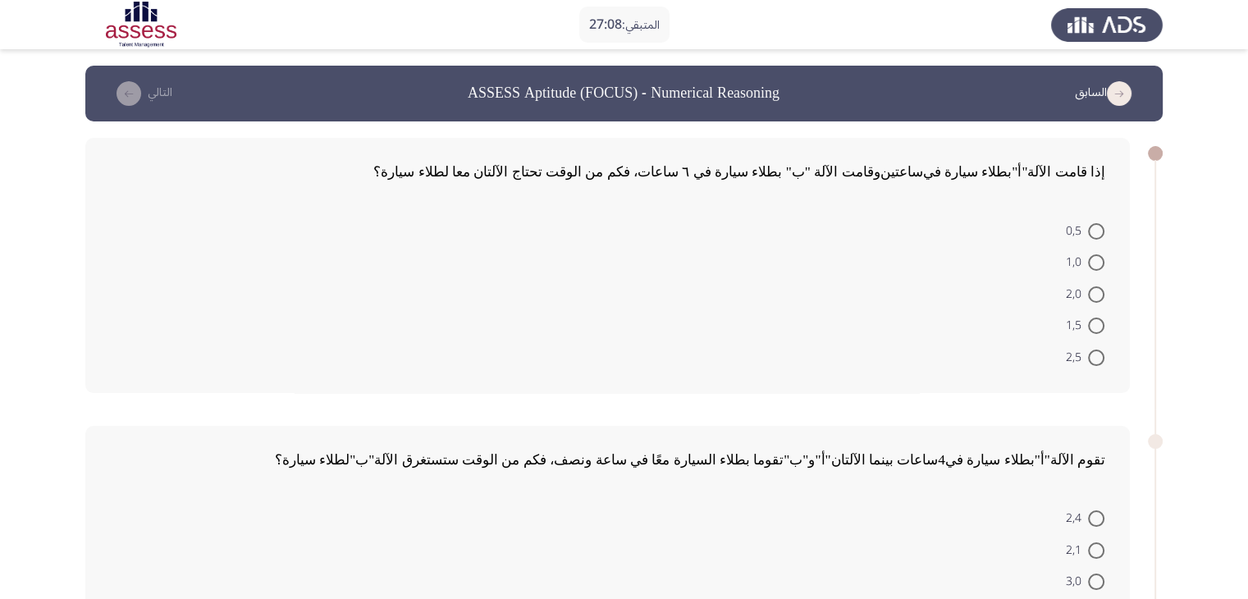
click at [1100, 293] on span at bounding box center [1096, 294] width 16 height 16
click at [1100, 293] on input "2,0" at bounding box center [1096, 294] width 16 height 16
radio input "true"
click at [1097, 261] on span at bounding box center [1096, 262] width 16 height 16
click at [1097, 261] on input "1,0" at bounding box center [1096, 262] width 16 height 16
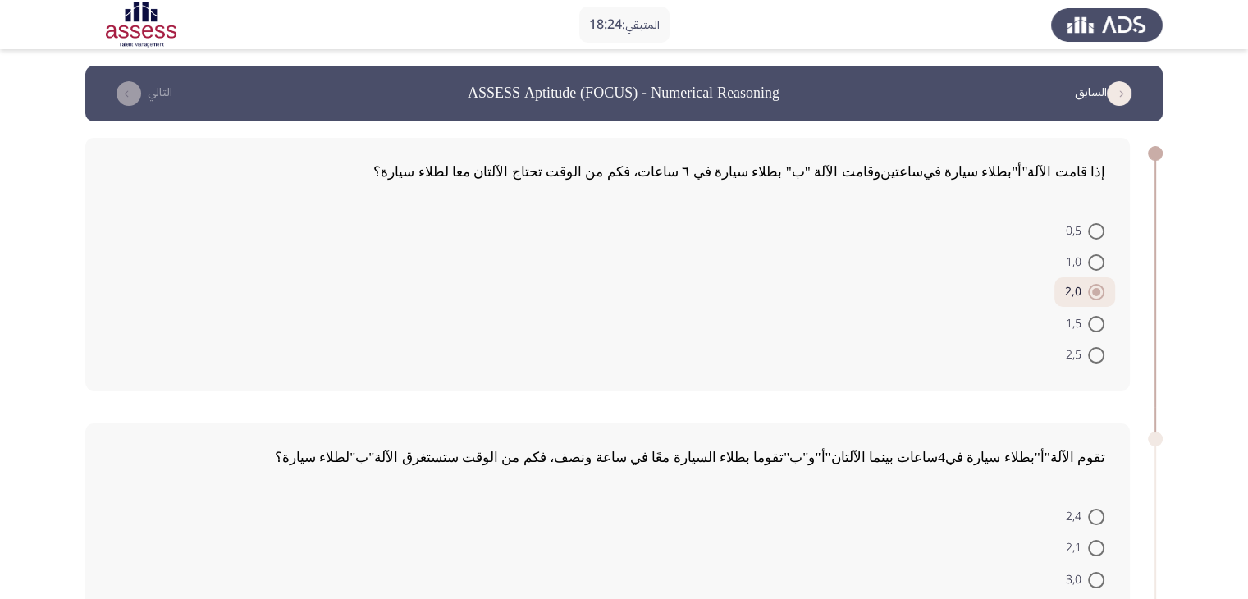
radio input "true"
click at [1096, 327] on span at bounding box center [1096, 324] width 16 height 16
click at [1096, 327] on input "1,5" at bounding box center [1096, 324] width 16 height 16
radio input "true"
click at [1096, 263] on span at bounding box center [1096, 262] width 16 height 16
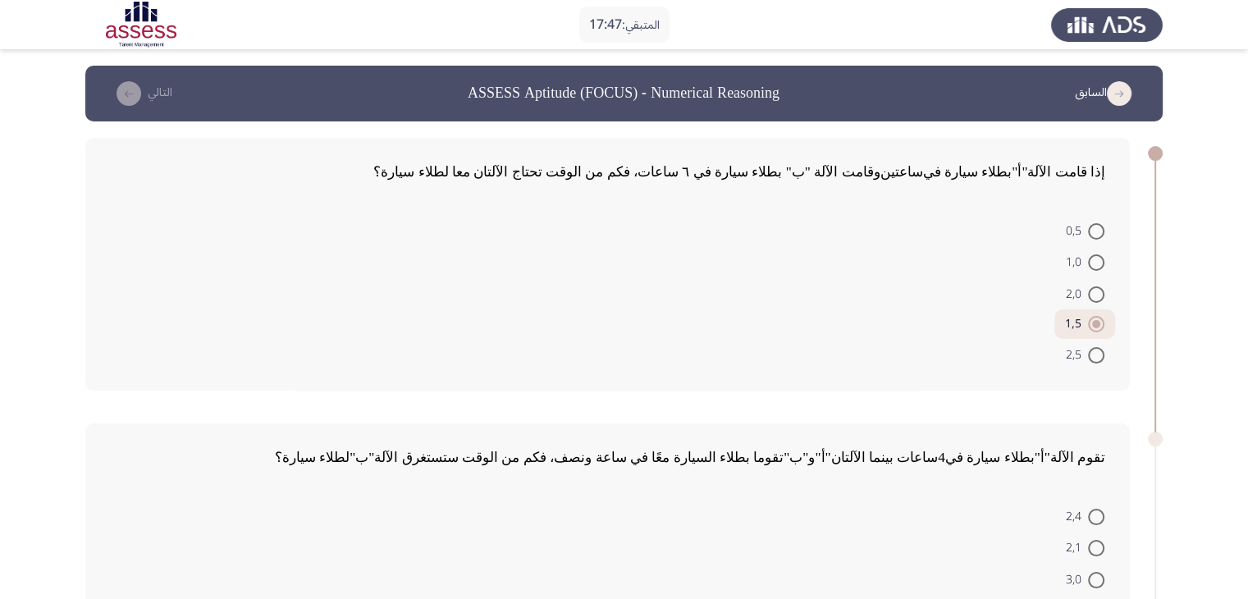
click at [1096, 263] on input "1,0" at bounding box center [1096, 262] width 16 height 16
radio input "true"
click at [1106, 323] on mat-radio-button "1,5" at bounding box center [1085, 323] width 60 height 32
click at [1103, 323] on span at bounding box center [1096, 324] width 16 height 16
click at [1103, 323] on input "1,5" at bounding box center [1096, 324] width 16 height 16
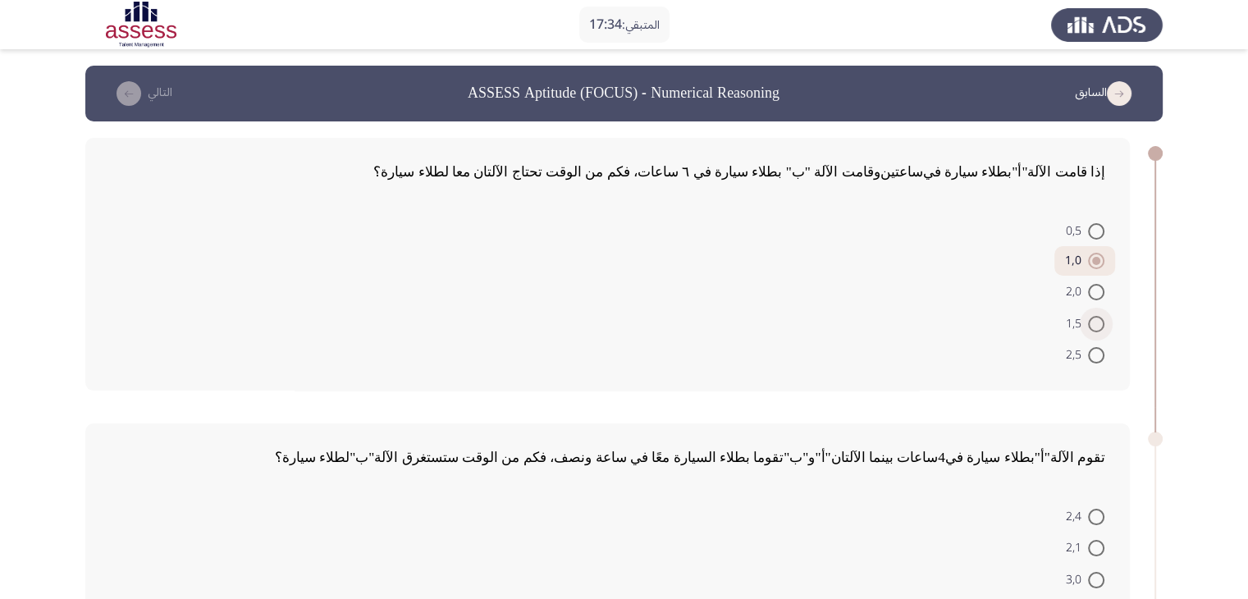
radio input "true"
click at [1100, 263] on span at bounding box center [1096, 262] width 16 height 16
click at [1100, 263] on input "1,0" at bounding box center [1096, 262] width 16 height 16
radio input "true"
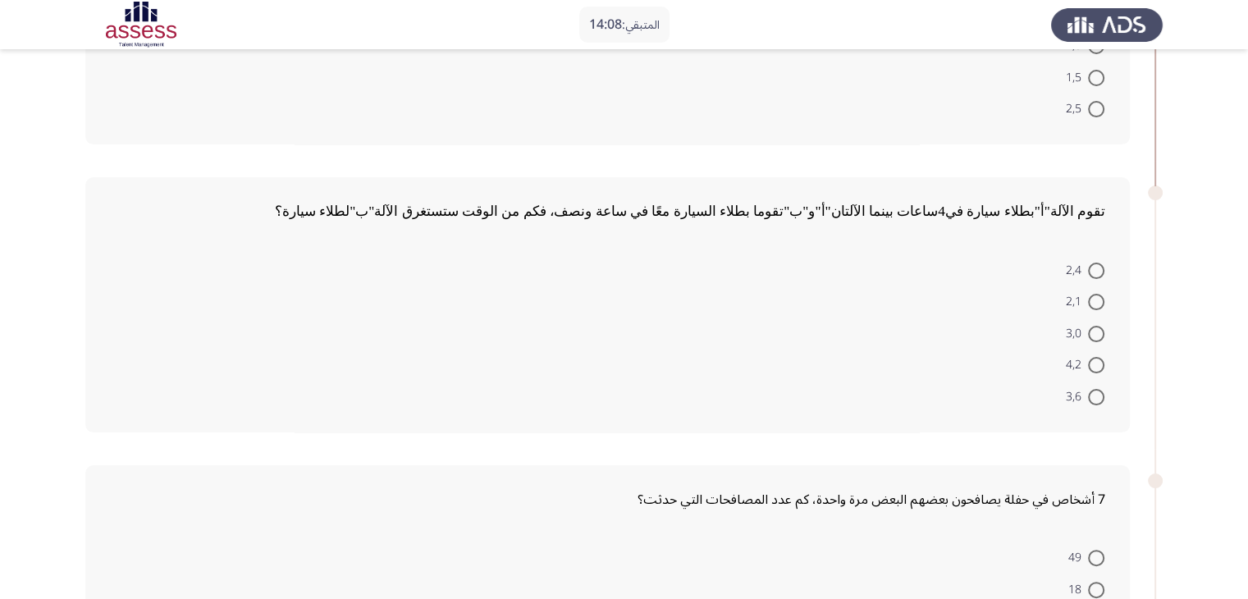
scroll to position [328, 0]
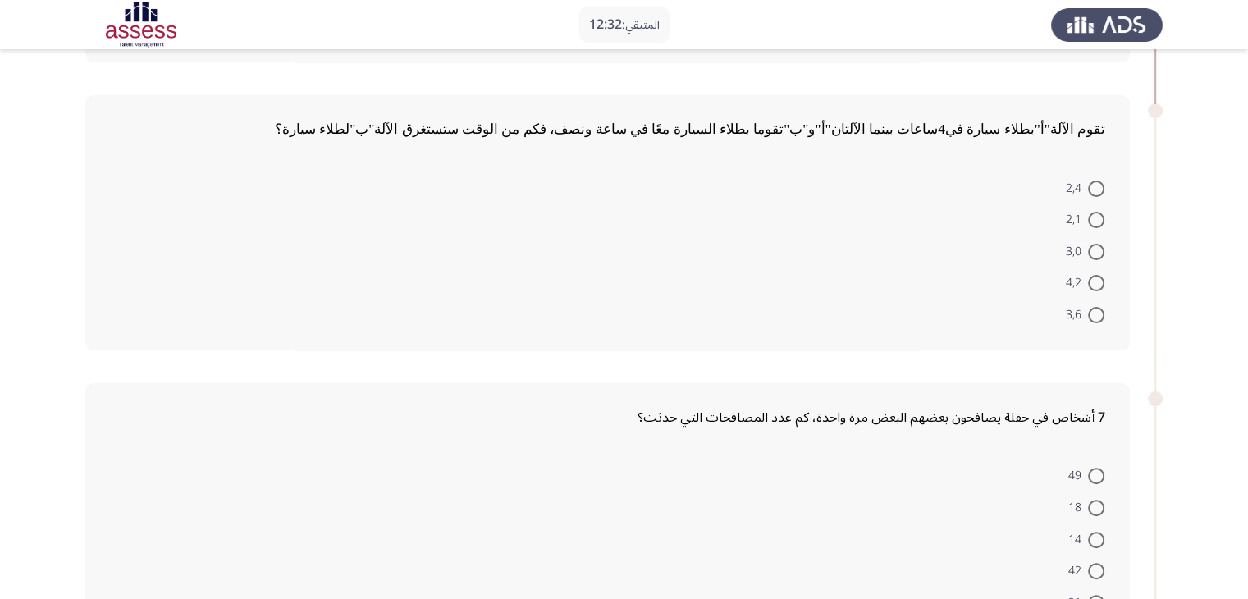
click at [1089, 185] on span at bounding box center [1096, 189] width 16 height 16
click at [1089, 185] on input "2,4" at bounding box center [1096, 189] width 16 height 16
radio input "true"
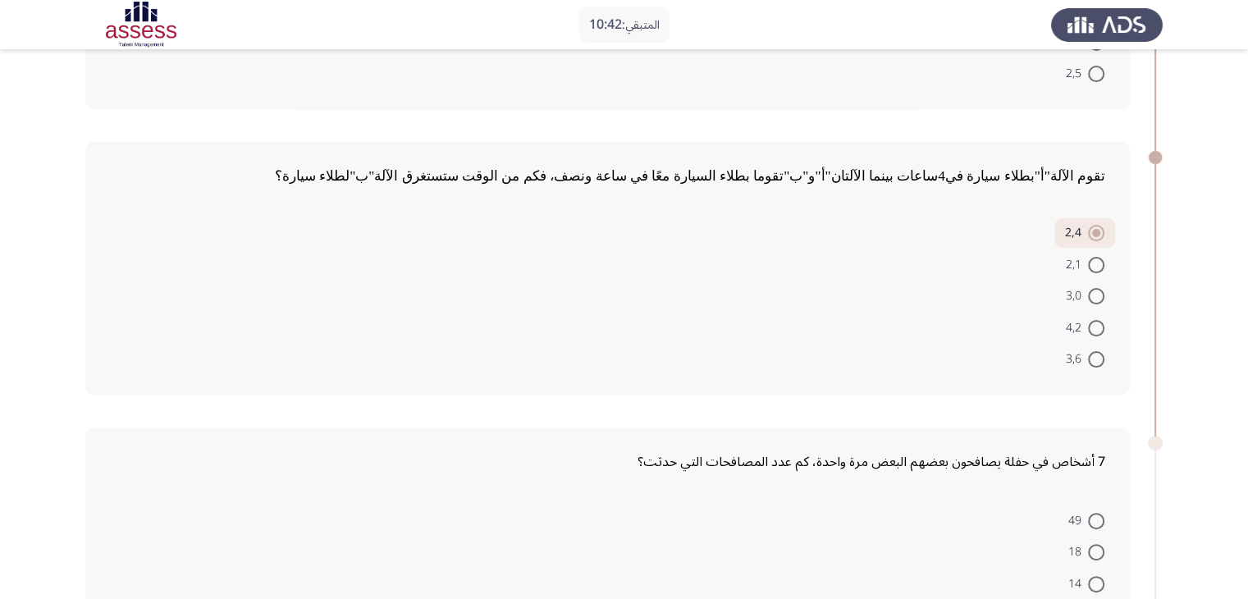
scroll to position [492, 0]
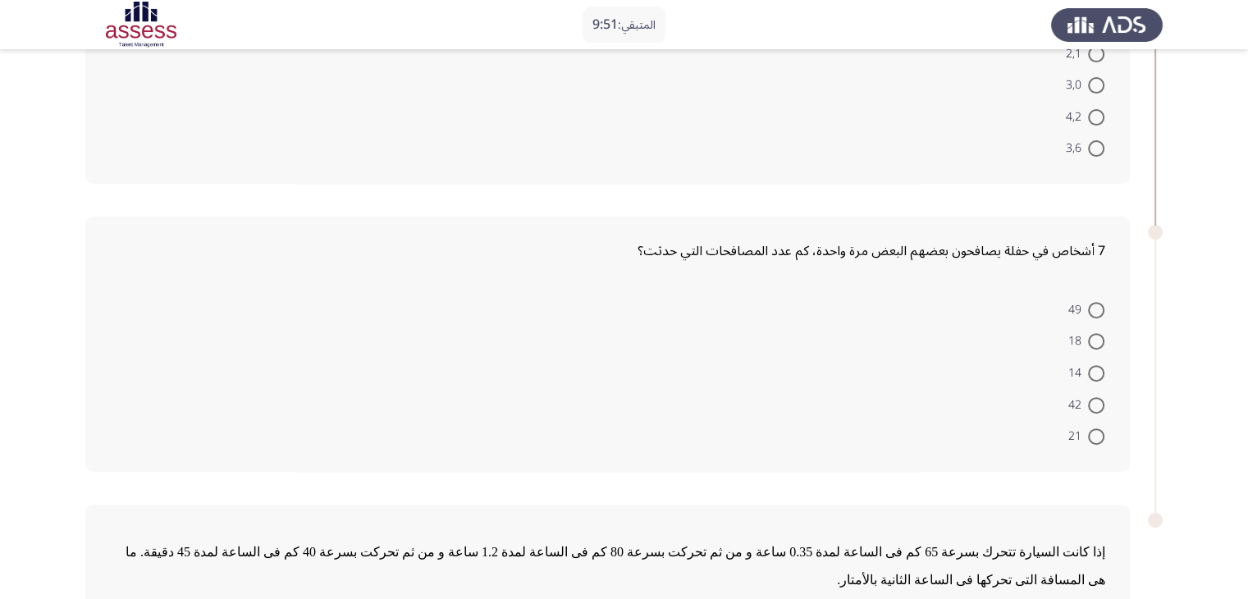
click at [1093, 441] on span at bounding box center [1096, 436] width 16 height 16
click at [1093, 441] on input "21" at bounding box center [1096, 436] width 16 height 16
radio input "true"
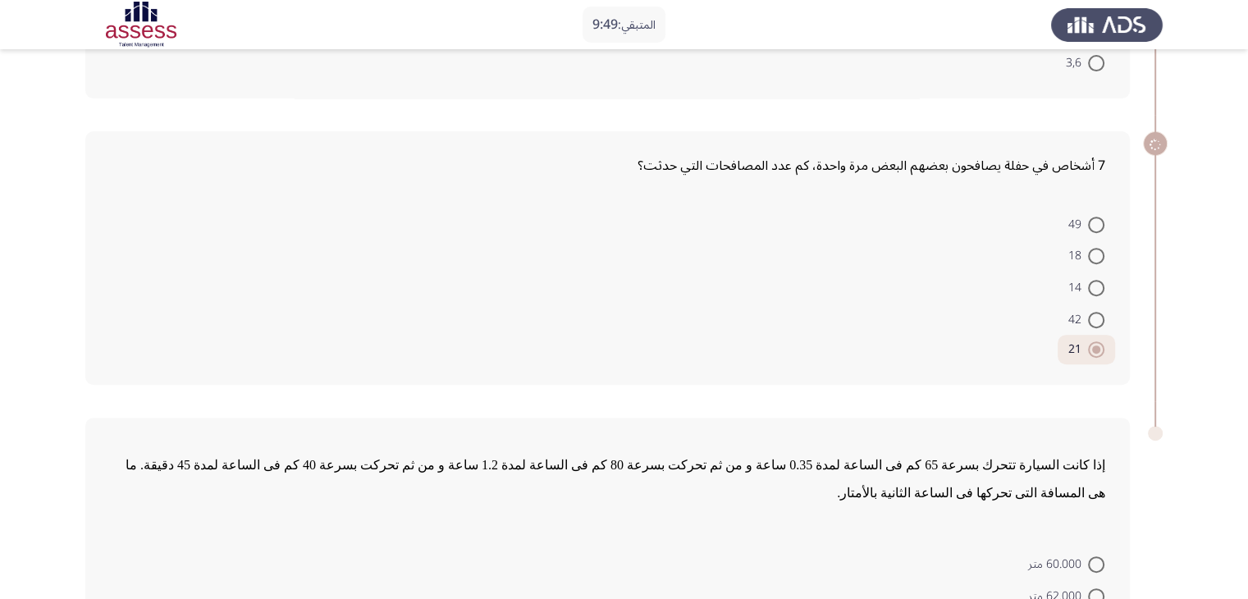
scroll to position [754, 0]
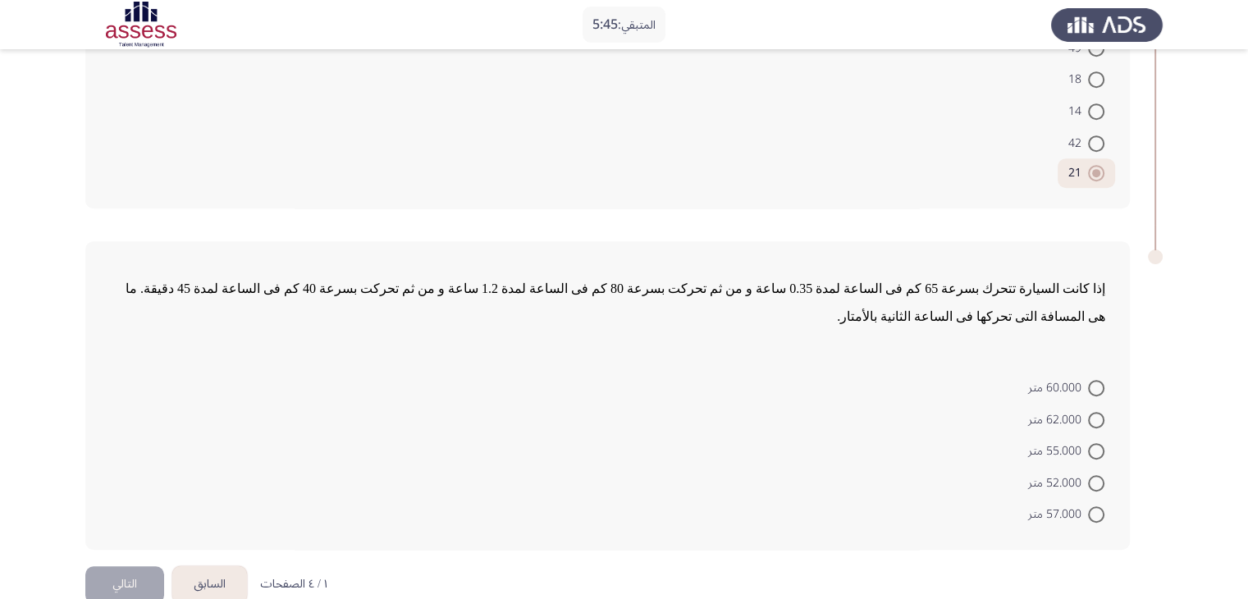
drag, startPoint x: 1087, startPoint y: 388, endPoint x: 1080, endPoint y: 402, distance: 15.4
click at [1087, 410] on label "62.000 متر" at bounding box center [1066, 420] width 76 height 20
click at [1088, 412] on input "62.000 متر" at bounding box center [1096, 420] width 16 height 16
radio input "true"
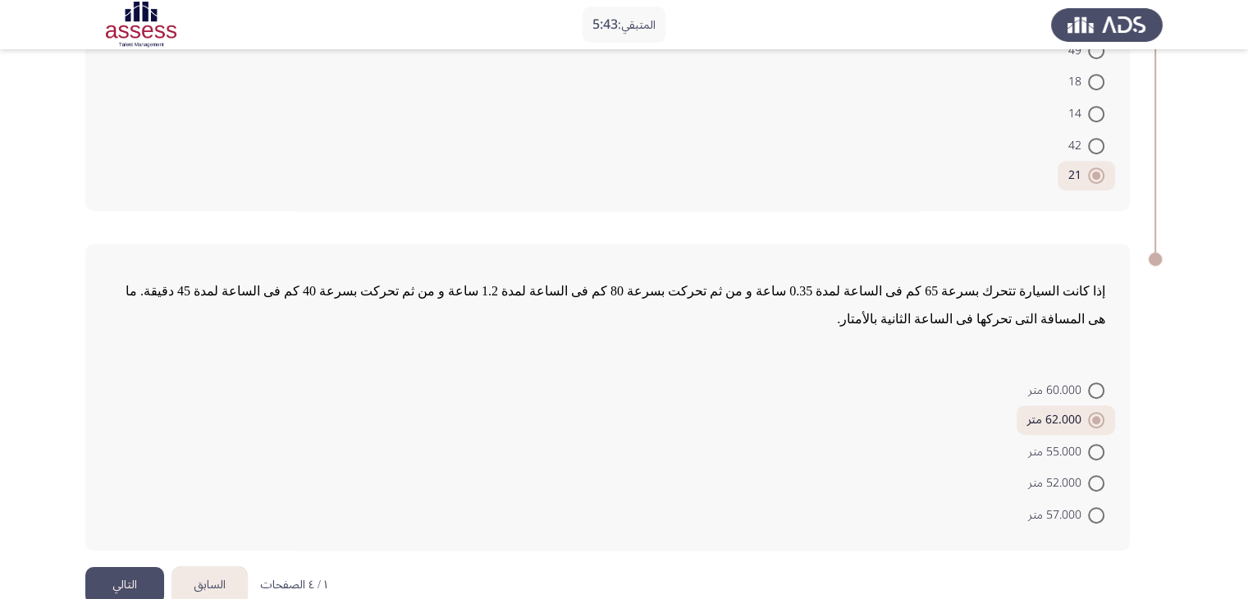
click at [103, 567] on button "التالي" at bounding box center [124, 585] width 79 height 37
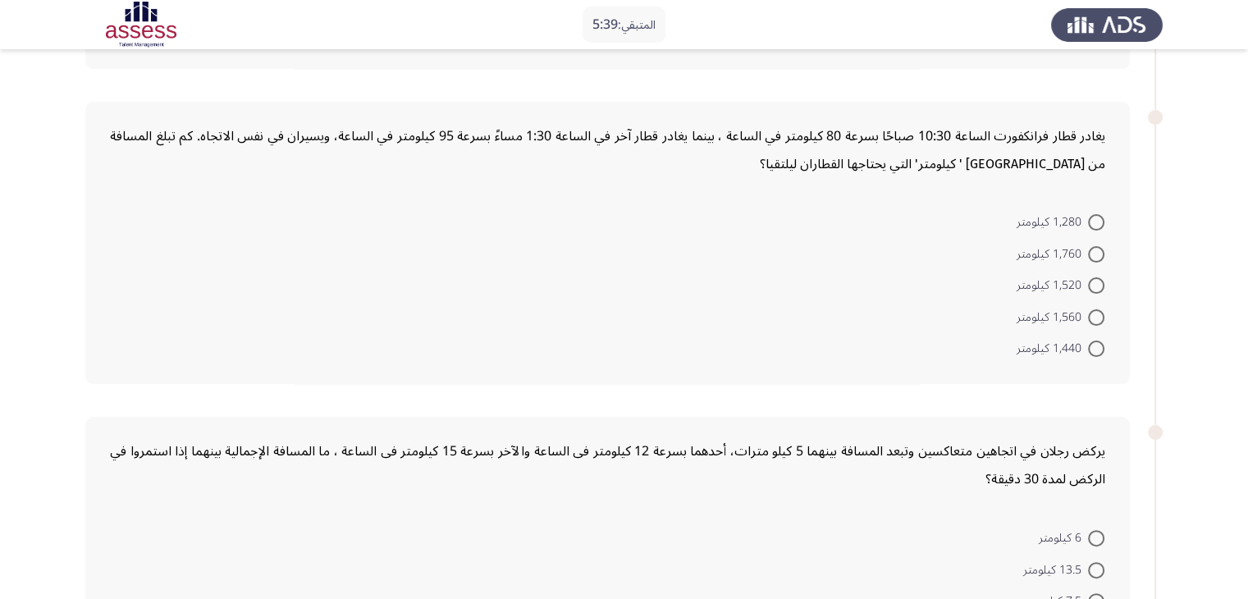
scroll to position [0, 0]
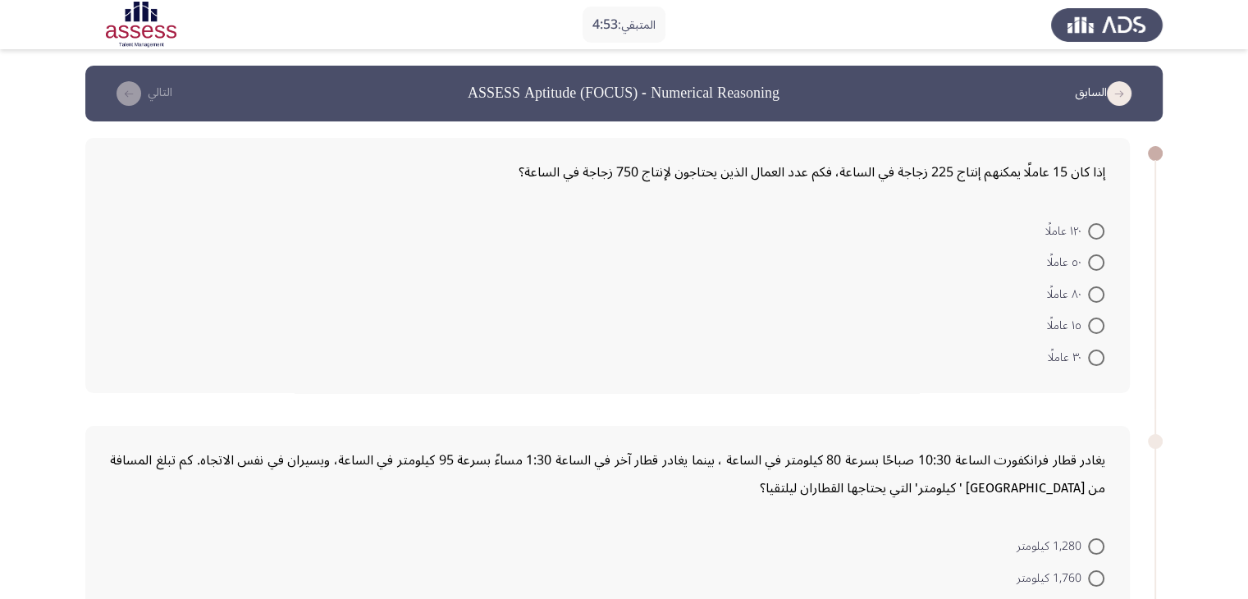
click at [1101, 260] on span at bounding box center [1096, 262] width 16 height 16
click at [1101, 260] on input "٥٠ عاملًا" at bounding box center [1096, 262] width 16 height 16
radio input "true"
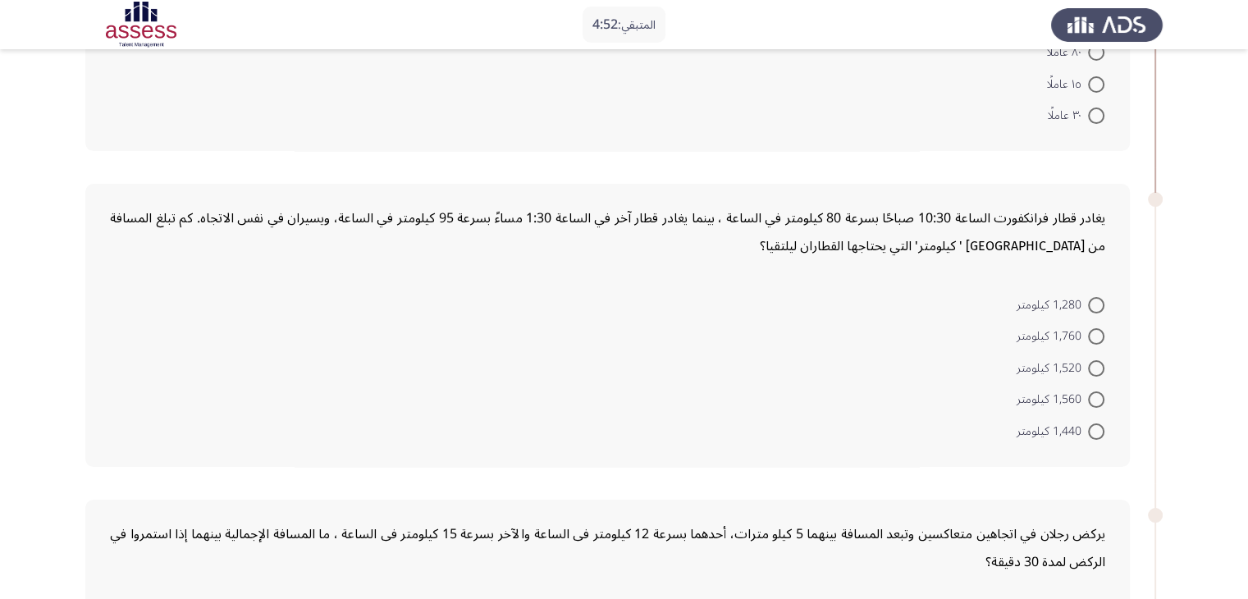
scroll to position [246, 0]
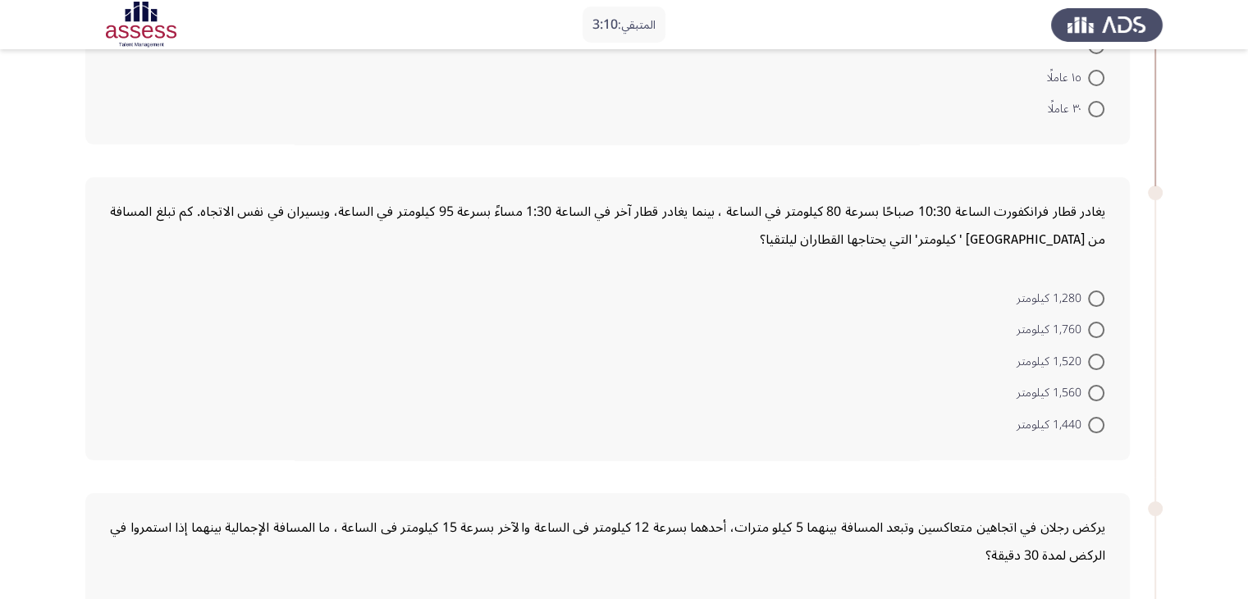
click at [1103, 363] on span at bounding box center [1096, 362] width 16 height 16
click at [1103, 363] on input "1,520 كيلومتر" at bounding box center [1096, 362] width 16 height 16
radio input "true"
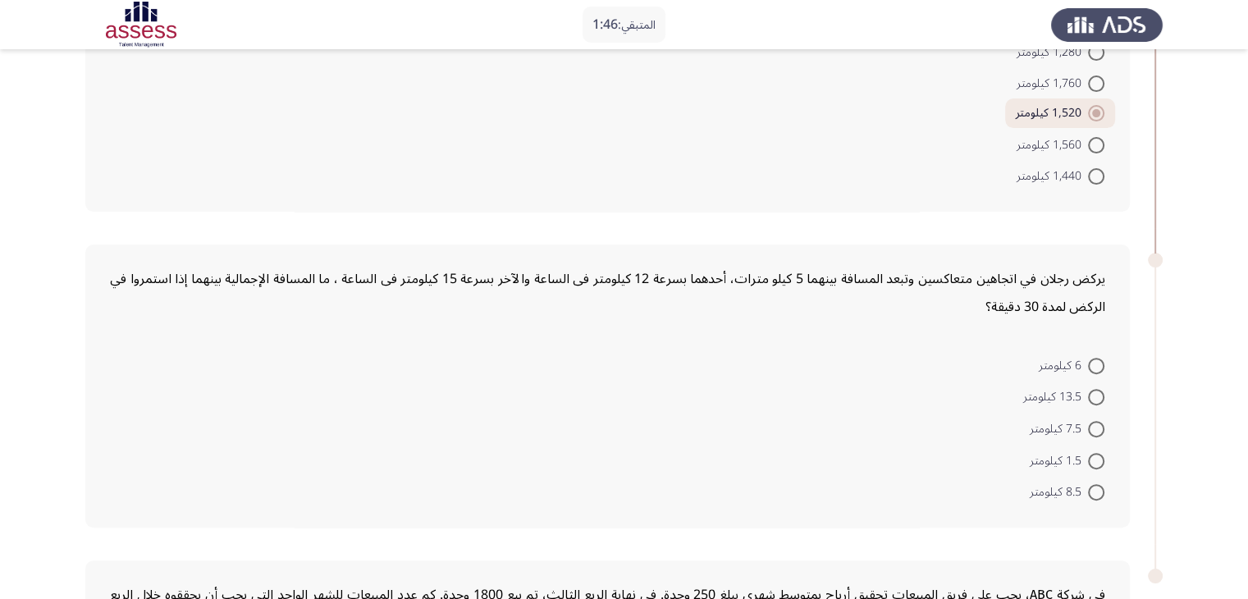
scroll to position [574, 0]
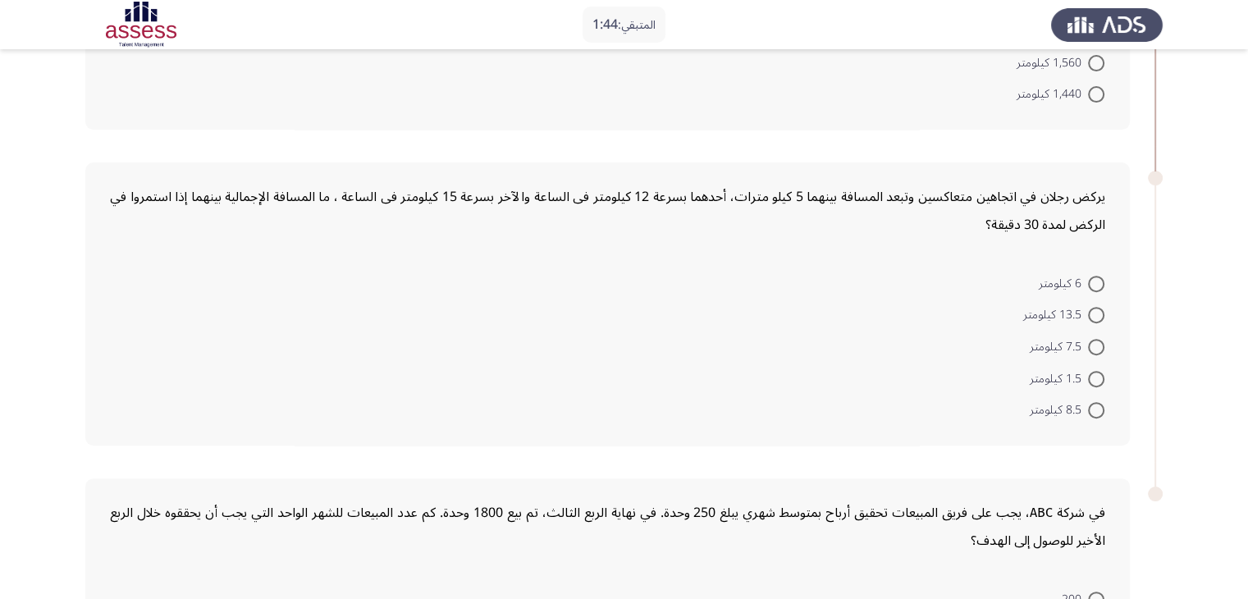
click at [1095, 277] on span at bounding box center [1096, 284] width 16 height 16
click at [1095, 277] on input "6 كيلومتر" at bounding box center [1096, 284] width 16 height 16
radio input "true"
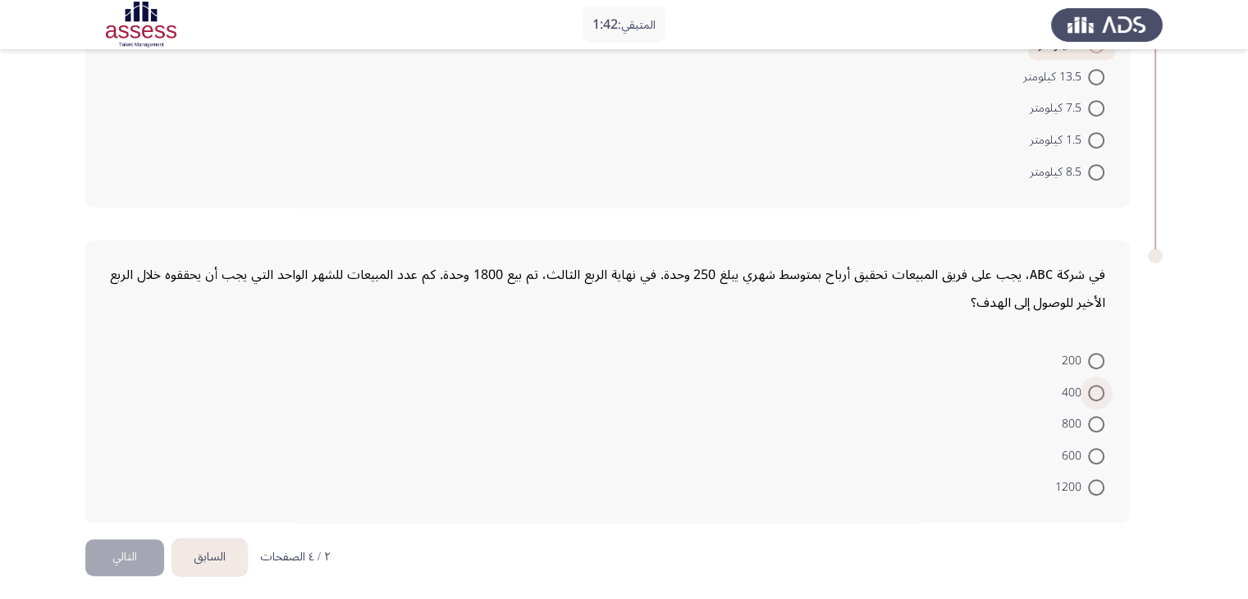
click at [1101, 391] on span at bounding box center [1096, 393] width 16 height 16
click at [1101, 391] on input "400" at bounding box center [1096, 393] width 16 height 16
radio input "true"
click at [130, 562] on button "التالي" at bounding box center [124, 558] width 79 height 37
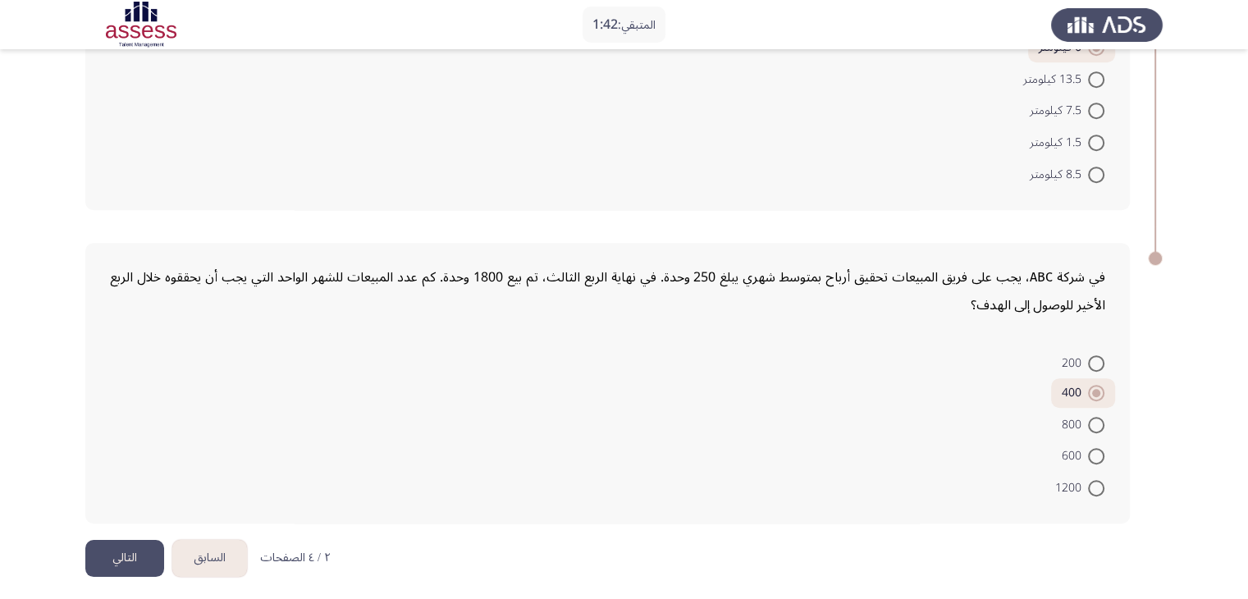
scroll to position [0, 0]
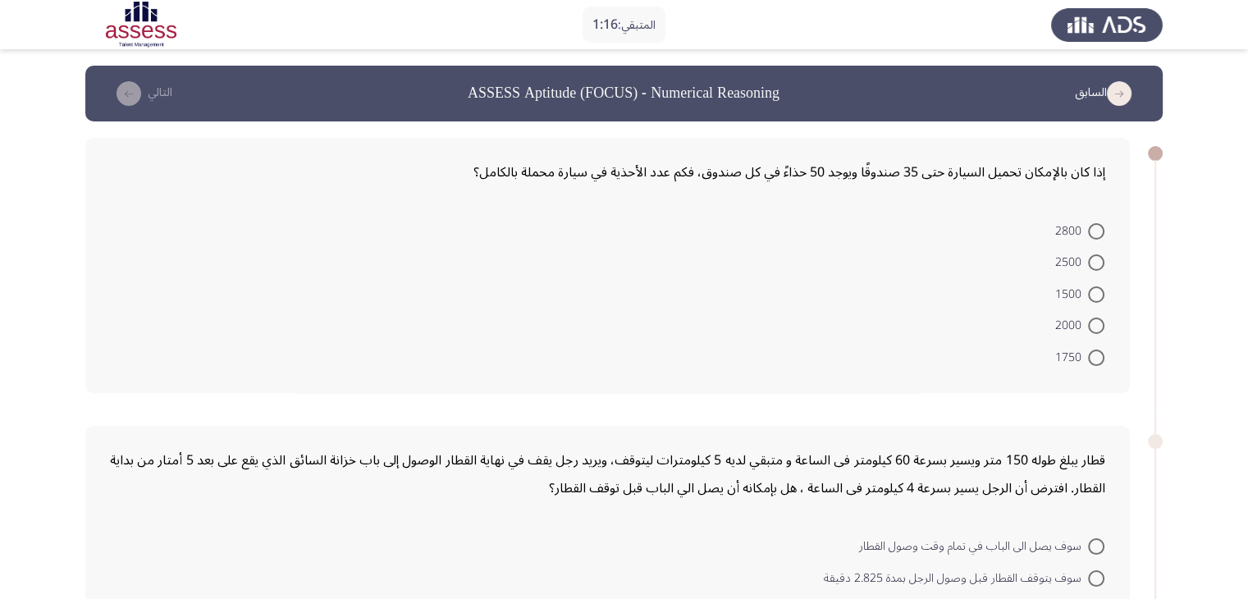
click at [1089, 360] on span at bounding box center [1096, 358] width 16 height 16
click at [1089, 360] on input "1750" at bounding box center [1096, 358] width 16 height 16
radio input "true"
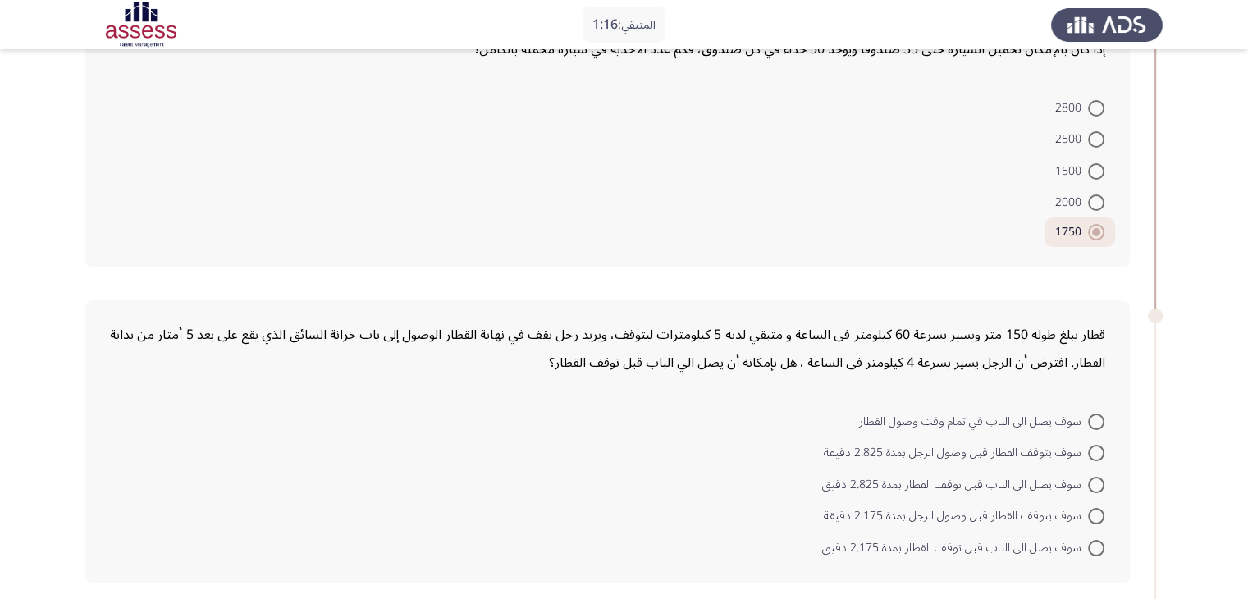
scroll to position [246, 0]
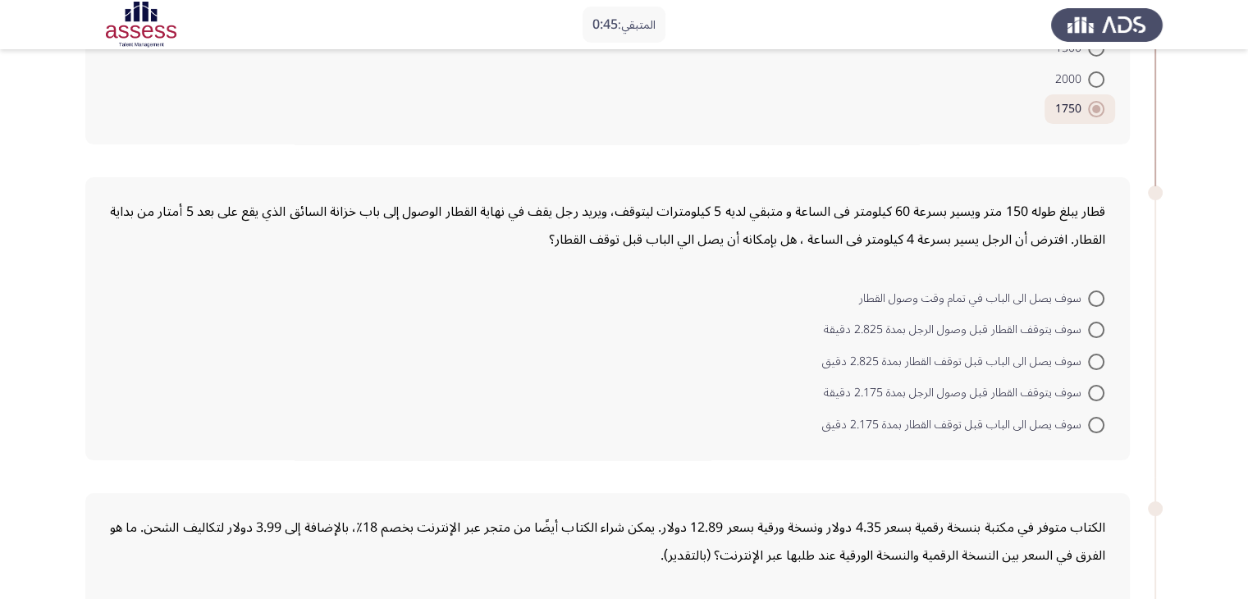
click at [1095, 355] on span at bounding box center [1096, 362] width 16 height 16
click at [1095, 355] on input "سوف يصل الى الباب قبل توقف القطار بمدة 2.825 دقيق" at bounding box center [1096, 362] width 16 height 16
radio input "true"
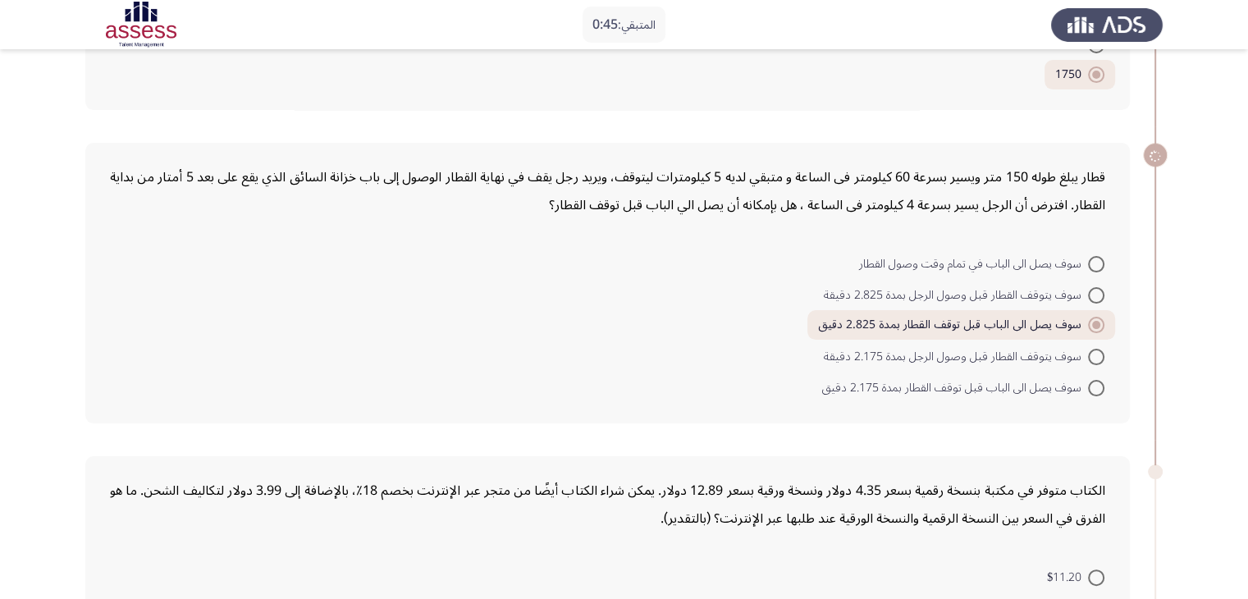
scroll to position [574, 0]
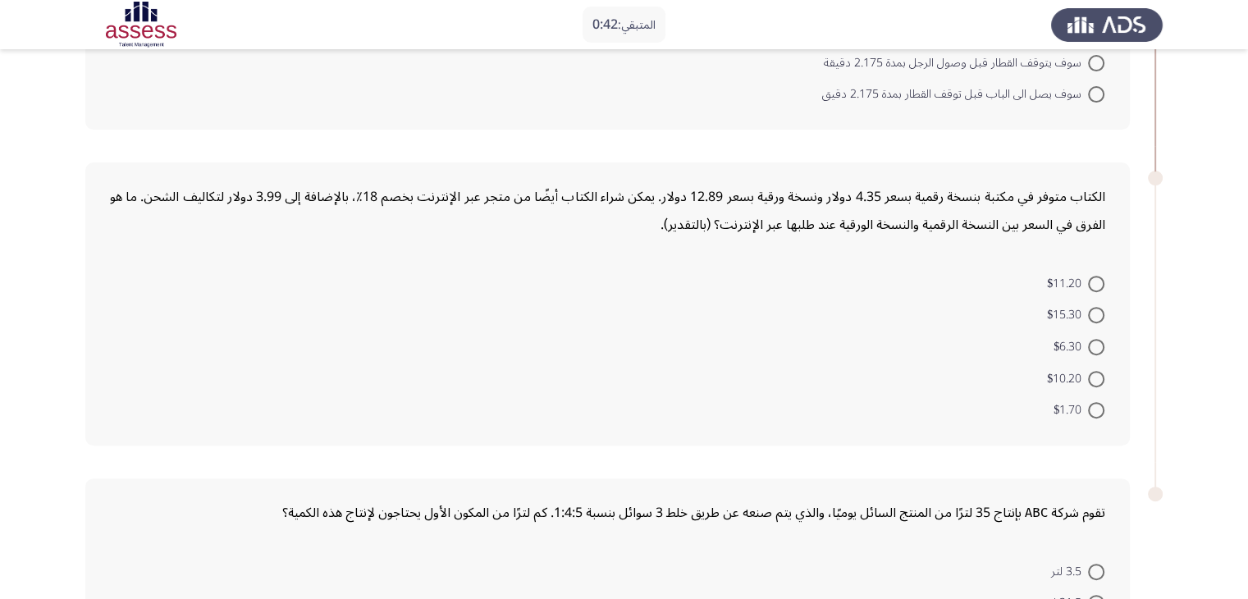
click at [1092, 323] on mat-radio-button "$15.30" at bounding box center [1075, 315] width 79 height 32
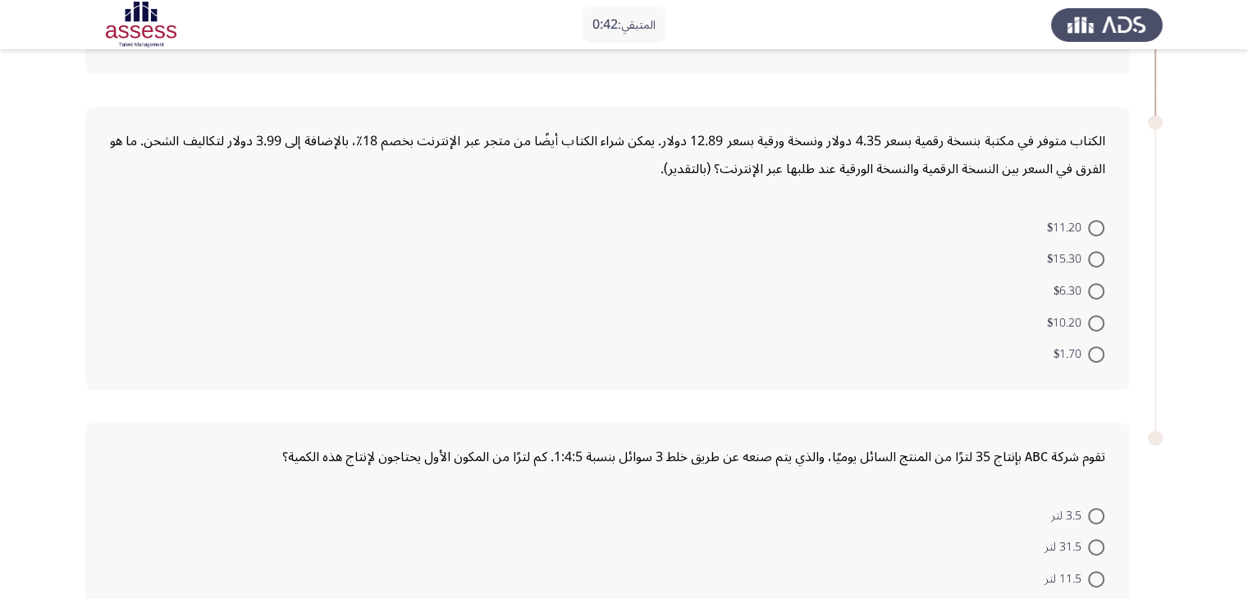
scroll to position [785, 0]
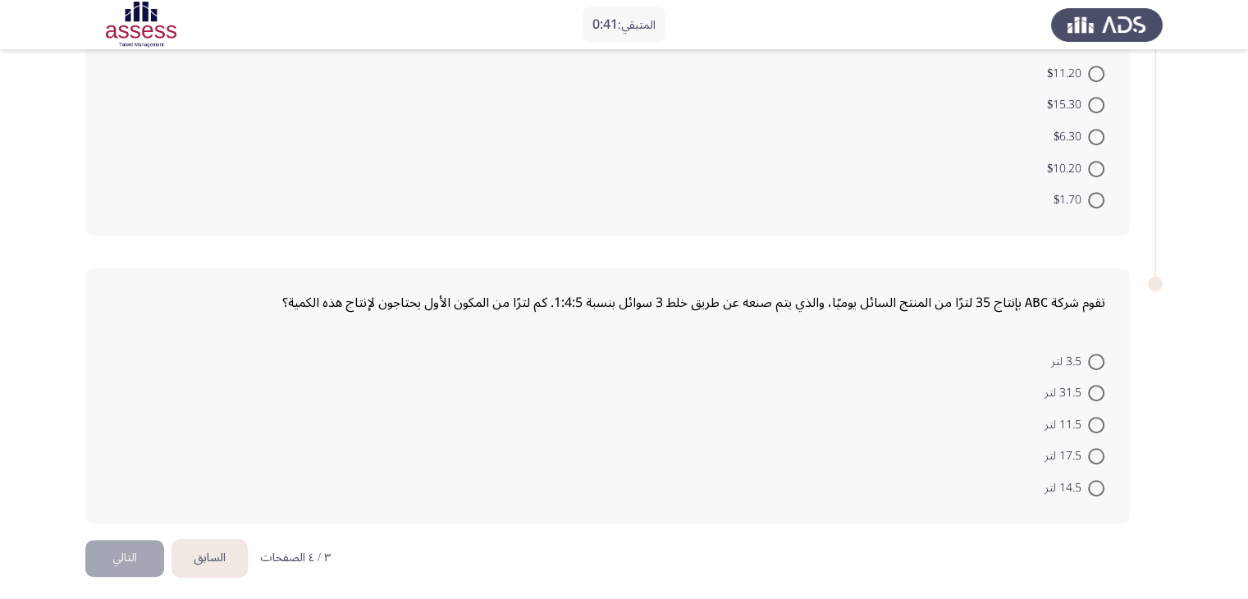
click at [1099, 408] on mat-radio-button "11.5 لتر" at bounding box center [1074, 424] width 81 height 32
click at [1100, 419] on span at bounding box center [1096, 425] width 16 height 16
click at [1100, 419] on input "11.5 لتر" at bounding box center [1096, 425] width 16 height 16
radio input "true"
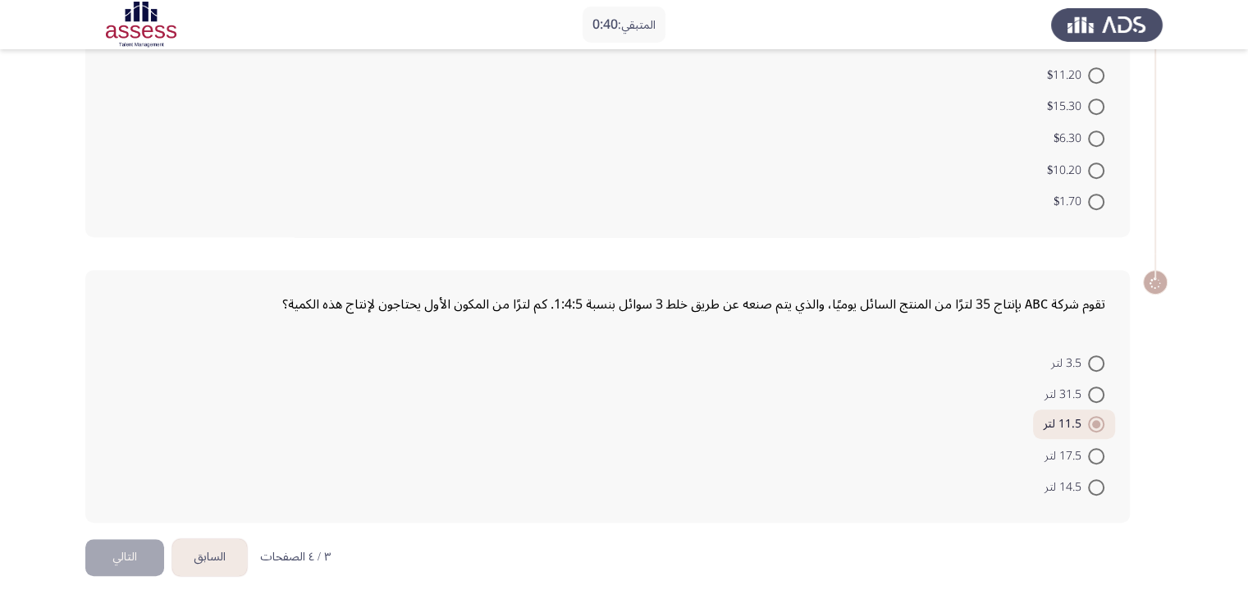
click at [1103, 121] on mat-radio-button "$6.30" at bounding box center [1079, 137] width 72 height 32
click at [1101, 107] on span at bounding box center [1096, 106] width 16 height 16
click at [1101, 107] on input "$15.30" at bounding box center [1096, 106] width 16 height 16
radio input "true"
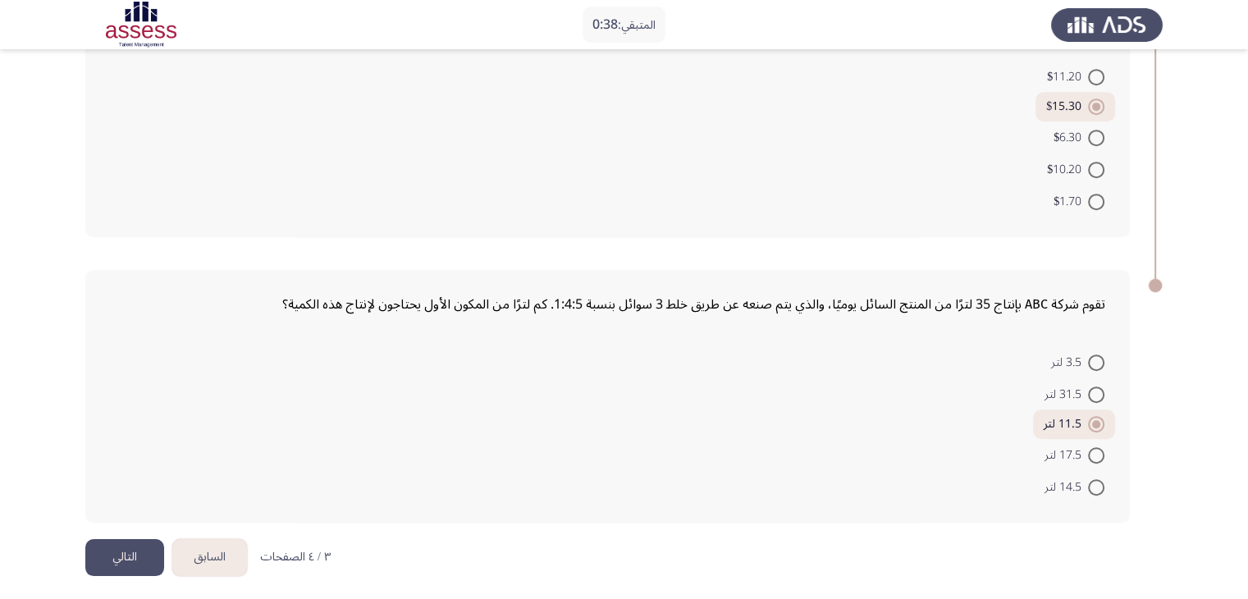
click at [130, 559] on button "التالي" at bounding box center [124, 557] width 79 height 37
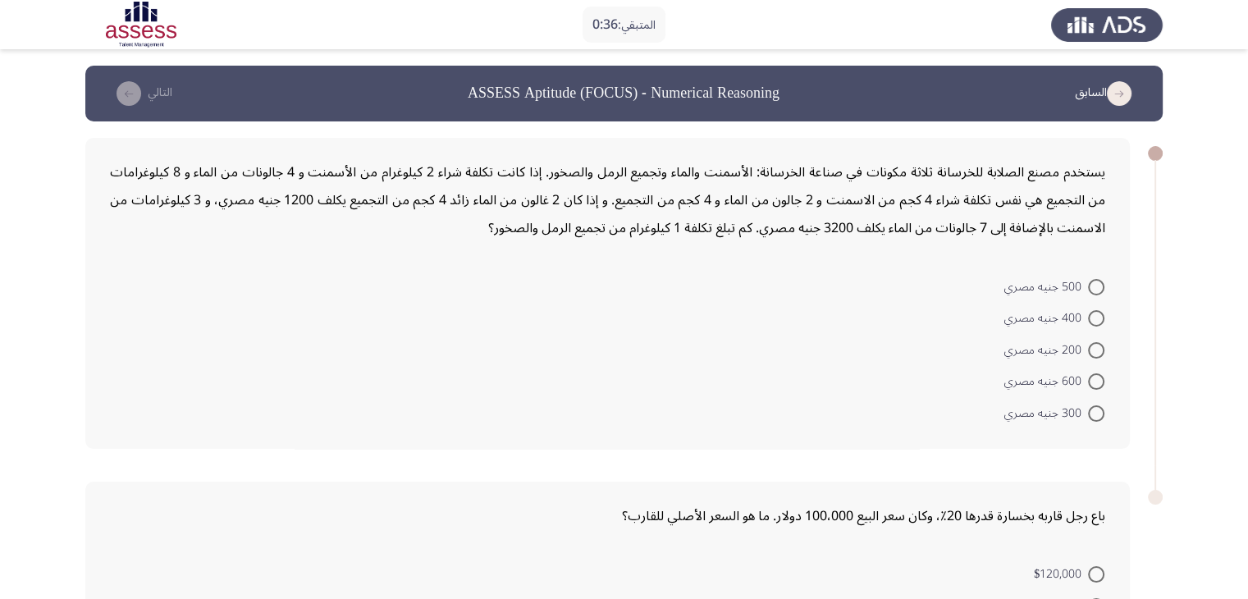
click at [1098, 323] on span at bounding box center [1096, 318] width 16 height 16
click at [1098, 323] on input "400 جنيه مصري" at bounding box center [1096, 318] width 16 height 16
radio input "true"
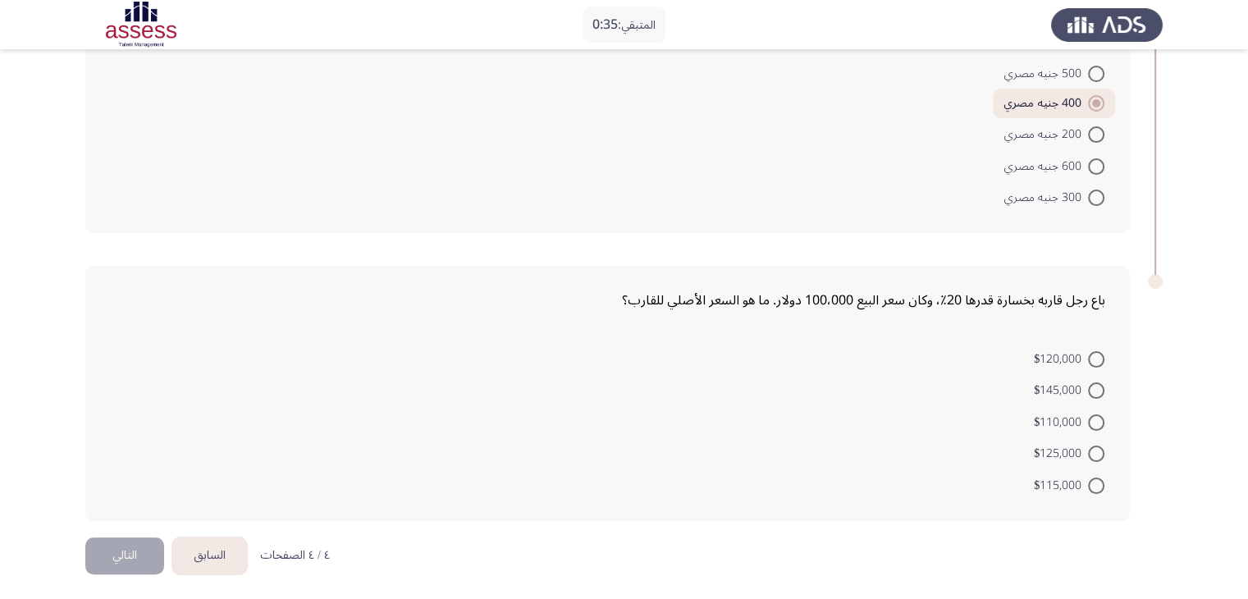
click at [1093, 385] on span at bounding box center [1096, 390] width 16 height 16
click at [1093, 385] on input "$145,000" at bounding box center [1096, 390] width 16 height 16
radio input "true"
click at [141, 559] on button "التالي" at bounding box center [124, 554] width 79 height 37
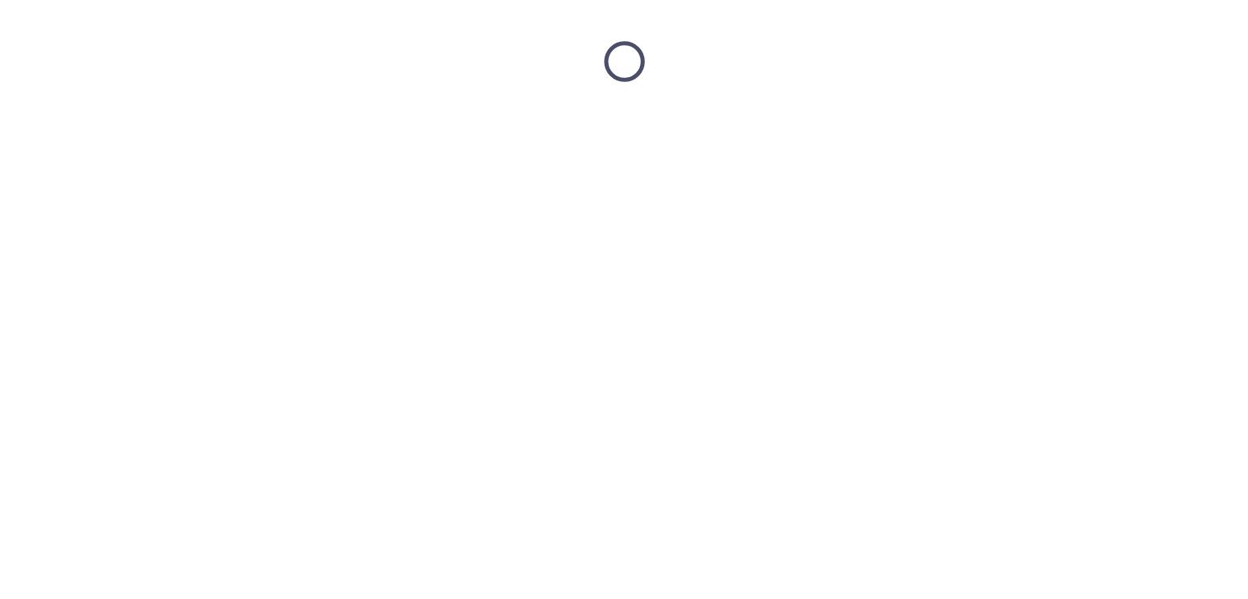
scroll to position [0, 0]
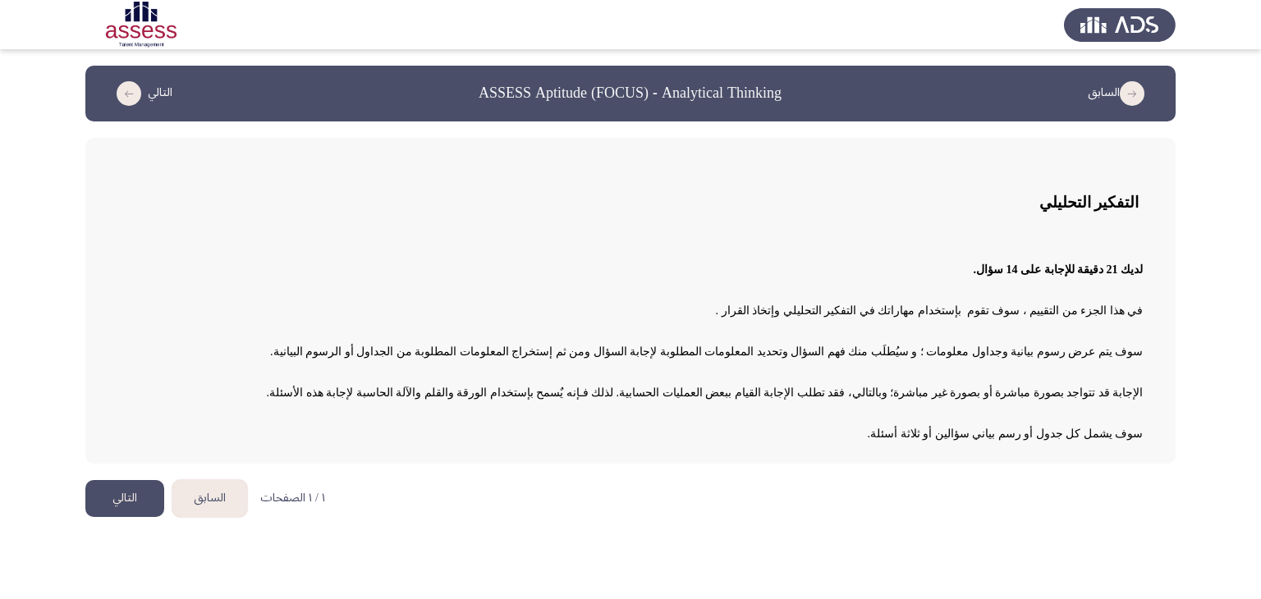
click at [125, 489] on button "التالي" at bounding box center [124, 498] width 79 height 37
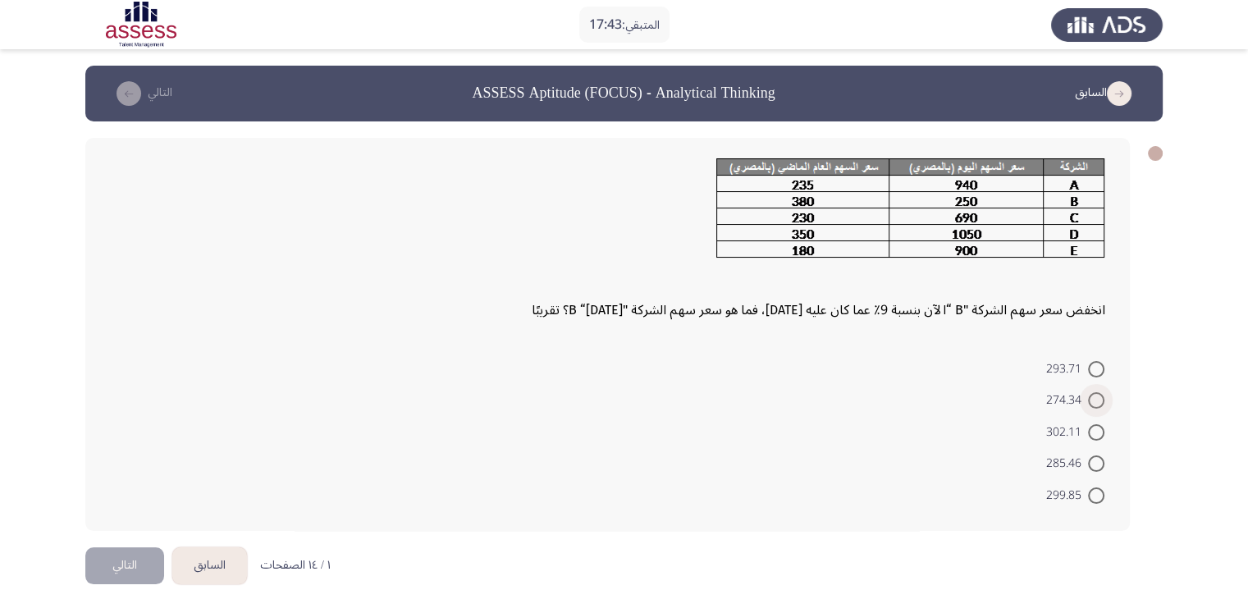
click at [1096, 395] on span at bounding box center [1096, 400] width 16 height 16
click at [1096, 395] on input "274.34" at bounding box center [1096, 400] width 16 height 16
radio input "true"
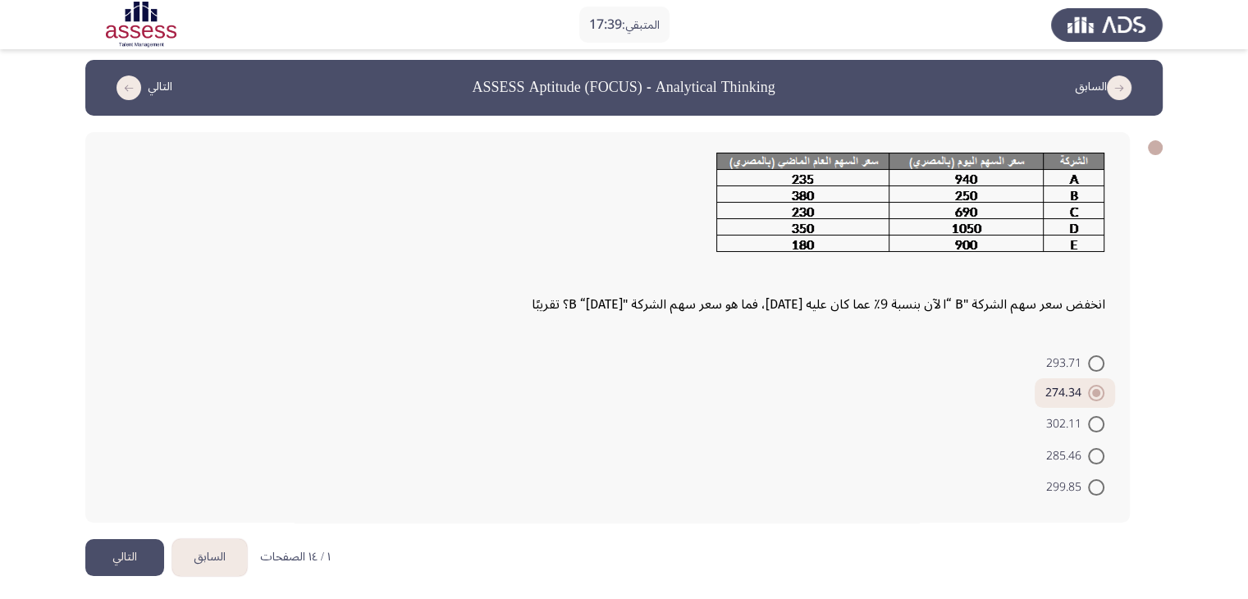
scroll to position [10, 0]
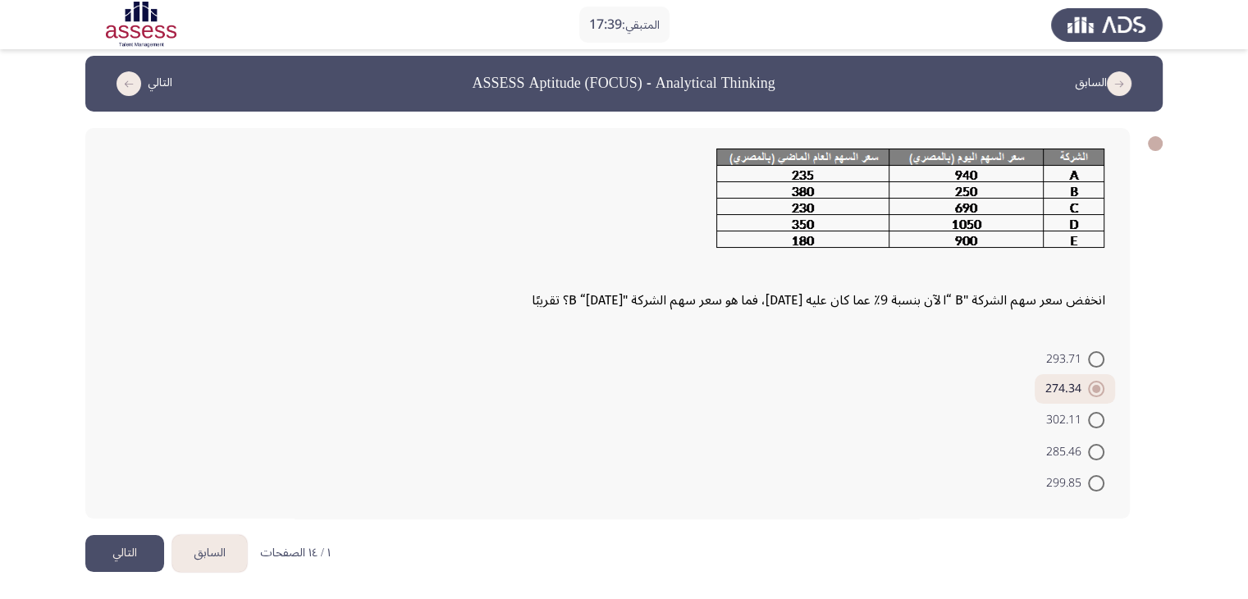
click at [127, 557] on button "التالي" at bounding box center [124, 553] width 79 height 37
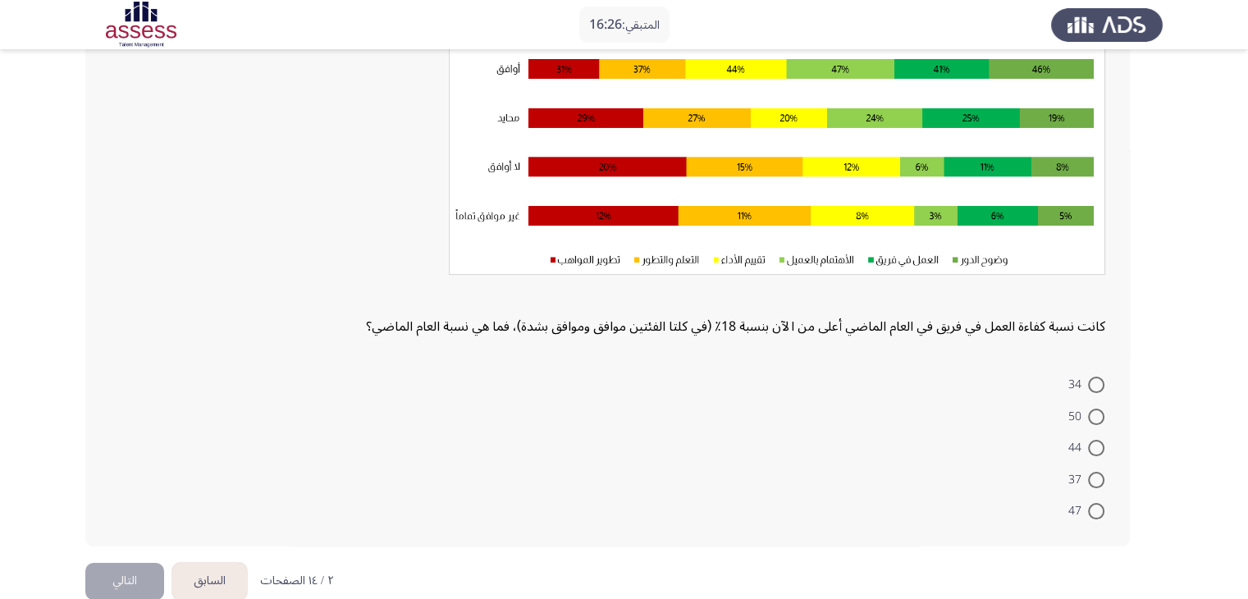
scroll to position [225, 0]
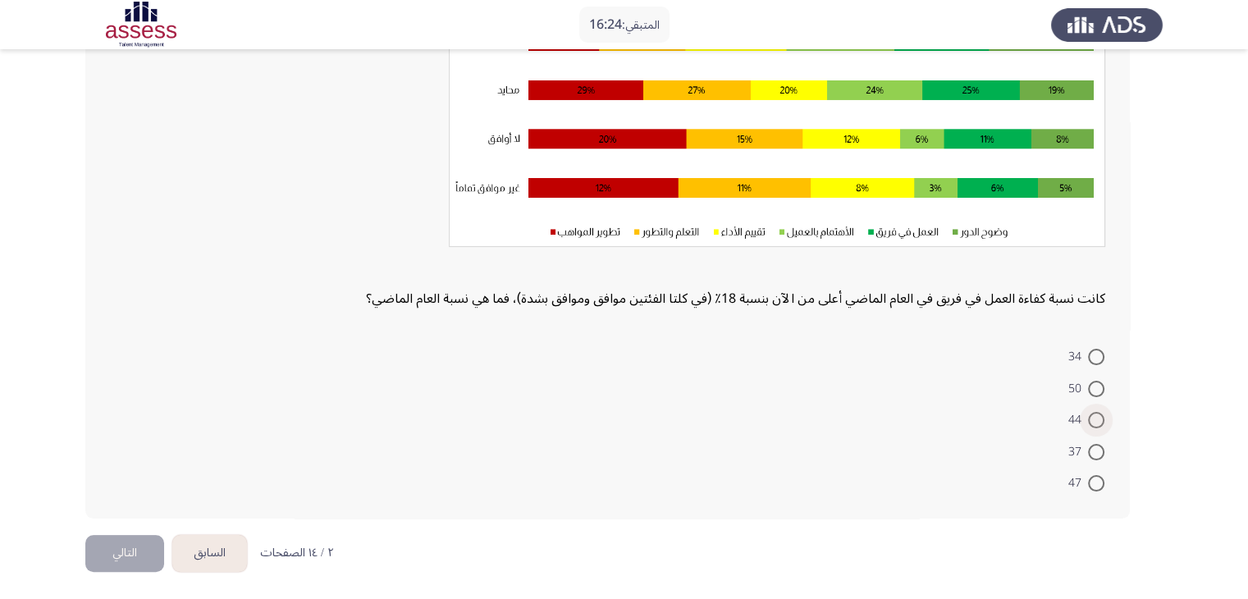
click at [1102, 418] on span at bounding box center [1096, 420] width 16 height 16
click at [1102, 418] on input "44" at bounding box center [1096, 420] width 16 height 16
radio input "true"
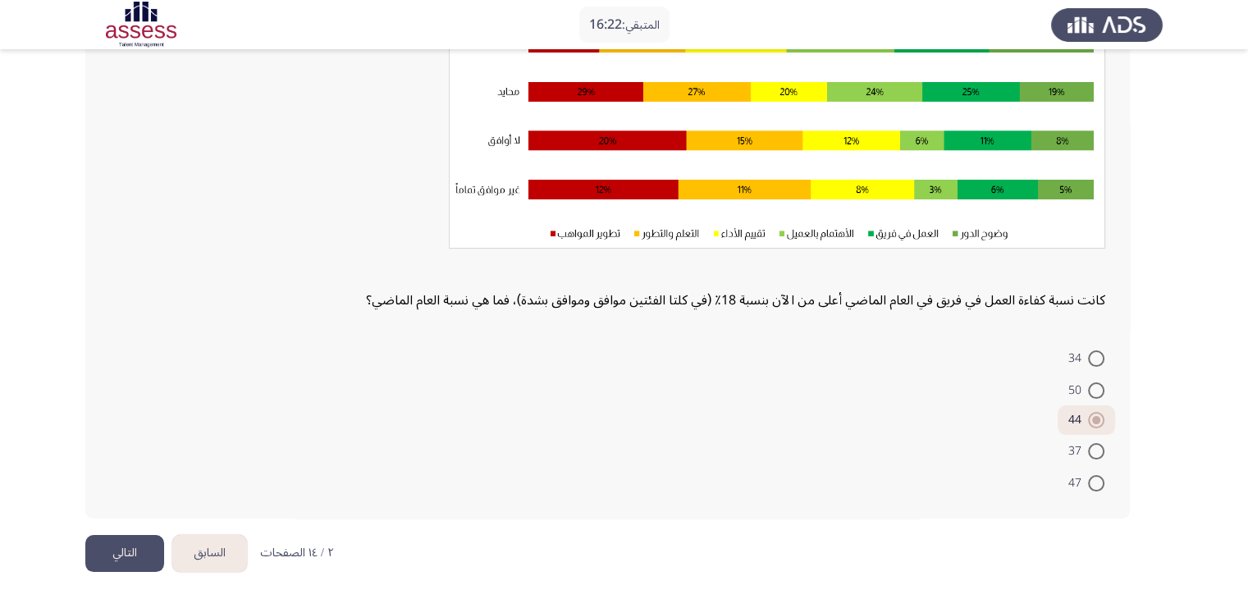
click at [140, 556] on button "التالي" at bounding box center [124, 553] width 79 height 37
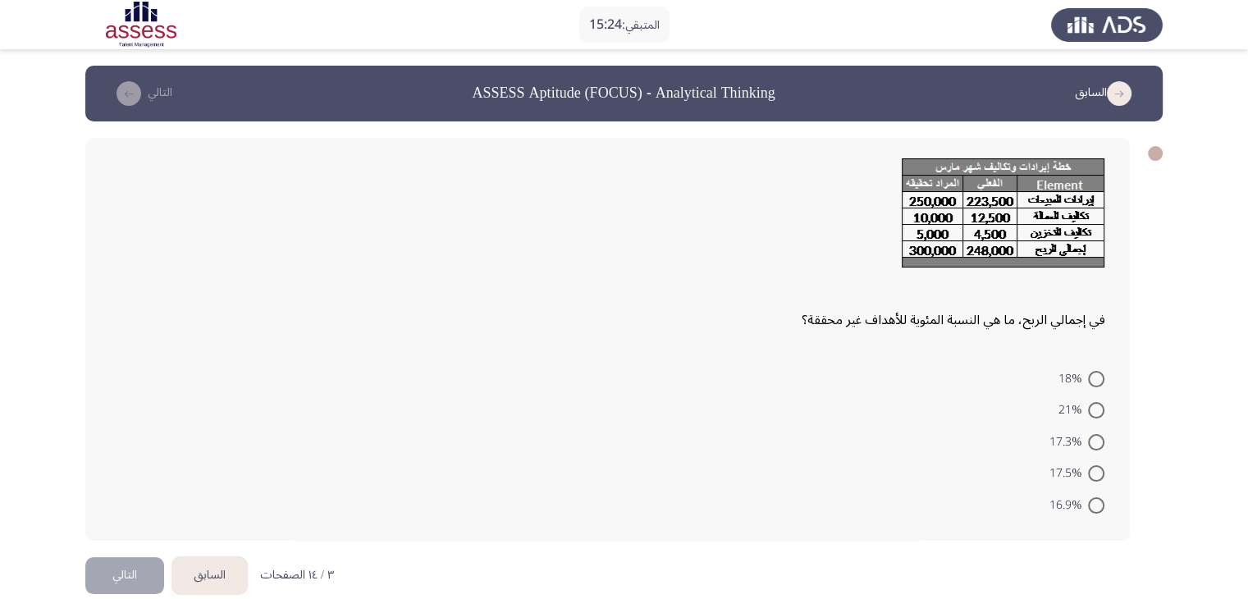
click at [1100, 437] on span at bounding box center [1096, 442] width 16 height 16
click at [1100, 437] on input "17.3%" at bounding box center [1096, 442] width 16 height 16
radio input "true"
click at [129, 570] on button "التالي" at bounding box center [124, 573] width 79 height 37
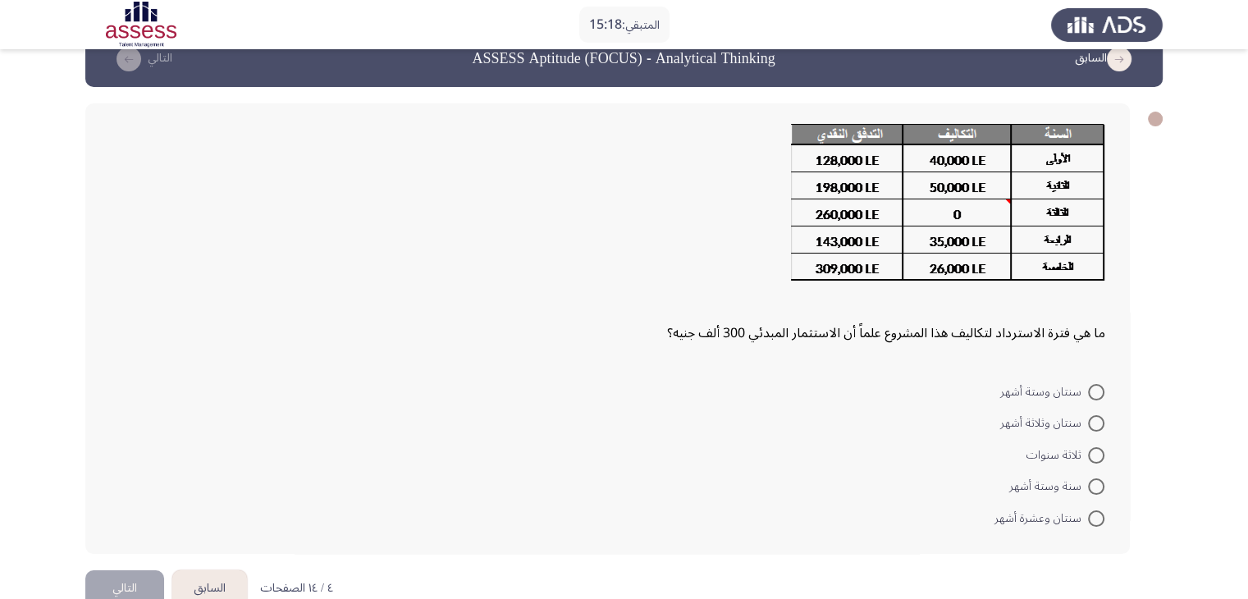
scroll to position [69, 0]
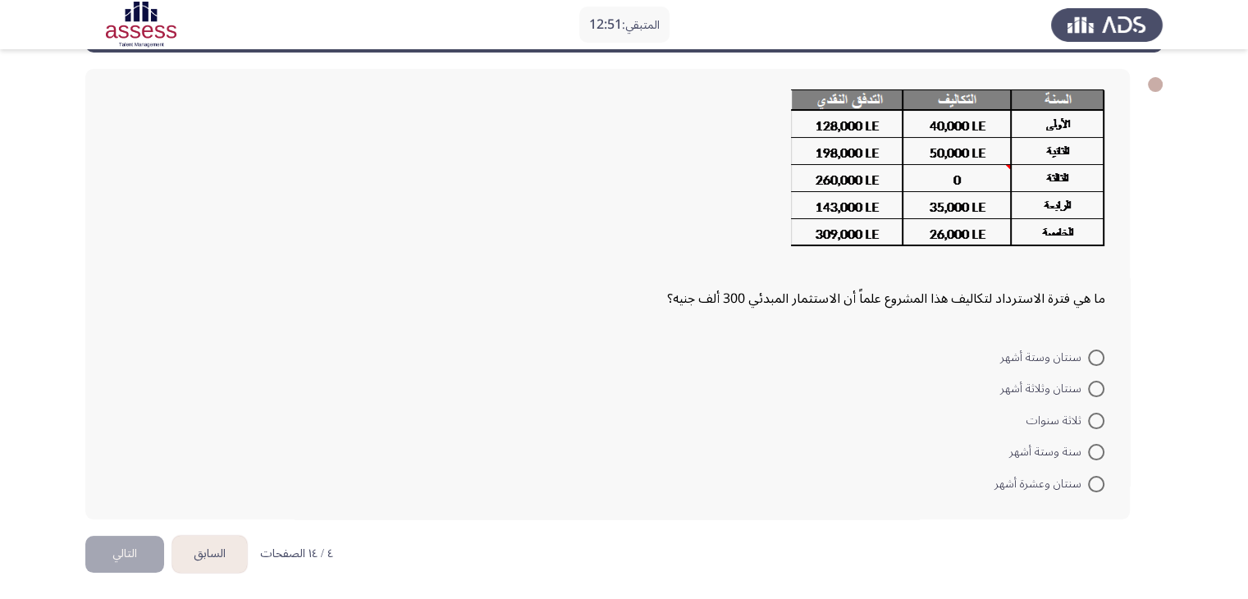
click at [1096, 385] on span at bounding box center [1096, 389] width 16 height 16
click at [1096, 385] on input "سنتان وثلاثة أشهر" at bounding box center [1096, 389] width 16 height 16
radio input "true"
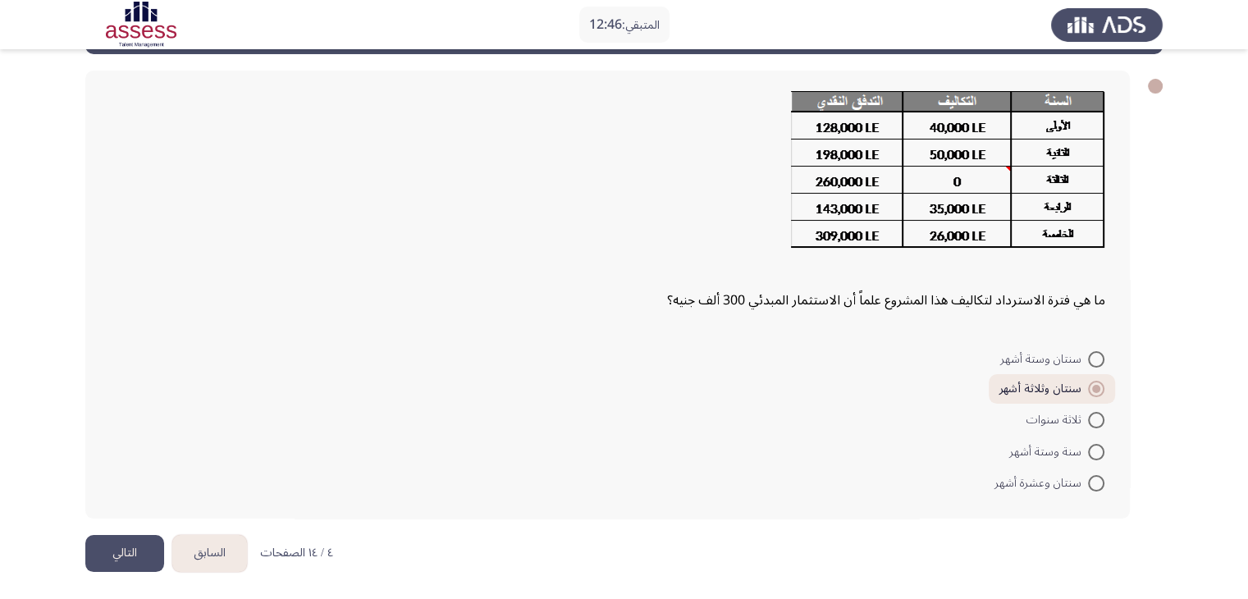
click at [149, 556] on button "التالي" at bounding box center [124, 553] width 79 height 37
click at [149, 556] on html "المتبقي: 12:46 السابق ASSESS Aptitude (FOCUS) - Analytical Thinking التالي ما ه…" at bounding box center [624, 267] width 1248 height 668
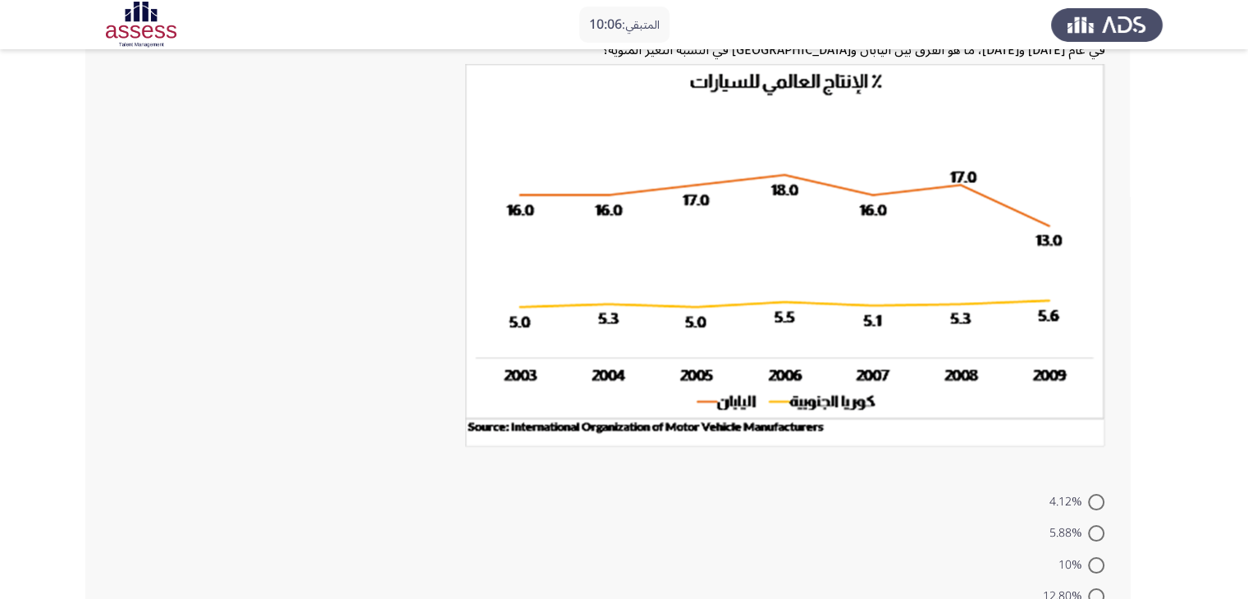
scroll to position [295, 0]
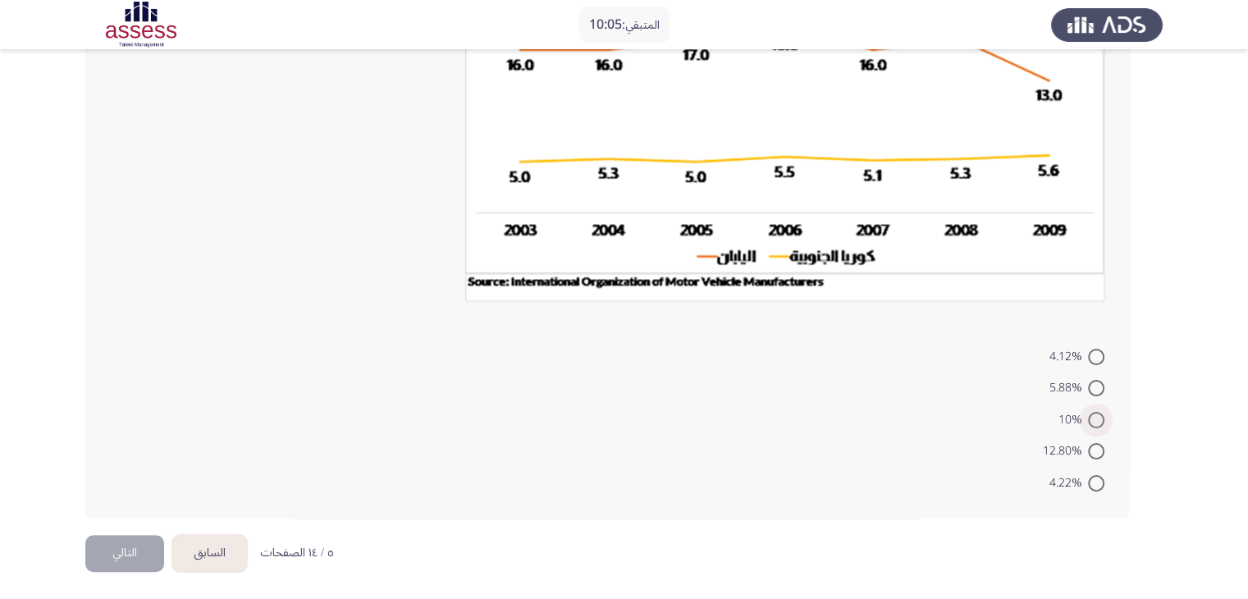
click at [1100, 423] on span at bounding box center [1096, 420] width 16 height 16
click at [1100, 423] on input "10%" at bounding box center [1096, 420] width 16 height 16
radio input "true"
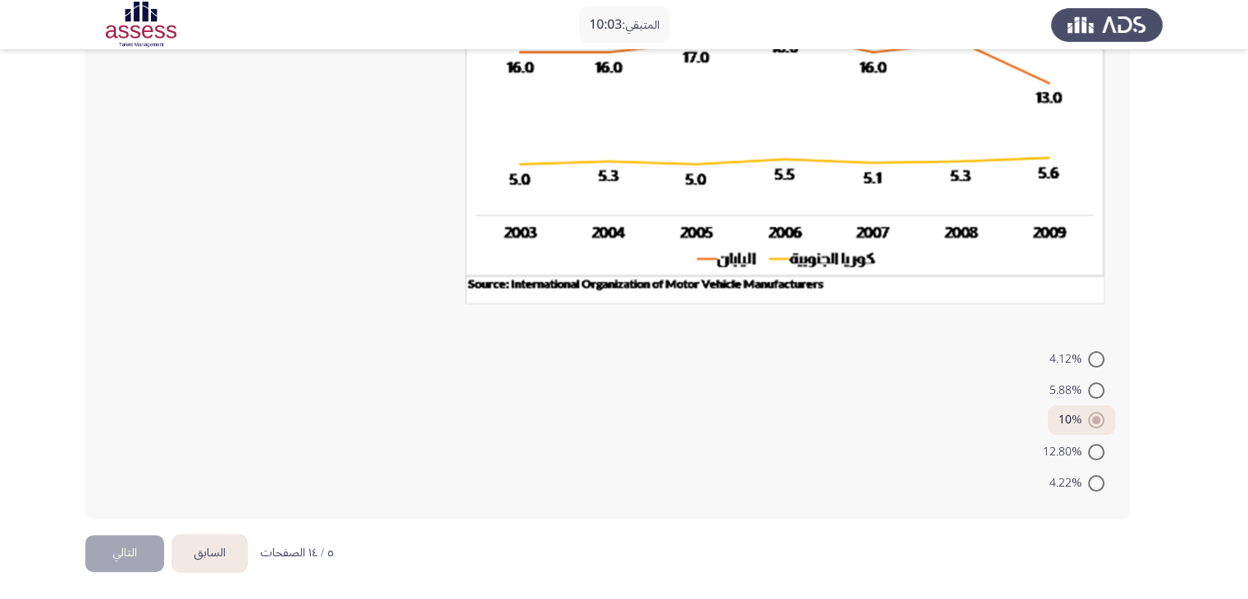
click at [1100, 390] on span at bounding box center [1096, 390] width 16 height 16
click at [1100, 390] on input "5.88%" at bounding box center [1096, 390] width 16 height 16
radio input "true"
click at [129, 554] on button "التالي" at bounding box center [124, 553] width 79 height 37
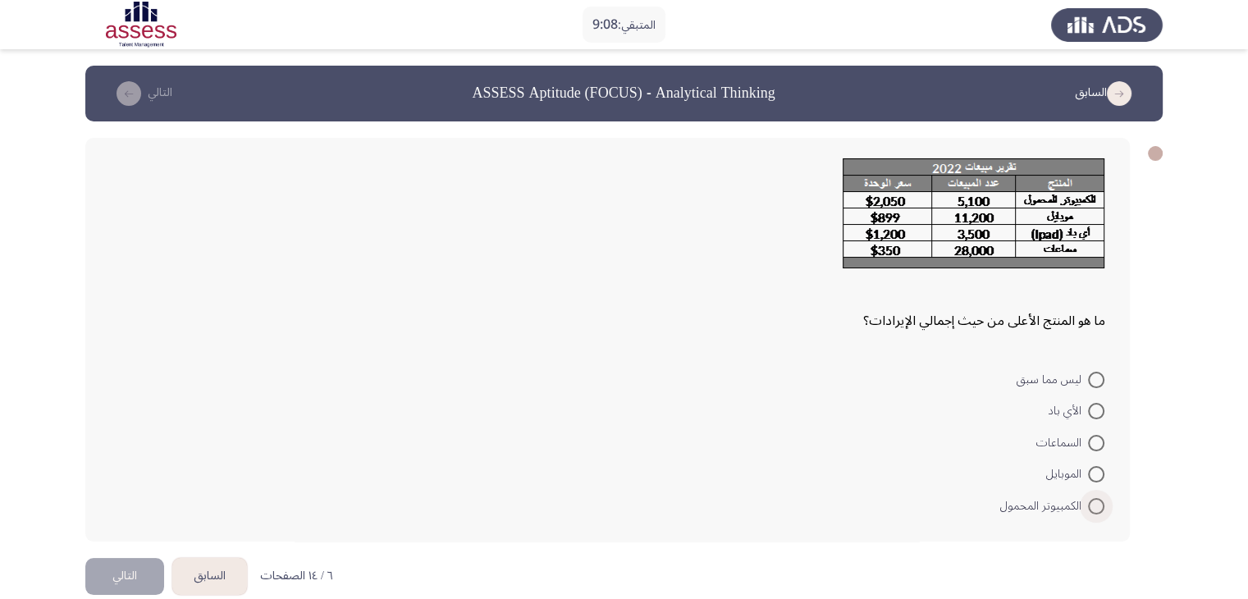
click at [1100, 503] on span at bounding box center [1096, 506] width 16 height 16
click at [1100, 503] on input "الكمبيوتر المحمول" at bounding box center [1096, 506] width 16 height 16
radio input "true"
click at [124, 573] on button "التالي" at bounding box center [124, 574] width 79 height 37
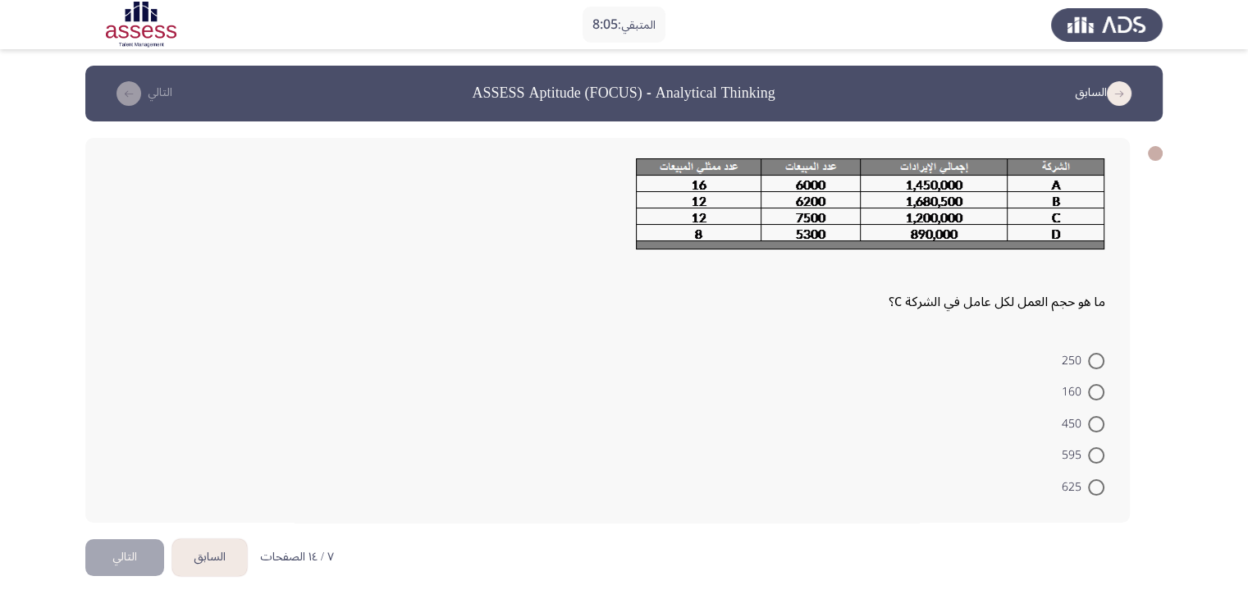
click at [1103, 470] on mat-radio-button "625" at bounding box center [1083, 486] width 64 height 32
click at [1100, 479] on span at bounding box center [1096, 487] width 16 height 16
click at [1100, 479] on input "625" at bounding box center [1096, 487] width 16 height 16
radio input "true"
click at [141, 558] on button "التالي" at bounding box center [124, 555] width 79 height 37
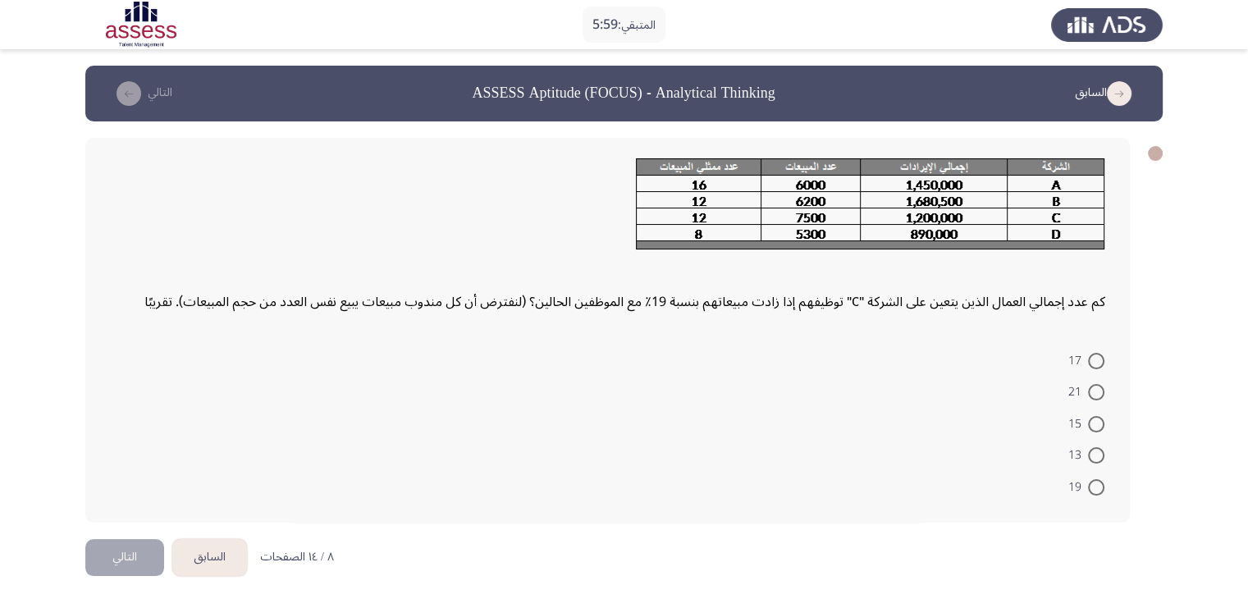
click at [1087, 430] on span "15" at bounding box center [1078, 424] width 20 height 20
click at [1088, 430] on input "15" at bounding box center [1096, 424] width 16 height 16
radio input "true"
click at [141, 556] on button "التالي" at bounding box center [124, 555] width 79 height 37
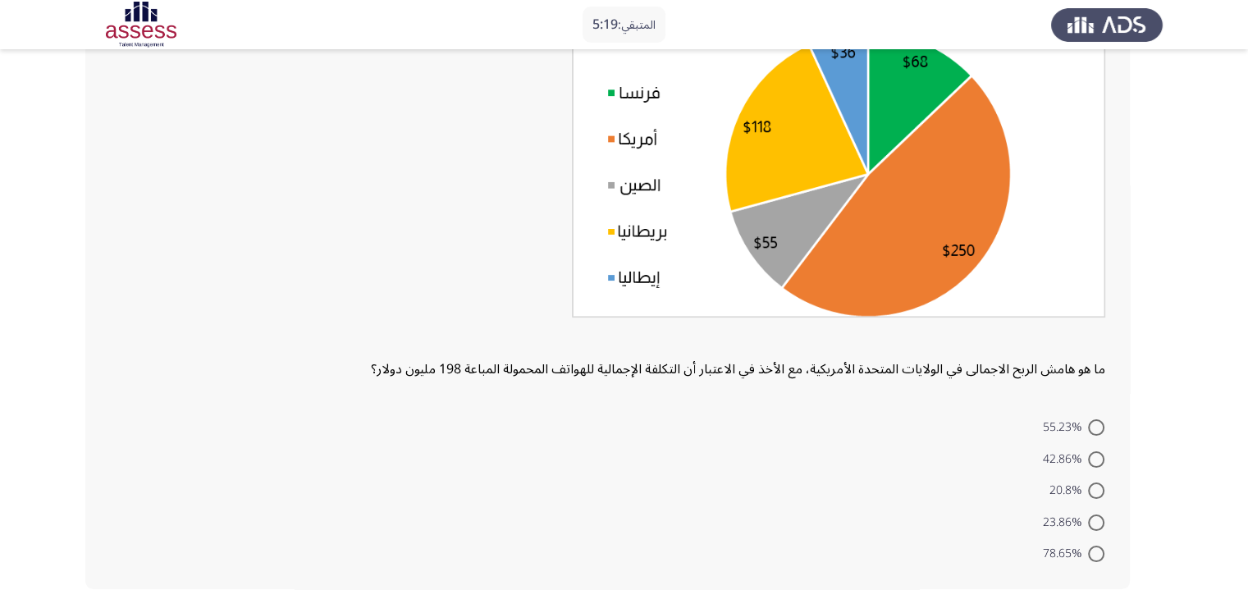
scroll to position [164, 0]
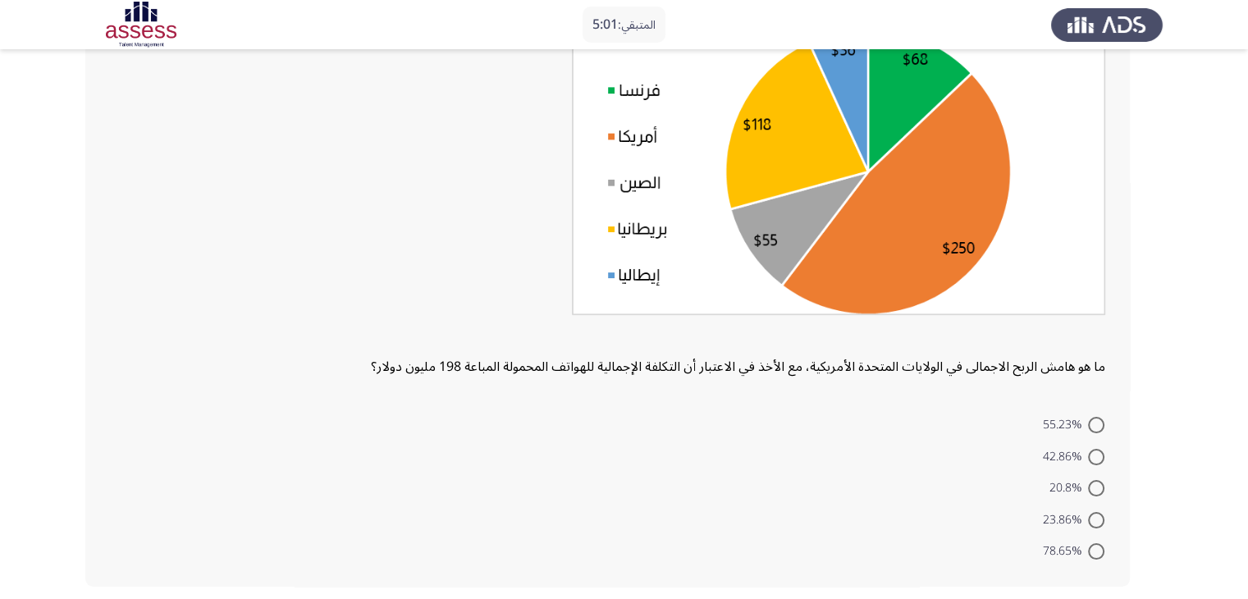
click at [1104, 449] on span at bounding box center [1096, 457] width 16 height 16
click at [1104, 449] on input "42.86%" at bounding box center [1096, 457] width 16 height 16
radio input "true"
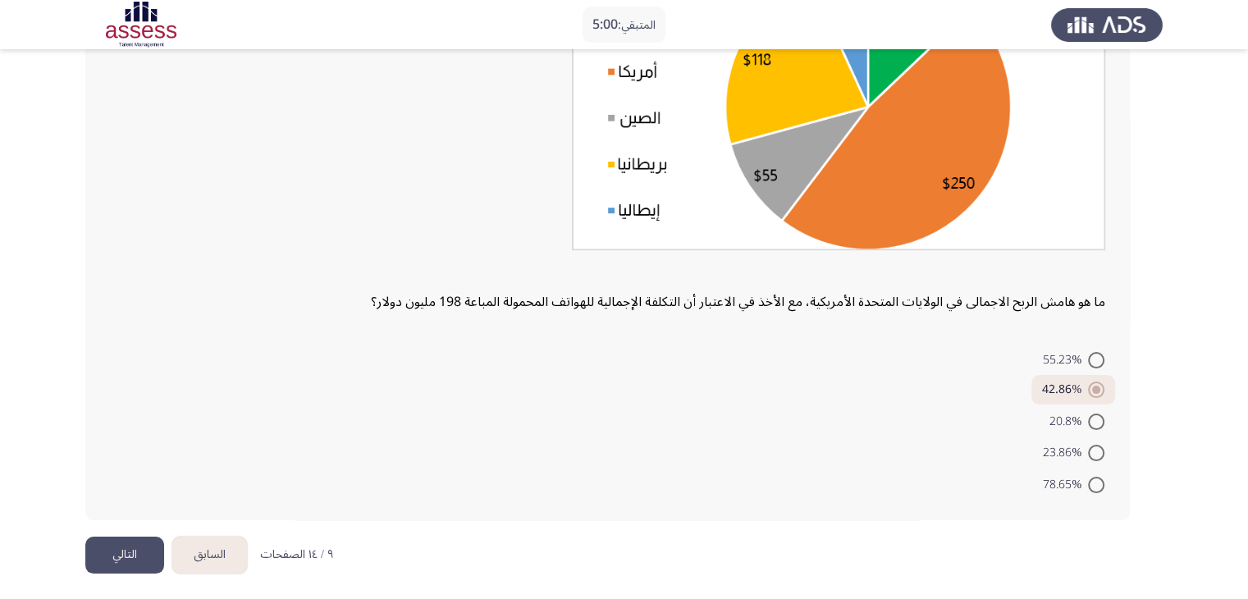
scroll to position [231, 0]
click at [108, 557] on button "التالي" at bounding box center [124, 553] width 79 height 37
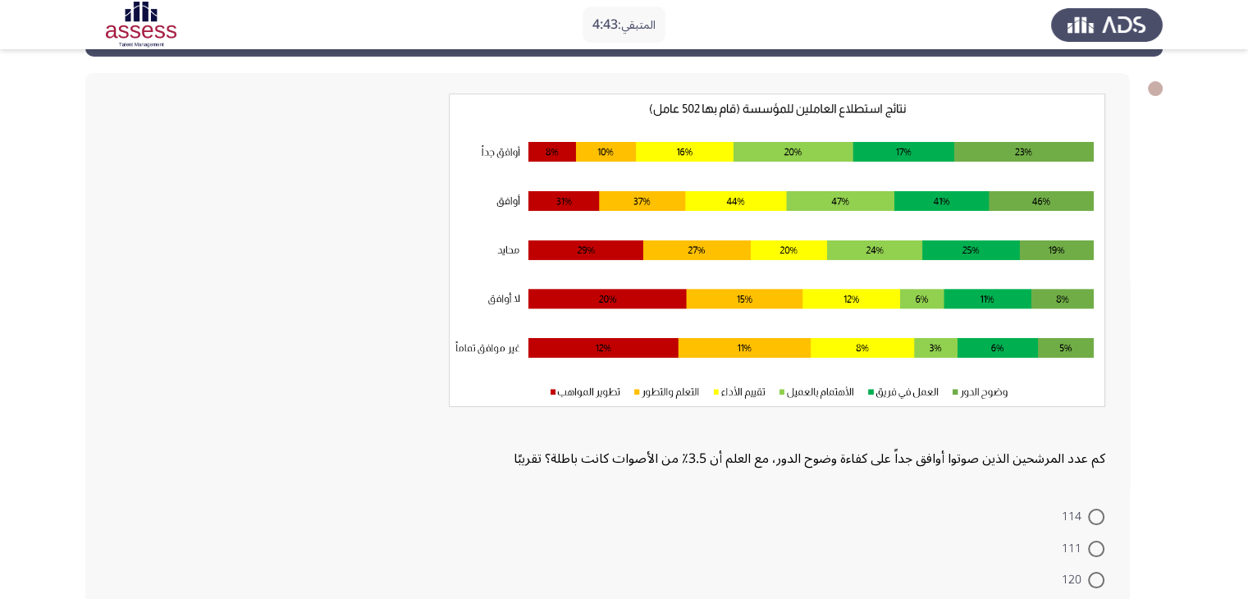
scroll to position [61, 0]
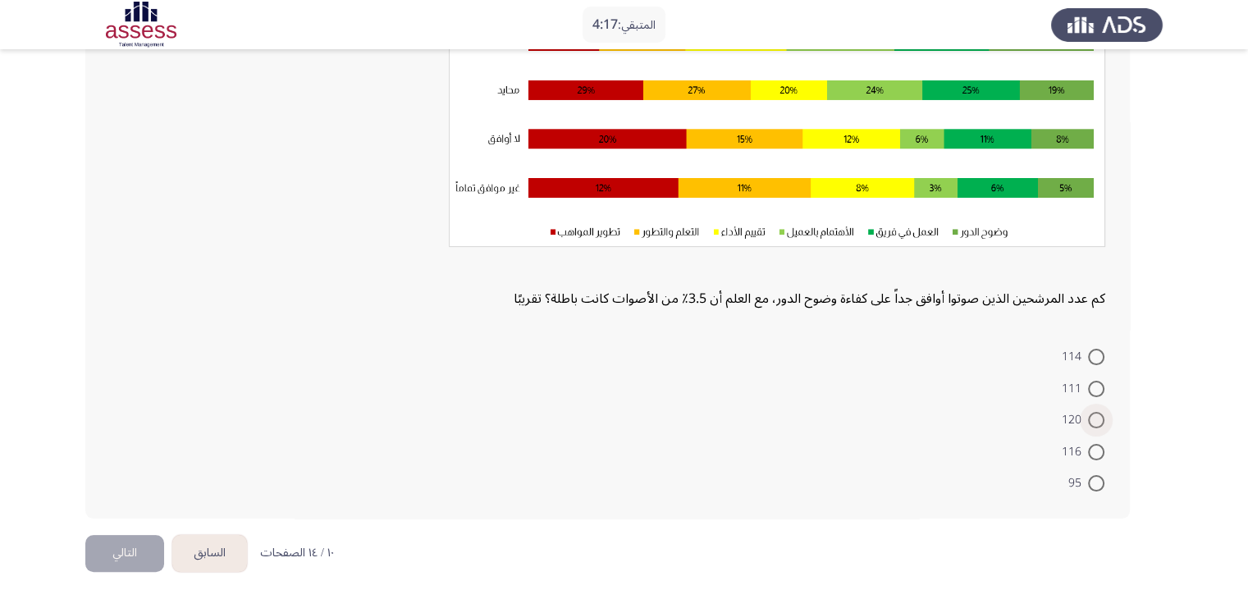
click at [1097, 418] on span at bounding box center [1096, 420] width 16 height 16
click at [1097, 418] on input "120" at bounding box center [1096, 420] width 16 height 16
radio input "true"
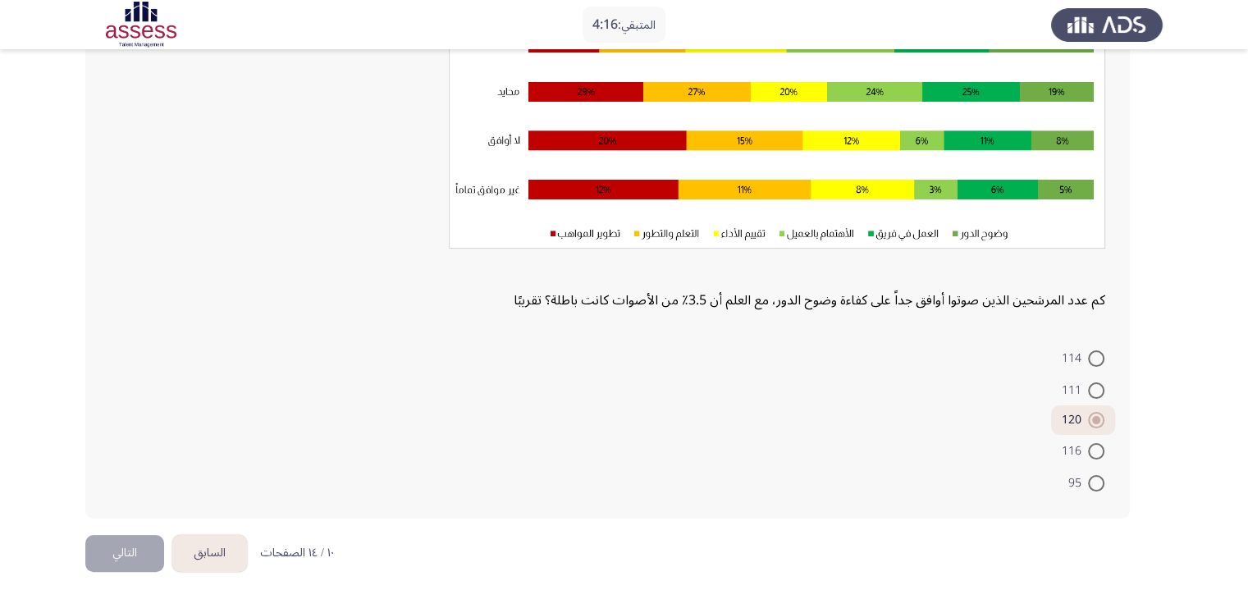
click at [131, 552] on button "التالي" at bounding box center [124, 553] width 79 height 37
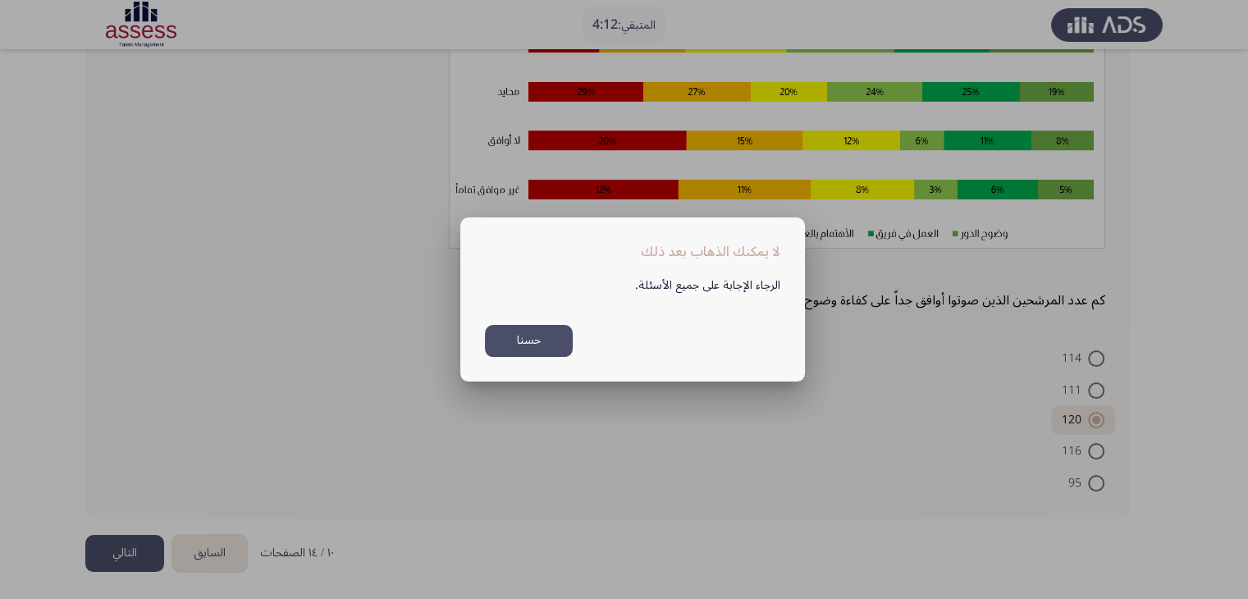
click at [549, 339] on button "حسنا" at bounding box center [529, 341] width 88 height 32
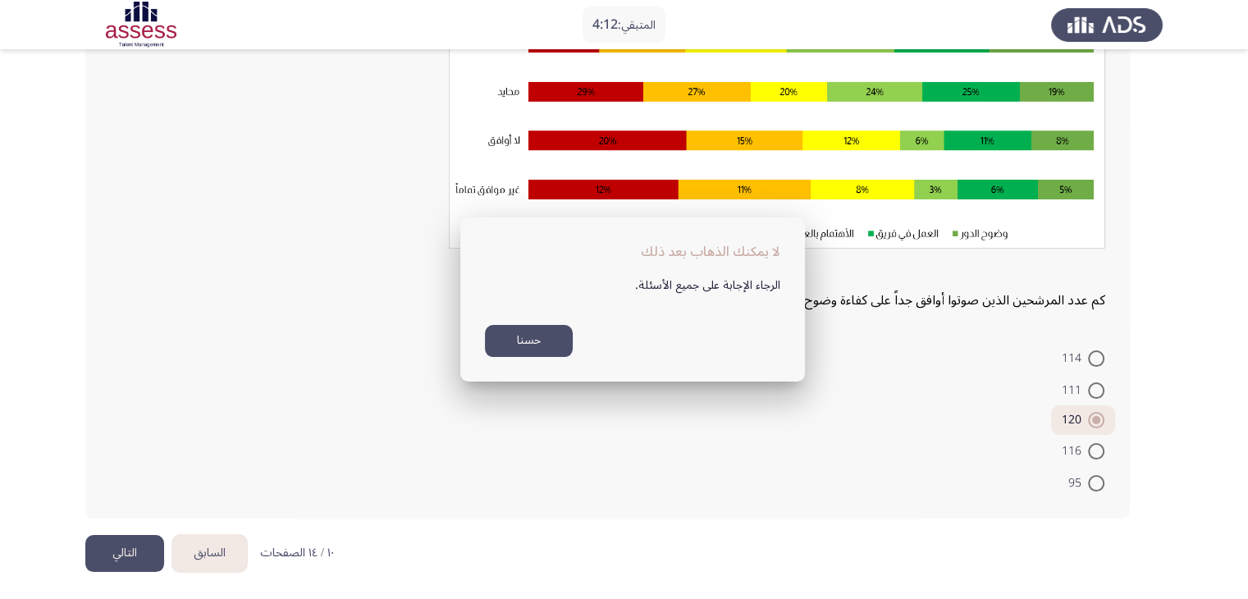
scroll to position [223, 0]
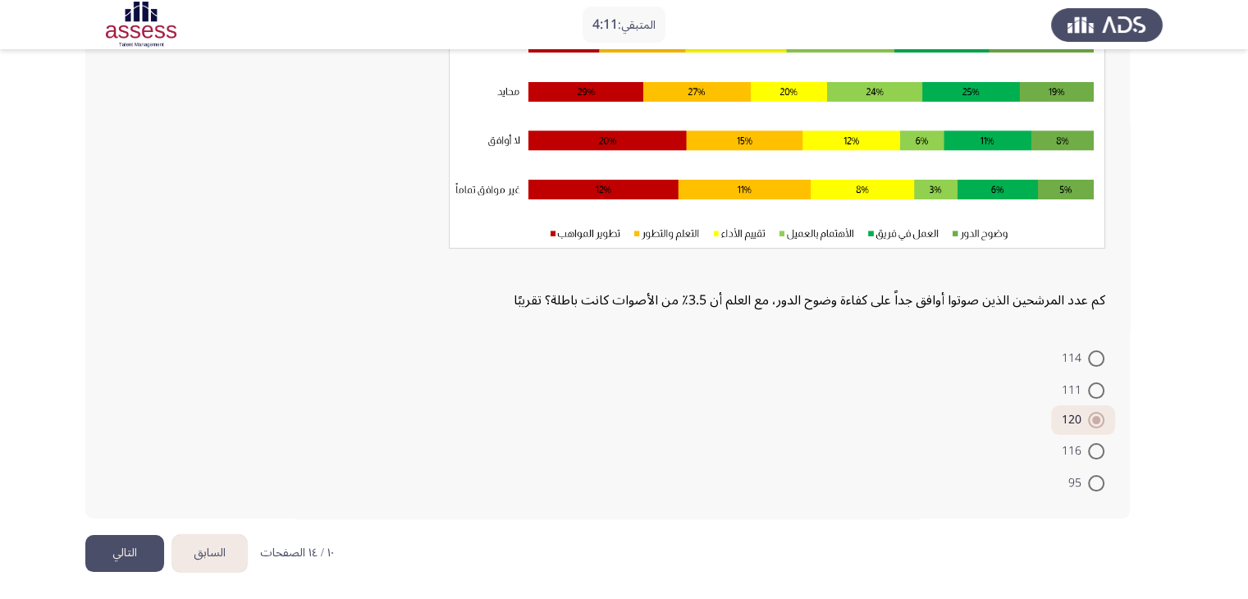
click at [123, 542] on button "التالي" at bounding box center [124, 553] width 79 height 37
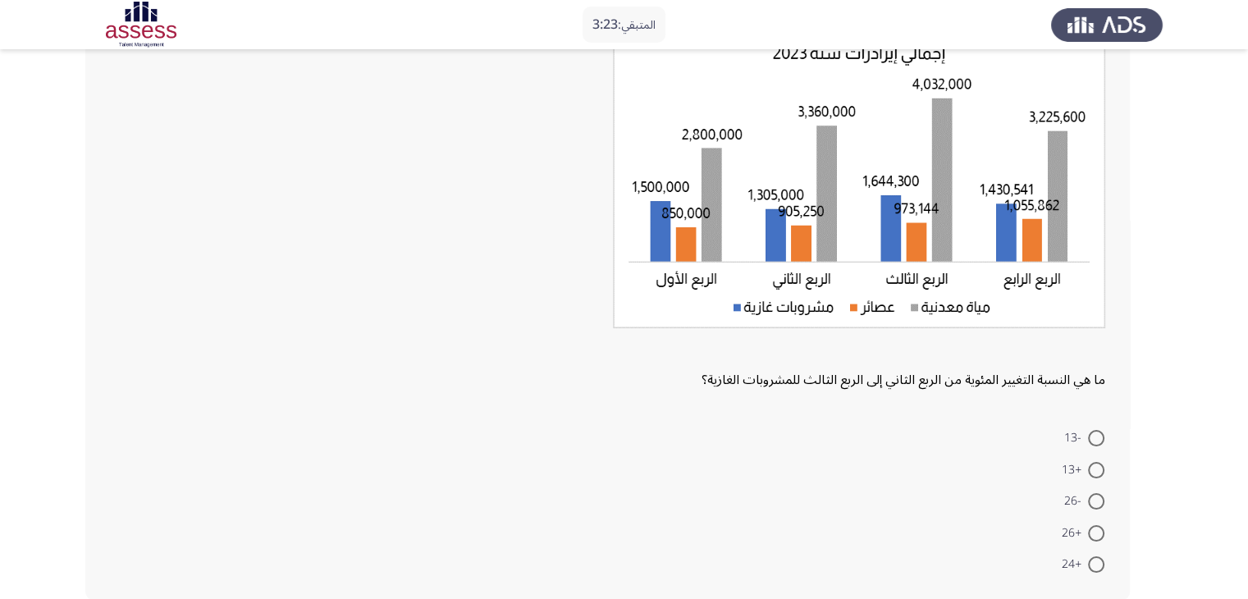
scroll to position [126, 0]
click at [1087, 529] on span "+26" at bounding box center [1075, 534] width 26 height 20
click at [1088, 529] on input "+26" at bounding box center [1096, 534] width 16 height 16
radio input "true"
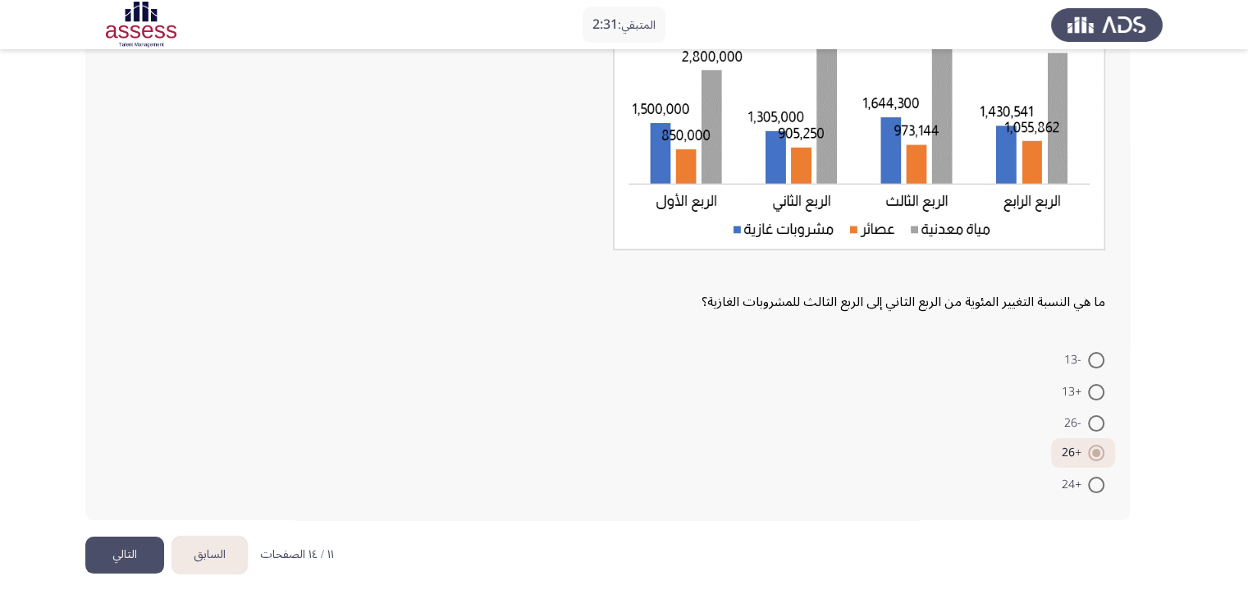
scroll to position [206, 0]
click at [112, 547] on button "التالي" at bounding box center [124, 553] width 79 height 37
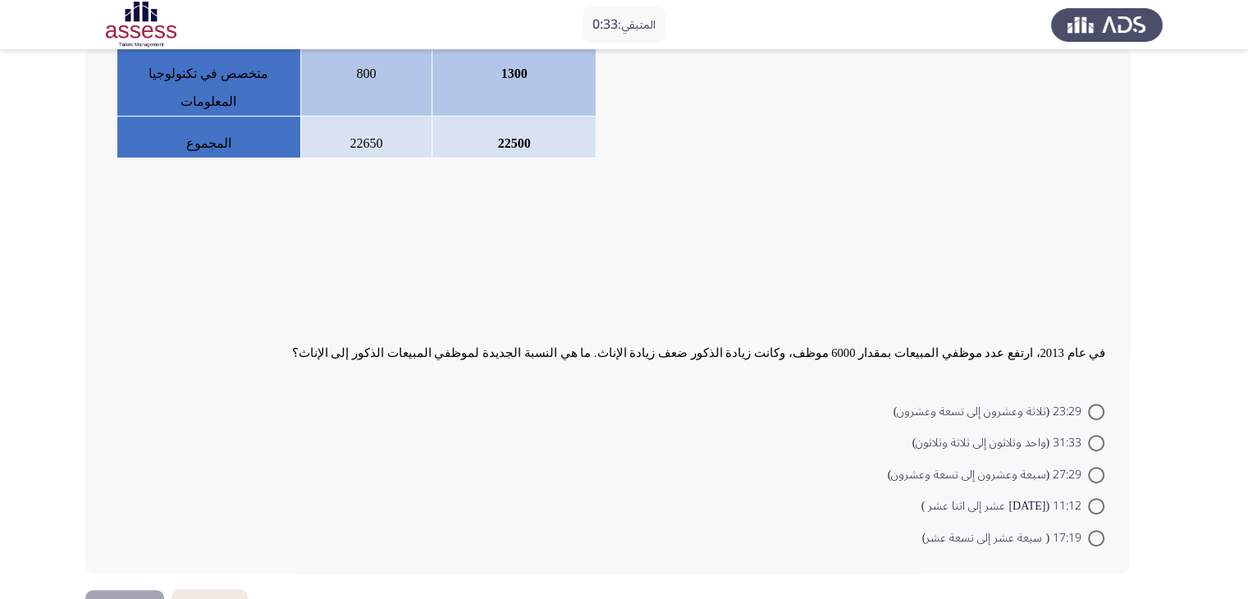
scroll to position [410, 0]
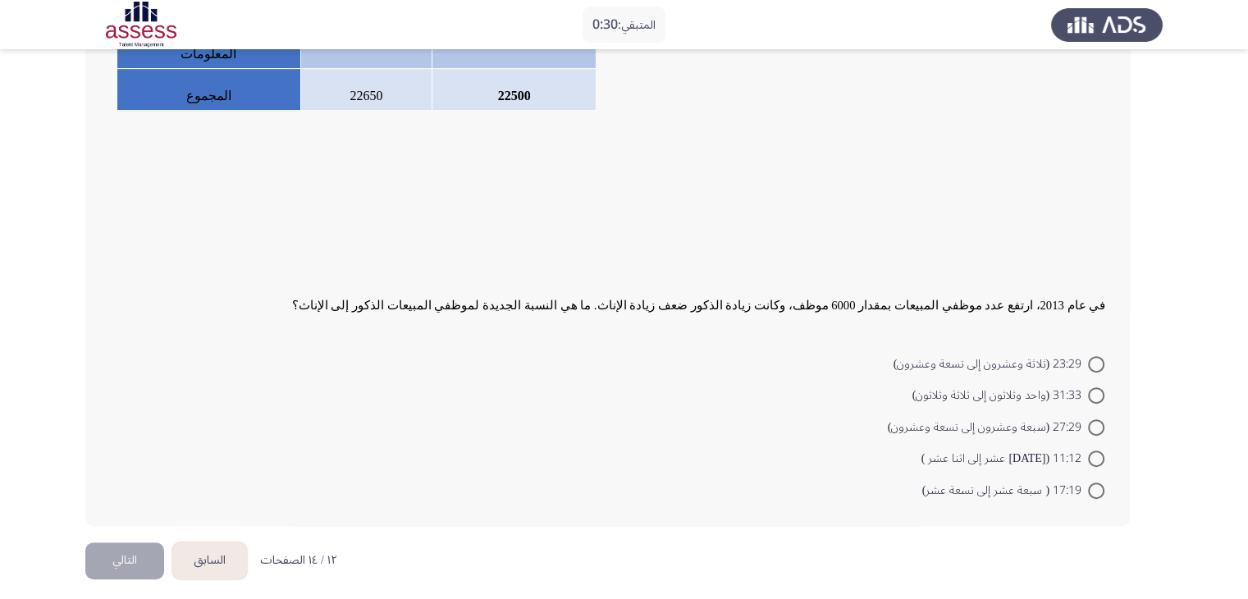
click at [1100, 419] on span at bounding box center [1096, 427] width 16 height 16
click at [1100, 419] on input "27:29 (سبعة وعشرون إلى تسعة وعشرون)" at bounding box center [1096, 427] width 16 height 16
radio input "true"
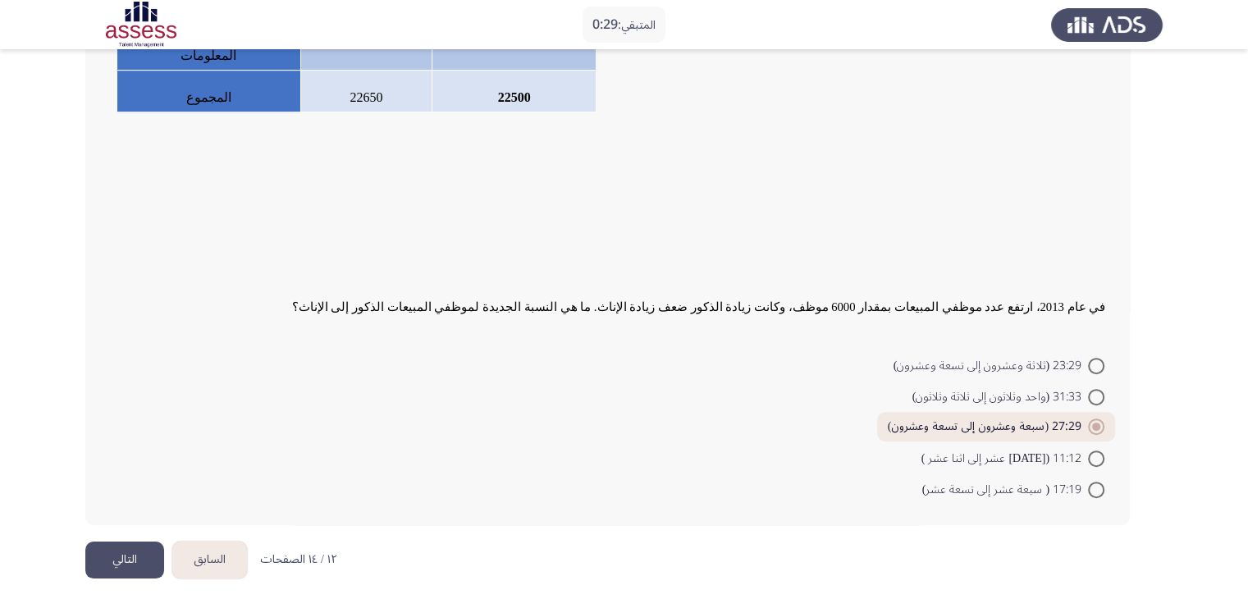
click at [150, 549] on button "التالي" at bounding box center [124, 560] width 79 height 37
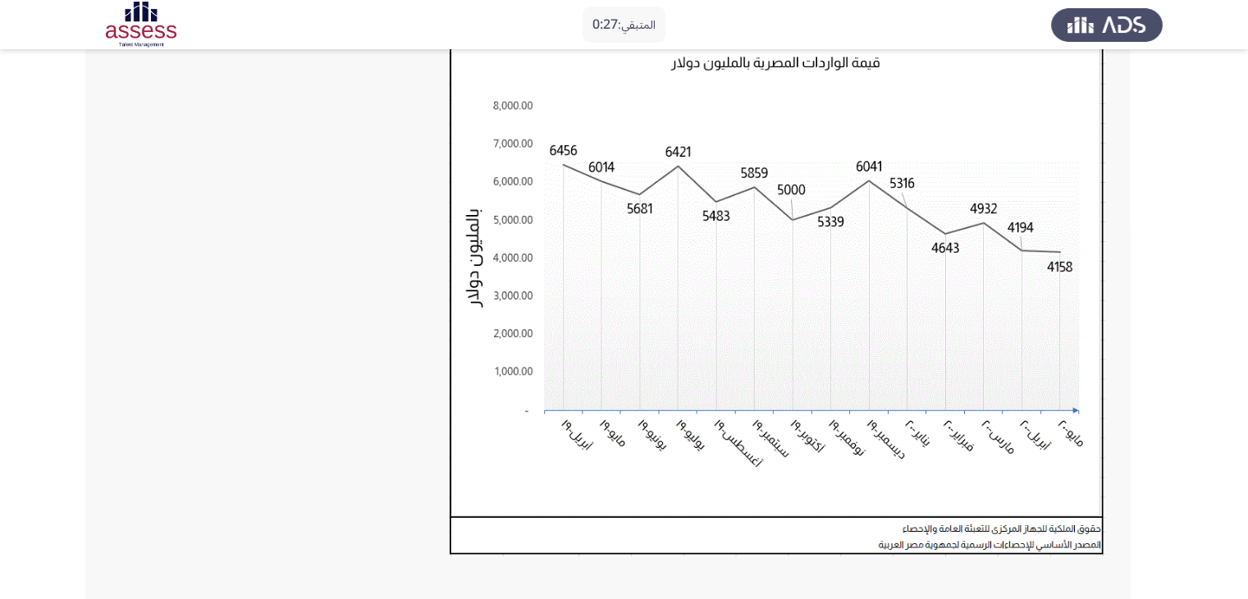
scroll to position [328, 0]
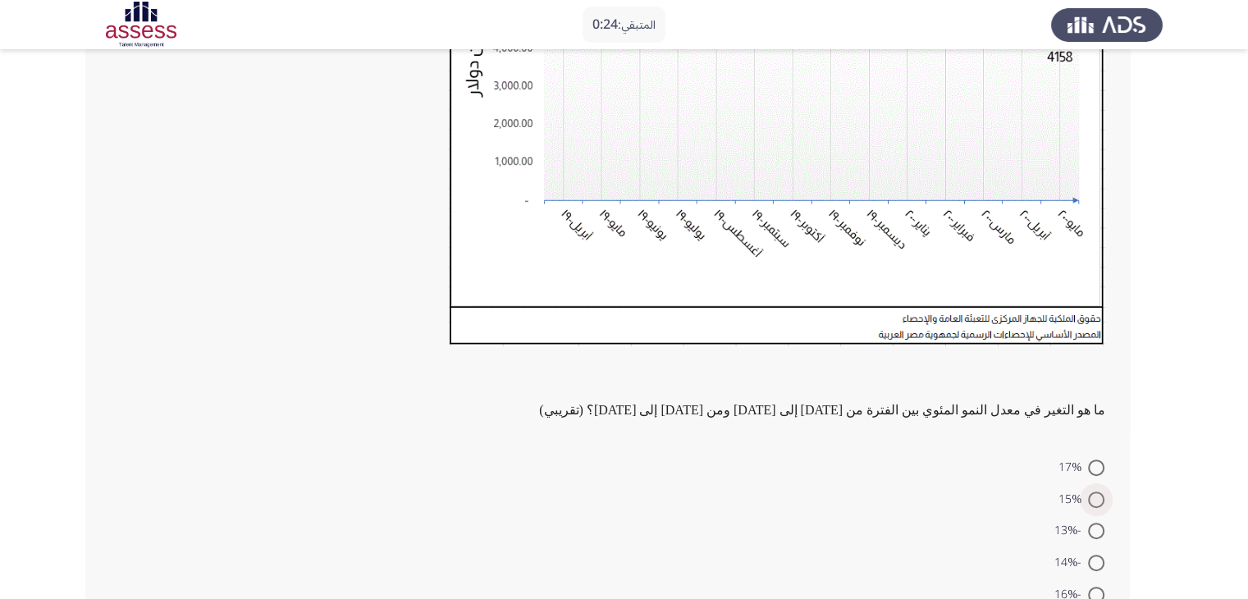
click at [1096, 498] on span at bounding box center [1096, 500] width 16 height 16
click at [1096, 498] on input "15%" at bounding box center [1096, 500] width 16 height 16
radio input "true"
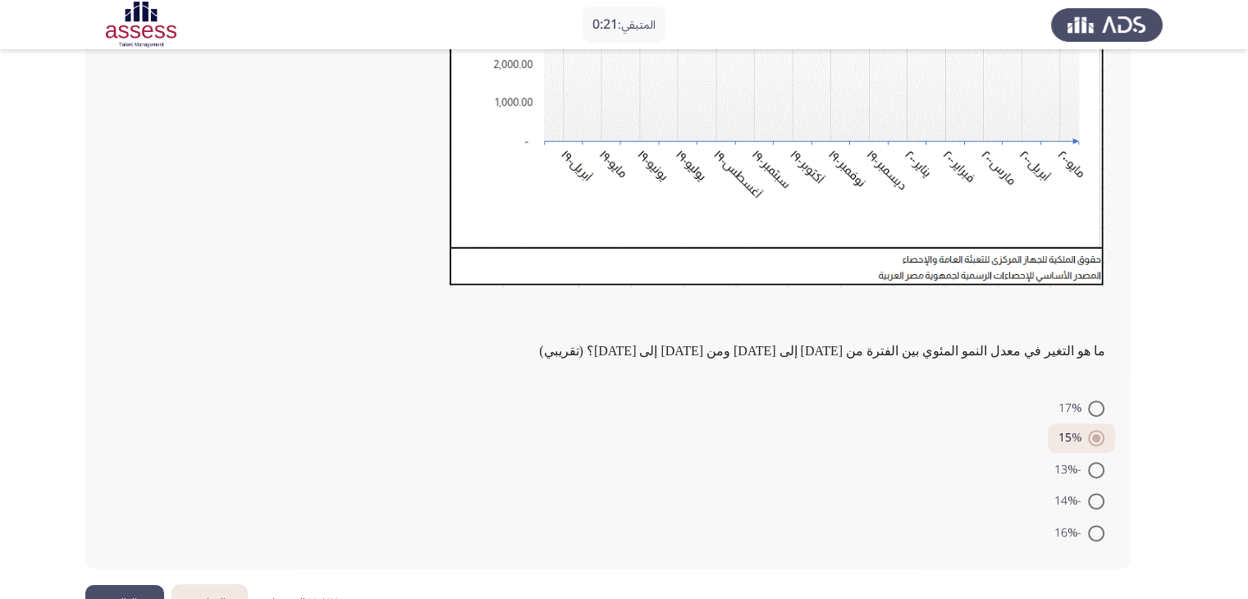
scroll to position [438, 0]
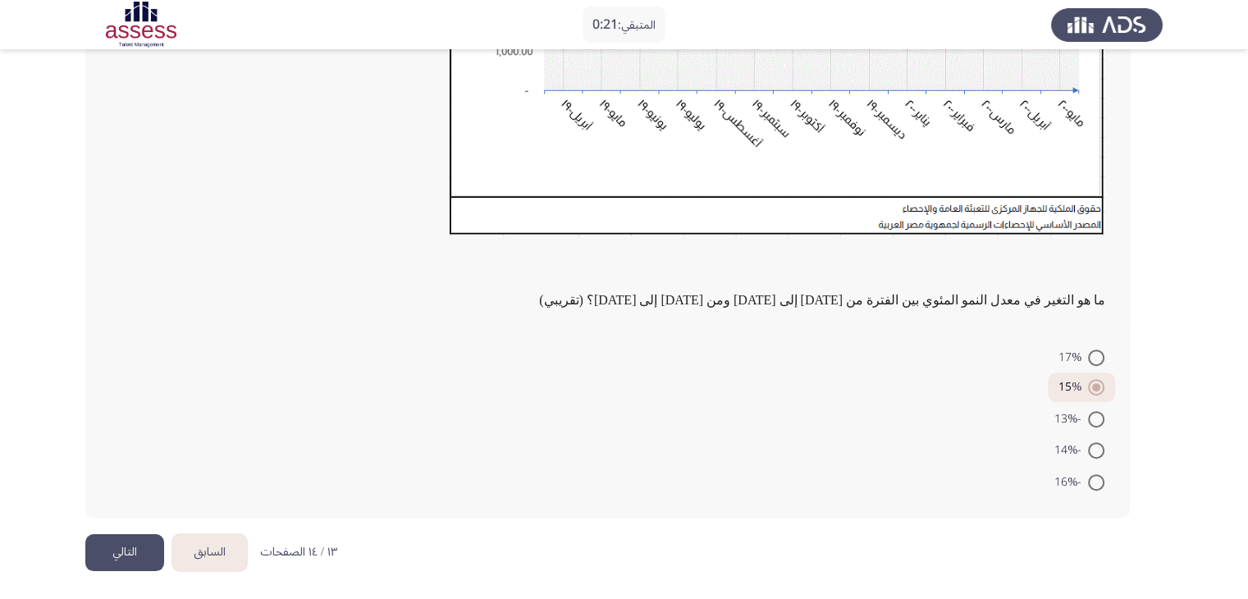
click at [123, 561] on button "التالي" at bounding box center [124, 552] width 79 height 37
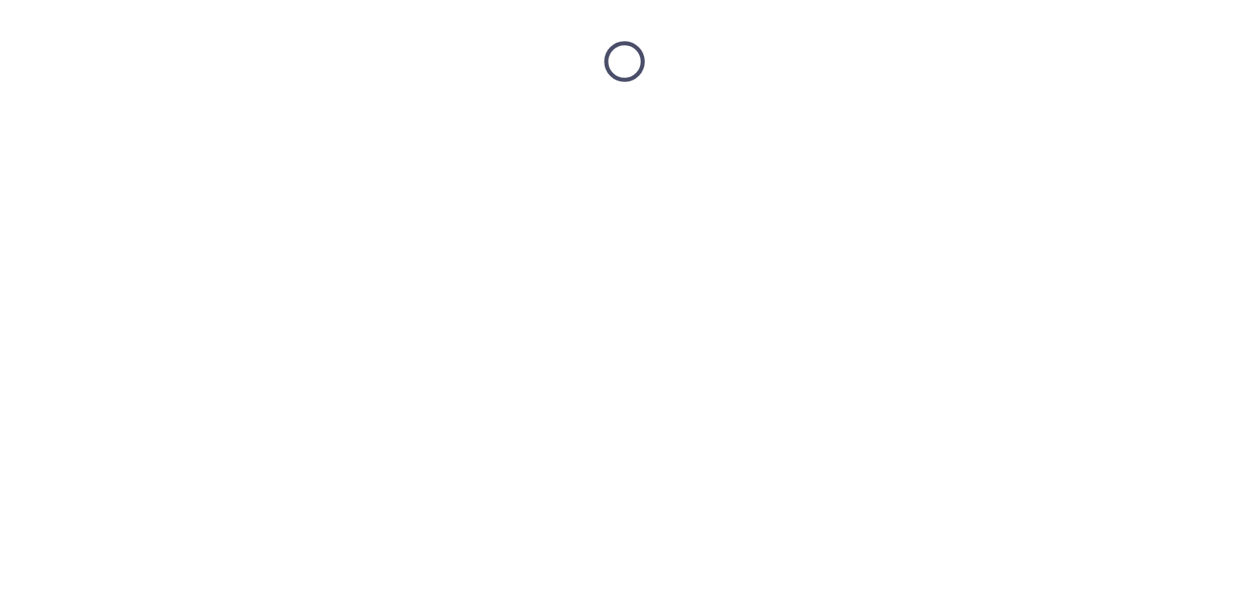
scroll to position [0, 0]
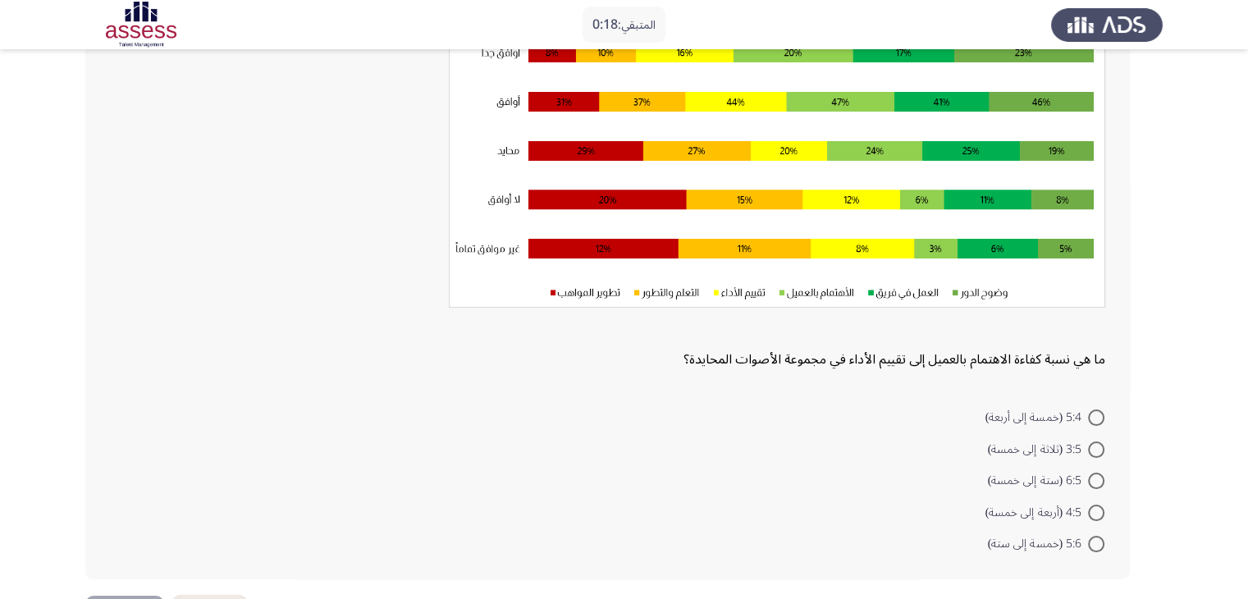
click at [1096, 474] on span at bounding box center [1096, 481] width 16 height 16
click at [1096, 474] on input "6:5 (ستة إلى خمسة)" at bounding box center [1096, 481] width 16 height 16
radio input "true"
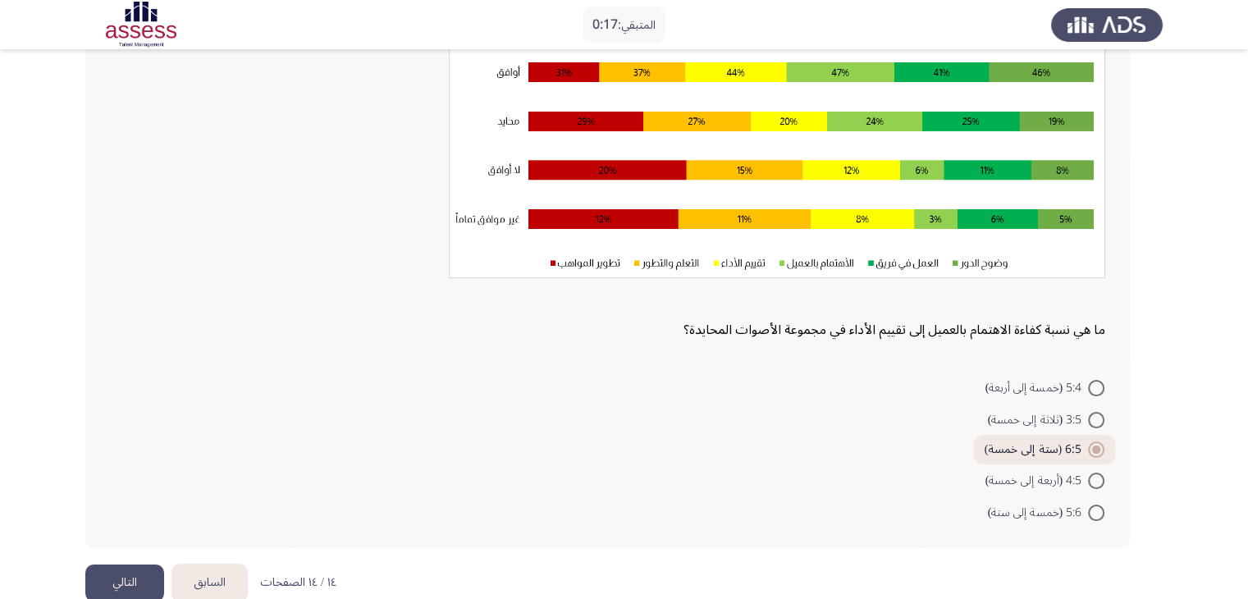
scroll to position [223, 0]
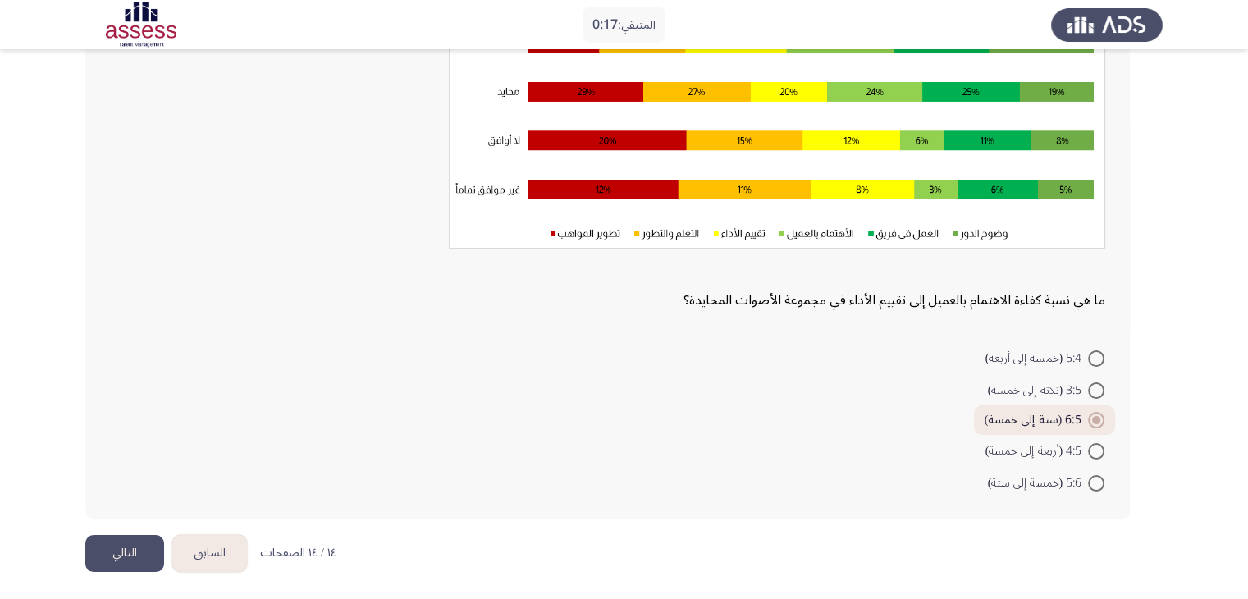
click at [123, 540] on button "التالي" at bounding box center [124, 553] width 79 height 37
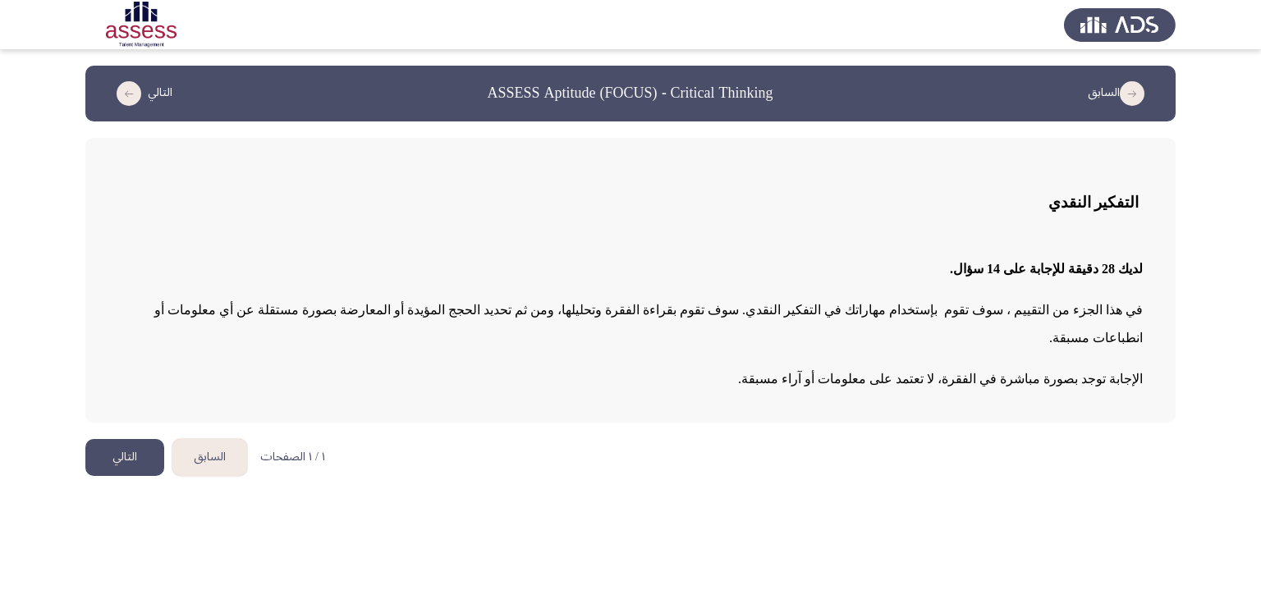
click at [131, 439] on button "التالي" at bounding box center [124, 457] width 79 height 37
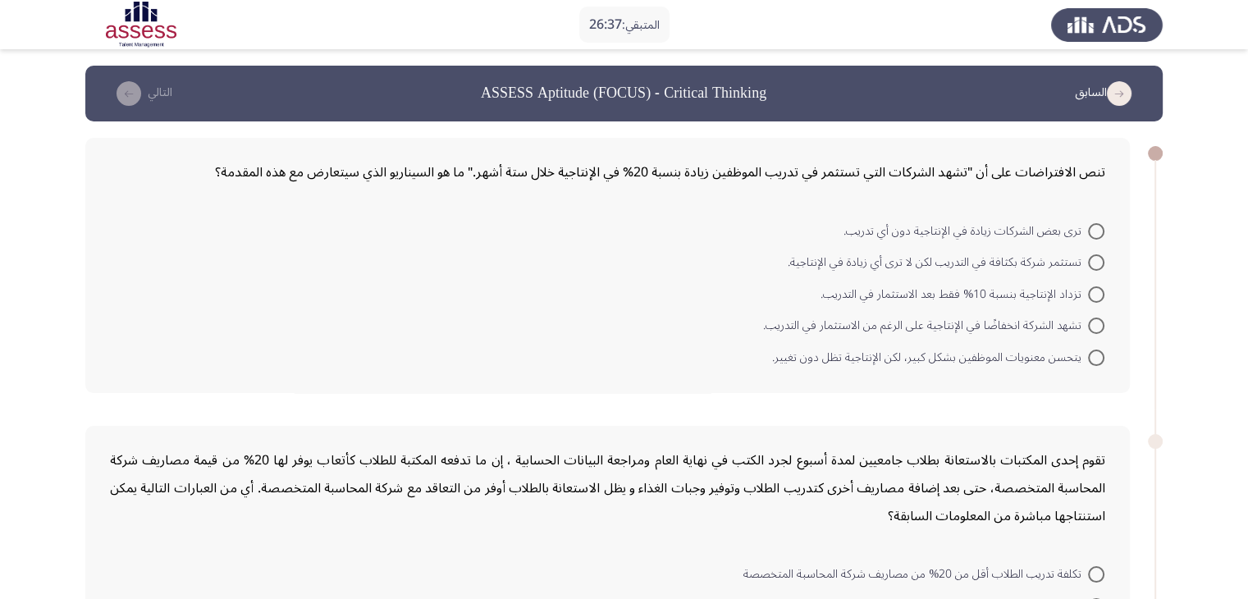
click at [1100, 332] on span at bounding box center [1096, 326] width 16 height 16
click at [1100, 332] on input "تشهد الشركة انخفاضًا في الإنتاجية على الرغم من الاستثمار في التدريب." at bounding box center [1096, 326] width 16 height 16
radio input "true"
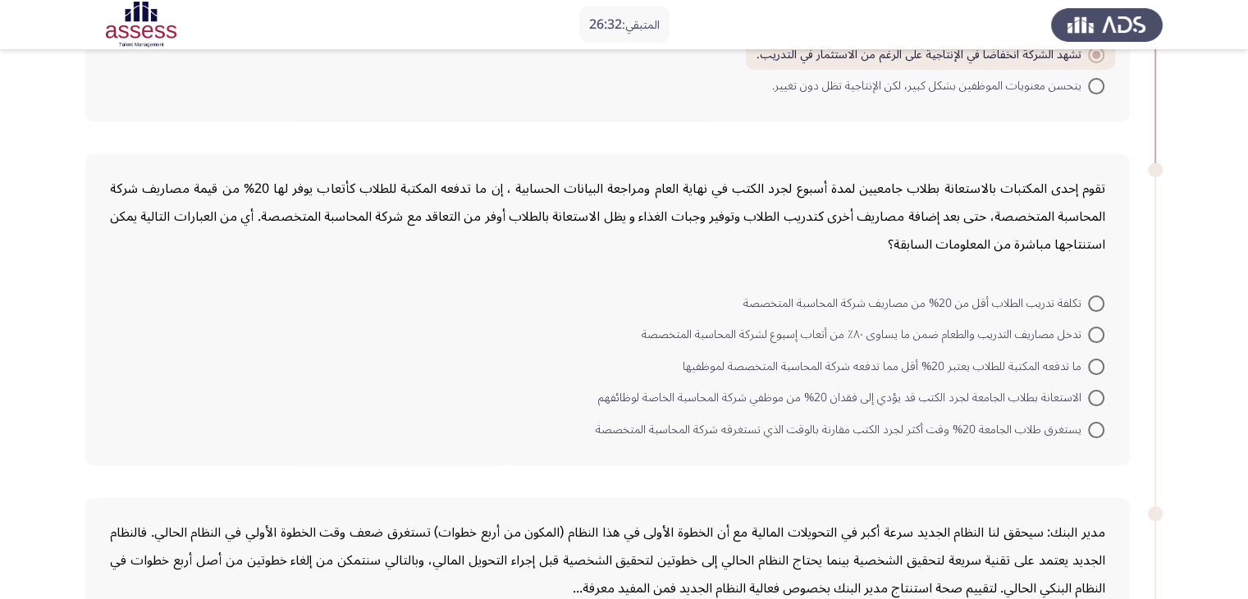
scroll to position [246, 0]
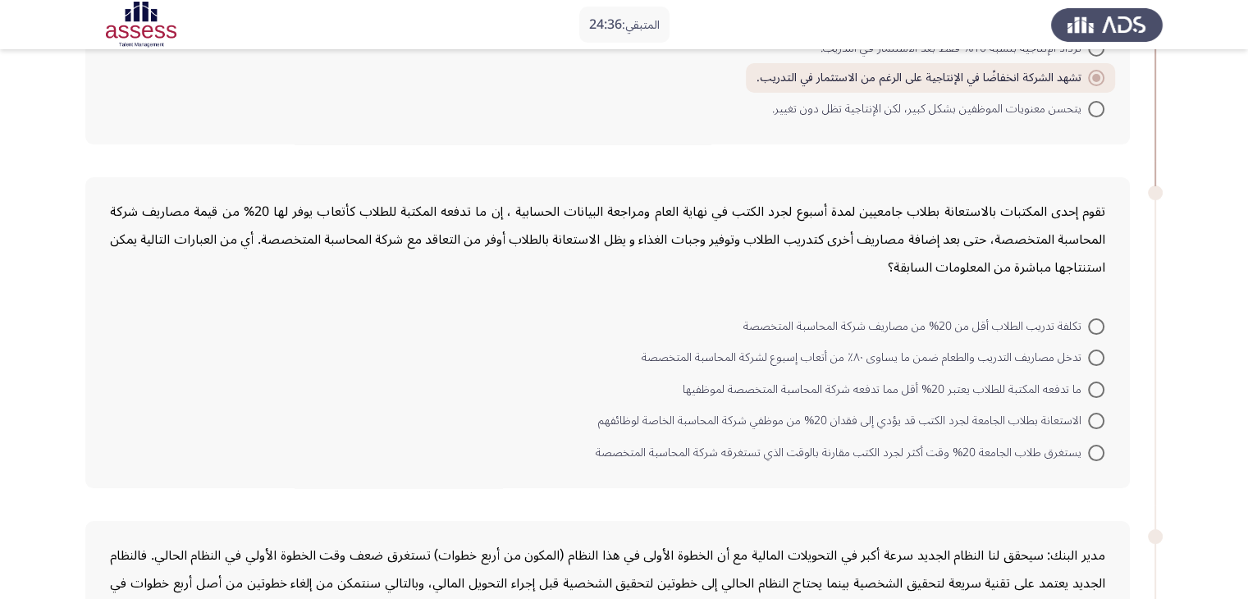
click at [1093, 357] on span at bounding box center [1096, 358] width 16 height 16
click at [1093, 357] on input "تدخل مصاريف التدريب والطعام ضمن ما يساوى ٨٠٪ من أتعاب إسبوع لشركة المحاسبة المت…" at bounding box center [1096, 358] width 16 height 16
radio input "true"
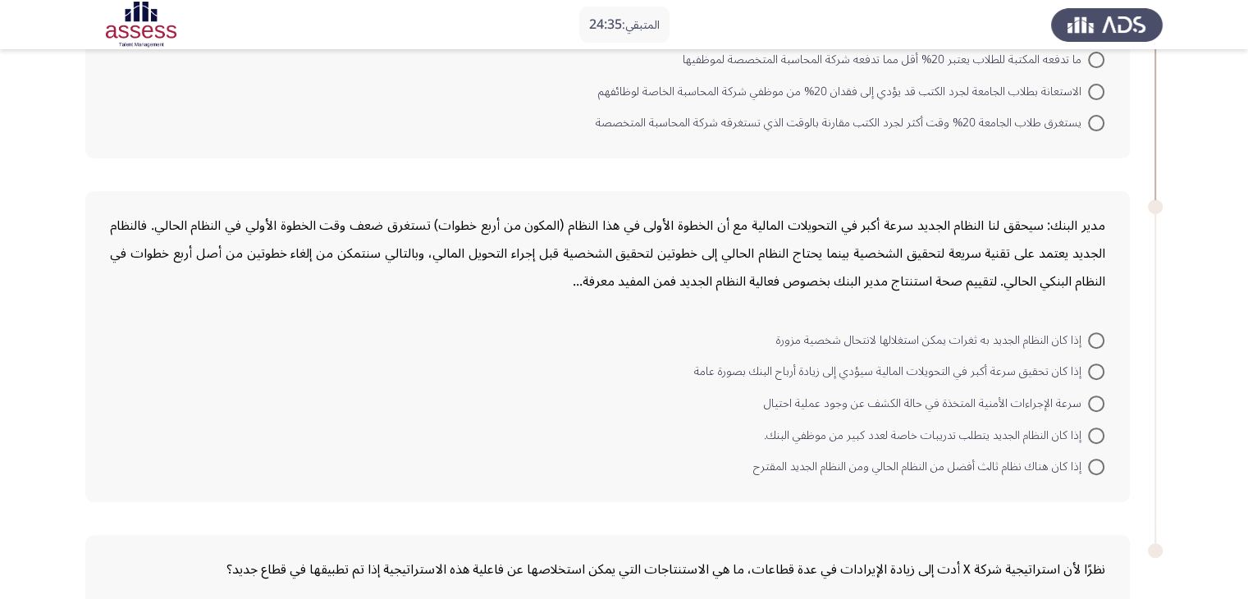
scroll to position [574, 0]
click at [1099, 364] on span at bounding box center [1096, 371] width 16 height 16
click at [1099, 364] on input "إذا كان تحقيق سرعة أكبر في التحويلات المالية سيؤدي إلى زيادة أرباح البنك بصورة …" at bounding box center [1096, 371] width 16 height 16
radio input "true"
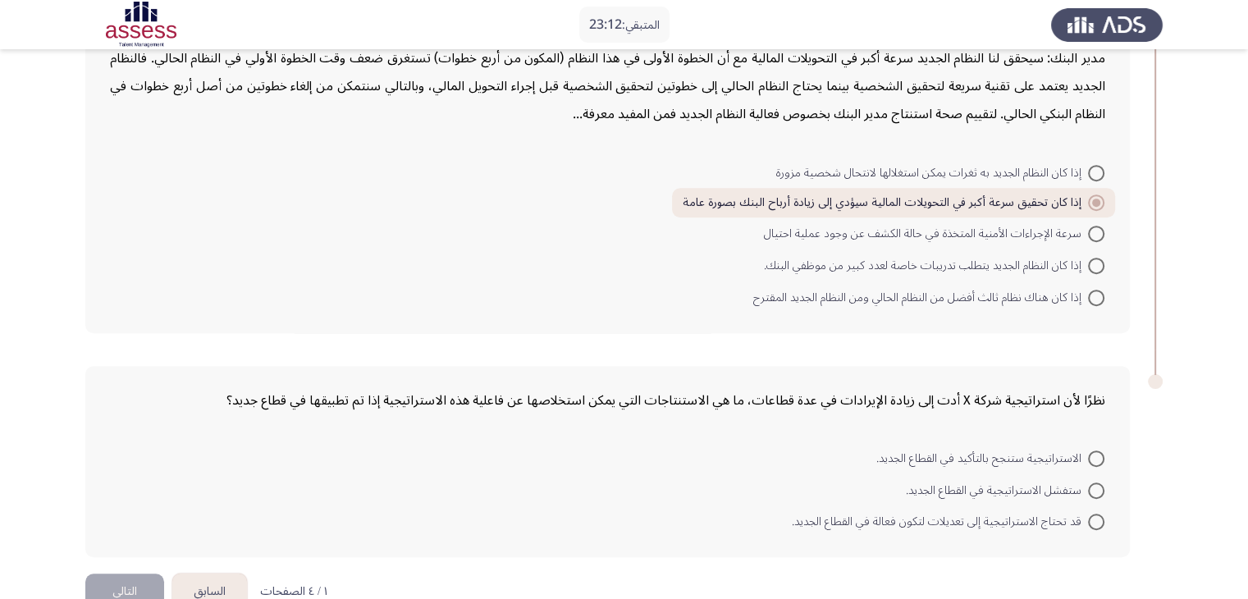
scroll to position [775, 0]
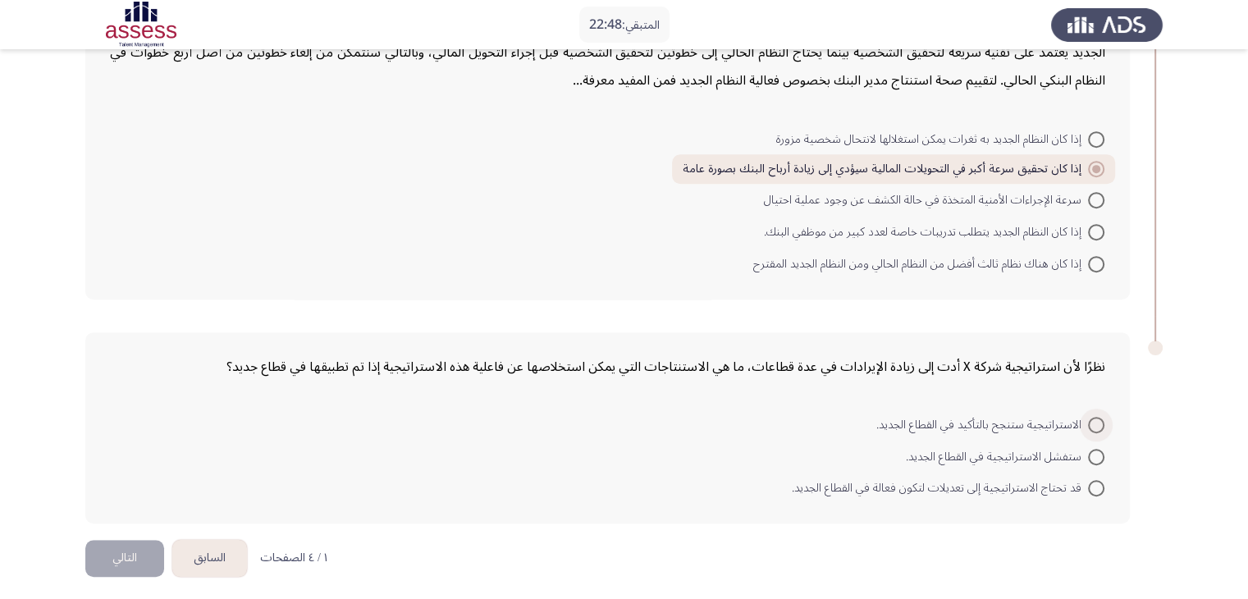
click at [1095, 425] on span at bounding box center [1096, 425] width 16 height 16
click at [1095, 425] on input "الاستراتيجية ستنجح بالتأكيد في القطاع الجديد." at bounding box center [1096, 425] width 16 height 16
radio input "true"
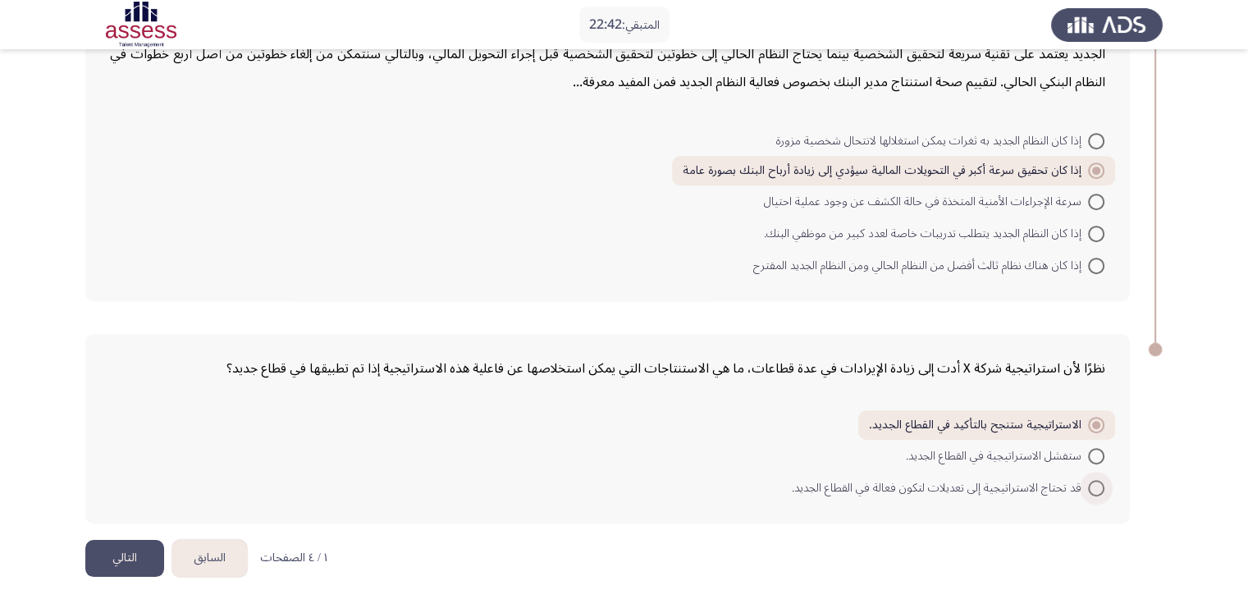
click at [1100, 490] on label "قد تحتاج الاستراتيجية إلى تعديلات لتكون فعالة في القطاع الجديد." at bounding box center [948, 488] width 313 height 20
click at [1100, 490] on input "قد تحتاج الاستراتيجية إلى تعديلات لتكون فعالة في القطاع الجديد." at bounding box center [1096, 488] width 16 height 16
radio input "true"
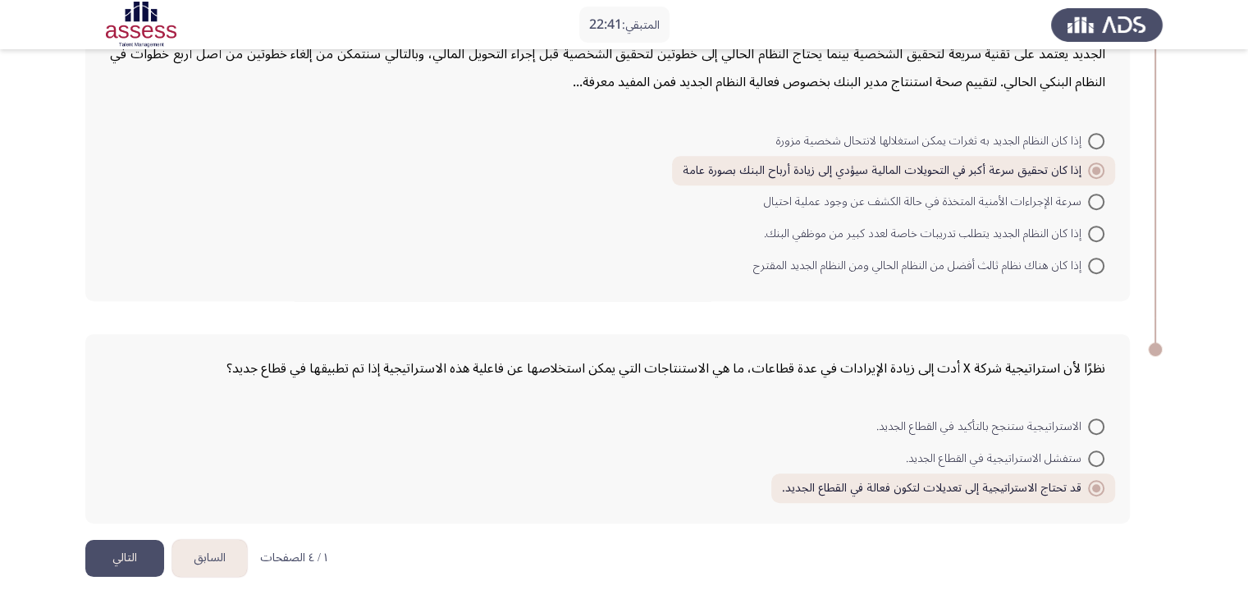
click at [124, 543] on button "التالي" at bounding box center [124, 558] width 79 height 37
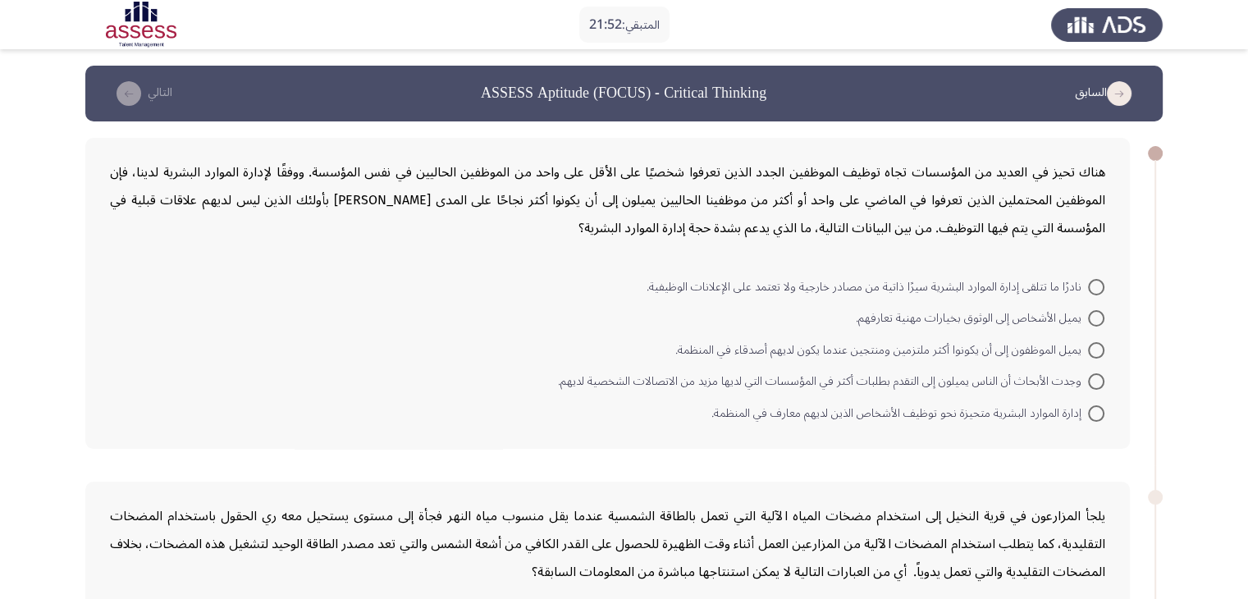
click at [1100, 323] on span at bounding box center [1096, 318] width 16 height 16
click at [1100, 323] on input "يميل الأشخاص إلى الوثوق بخيارات مهنية تعارفهم." at bounding box center [1096, 318] width 16 height 16
radio input "true"
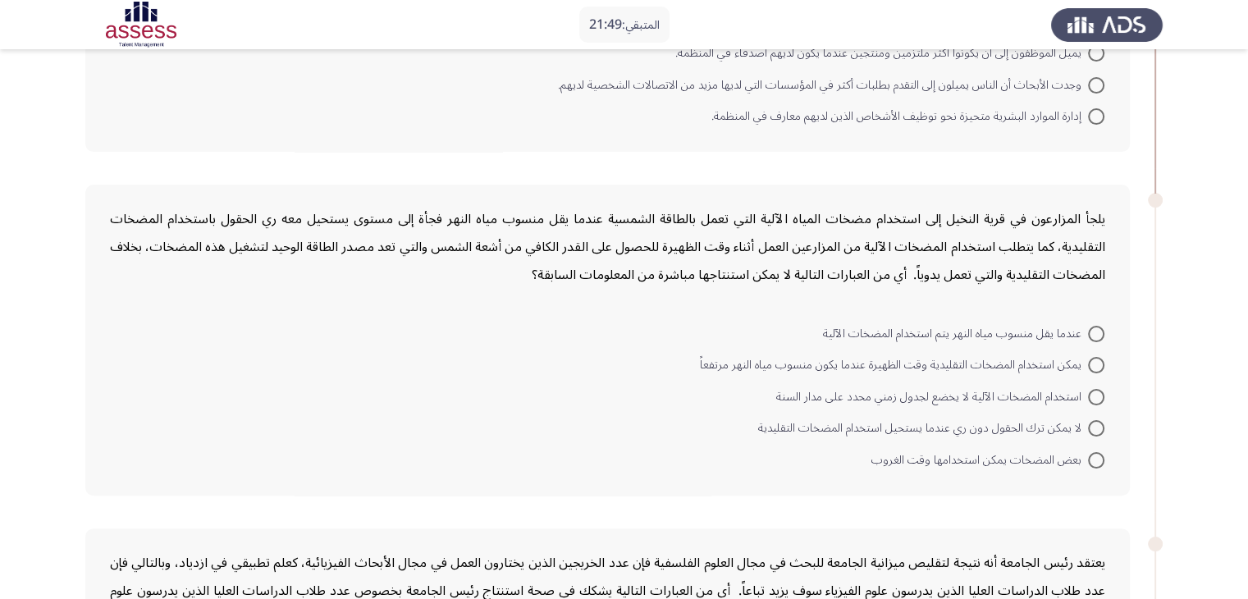
scroll to position [328, 0]
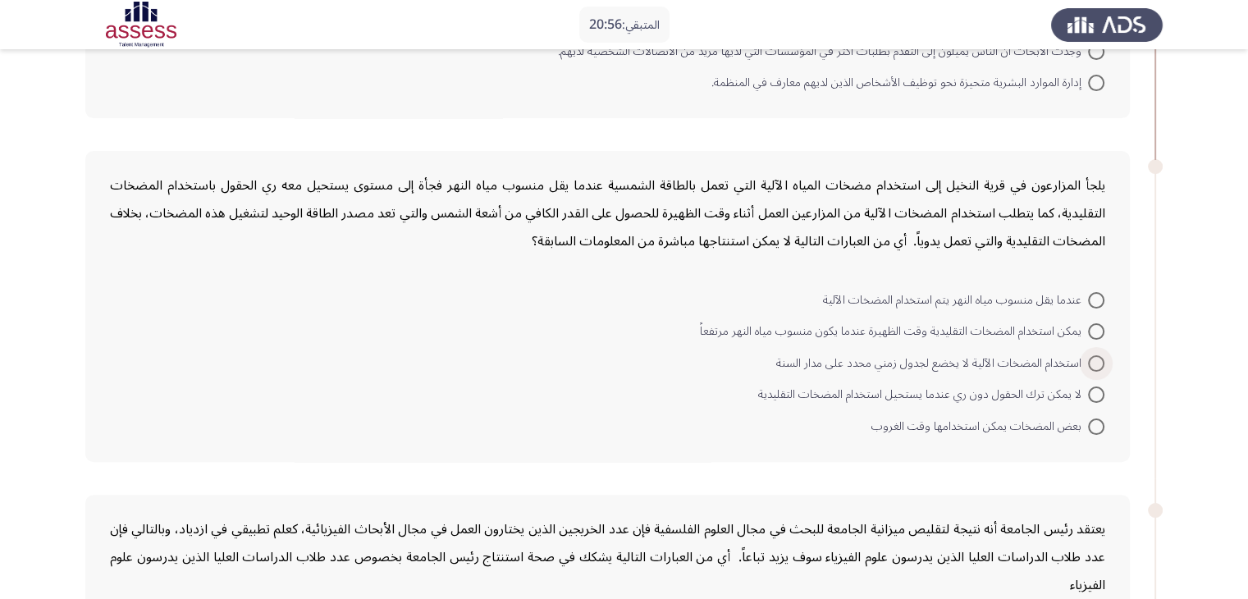
click at [1098, 355] on span at bounding box center [1096, 363] width 16 height 16
click at [1098, 355] on input "استخدام المضخات الآلية لا يخضع لجدول زمني محدد على مدار السنة" at bounding box center [1096, 363] width 16 height 16
radio input "true"
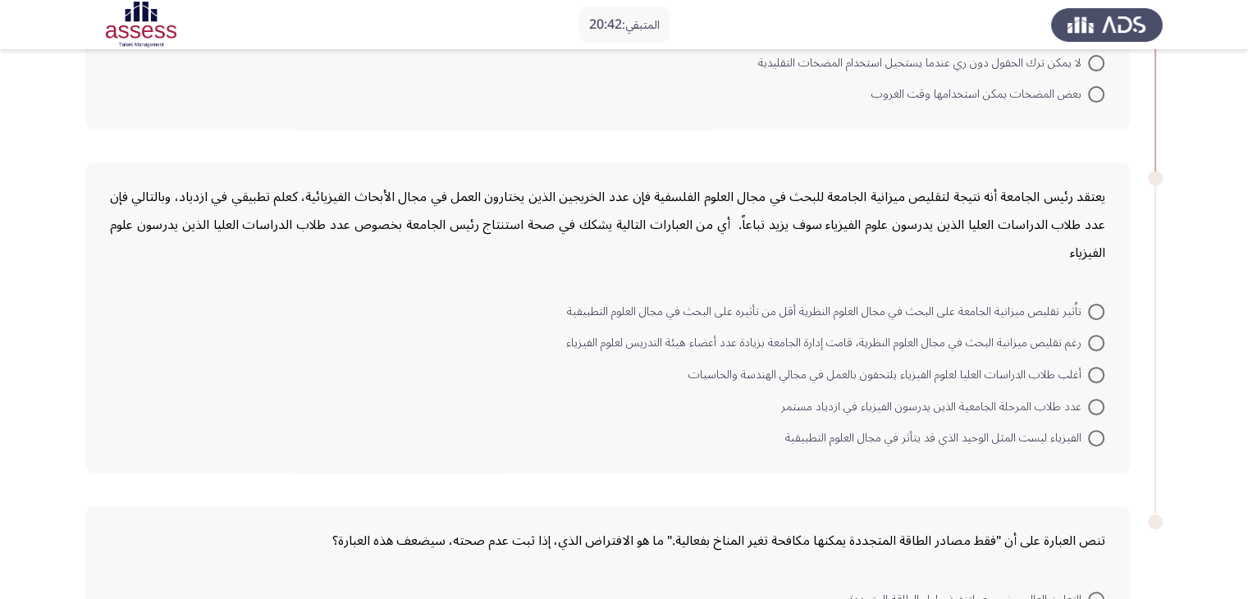
scroll to position [657, 0]
click at [1088, 403] on span at bounding box center [1096, 408] width 16 height 16
click at [1088, 403] on input "عدد طلاب المرحلة الجامعية الذين يدرسون الفيزياء في ازدياد مستمر" at bounding box center [1096, 408] width 16 height 16
radio input "true"
click at [1097, 341] on span at bounding box center [1096, 344] width 16 height 16
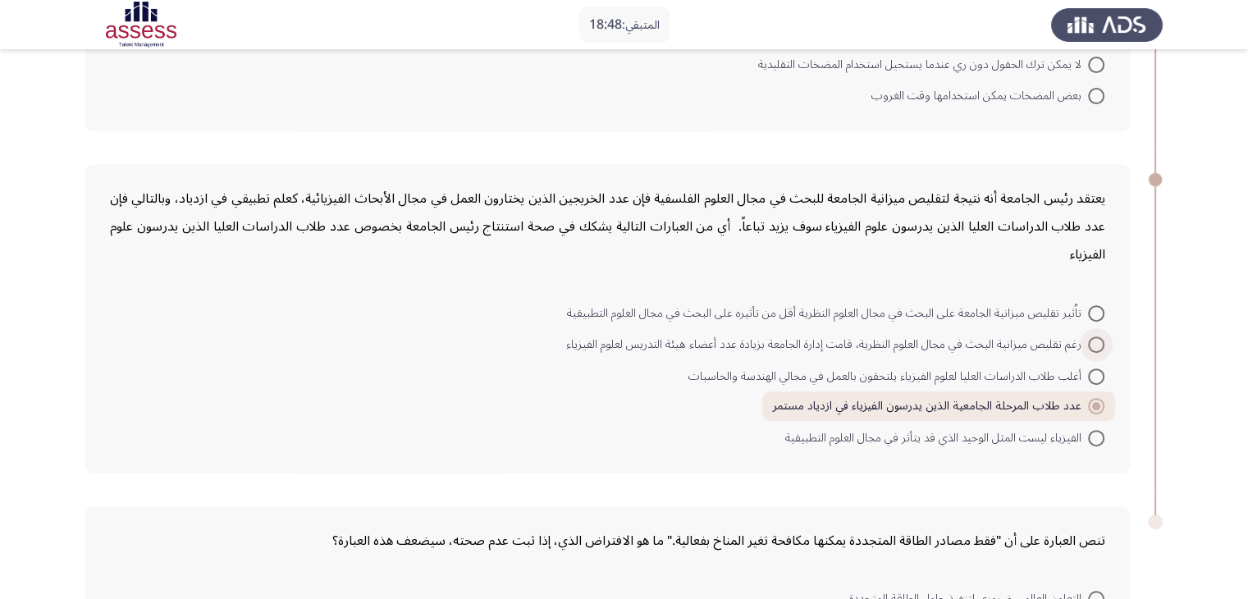
click at [1097, 341] on input "رغم تقليص ميزانية البحث في مجال العلوم النظرية، قامت إدارة الجامعة بزيادة عدد أ…" at bounding box center [1096, 344] width 16 height 16
radio input "true"
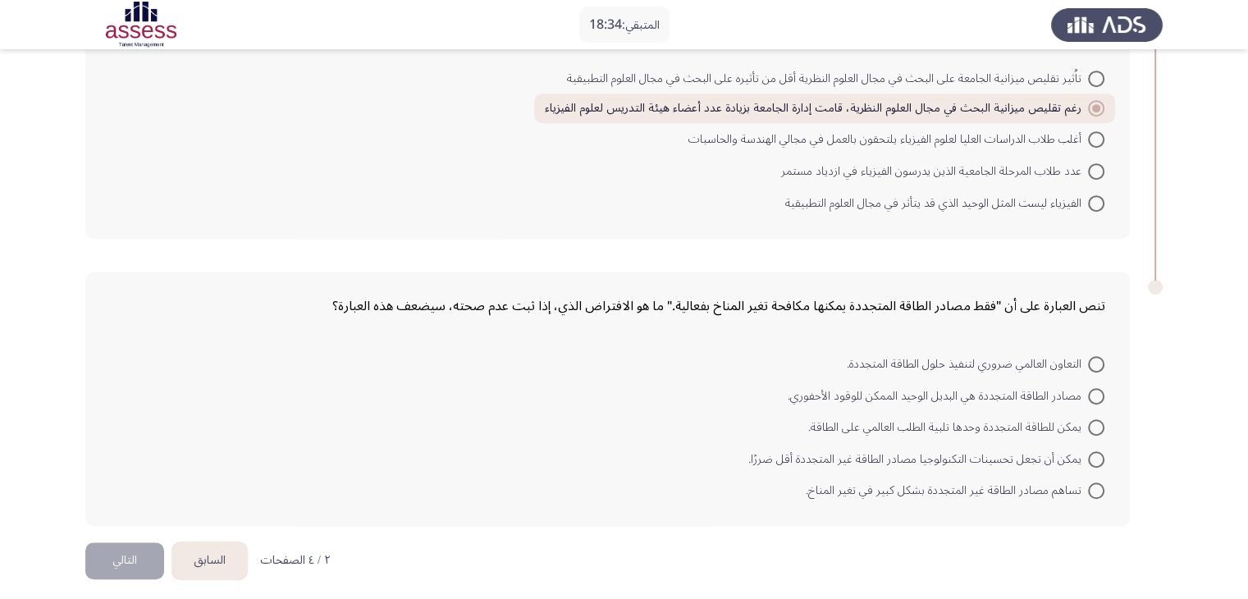
scroll to position [893, 0]
click at [1107, 377] on mat-radio-button "مصادر الطاقة المتجددة هي البديل الوحيد الممكن للوقود الأحفوري." at bounding box center [946, 393] width 338 height 32
click at [1093, 419] on span at bounding box center [1096, 426] width 16 height 16
click at [1093, 419] on input "يمكن للطاقة المتجددة وحدها تلبية الطلب العالمي على الطاقة." at bounding box center [1096, 426] width 16 height 16
radio input "true"
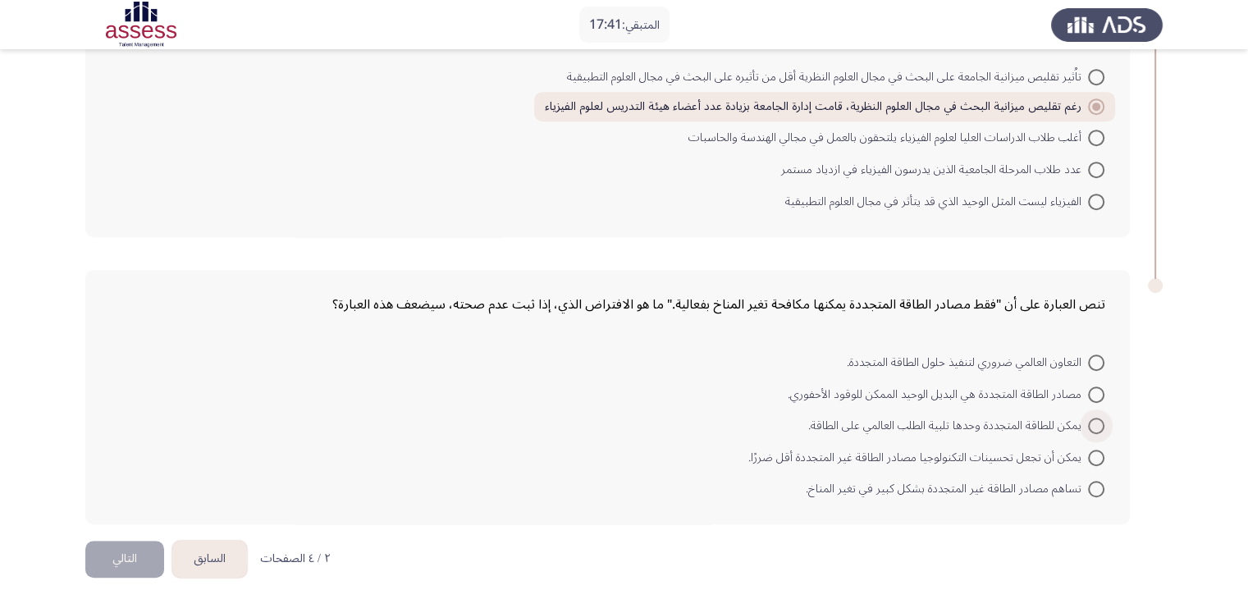
scroll to position [891, 0]
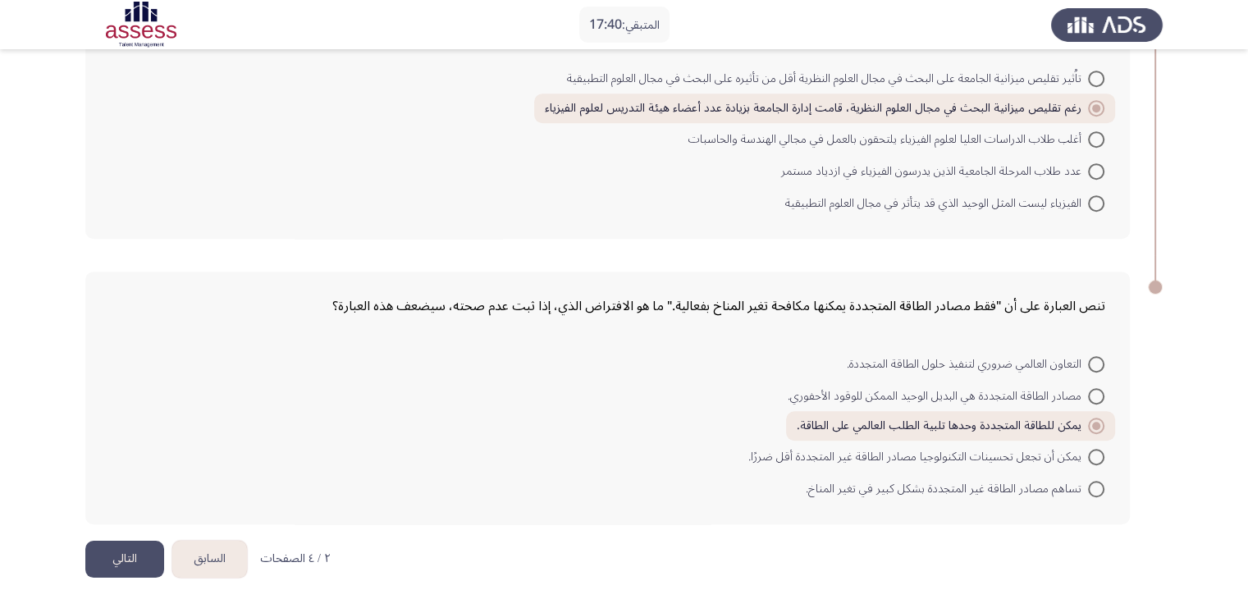
click at [117, 552] on button "التالي" at bounding box center [124, 559] width 79 height 37
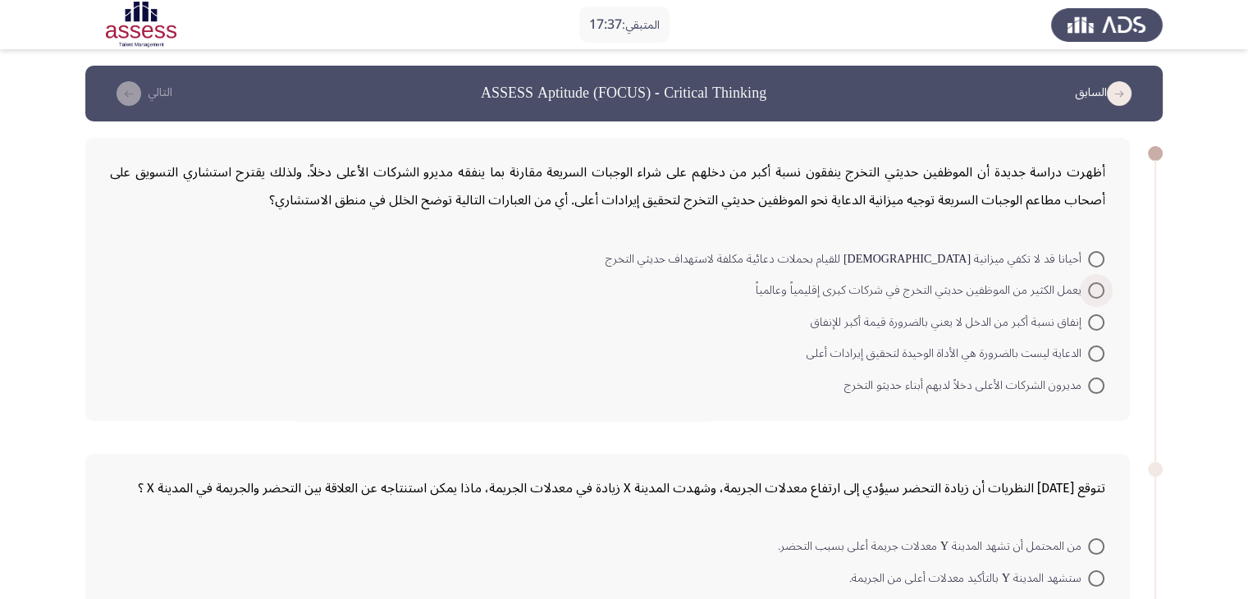
click at [1097, 294] on span at bounding box center [1096, 290] width 16 height 16
click at [1097, 294] on input "يعمل الكثير من الموظفين حديثي التخرج في شركات كبرى إقليمياً وعالمياً" at bounding box center [1096, 290] width 16 height 16
radio input "true"
click at [1105, 326] on mat-radio-button "إنفاق نسبة أكبر من الدخل لا يعني بالضرورة قيمة أكبر للإنفاق" at bounding box center [957, 320] width 315 height 32
click at [1100, 323] on span at bounding box center [1096, 320] width 16 height 16
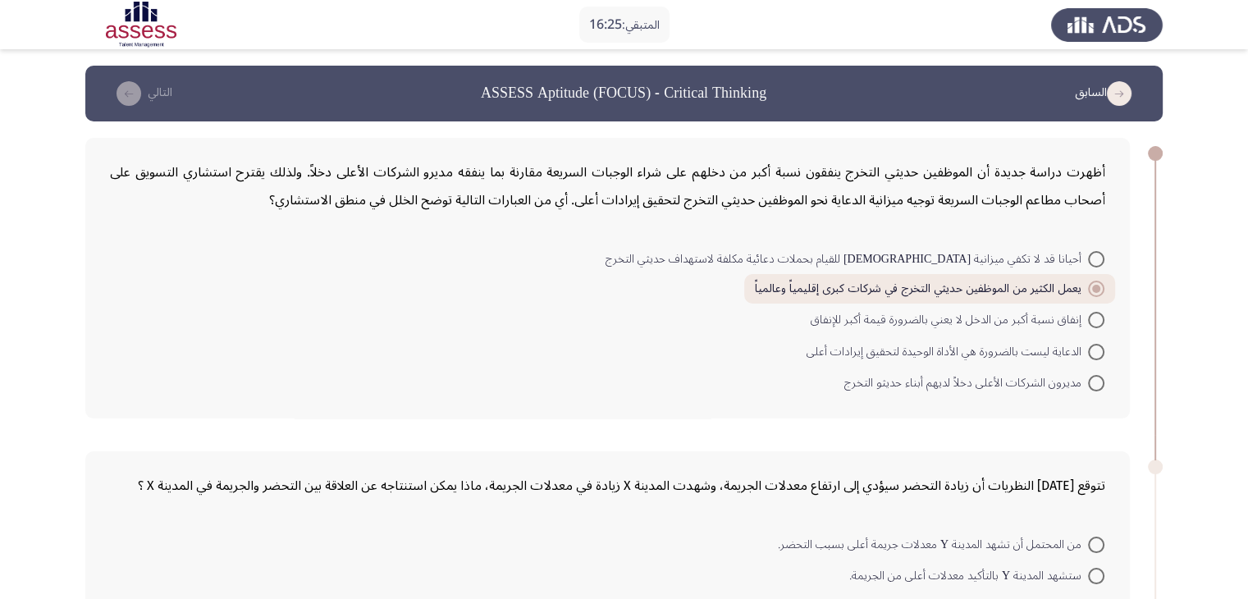
click at [1100, 323] on input "إنفاق نسبة أكبر من الدخل لا يعني بالضرورة قيمة أكبر للإنفاق" at bounding box center [1096, 320] width 16 height 16
radio input "true"
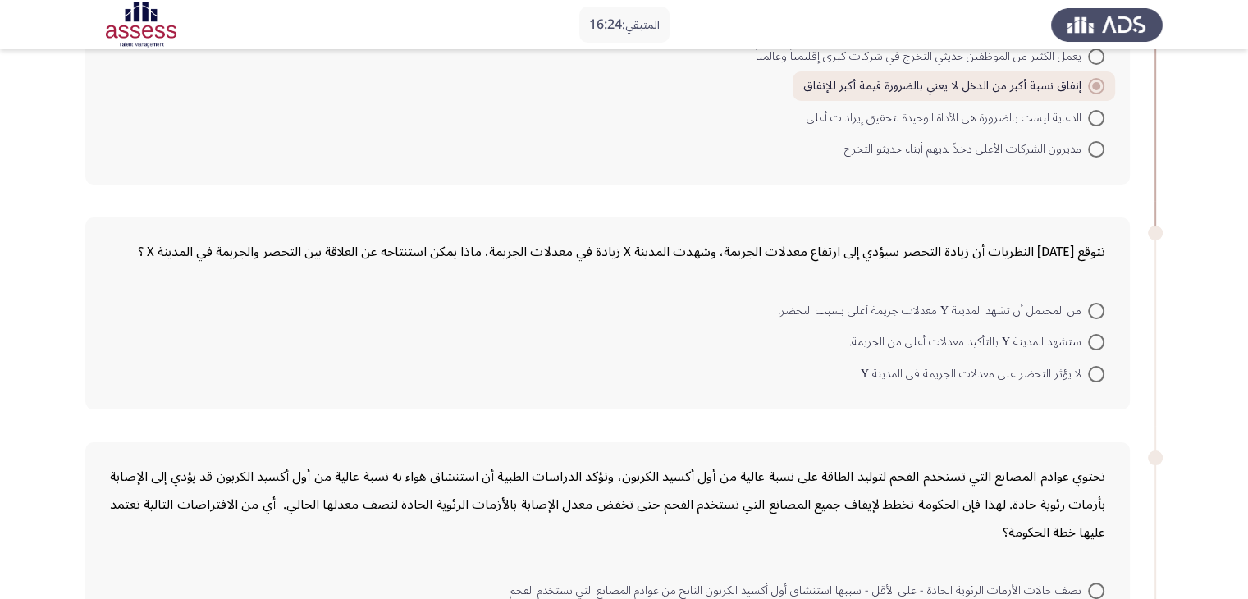
scroll to position [246, 0]
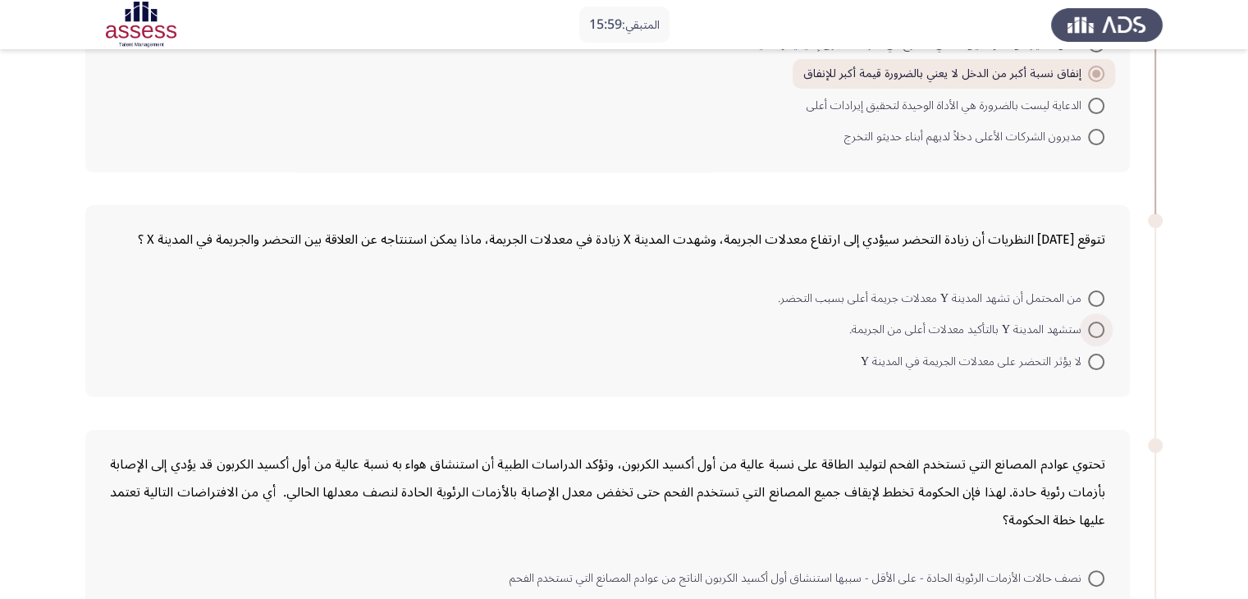
click at [1101, 323] on span at bounding box center [1096, 330] width 16 height 16
click at [1101, 323] on input "ستشهد المدينة Y بالتأكيد معدلات أعلى من الجريمة." at bounding box center [1096, 330] width 16 height 16
radio input "true"
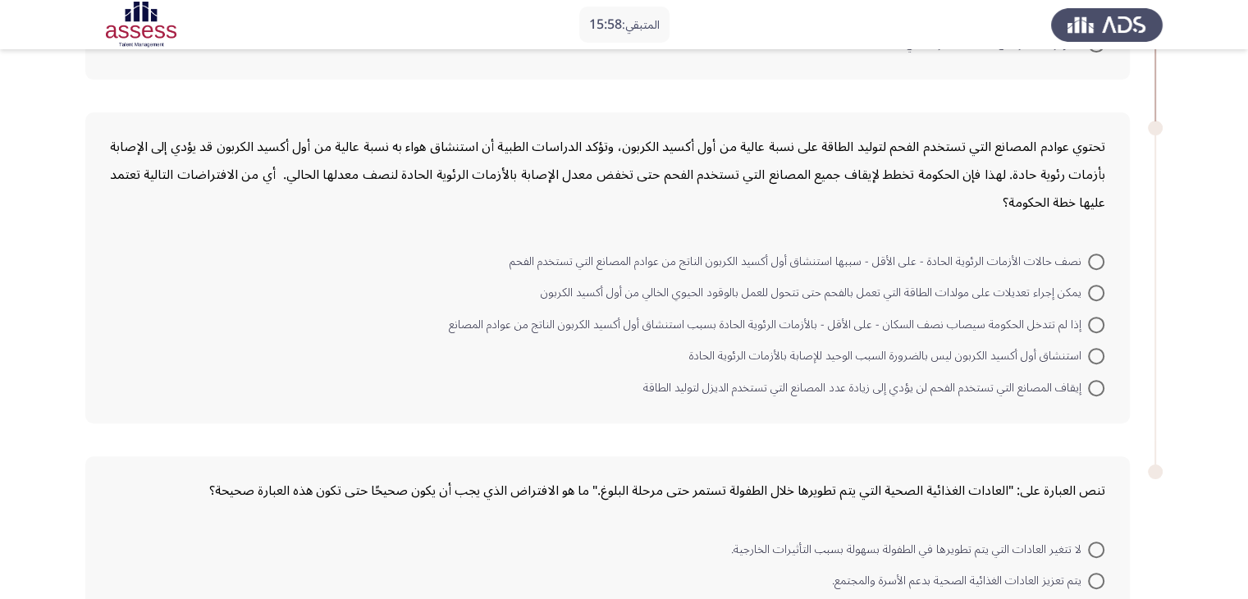
scroll to position [574, 0]
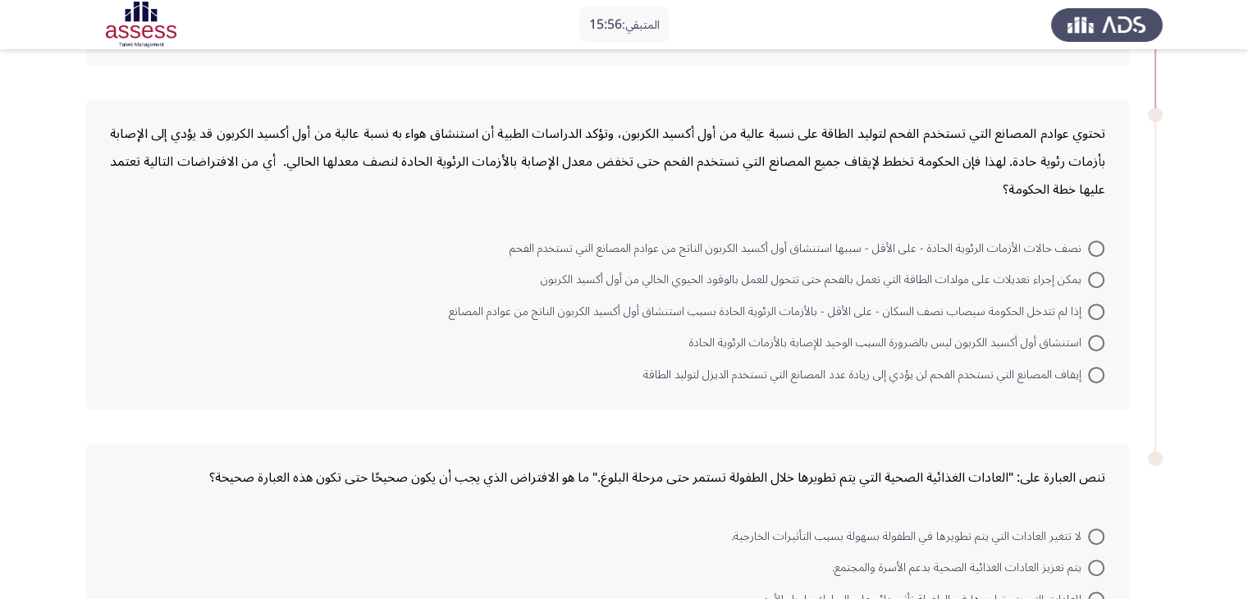
click at [1097, 280] on span at bounding box center [1096, 280] width 16 height 16
click at [1097, 280] on input "يمكن إجراء تعديلات على مولدات الطاقة التي تعمل بالفحم حتى تتحول للعمل بالوقود ا…" at bounding box center [1096, 280] width 16 height 16
radio input "true"
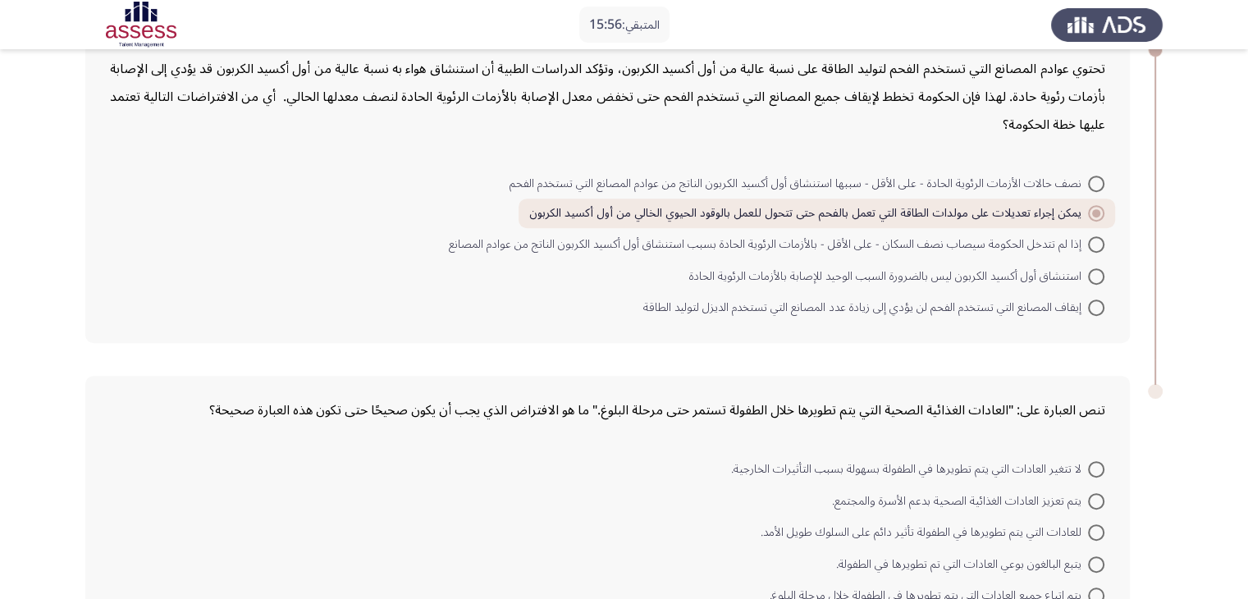
scroll to position [748, 0]
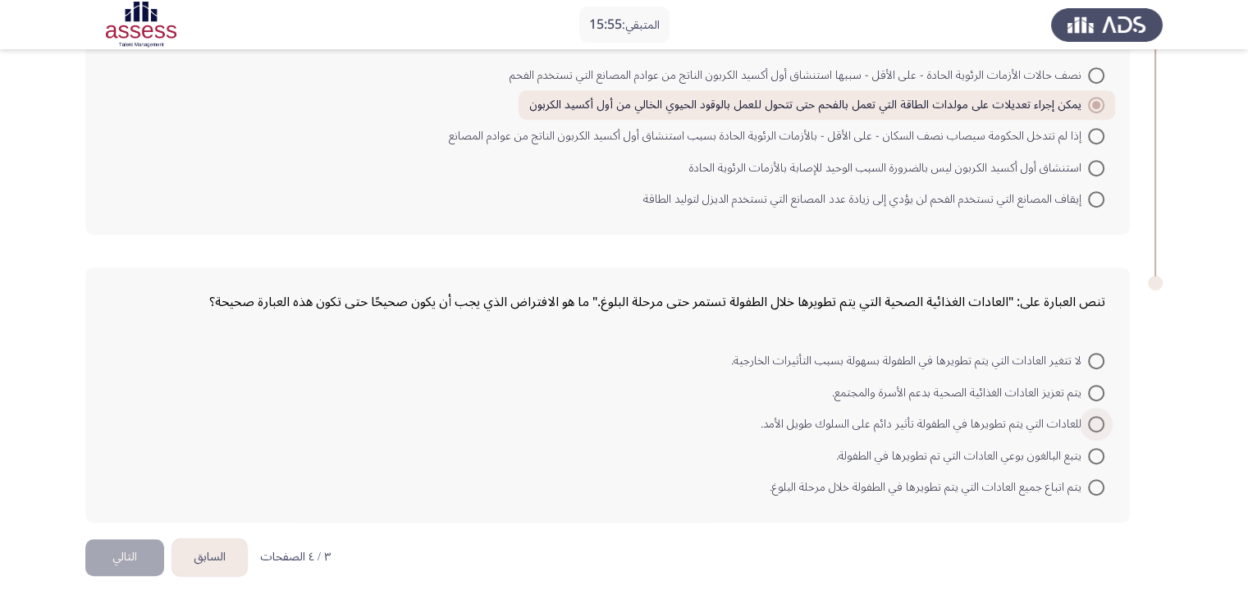
click at [1094, 421] on span at bounding box center [1096, 424] width 16 height 16
click at [1094, 421] on input "للعادات التي يتم تطويرها في الطفولة تأثير دائم على السلوك طويل الأمد." at bounding box center [1096, 424] width 16 height 16
radio input "true"
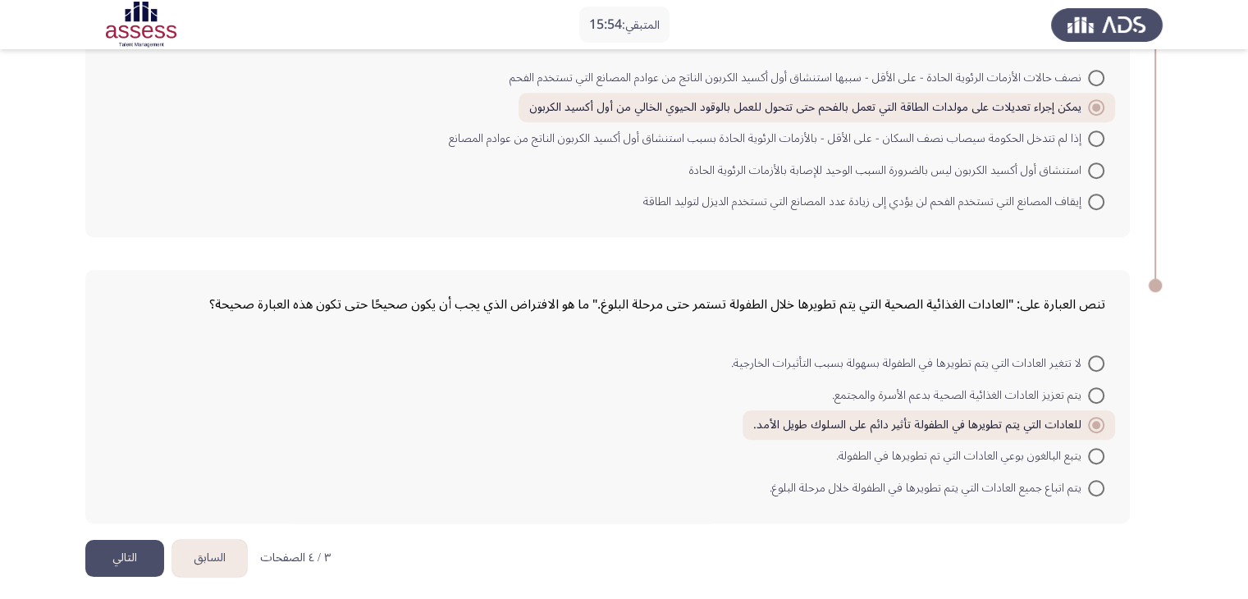
click at [135, 550] on button "التالي" at bounding box center [124, 558] width 79 height 37
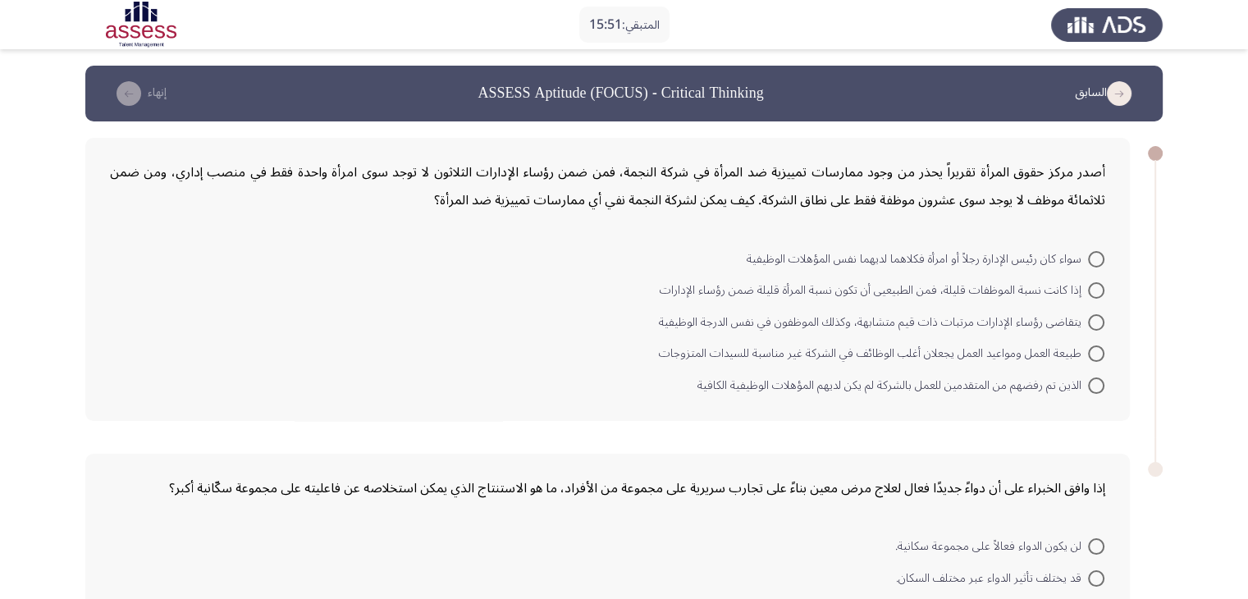
click at [1085, 293] on span "إذا كانت نسبة الموظفات قليلة، فمن الطبيعيى أن تكون نسبة المرأة قليلة ضمن رؤساء …" at bounding box center [874, 291] width 428 height 20
click at [1088, 293] on input "إذا كانت نسبة الموظفات قليلة، فمن الطبيعيى أن تكون نسبة المرأة قليلة ضمن رؤساء …" at bounding box center [1096, 290] width 16 height 16
radio input "true"
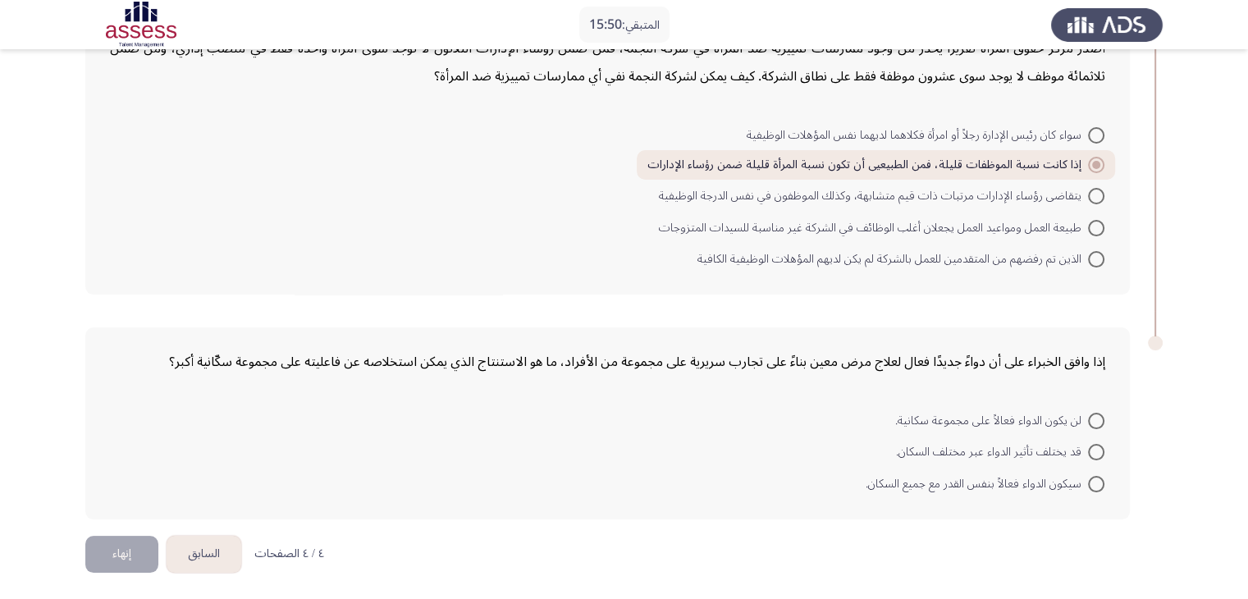
click at [1096, 424] on span at bounding box center [1096, 421] width 16 height 16
click at [1096, 424] on input "لن يكون الدواء فعالاً على مجموعة سكانية." at bounding box center [1096, 421] width 16 height 16
radio input "true"
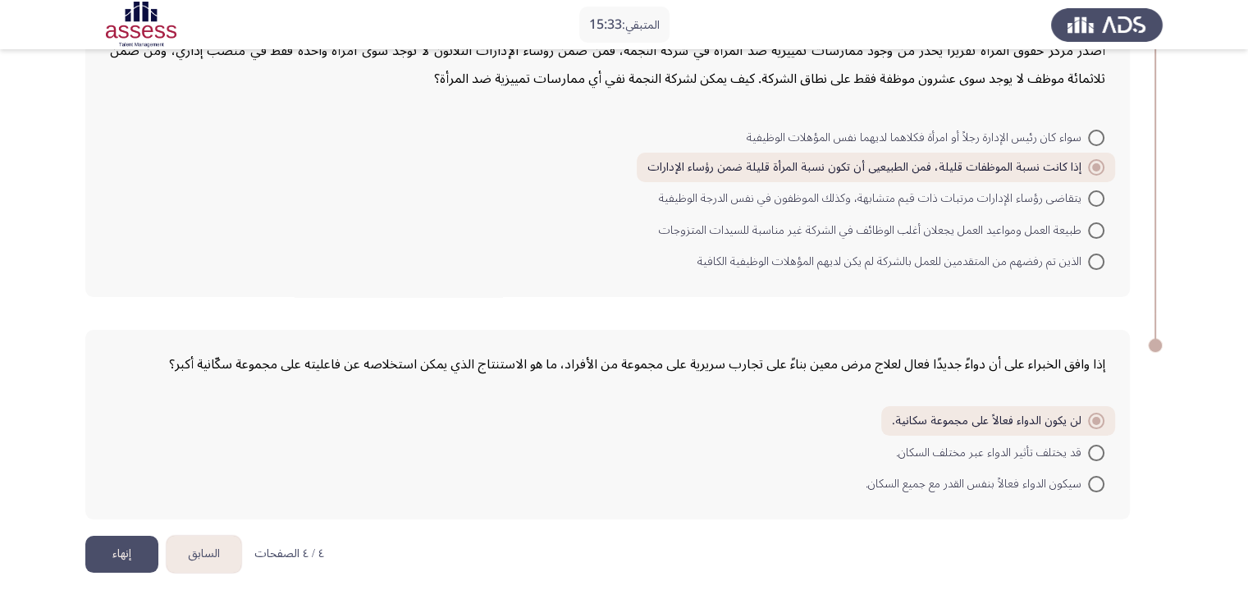
click at [1103, 461] on mat-radio-button "قد يختلف تأثير الدواء عبر مختلف السكان." at bounding box center [1000, 452] width 230 height 32
click at [1096, 487] on span at bounding box center [1096, 484] width 16 height 16
click at [1096, 487] on input "سيكون الدواء فعالاً بنفس القدر مع جميع السكان." at bounding box center [1096, 484] width 16 height 16
radio input "true"
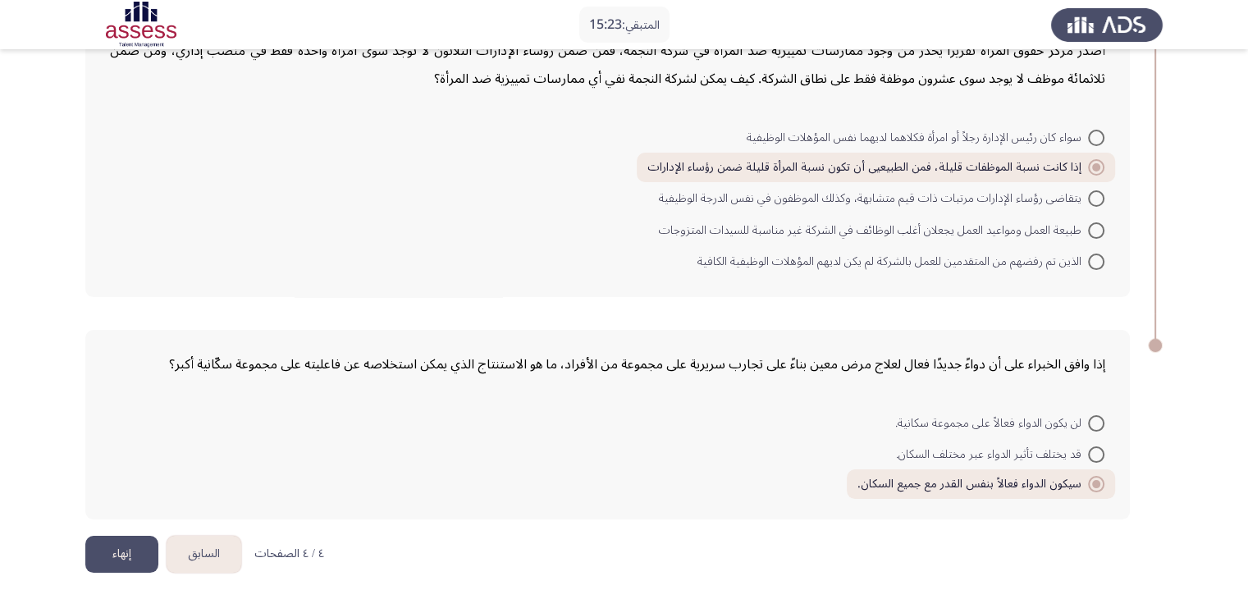
click at [137, 546] on button "إنهاء" at bounding box center [121, 554] width 73 height 37
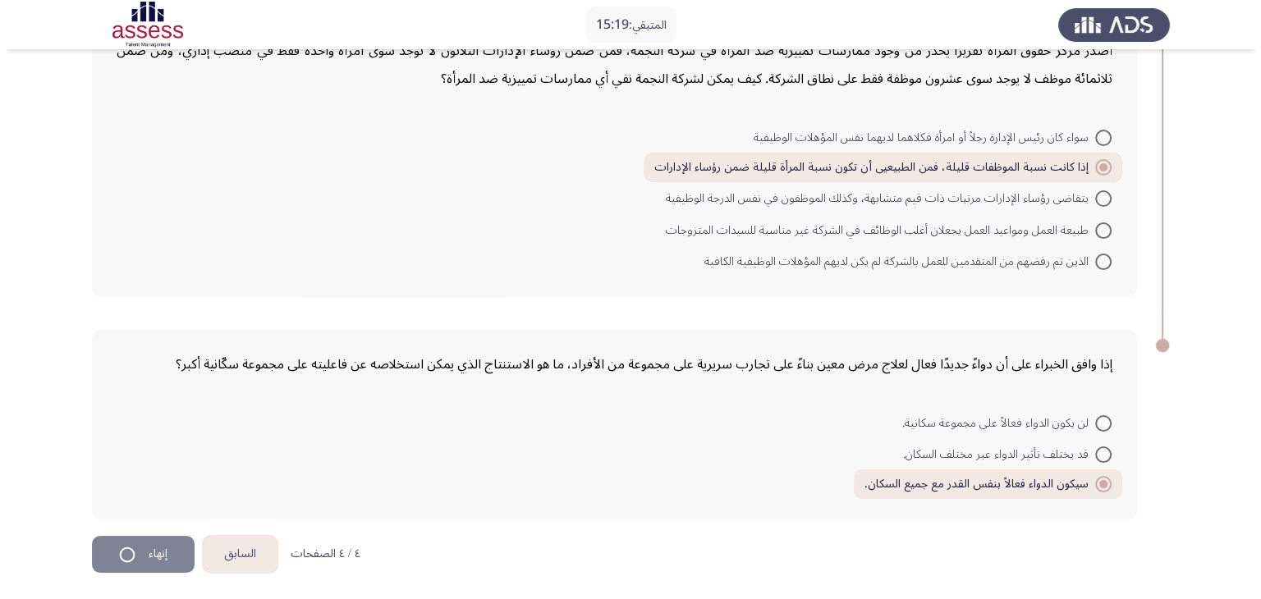
scroll to position [0, 0]
